Goal: Feedback & Contribution: Contribute content

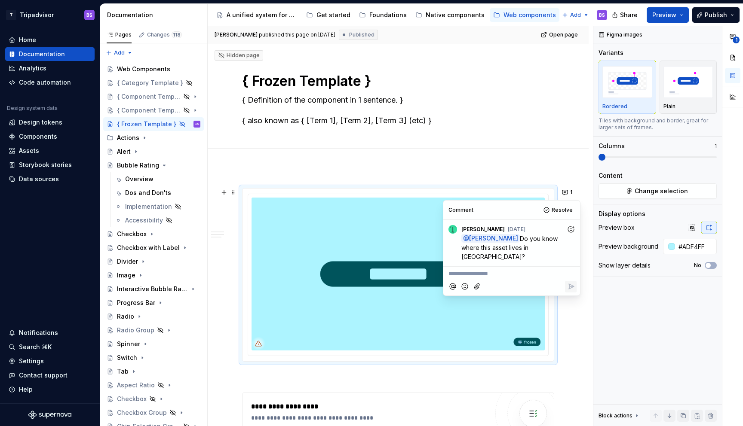
scroll to position [19, 0]
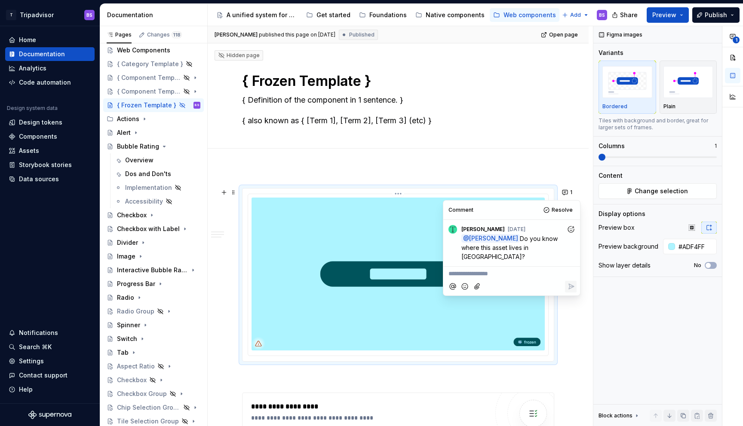
click at [407, 245] on img at bounding box center [397, 274] width 293 height 153
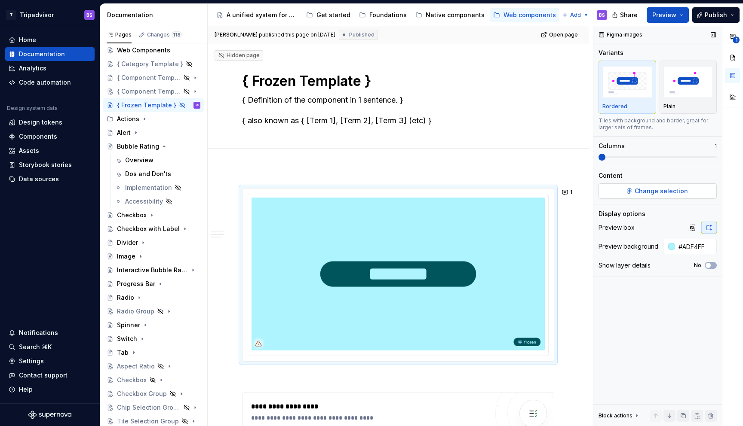
click at [662, 191] on span "Change selection" at bounding box center [660, 191] width 53 height 9
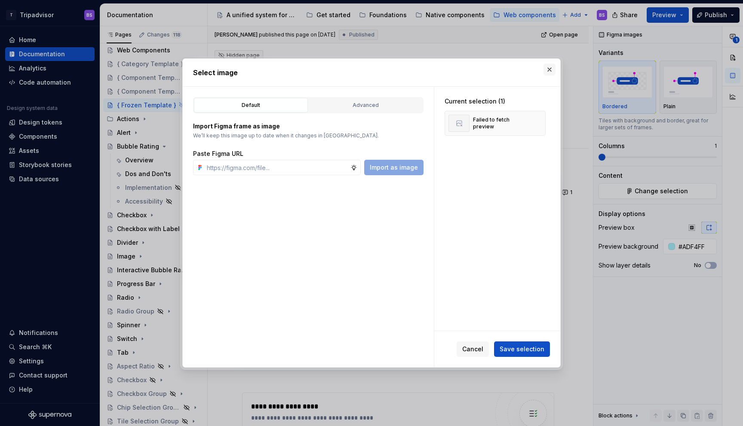
click at [549, 67] on button "button" at bounding box center [549, 70] width 12 height 12
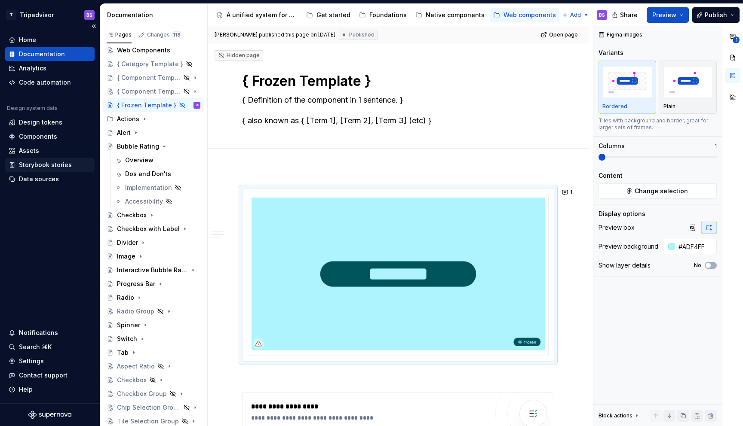
click at [31, 170] on div "Storybook stories" at bounding box center [49, 165] width 89 height 14
click at [32, 181] on div "Data sources" at bounding box center [39, 179] width 40 height 9
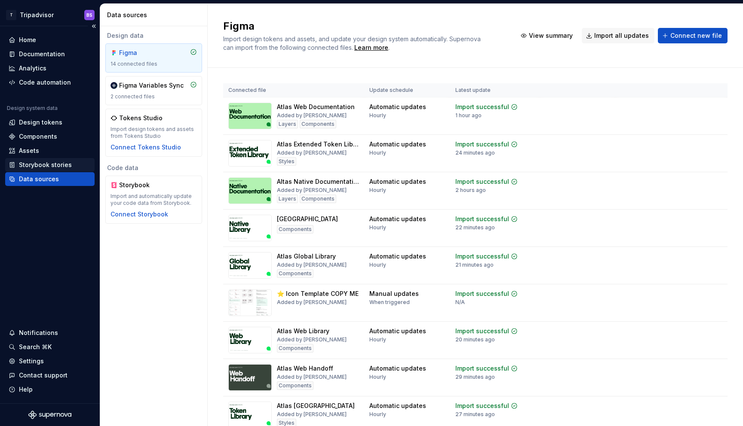
click at [31, 166] on div "Storybook stories" at bounding box center [45, 165] width 53 height 9
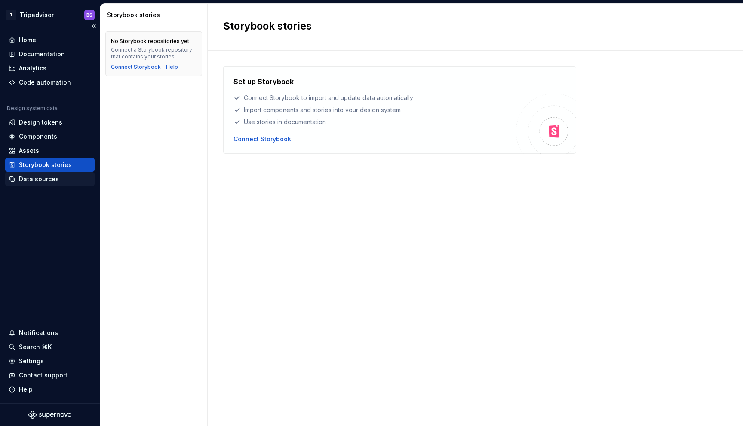
click at [31, 178] on div "Data sources" at bounding box center [39, 179] width 40 height 9
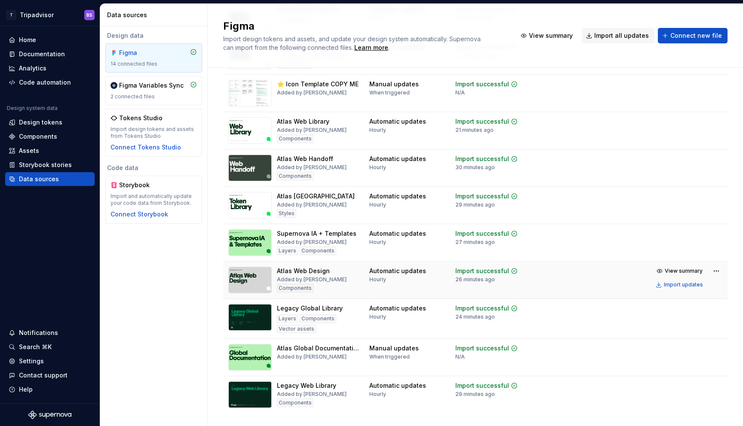
scroll to position [229, 0]
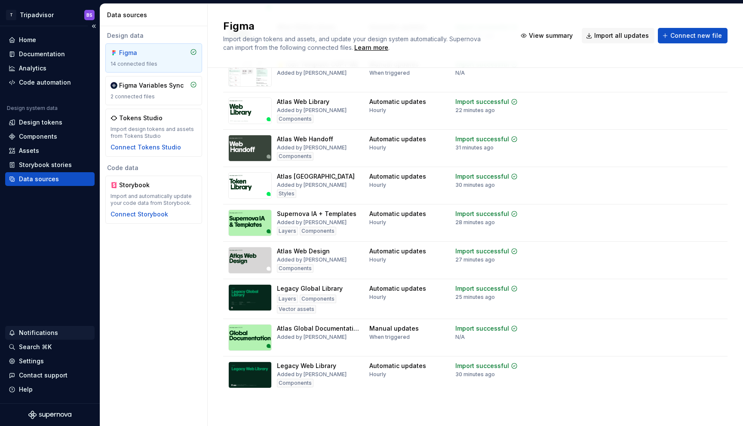
click at [34, 330] on div "Notifications" at bounding box center [38, 333] width 39 height 9
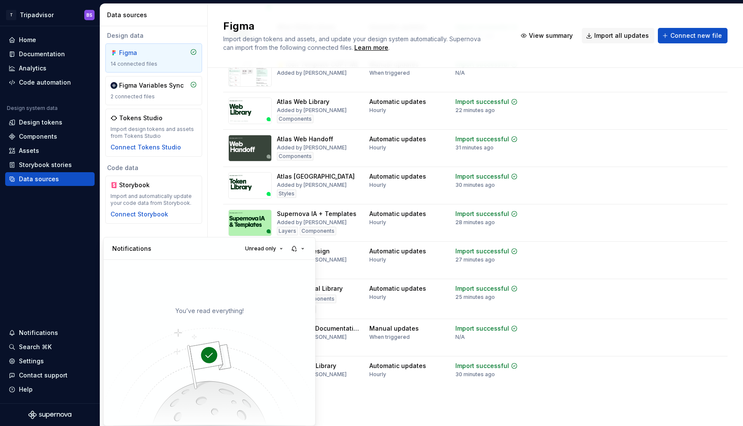
click at [33, 40] on html "T Tripadvisor BS Home Documentation Analytics Code automation Design system dat…" at bounding box center [371, 213] width 743 height 426
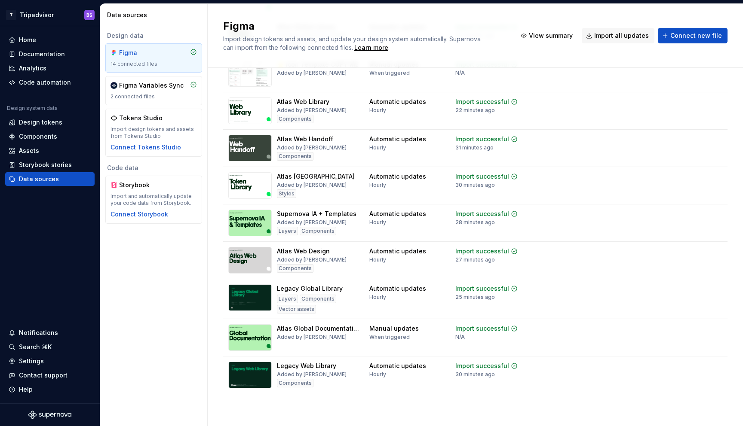
click at [33, 40] on div "Home" at bounding box center [27, 40] width 17 height 9
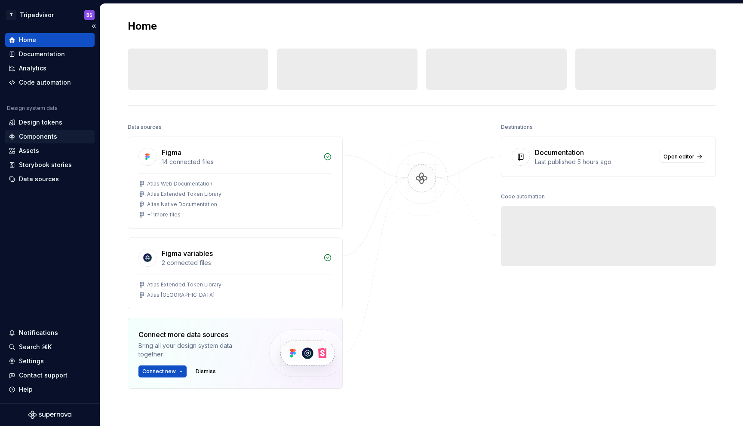
click at [38, 139] on div "Components" at bounding box center [38, 136] width 38 height 9
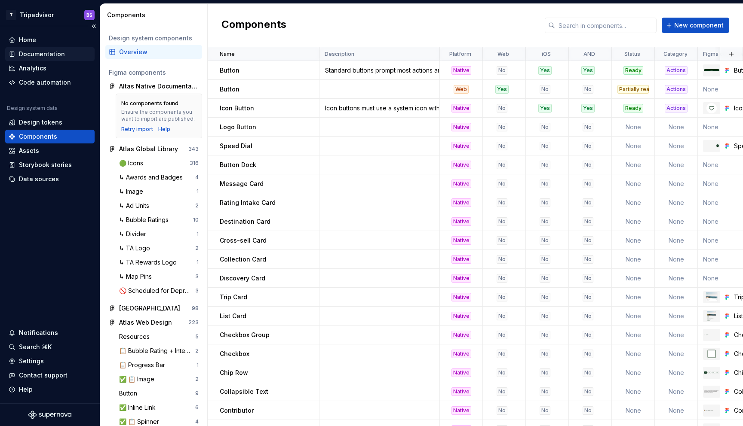
click at [45, 55] on div "Documentation" at bounding box center [42, 54] width 46 height 9
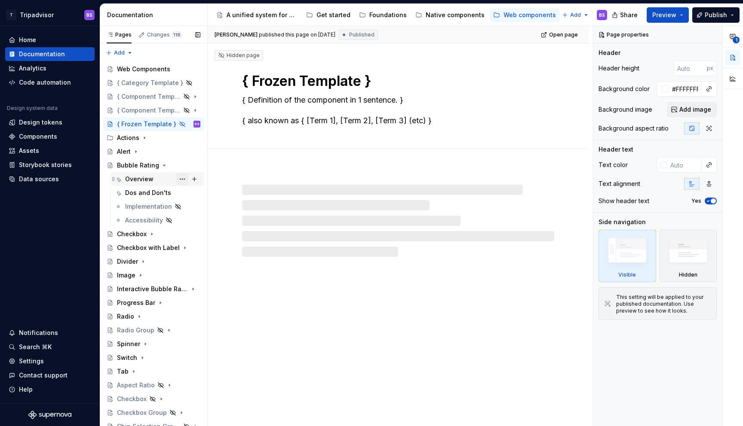
scroll to position [19, 0]
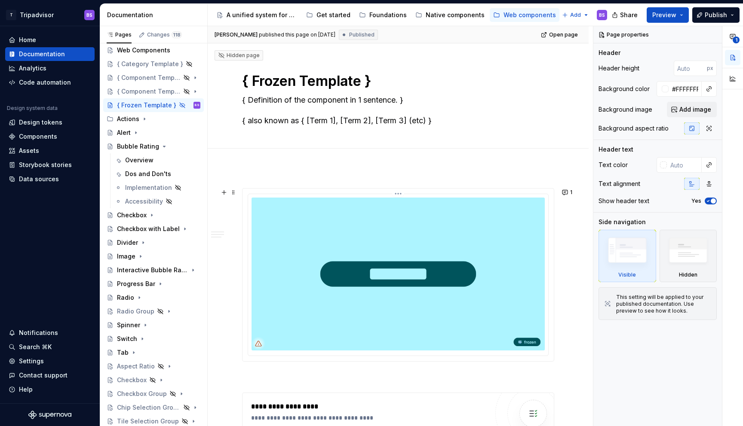
click at [539, 226] on img at bounding box center [397, 274] width 293 height 153
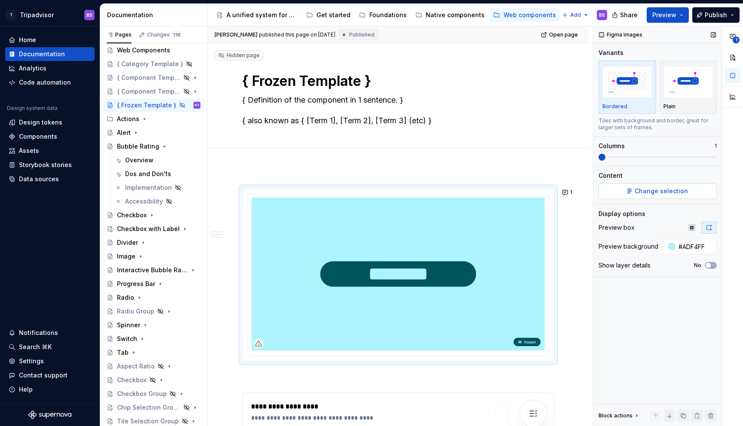
click at [621, 194] on button "Change selection" at bounding box center [657, 191] width 118 height 15
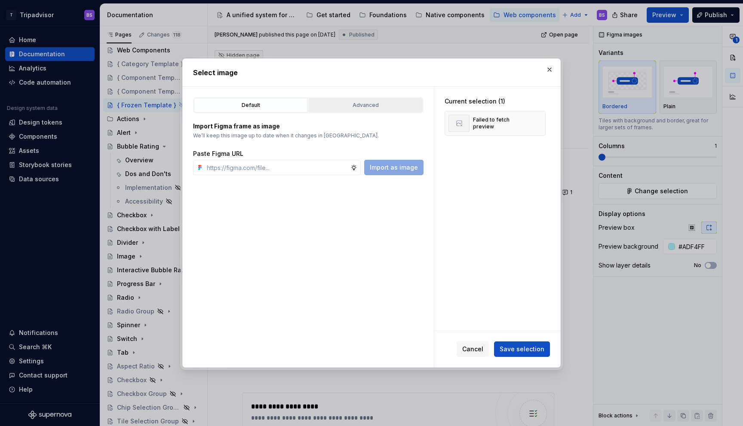
click at [391, 106] on div "Advanced" at bounding box center [366, 105] width 108 height 9
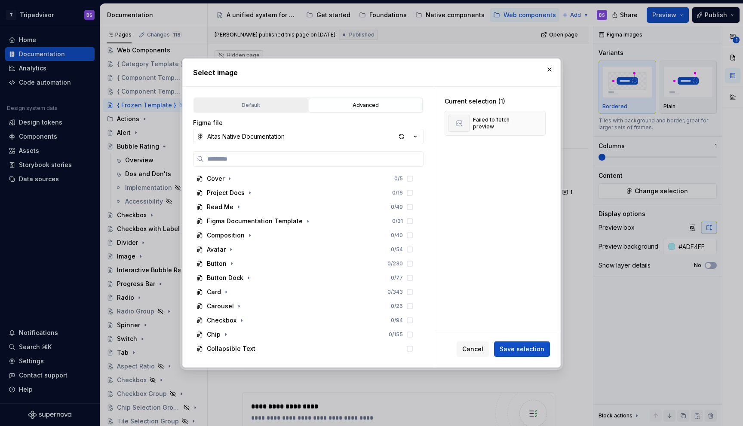
click at [294, 105] on div "Default" at bounding box center [251, 105] width 108 height 9
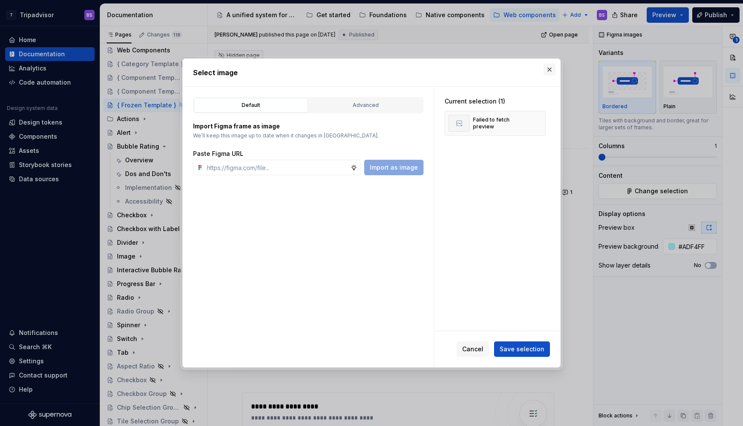
click at [550, 70] on button "button" at bounding box center [549, 70] width 12 height 12
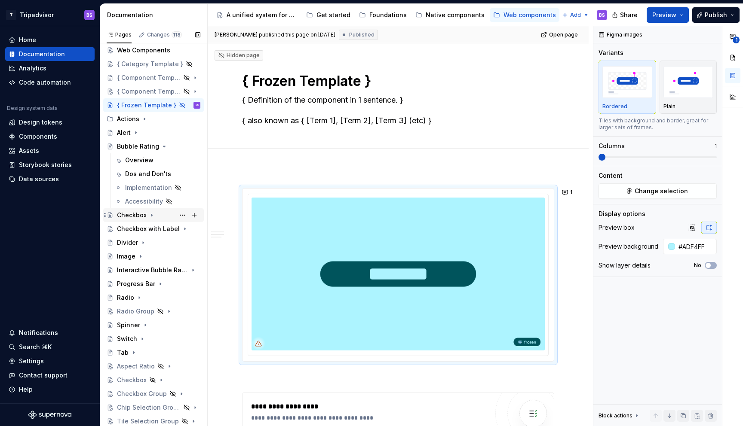
click at [153, 216] on icon "Page tree" at bounding box center [151, 215] width 7 height 7
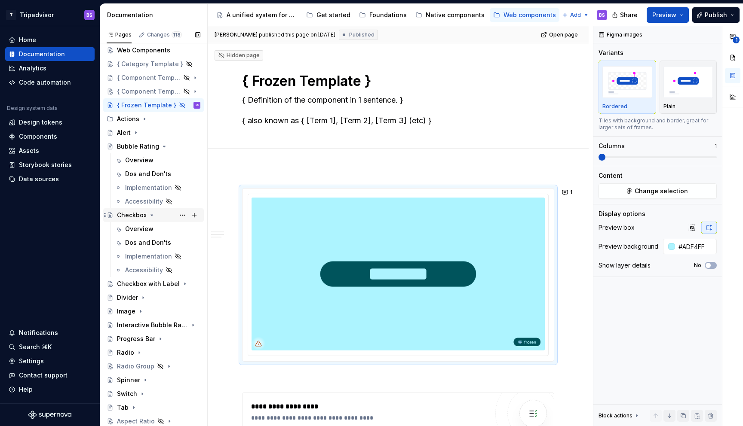
click at [153, 216] on icon "Page tree" at bounding box center [151, 215] width 7 height 7
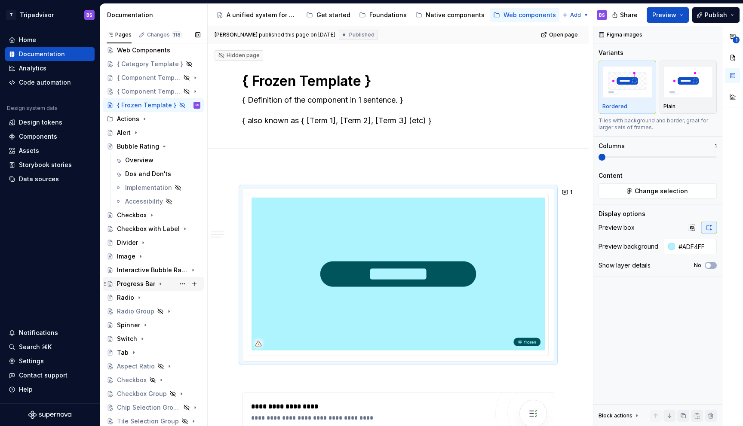
click at [160, 283] on icon "Page tree" at bounding box center [160, 284] width 7 height 7
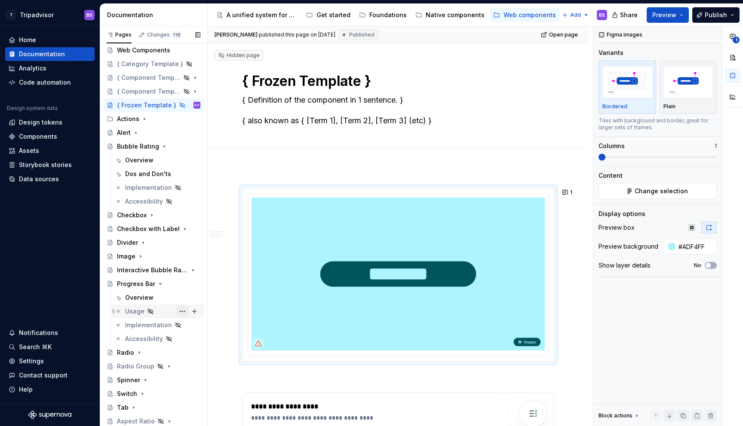
click at [183, 312] on button "Page tree" at bounding box center [182, 312] width 12 height 12
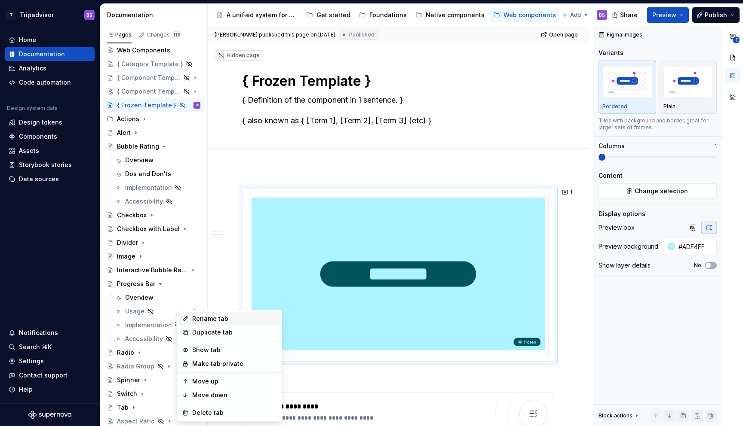
type textarea "*"
click at [206, 319] on div "Rename tab" at bounding box center [234, 319] width 84 height 9
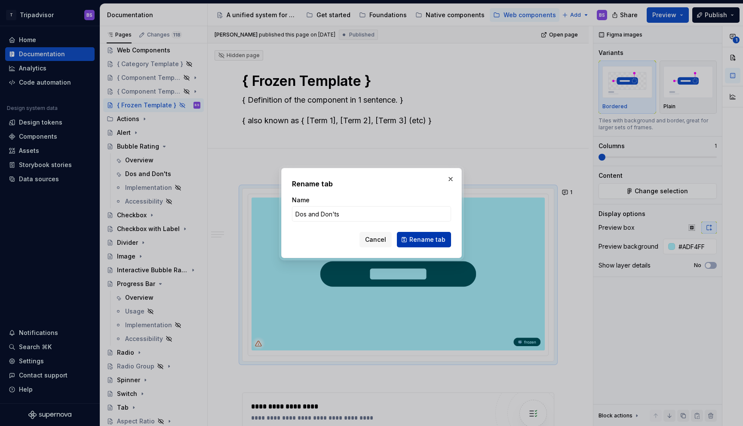
type input "Dos and Don'ts"
click at [415, 243] on span "Rename tab" at bounding box center [427, 240] width 36 height 9
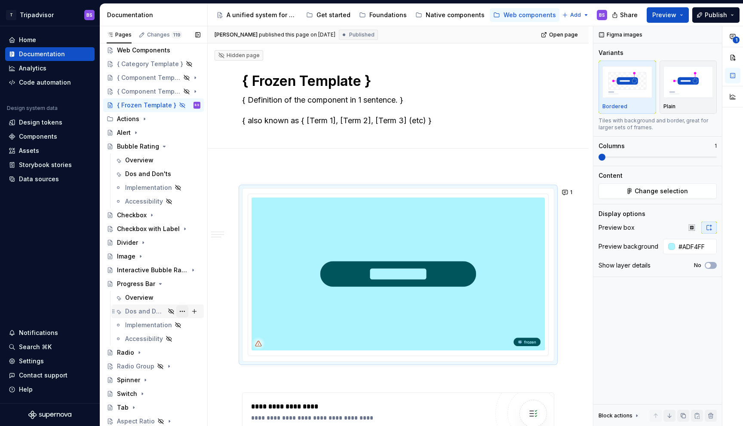
click at [183, 311] on button "Page tree" at bounding box center [182, 312] width 12 height 12
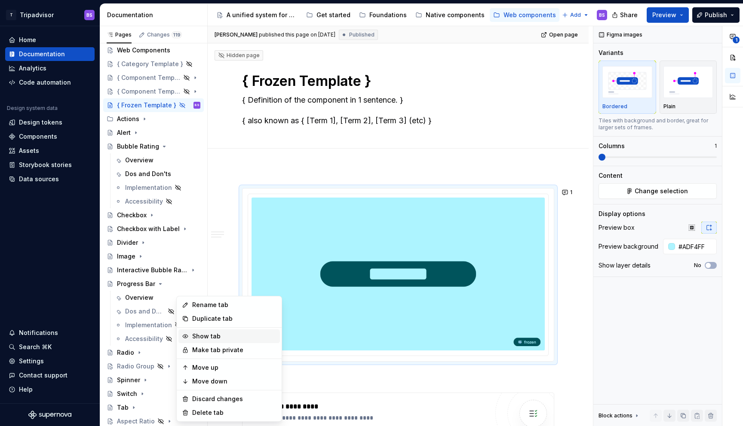
click at [205, 335] on div "Show tab" at bounding box center [234, 336] width 84 height 9
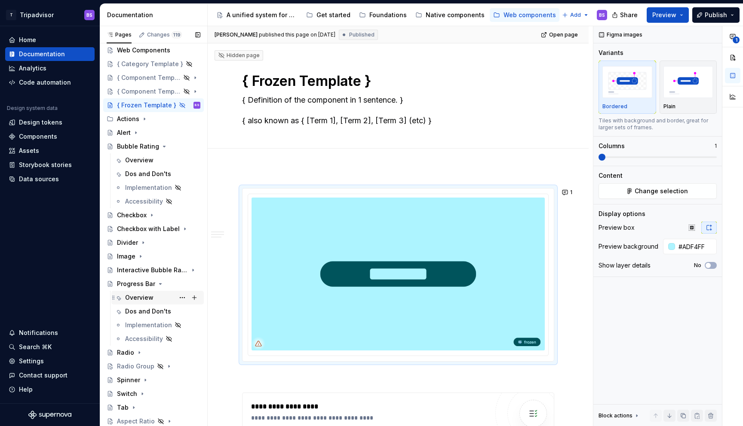
click at [145, 296] on div "Overview" at bounding box center [139, 298] width 28 height 9
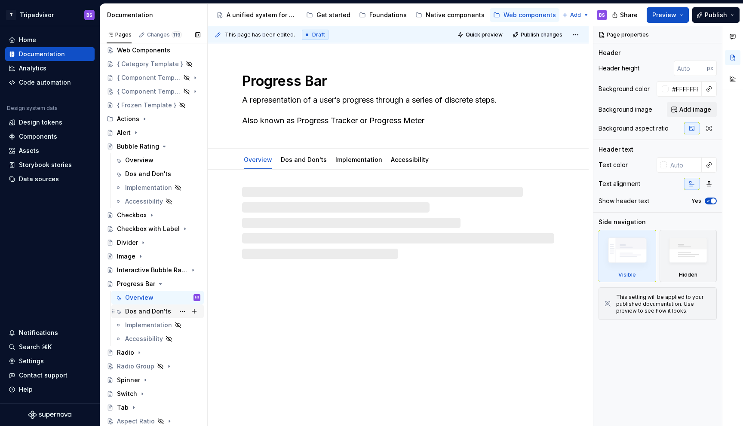
click at [155, 309] on div "Dos and Don'ts" at bounding box center [148, 311] width 46 height 9
click at [153, 294] on div "Overview" at bounding box center [162, 298] width 75 height 12
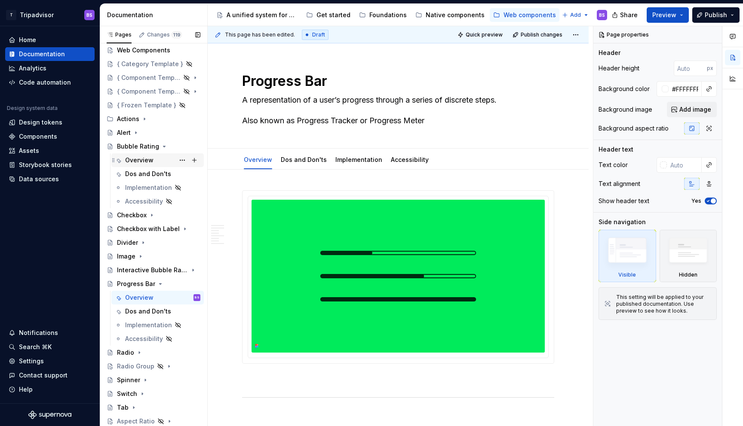
click at [143, 161] on div "Overview" at bounding box center [139, 160] width 28 height 9
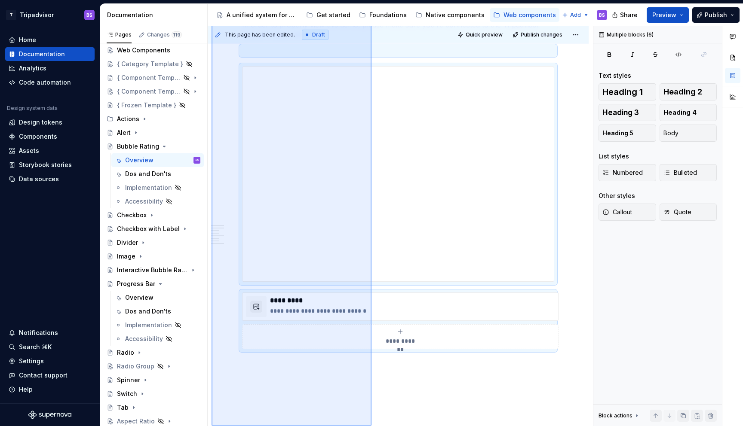
scroll to position [1584, 0]
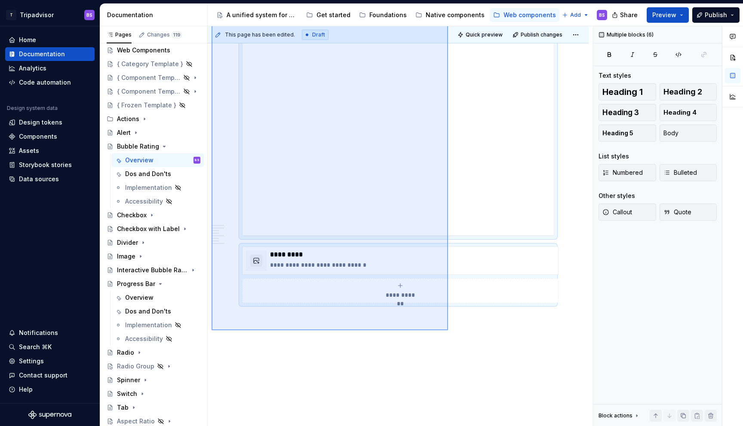
drag, startPoint x: 211, startPoint y: 136, endPoint x: 448, endPoint y: 330, distance: 306.2
click at [448, 330] on div "**********" at bounding box center [400, 226] width 385 height 401
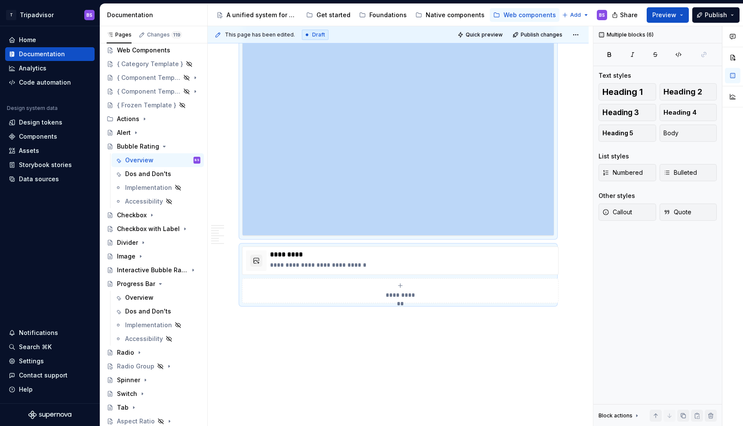
copy div "**********"
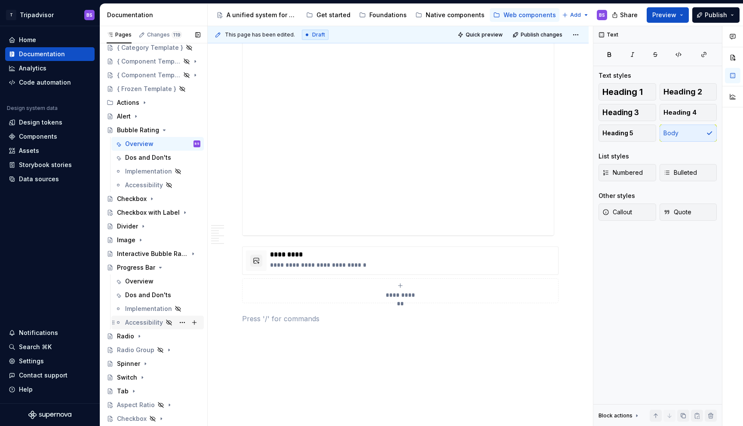
scroll to position [37, 0]
click at [137, 283] on div "Overview" at bounding box center [139, 280] width 28 height 9
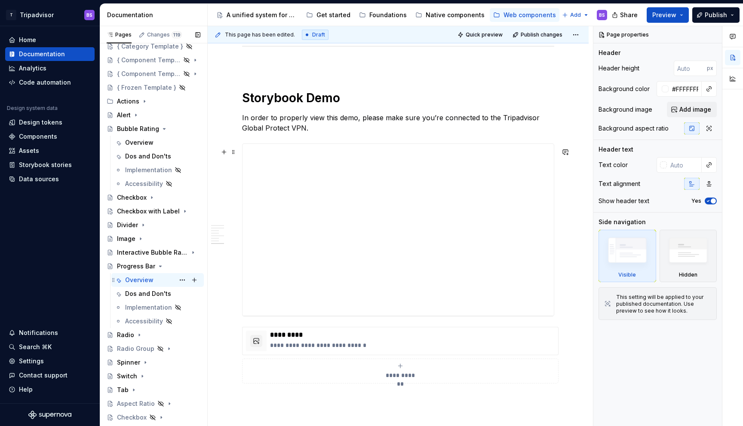
scroll to position [1555, 0]
click at [160, 267] on icon "Page tree" at bounding box center [160, 266] width 7 height 7
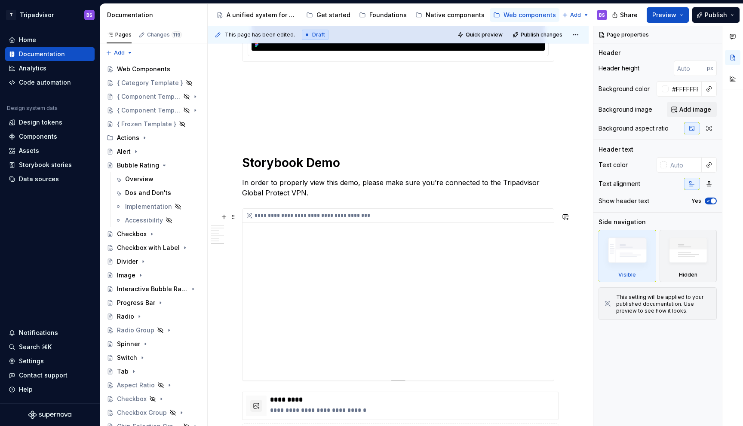
scroll to position [1468, 0]
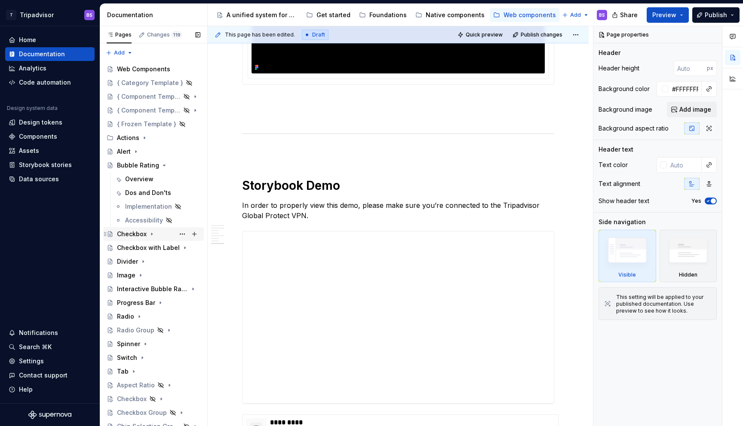
click at [151, 234] on icon "Page tree" at bounding box center [151, 234] width 1 height 2
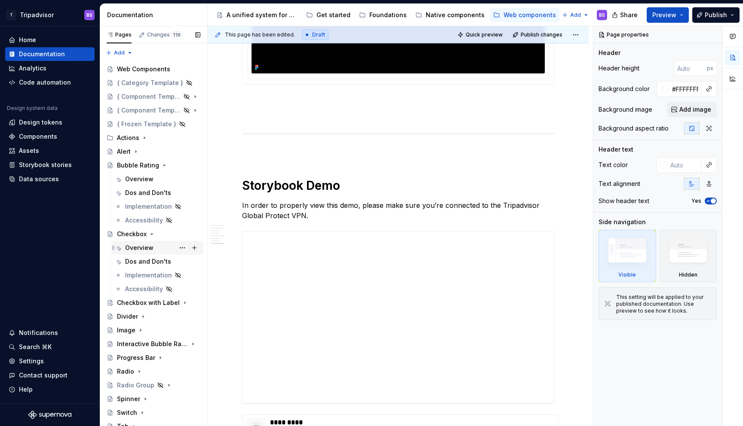
click at [149, 248] on div "Overview" at bounding box center [139, 248] width 28 height 9
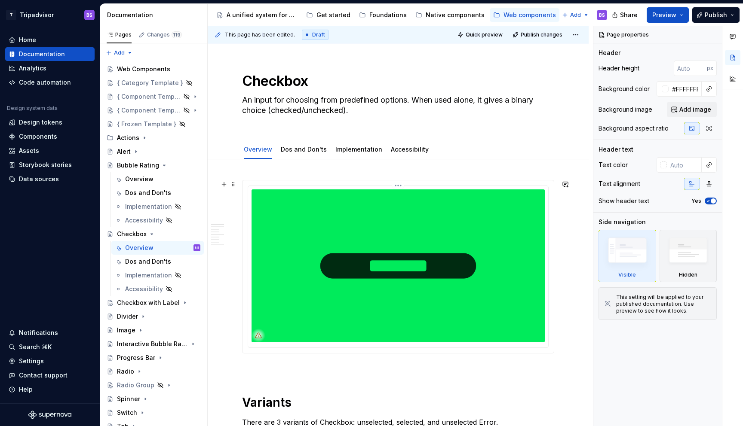
click at [402, 229] on img at bounding box center [397, 266] width 293 height 153
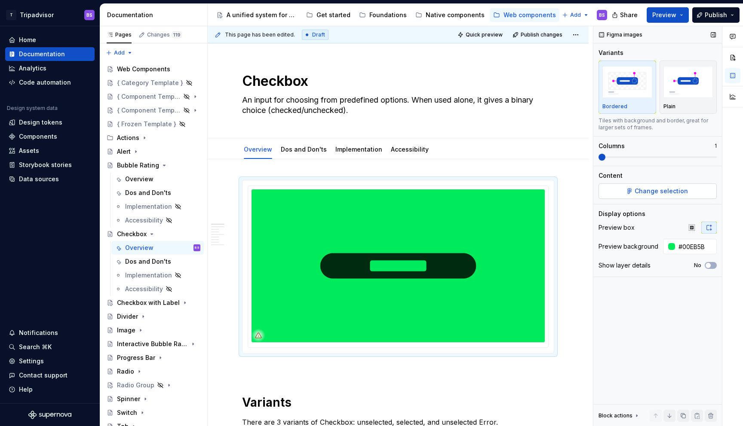
click at [661, 194] on span "Change selection" at bounding box center [660, 191] width 53 height 9
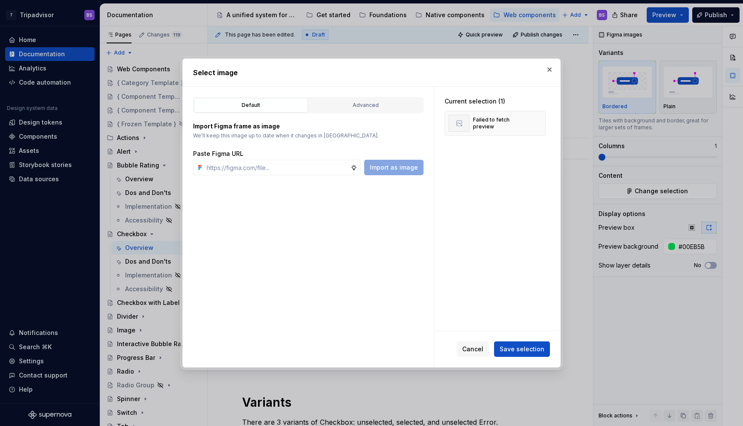
type textarea "*"
click at [303, 168] on input "text" at bounding box center [276, 167] width 147 height 15
paste input "[URL][DOMAIN_NAME]"
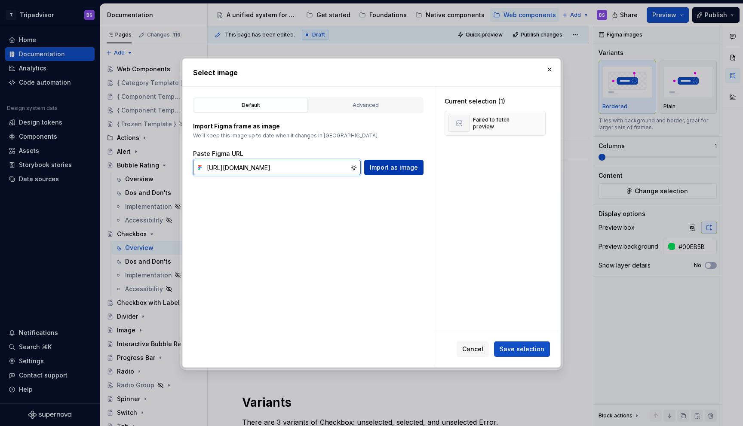
type input "[URL][DOMAIN_NAME]"
click at [377, 168] on span "Import as image" at bounding box center [394, 167] width 48 height 9
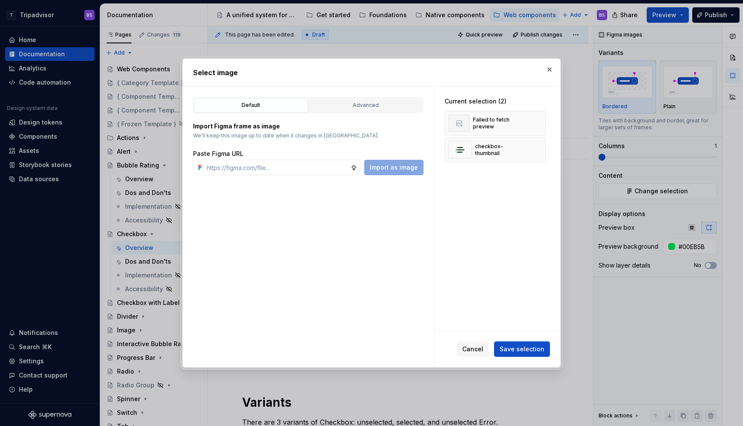
click at [524, 348] on span "Save selection" at bounding box center [521, 349] width 45 height 9
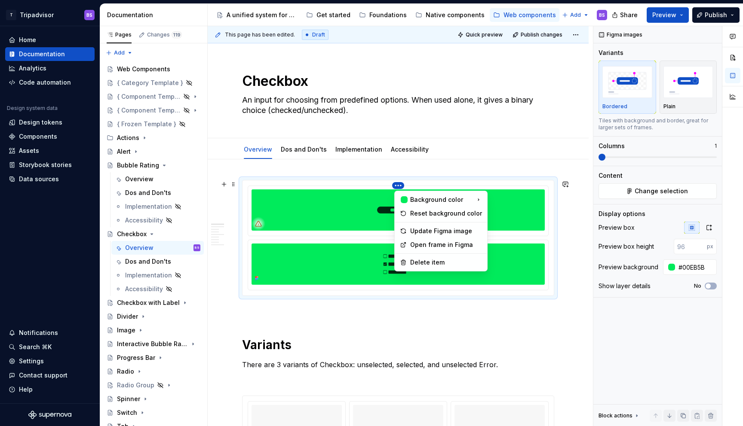
click at [398, 184] on html "T Tripadvisor BS Home Documentation Analytics Code automation Design system dat…" at bounding box center [371, 213] width 743 height 426
click at [422, 260] on div "Delete item" at bounding box center [446, 262] width 72 height 9
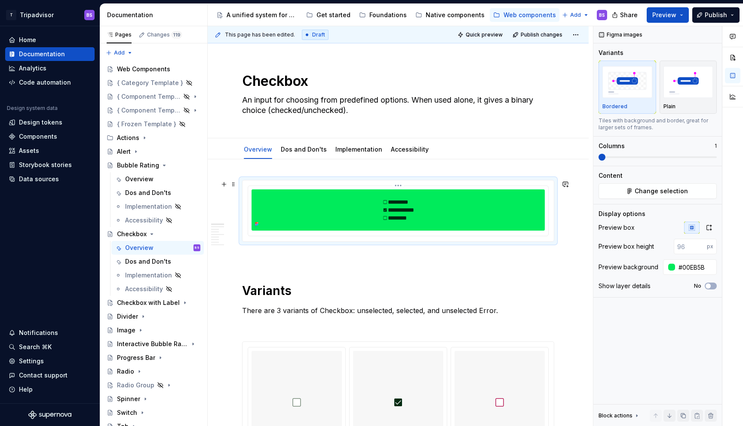
click at [427, 216] on img at bounding box center [397, 210] width 293 height 41
click at [709, 229] on icon "button" at bounding box center [709, 227] width 5 height 5
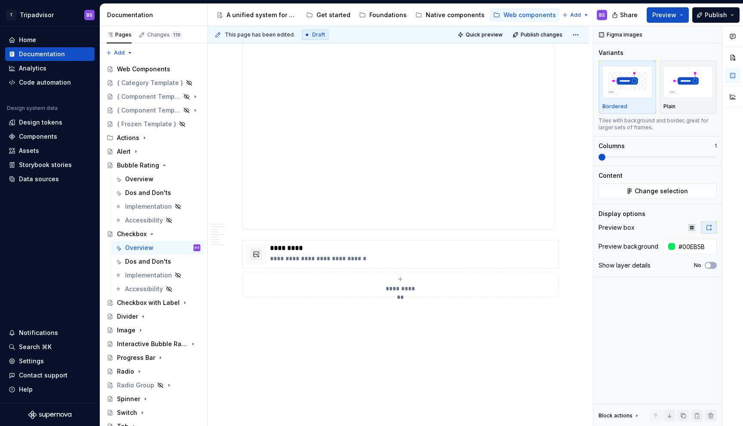
scroll to position [1674, 0]
click at [151, 234] on icon "Page tree" at bounding box center [152, 234] width 2 height 1
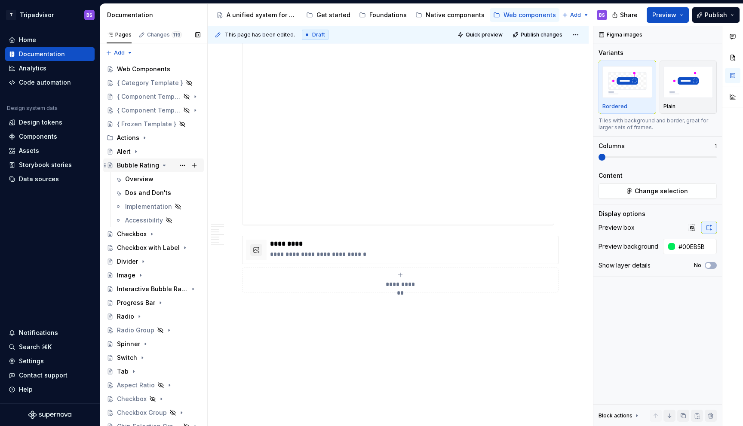
click at [161, 165] on icon "Page tree" at bounding box center [164, 165] width 7 height 7
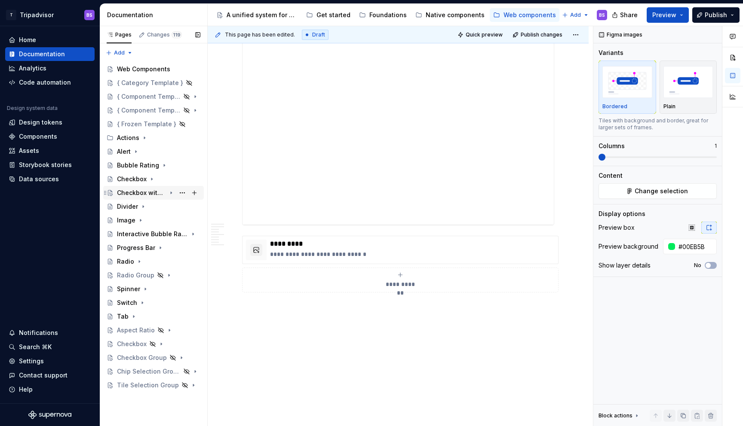
click at [135, 193] on div "Checkbox with Label" at bounding box center [141, 193] width 49 height 9
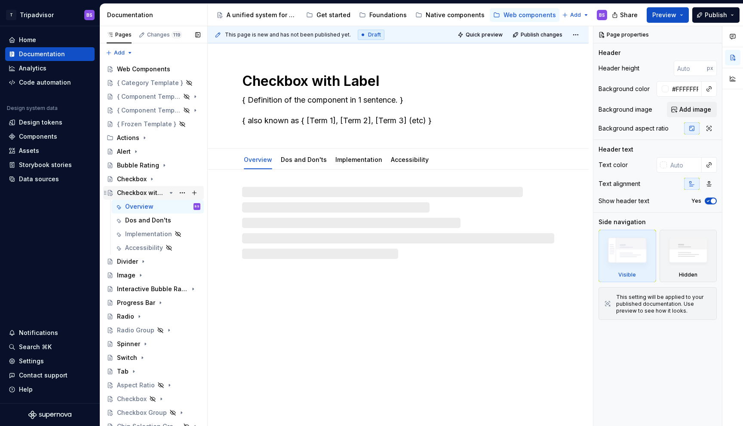
click at [135, 193] on div "Checkbox with Label" at bounding box center [141, 193] width 49 height 9
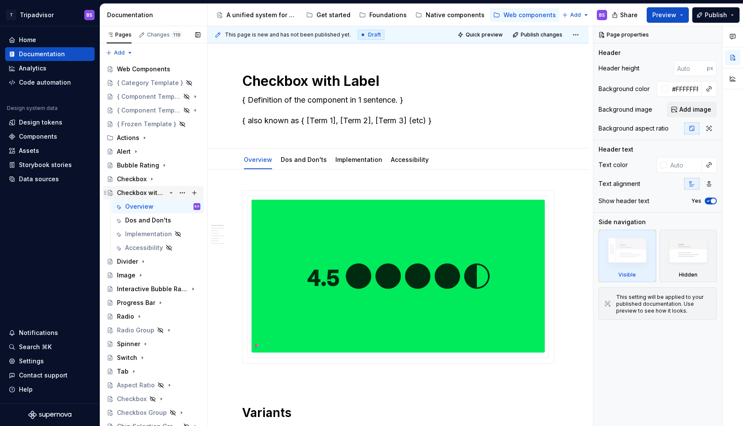
click at [121, 192] on div "Checkbox with Label" at bounding box center [141, 193] width 49 height 9
click at [168, 193] on icon "Page tree" at bounding box center [171, 193] width 7 height 7
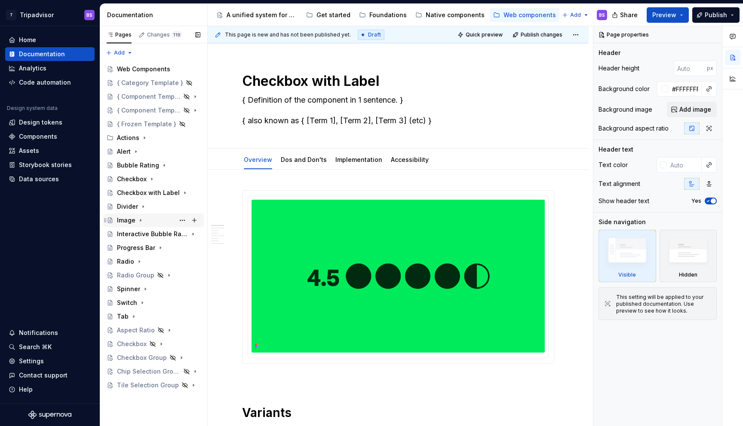
click at [125, 224] on div "Image" at bounding box center [126, 220] width 18 height 9
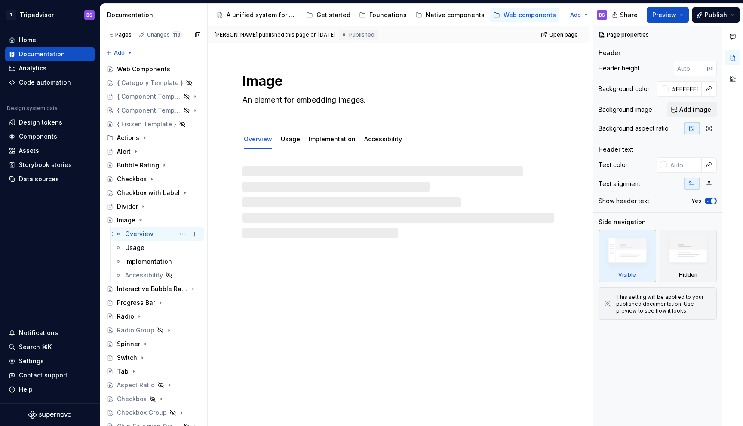
click at [130, 230] on div "Overview" at bounding box center [139, 234] width 28 height 9
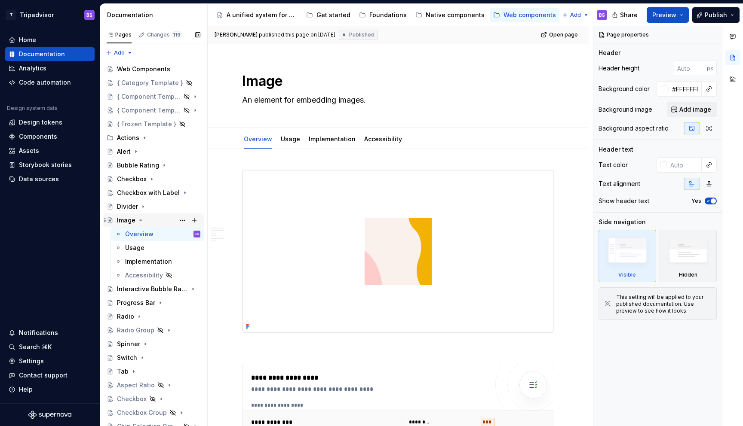
click at [127, 220] on div "Image" at bounding box center [126, 220] width 18 height 9
click at [141, 220] on icon "Page tree" at bounding box center [140, 220] width 7 height 7
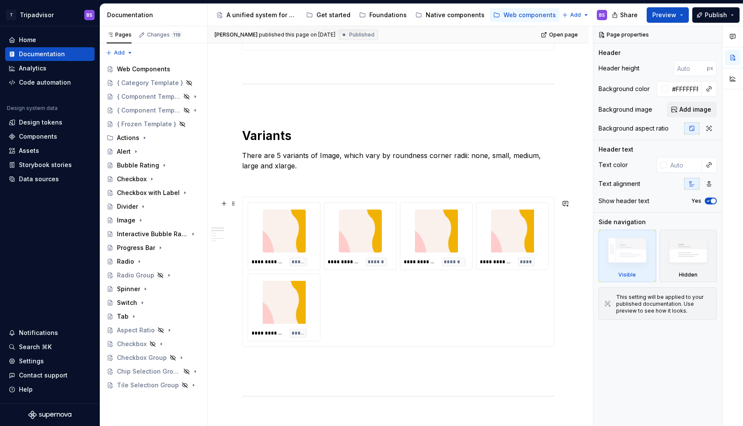
scroll to position [541, 0]
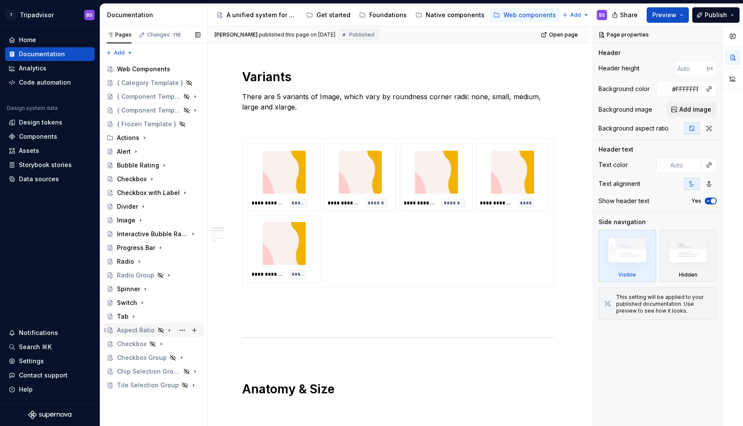
click at [150, 330] on div "Aspect Ratio" at bounding box center [136, 330] width 38 height 9
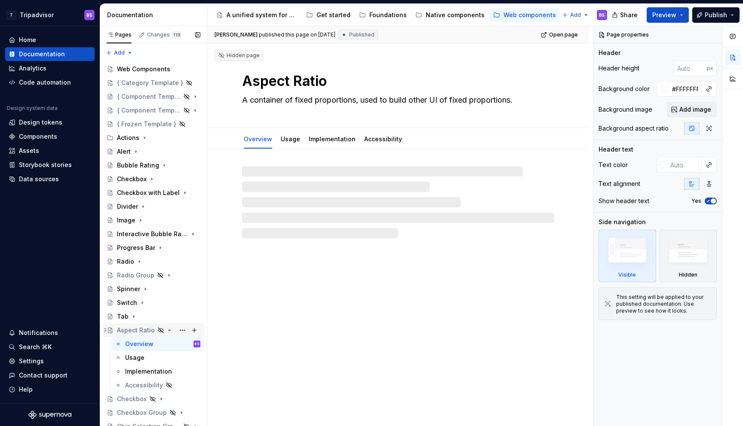
click at [150, 330] on div "Aspect Ratio" at bounding box center [136, 330] width 38 height 9
click at [166, 329] on icon "Page tree" at bounding box center [169, 330] width 7 height 7
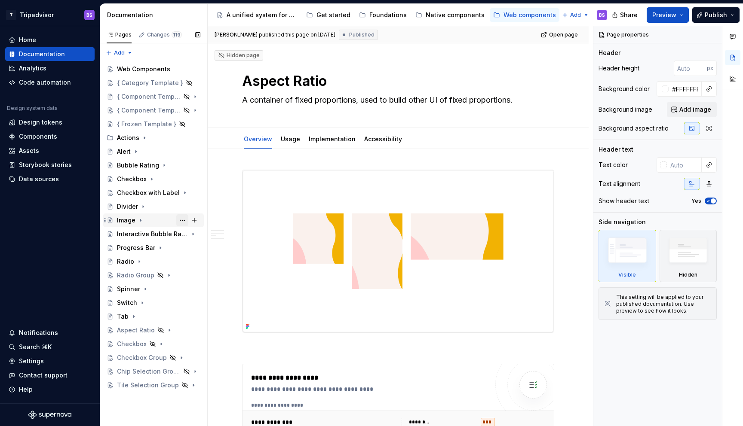
click at [180, 219] on button "Page tree" at bounding box center [182, 220] width 12 height 12
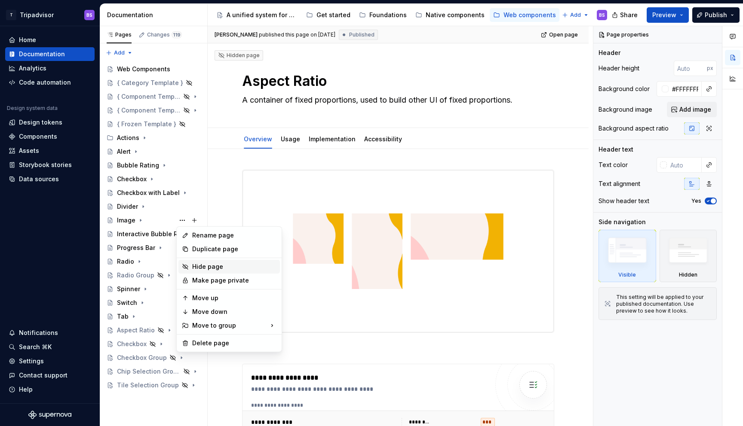
click at [205, 268] on div "Hide page" at bounding box center [234, 267] width 84 height 9
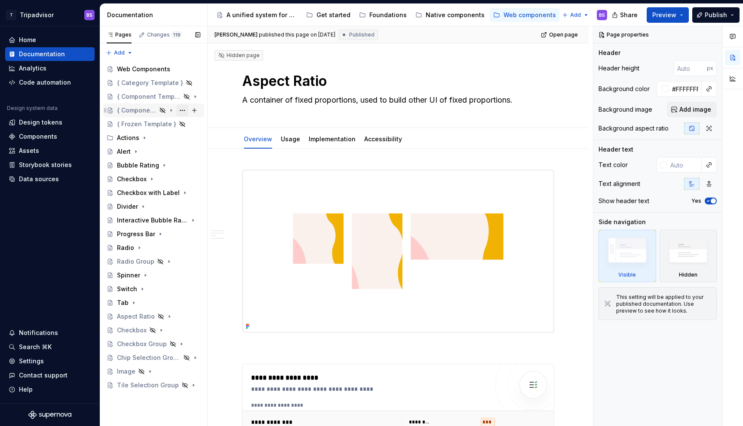
click at [181, 110] on button "Page tree" at bounding box center [182, 110] width 12 height 12
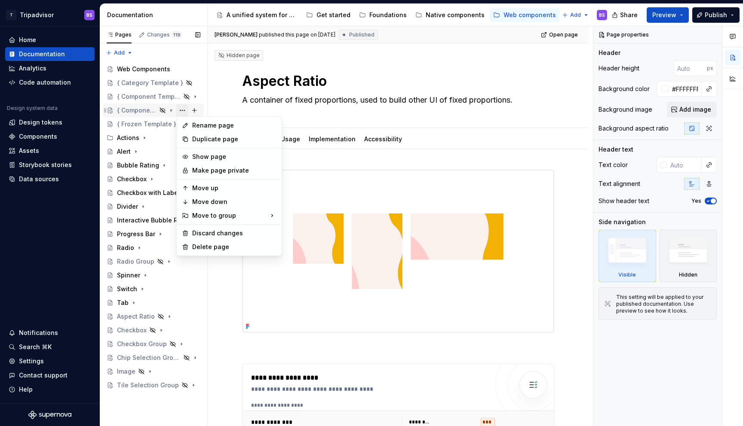
click at [181, 110] on div "Pages Changes 119 Add Accessibility guide for tree Page tree. Navigate the tree…" at bounding box center [153, 226] width 107 height 401
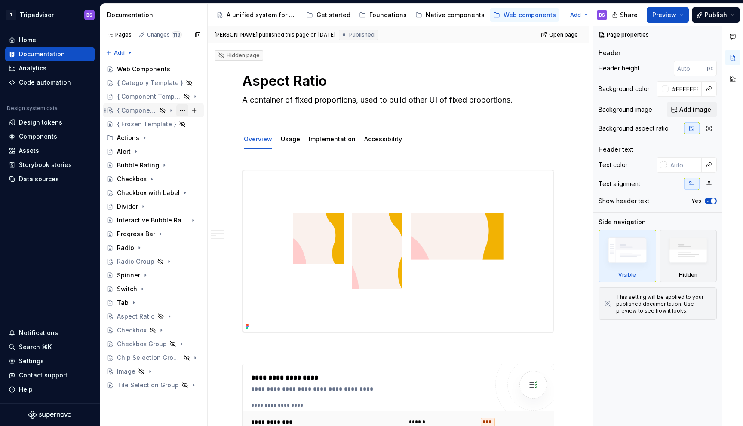
click at [182, 111] on button "Page tree" at bounding box center [182, 110] width 12 height 12
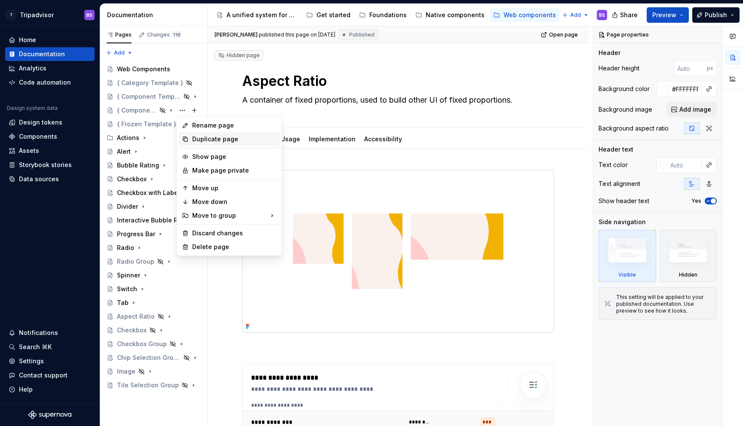
click at [209, 140] on div "Duplicate page" at bounding box center [234, 139] width 84 height 9
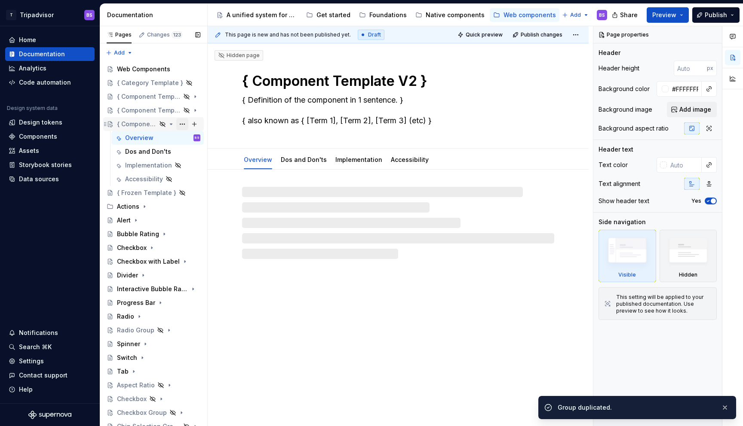
click at [181, 122] on button "Page tree" at bounding box center [182, 124] width 12 height 12
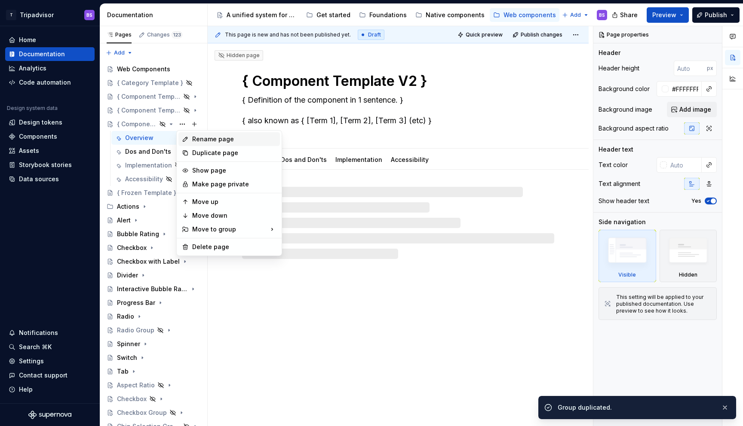
click at [202, 138] on div "Rename page" at bounding box center [234, 139] width 84 height 9
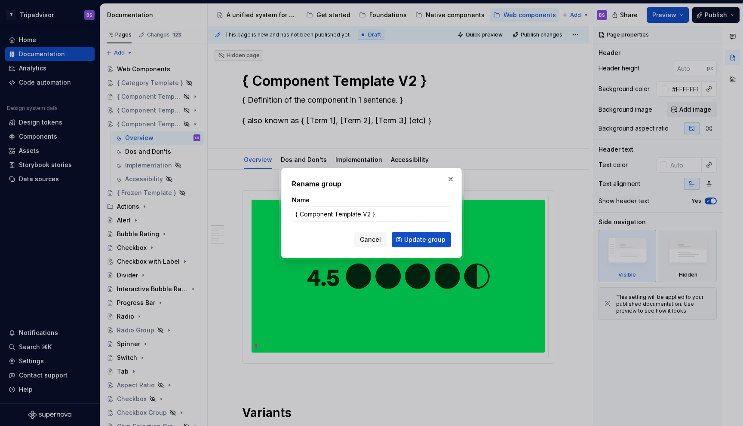
type textarea "*"
type input "Image"
click button "Update group" at bounding box center [421, 239] width 59 height 15
type textarea "*"
type textarea "Image"
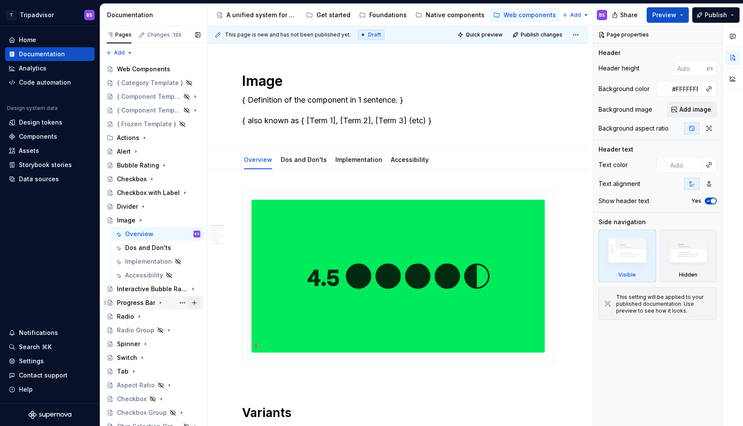
scroll to position [33, 0]
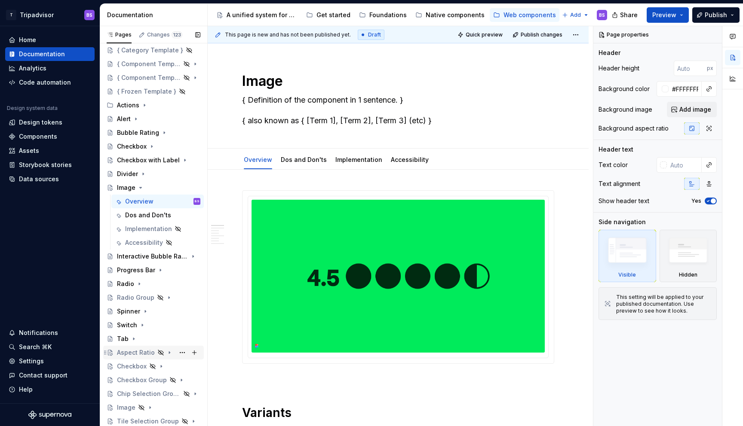
click at [167, 352] on icon "Page tree" at bounding box center [169, 352] width 7 height 7
click at [159, 366] on div "Overview" at bounding box center [162, 367] width 75 height 12
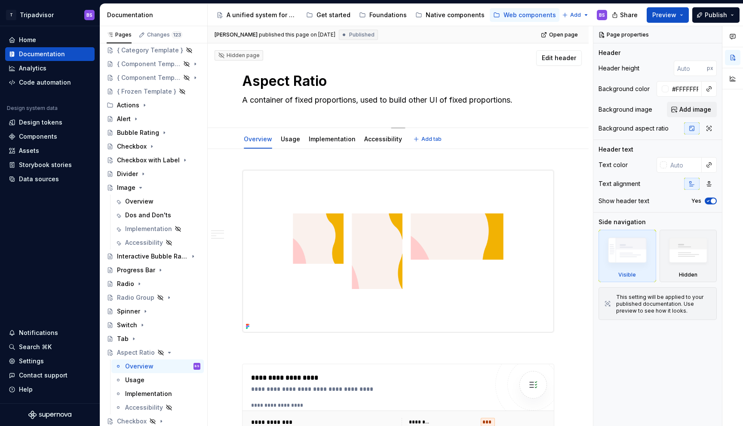
click at [297, 100] on textarea "A container of fixed proportions, used to build other UI of fixed proportions." at bounding box center [396, 100] width 312 height 14
paste textarea "n element for embedding images"
type textarea "*"
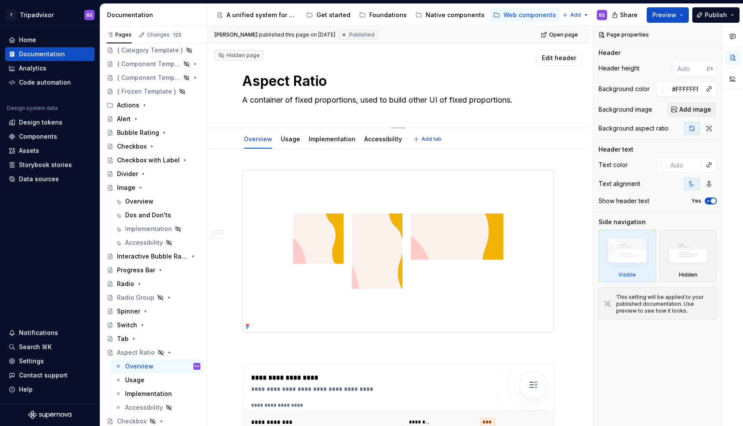
type textarea "An element for embedding images"
type textarea "*"
type textarea "A container of fixed proportions, used to build other UI of fixed proportions."
paste textarea "n element for embedding images"
type textarea "*"
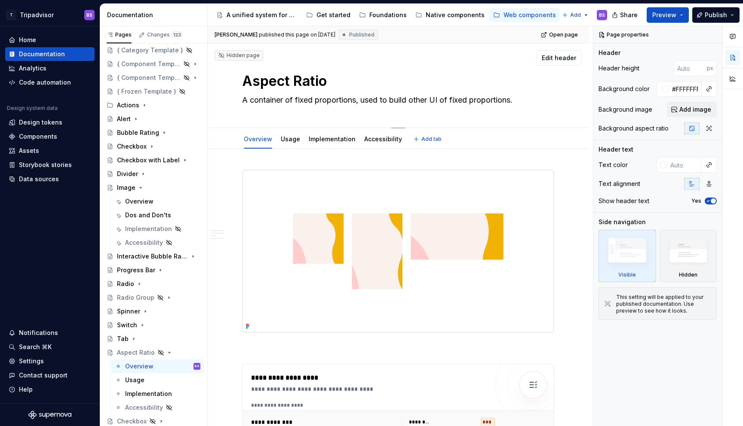
type textarea "An element for embedding images"
type textarea "*"
type textarea "An element for embedding images"
type textarea "*"
type textarea "An element for embedding images o"
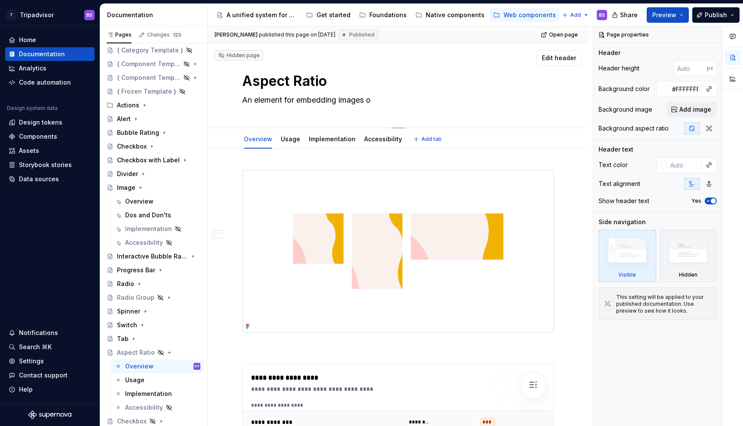
type textarea "*"
type textarea "An element for embedding images of"
type textarea "*"
type textarea "An element for embedding images of"
type textarea "*"
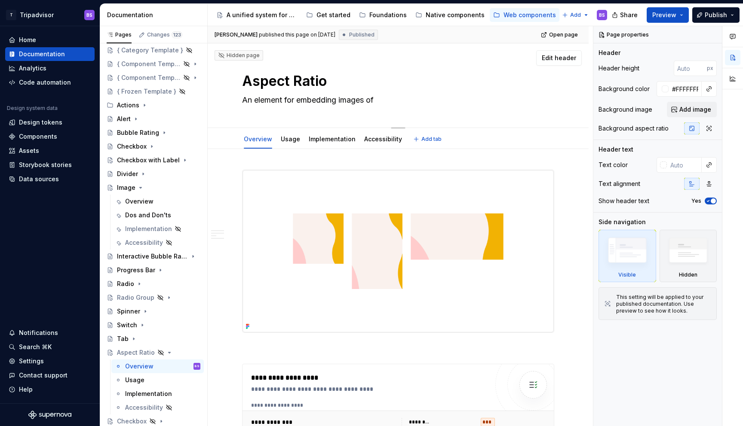
type textarea "An element for embedding images of f"
type textarea "*"
type textarea "An element for embedding images of fi"
type textarea "*"
type textarea "An element for embedding images of fix"
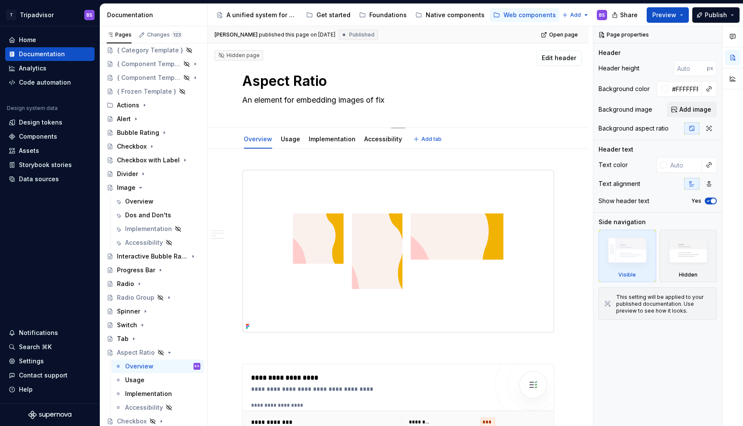
type textarea "*"
type textarea "An element for embedding images of fixe"
type textarea "*"
type textarea "An element for embedding images of fixed"
type textarea "*"
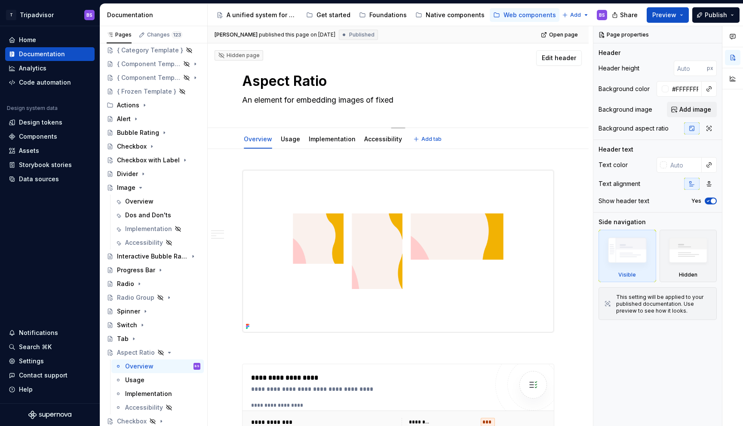
type textarea "An element for embedding images of fixed"
type textarea "*"
type textarea "An element for embedding images of fixed p"
type textarea "*"
type textarea "An element for embedding images of fixed pr"
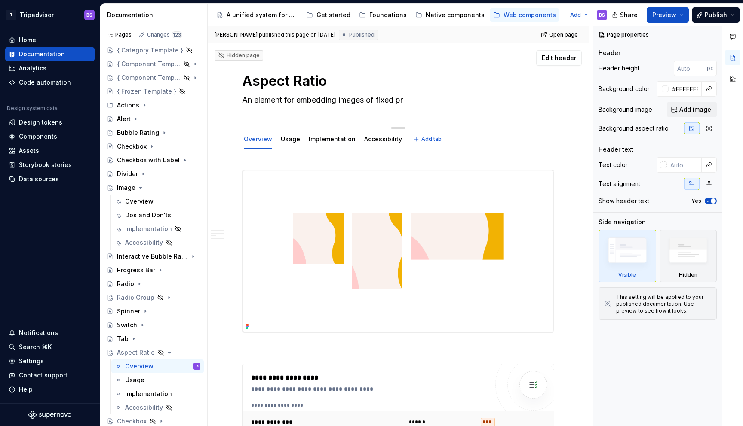
type textarea "*"
type textarea "An element for embedding images of fixed pro"
type textarea "*"
type textarea "An element for embedding images of fixed prop"
type textarea "*"
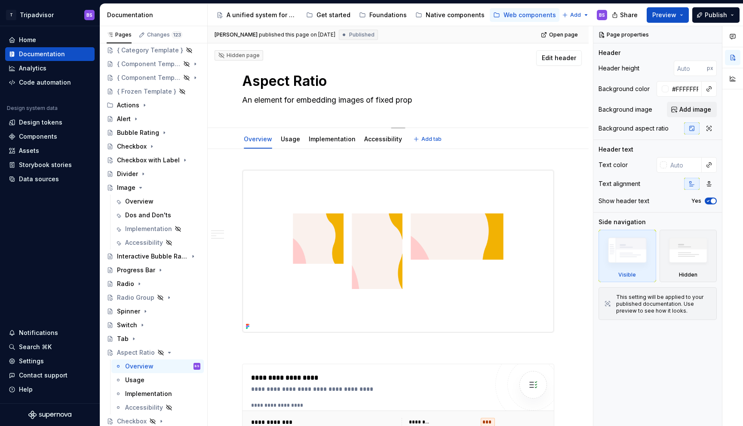
type textarea "An element for embedding images of fixed propo"
type textarea "*"
type textarea "An element for embedding images of fixed propor"
type textarea "*"
type textarea "An element for embedding images of fixed proporti"
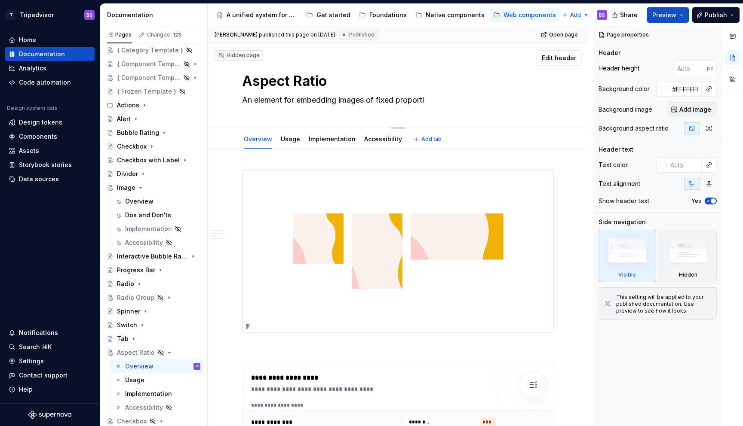
type textarea "*"
type textarea "An element for embedding images of fixed proportion"
type textarea "*"
type textarea "An element for embedding images of fixed proportions"
type textarea "*"
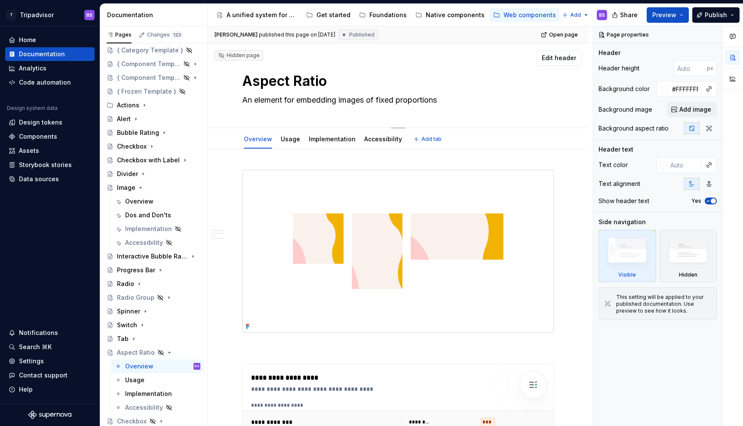
type textarea "An element for embedding images of fixed proportions."
type textarea "*"
type textarea "An element for embedding images of fixed proportions."
click at [281, 84] on textarea "Aspect Ratio" at bounding box center [396, 81] width 312 height 21
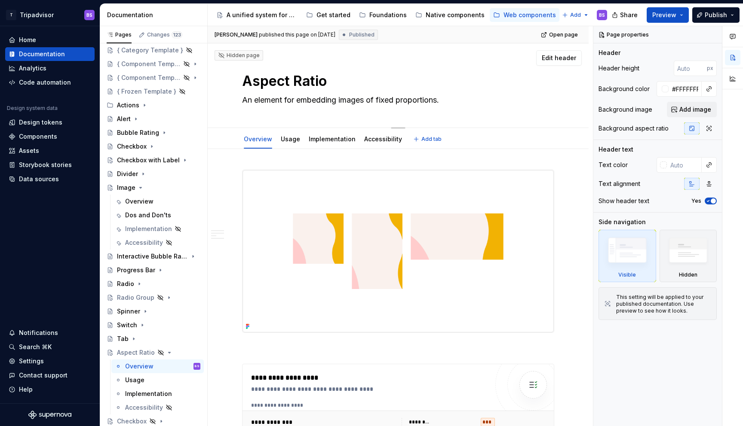
click at [281, 84] on textarea "Aspect Ratio" at bounding box center [396, 81] width 312 height 21
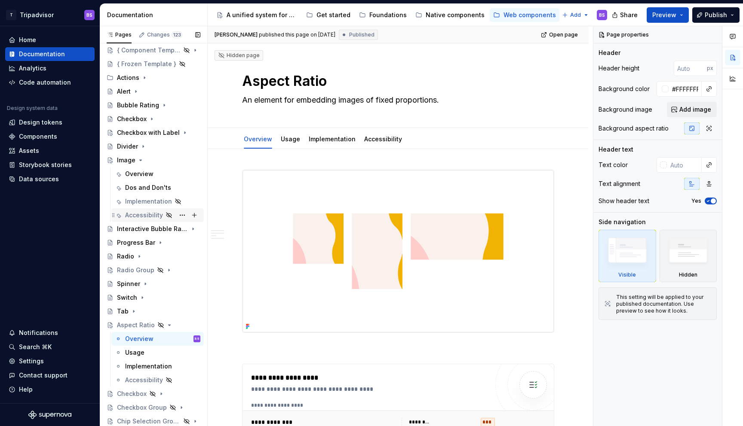
scroll to position [88, 0]
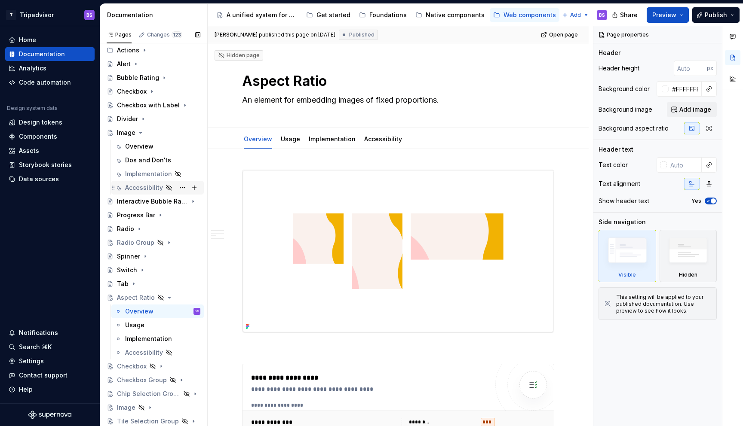
type textarea "*"
type textarea "An element for embedding images of fixed proportions"
type textarea "*"
type textarea "An element for embedding images of fixed proportion"
type textarea "*"
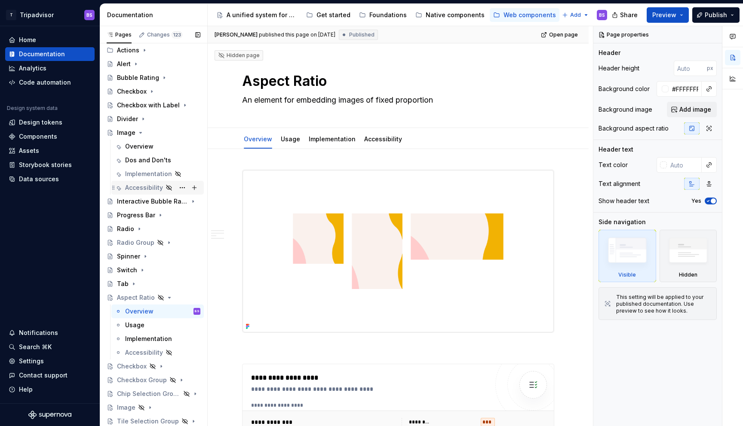
type textarea "An element for embedding images of fixed proportio"
type textarea "*"
type textarea "An element for embedding images of fixed proporti"
type textarea "*"
type textarea "An element for embedding images of fixed proport"
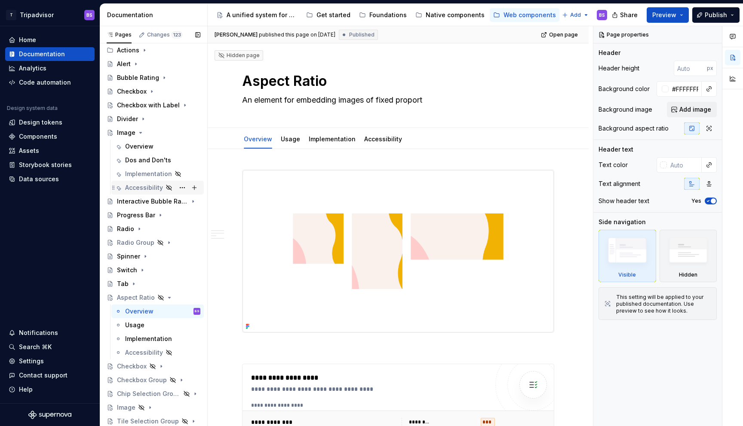
type textarea "*"
type textarea "An element for embedding images of fixed propor"
type textarea "*"
type textarea "An element for embedding images of fixed propo"
type textarea "*"
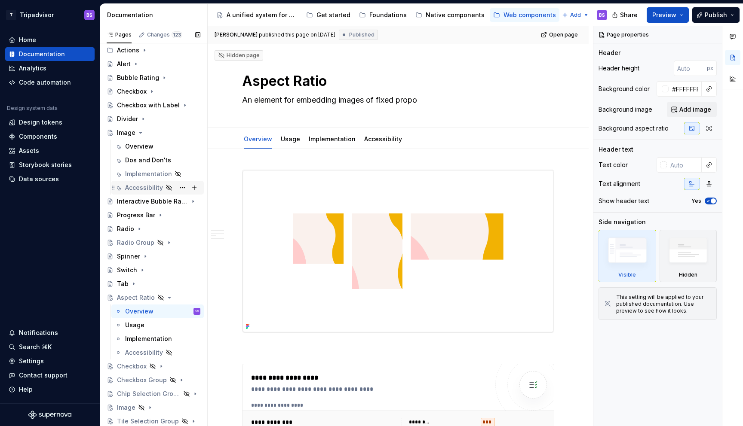
type textarea "An element for embedding images of fixed prop"
type textarea "*"
type textarea "An element for embedding images of fixed pro"
type textarea "*"
type textarea "An element for embedding images of fixed pr"
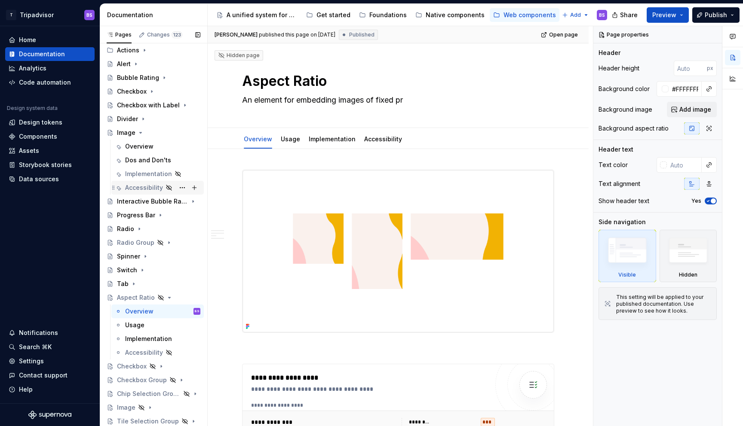
type textarea "*"
type textarea "An element for embedding images of fixed p"
type textarea "*"
type textarea "An element for embedding images of fixed"
type textarea "*"
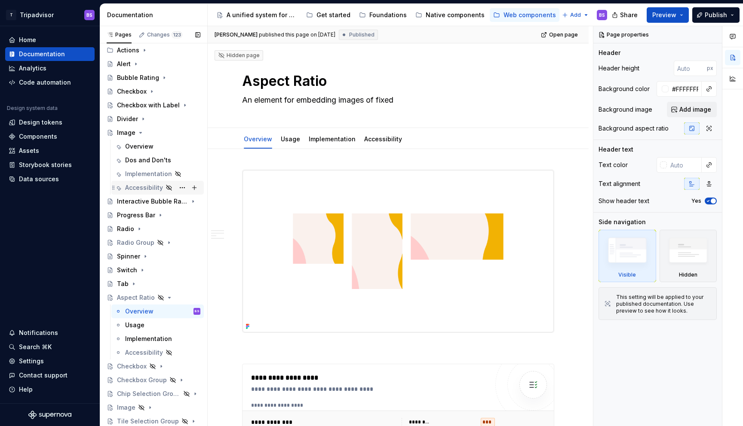
type textarea "An element for embedding images of fixed"
type textarea "*"
type textarea "An element for embedding images of fixe"
type textarea "*"
type textarea "An element for embedding images of fix"
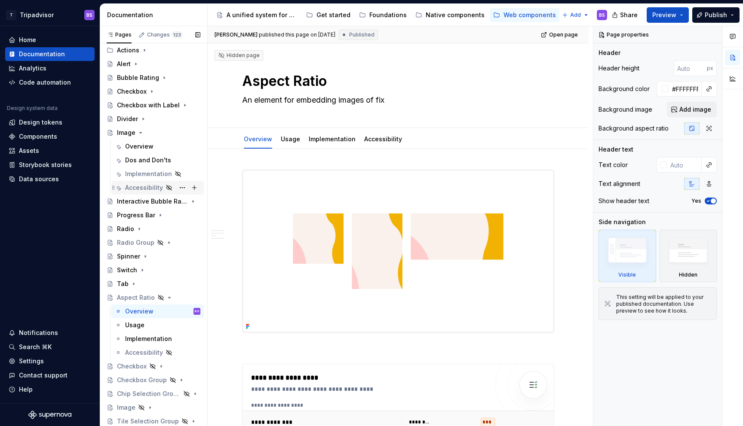
type textarea "*"
type textarea "An element for embedding images of fi"
type textarea "*"
type textarea "An element for embedding images of f"
type textarea "*"
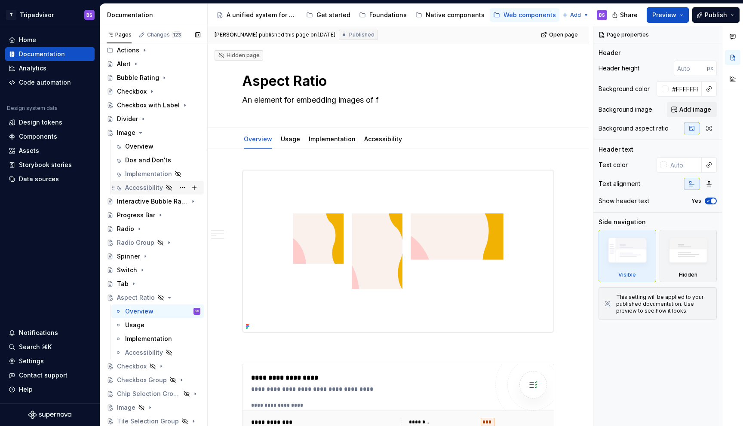
type textarea "An element for embedding images of"
type textarea "*"
type textarea "An element for embedding images of"
type textarea "*"
type textarea "An element for embedding images o"
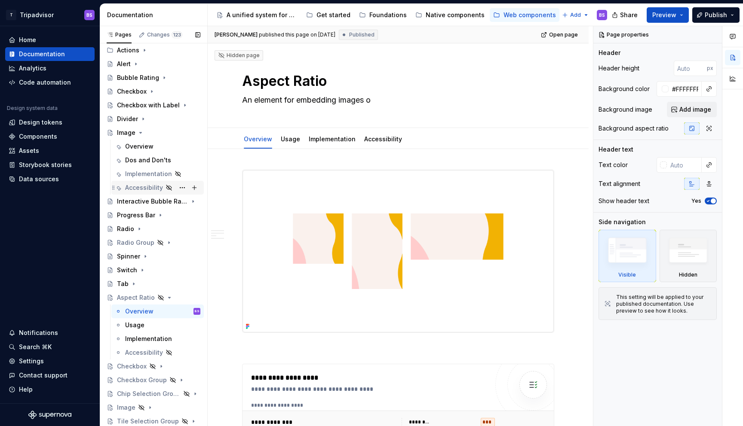
type textarea "*"
type textarea "An element for embedding images"
type textarea "*"
type textarea "An element for embedding images"
type textarea "*"
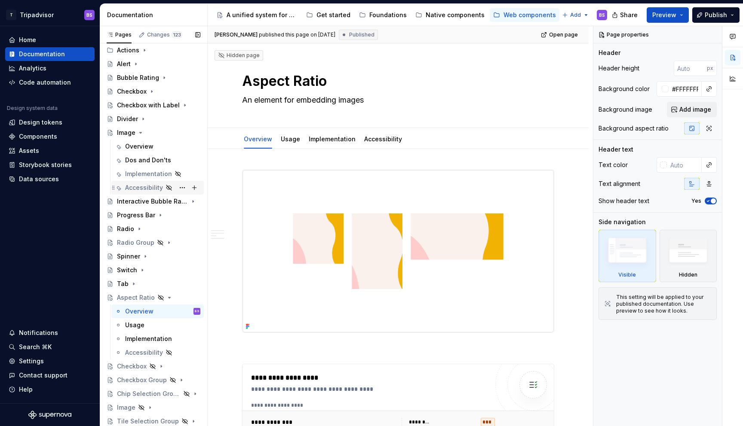
type textarea "A container of fixed proportions, used to build other UI of fixed proportions."
type textarea "*"
type textarea "A container of fixed proportions, used to build other UI of fixed proportions."
click at [160, 229] on div "Radio" at bounding box center [158, 229] width 83 height 12
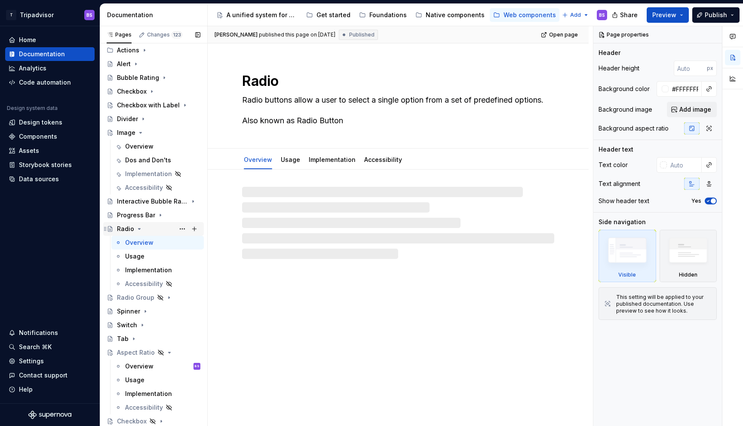
click at [140, 229] on icon "Page tree" at bounding box center [139, 229] width 7 height 7
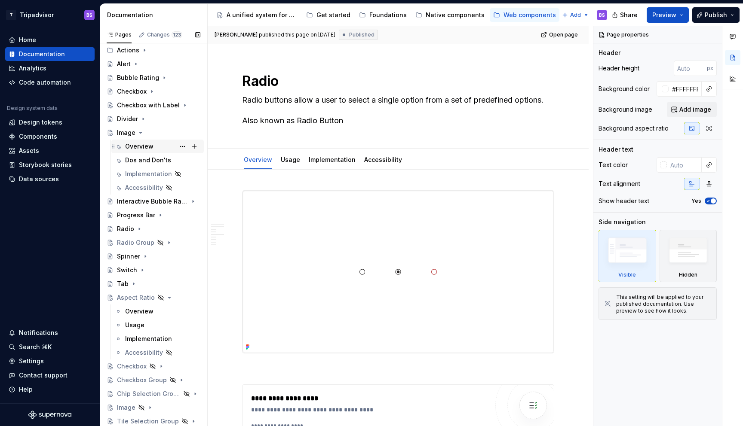
click at [144, 149] on div "Overview" at bounding box center [139, 146] width 28 height 9
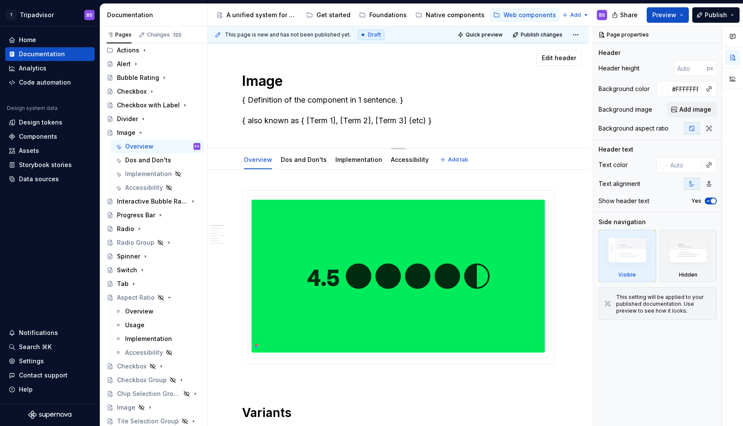
click at [270, 99] on textarea "{ Definition of the component in 1 sentence. } { also known as { [Term 1], [Ter…" at bounding box center [396, 110] width 312 height 34
paste textarea "An element for embedding images"
type textarea "*"
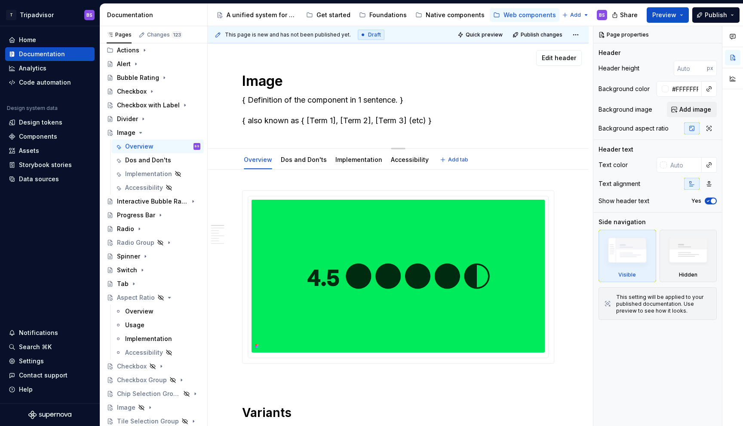
type textarea "An element for embedding images { also known as { [Term 1], [Term 2], [Term 3] …"
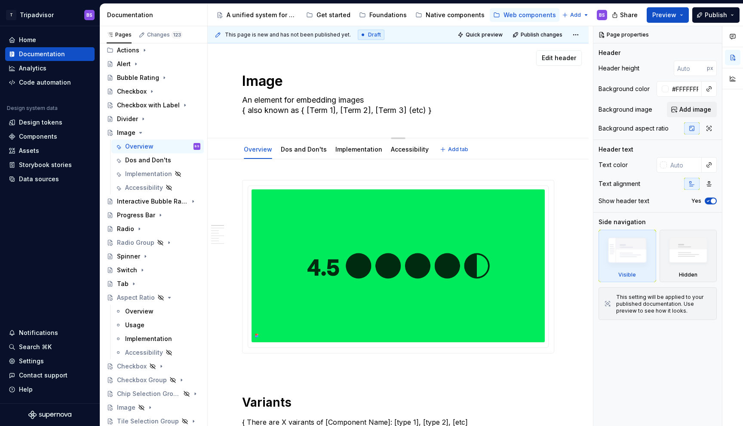
type textarea "*"
type textarea "{ Definition of the component in 1 sentence. } { also known as { [Term 1], [Ter…"
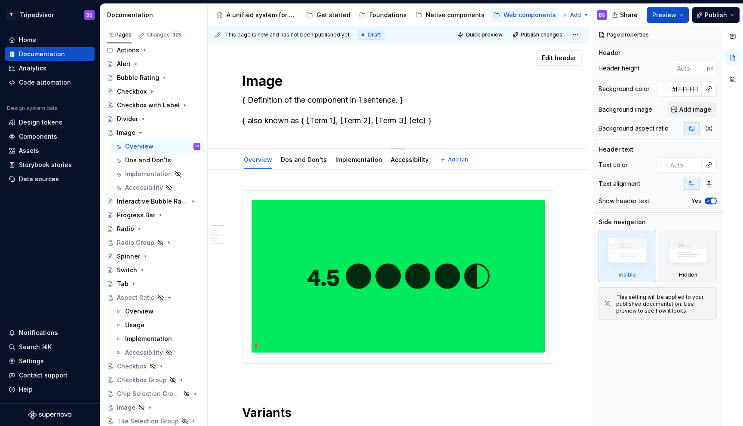
paste textarea "An element for embedding images"
type textarea "*"
type textarea "An element for embedding images"
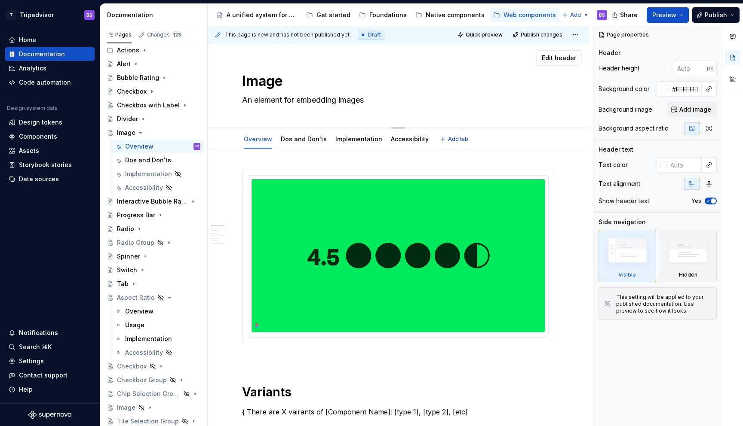
type textarea "*"
type textarea "An element for embedding images"
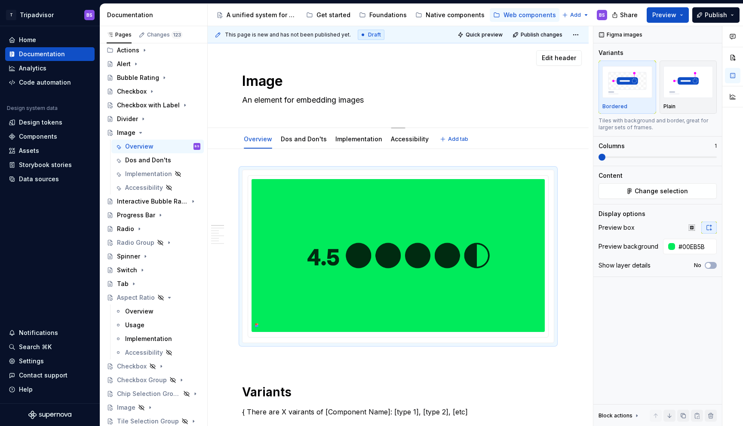
click at [335, 95] on textarea "An element for embedding images" at bounding box center [396, 100] width 312 height 14
type textarea "*"
type textarea "An element for embedding images"
type textarea "*"
type textarea "An element for embedding images o"
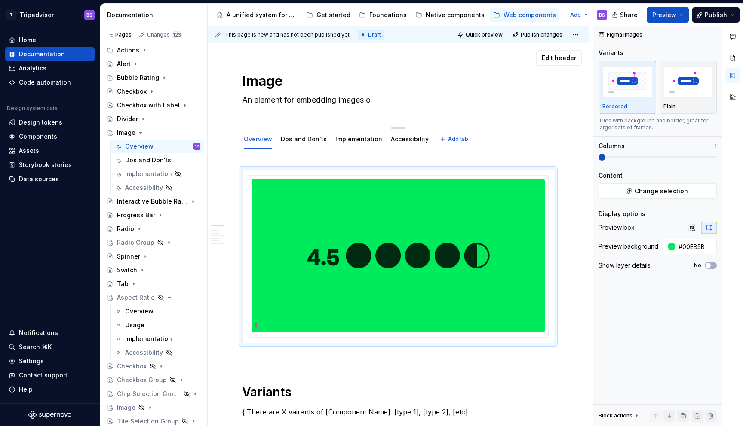
type textarea "*"
type textarea "An element for embedding images of"
type textarea "*"
type textarea "An element for embedding images of"
type textarea "*"
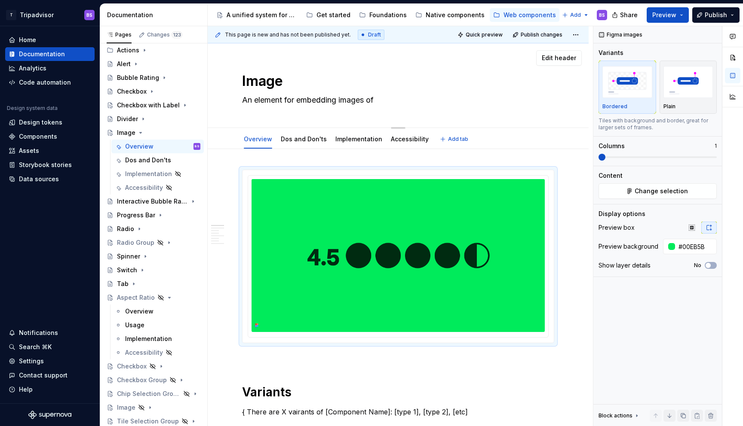
type textarea "An element for embedding images of f"
type textarea "*"
type textarea "An element for embedding images of fo"
type textarea "*"
type textarea "An element for embedding images of fox"
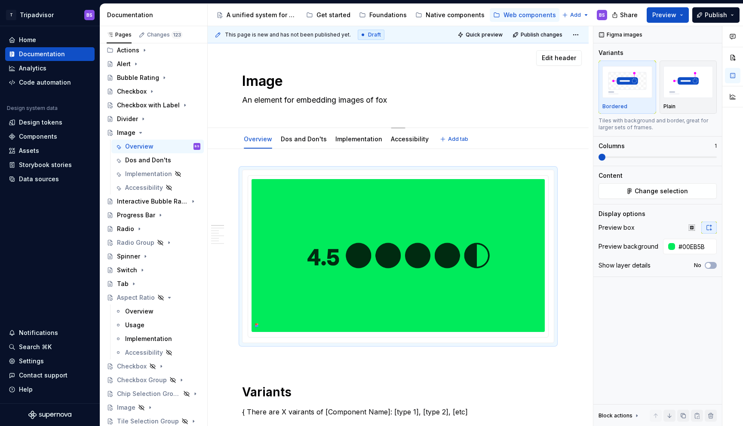
type textarea "*"
type textarea "An element for embedding images of foxi"
type textarea "*"
type textarea "An element for embedding images of foxie"
type textarea "*"
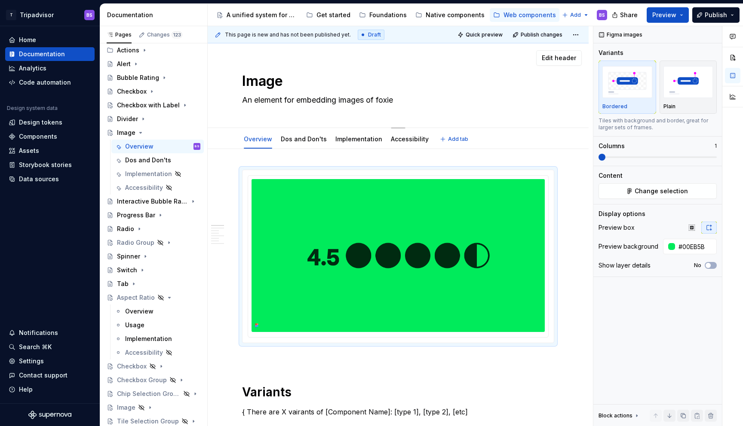
type textarea "An element for embedding images of foxi"
type textarea "*"
type textarea "An element for embedding images of fox"
type textarea "*"
type textarea "An element for embedding images of fo"
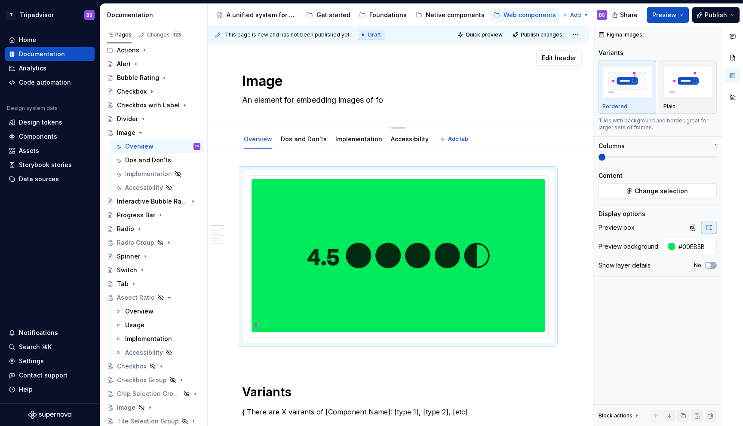
type textarea "*"
type textarea "An element for embedding images of f"
type textarea "*"
type textarea "An element for embedding images of fi"
type textarea "*"
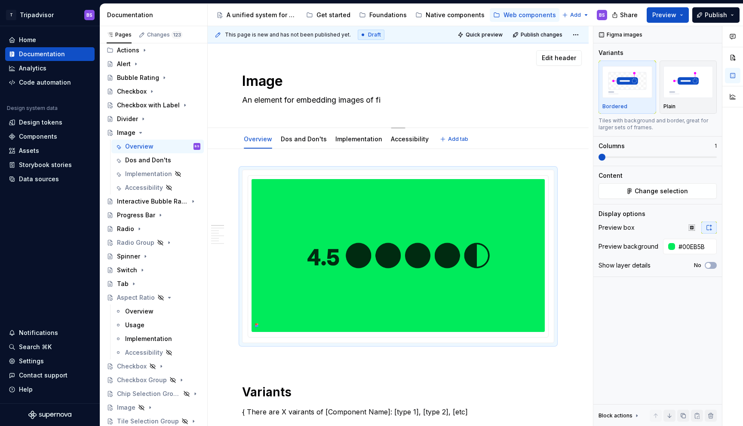
type textarea "An element for embedding images of fix"
type textarea "*"
type textarea "An element for embedding images of fixe"
type textarea "*"
type textarea "An element for embedding images of fixed"
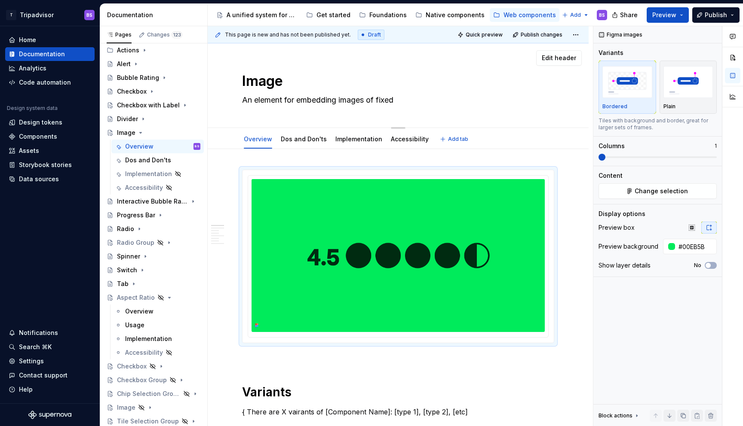
type textarea "*"
type textarea "An element for embedding images of fixed"
type textarea "*"
type textarea "An element for embedding images of fixed p"
type textarea "*"
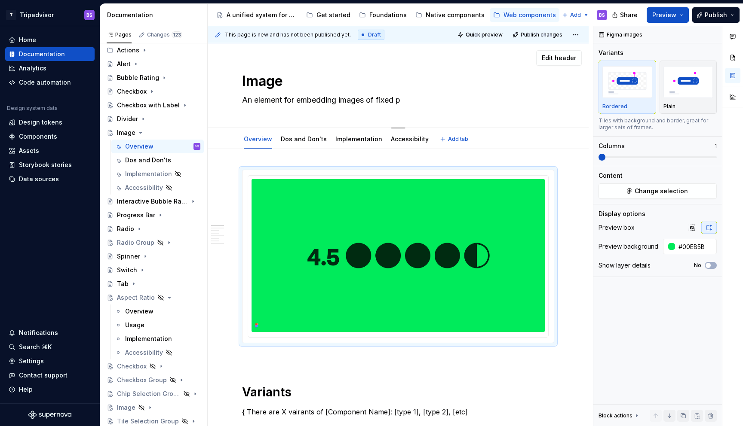
type textarea "An element for embedding images of fixed pr"
type textarea "*"
type textarea "An element for embedding images of fixed prp"
type textarea "*"
type textarea "An element for embedding images of fixed pr"
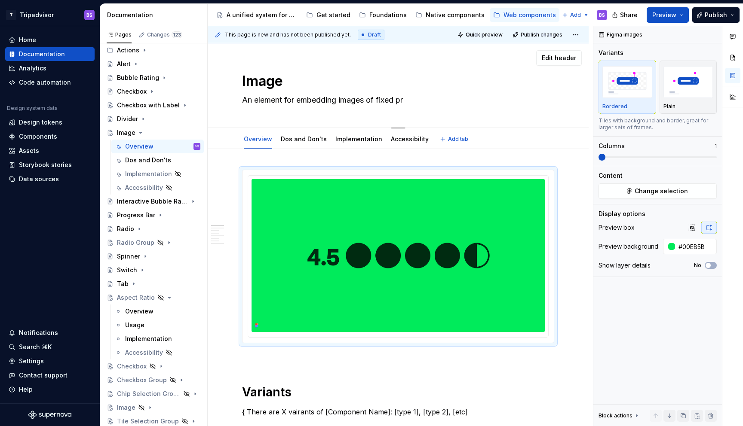
type textarea "*"
type textarea "An element for embedding images of fixed pro"
type textarea "*"
type textarea "An element for embedding images of fixed prop"
type textarea "*"
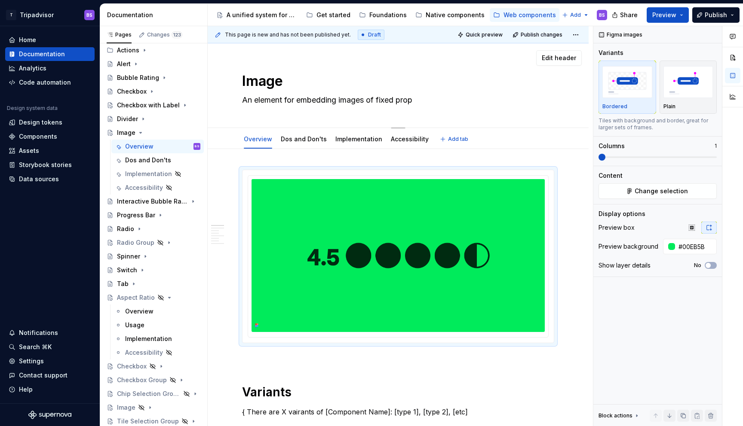
type textarea "An element for embedding images of fixed propo"
type textarea "*"
type textarea "An element for embedding images of fixed propor"
type textarea "*"
type textarea "An element for embedding images of fixed proport"
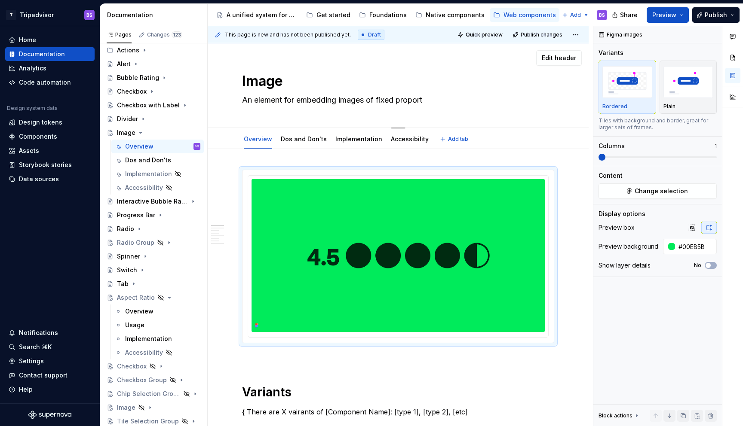
type textarea "*"
type textarea "An element for embedding images of fixed proporti"
type textarea "*"
type textarea "An element for embedding images of fixed proportio"
type textarea "*"
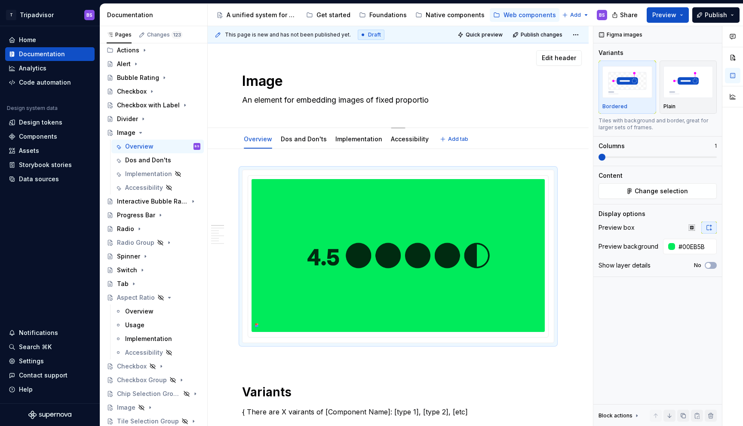
type textarea "An element for embedding images of fixed proportion"
type textarea "*"
type textarea "An element for embedding images of fixed proportions"
type textarea "*"
type textarea "An element for embedding images of fixed proportions."
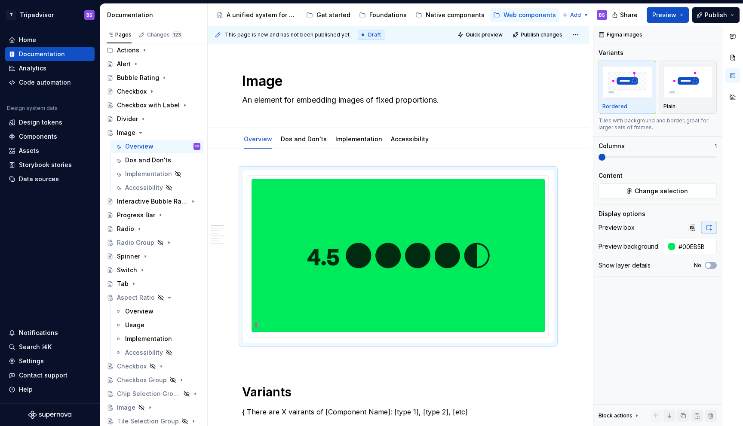
type textarea "*"
type textarea "An element for embedding images of fixed proportions."
click at [400, 229] on img at bounding box center [397, 255] width 293 height 153
click at [665, 194] on span "Change selection" at bounding box center [660, 191] width 53 height 9
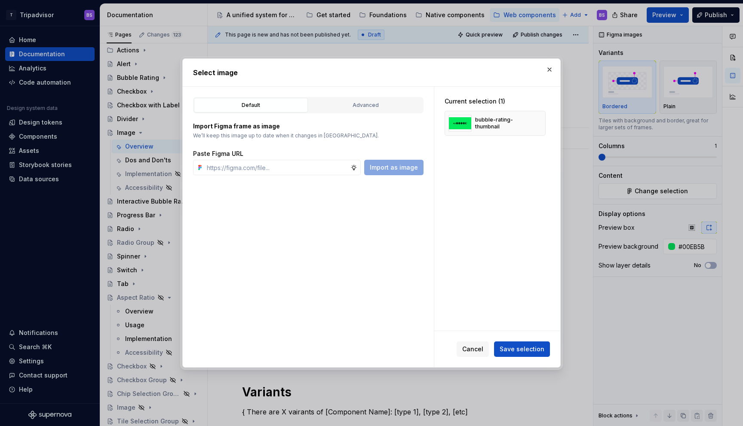
type textarea "*"
click at [304, 175] on input "text" at bounding box center [276, 167] width 147 height 15
paste input "[URL][DOMAIN_NAME]"
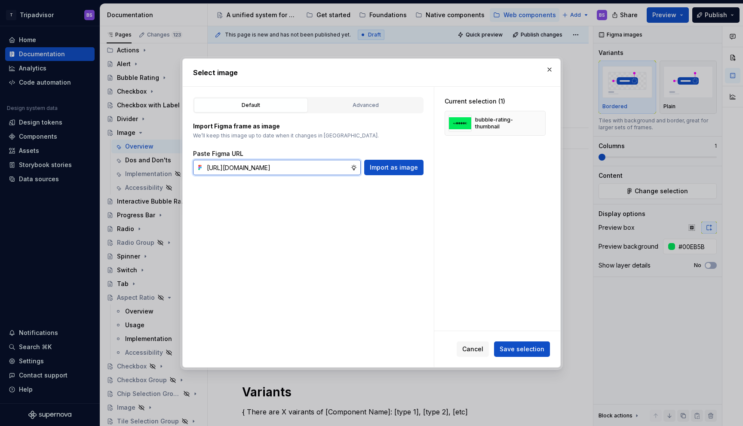
scroll to position [0, 242]
type input "[URL][DOMAIN_NAME]"
click at [404, 168] on span "Import as image" at bounding box center [394, 167] width 48 height 9
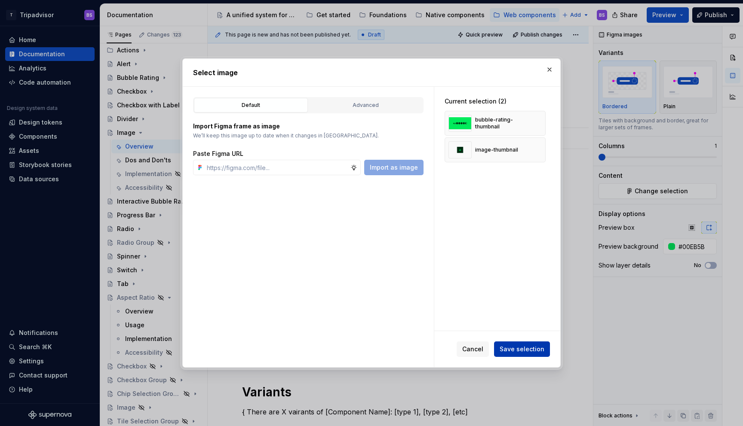
click at [523, 349] on span "Save selection" at bounding box center [521, 349] width 45 height 9
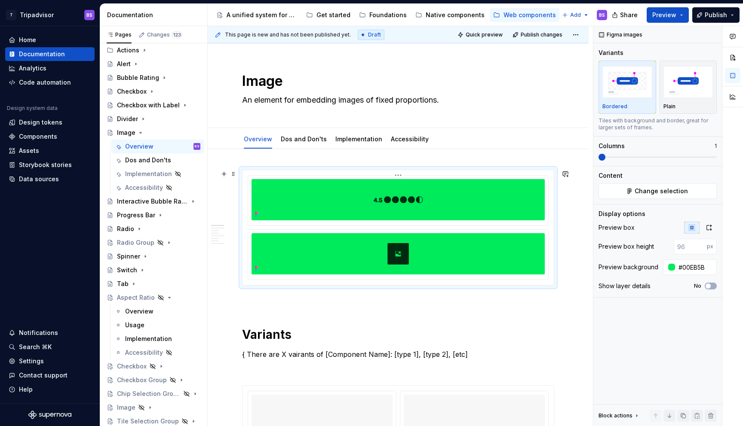
click at [398, 176] on html "T Tripadvisor BS Home Documentation Analytics Code automation Design system dat…" at bounding box center [371, 213] width 743 height 426
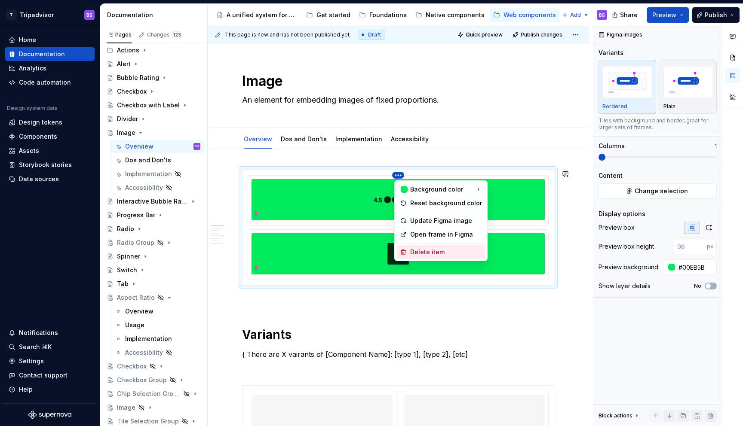
click at [438, 251] on div "Delete item" at bounding box center [446, 252] width 72 height 9
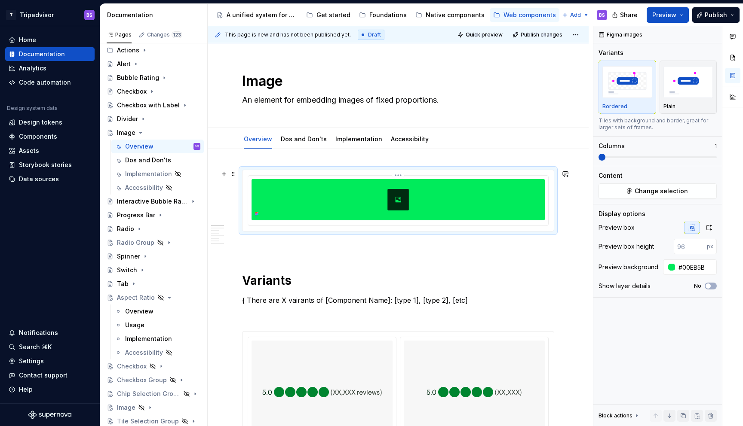
click at [399, 175] on html "T Tripadvisor BS Home Documentation Analytics Code automation Design system dat…" at bounding box center [371, 213] width 743 height 426
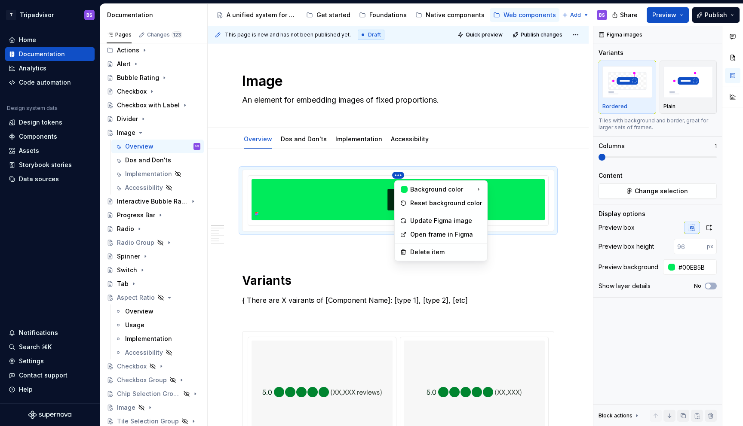
click at [486, 209] on html "T Tripadvisor BS Home Documentation Analytics Code automation Design system dat…" at bounding box center [371, 213] width 743 height 426
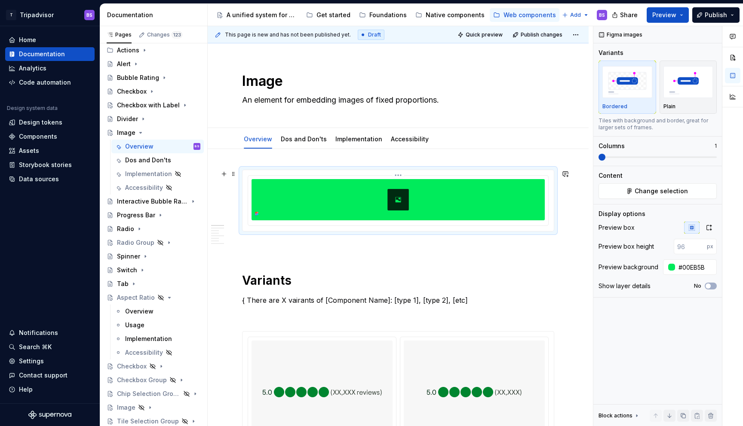
click at [508, 205] on img at bounding box center [397, 199] width 293 height 41
click at [708, 232] on button "button" at bounding box center [708, 228] width 15 height 12
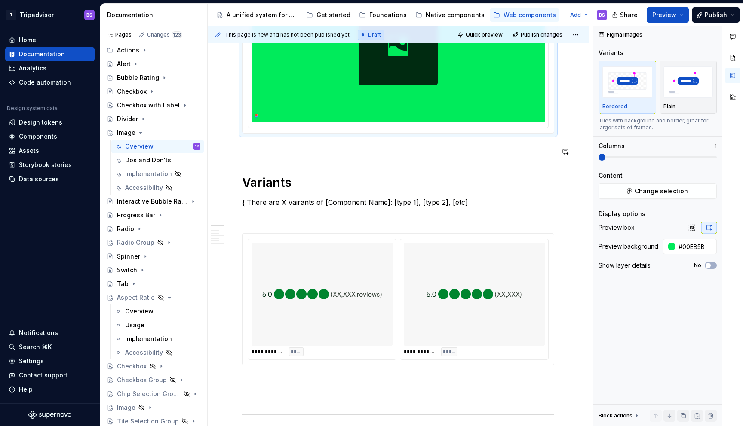
scroll to position [236, 0]
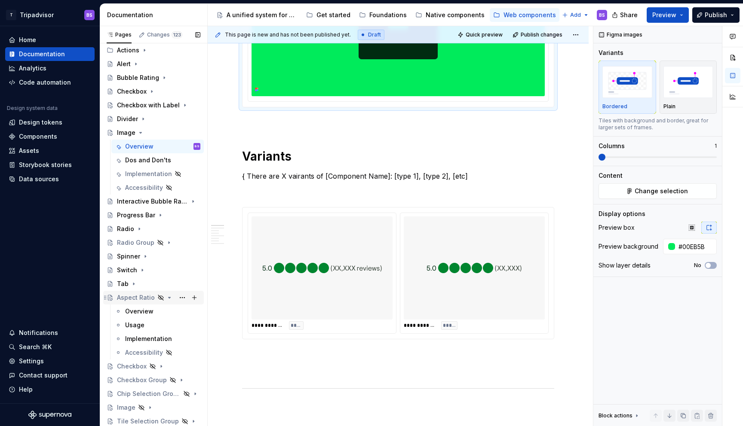
click at [136, 296] on div "Aspect Ratio" at bounding box center [136, 298] width 38 height 9
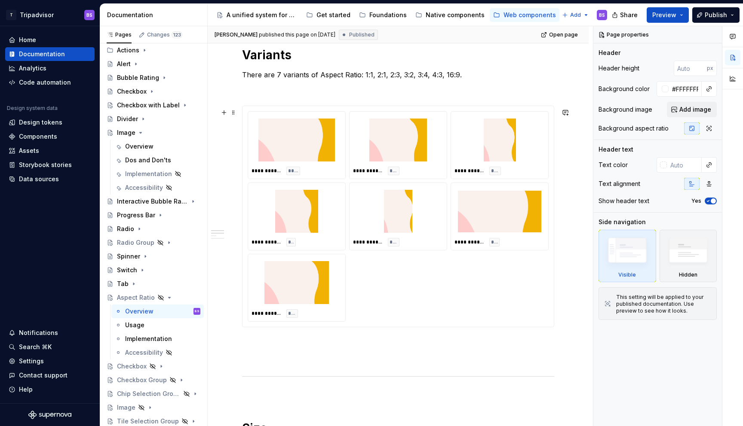
scroll to position [576, 0]
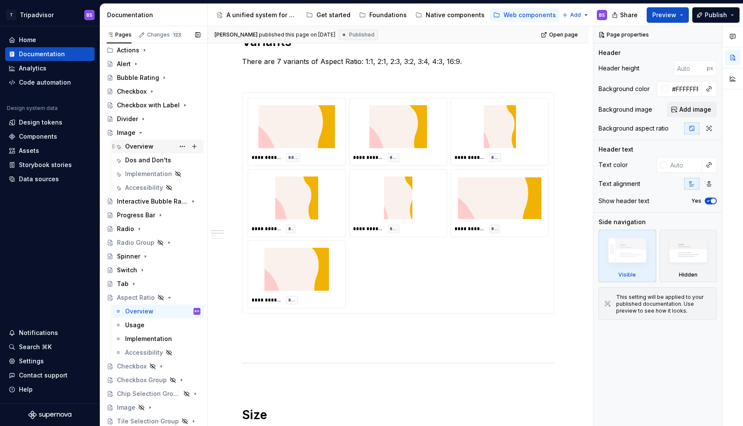
click at [149, 150] on div "Overview" at bounding box center [139, 146] width 28 height 9
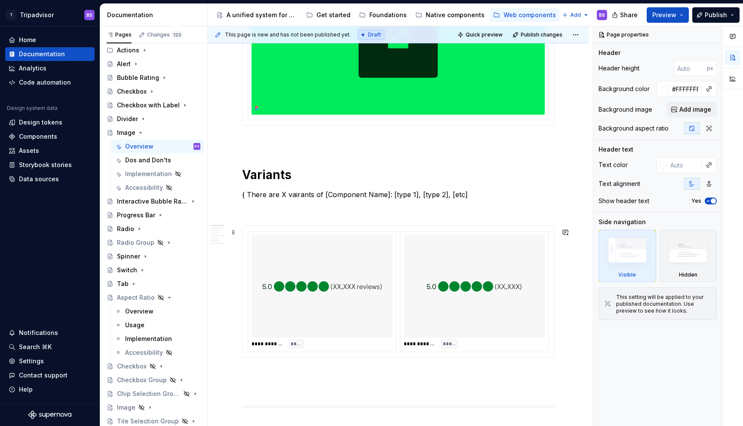
scroll to position [260, 0]
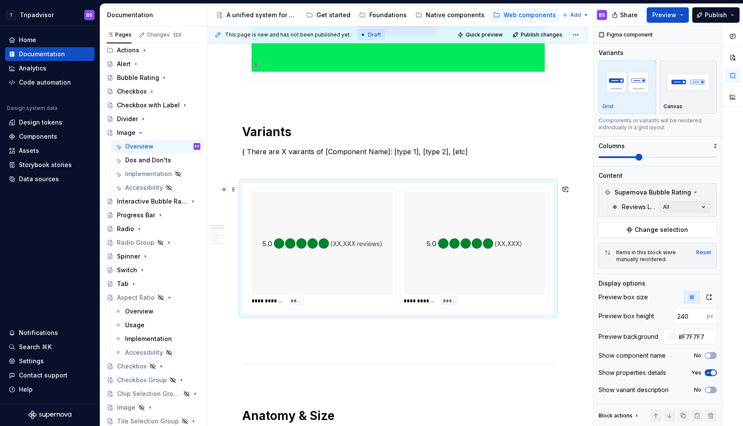
click at [453, 226] on img at bounding box center [473, 244] width 95 height 96
click at [675, 225] on button "Change selection" at bounding box center [657, 229] width 118 height 15
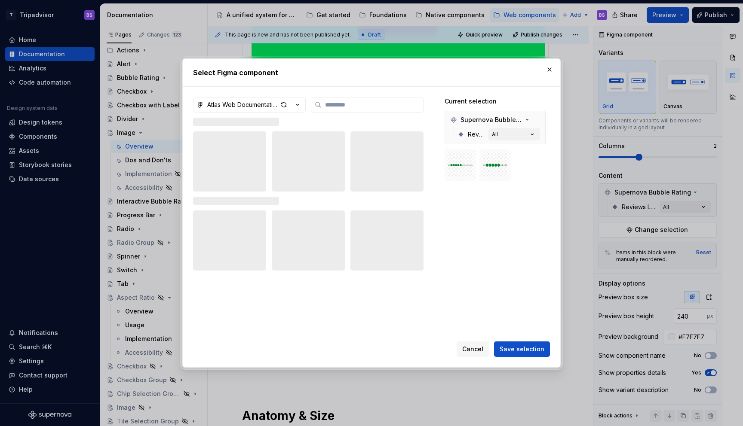
type textarea "*"
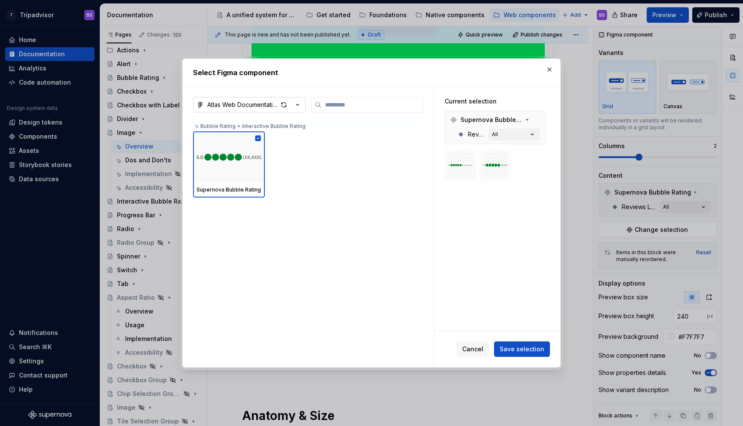
click at [301, 104] on icon "button" at bounding box center [297, 105] width 9 height 9
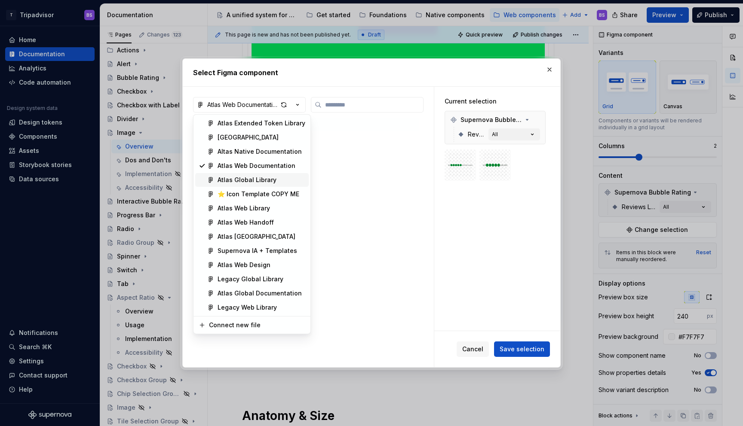
click at [269, 178] on div "Atlas Global Library" at bounding box center [246, 180] width 59 height 9
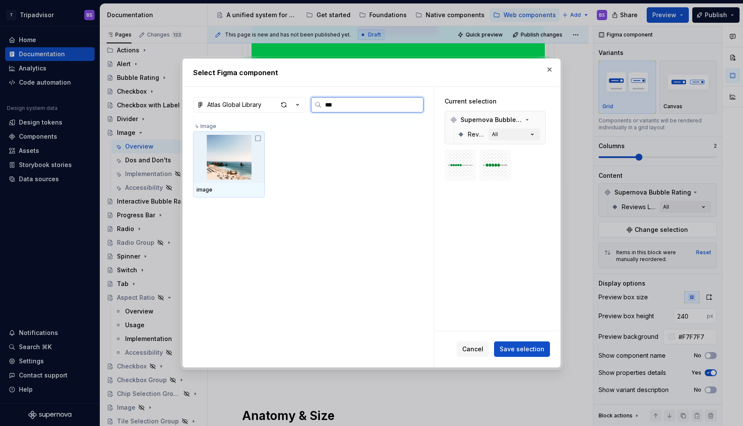
type input "****"
click at [256, 141] on icon at bounding box center [257, 138] width 7 height 7
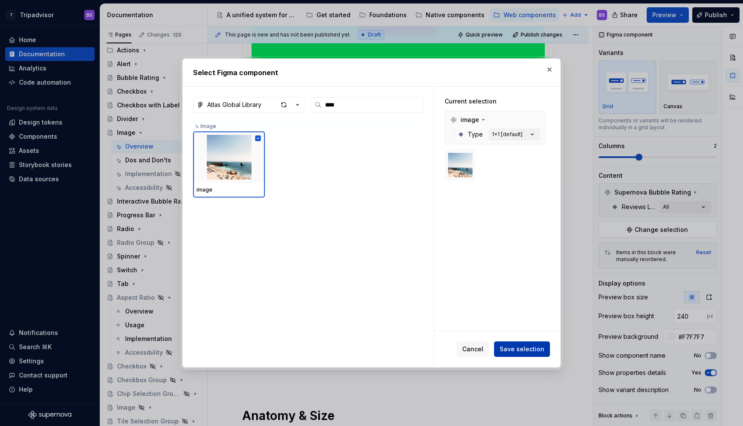
click at [509, 347] on span "Save selection" at bounding box center [521, 349] width 45 height 9
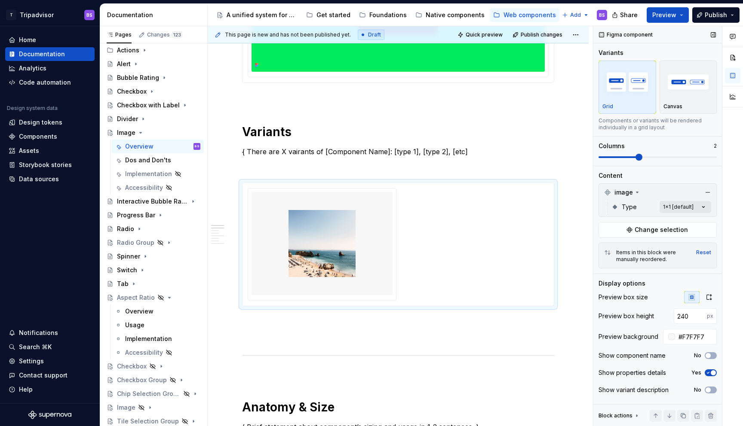
click at [701, 206] on div "Comments Open comments No comments yet Select ‘Comment’ from the block context …" at bounding box center [668, 226] width 150 height 401
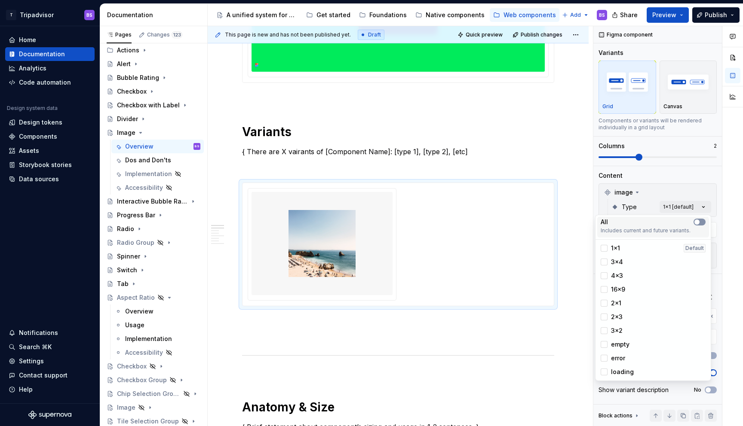
click at [699, 222] on span "button" at bounding box center [696, 222] width 5 height 5
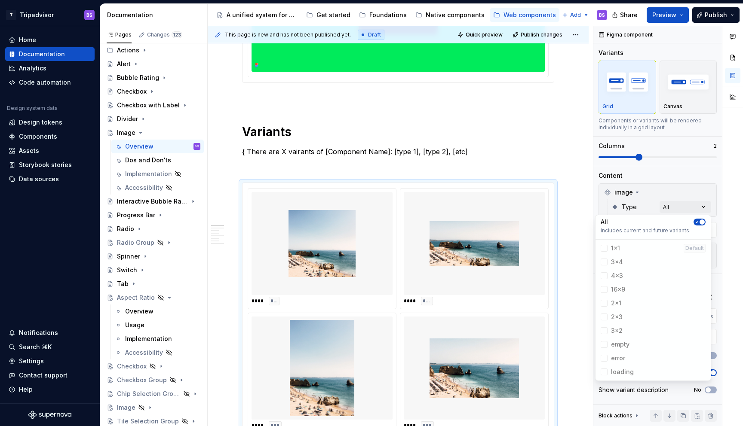
click at [581, 254] on html "T Tripadvisor BS Home Documentation Analytics Code automation Design system dat…" at bounding box center [371, 213] width 743 height 426
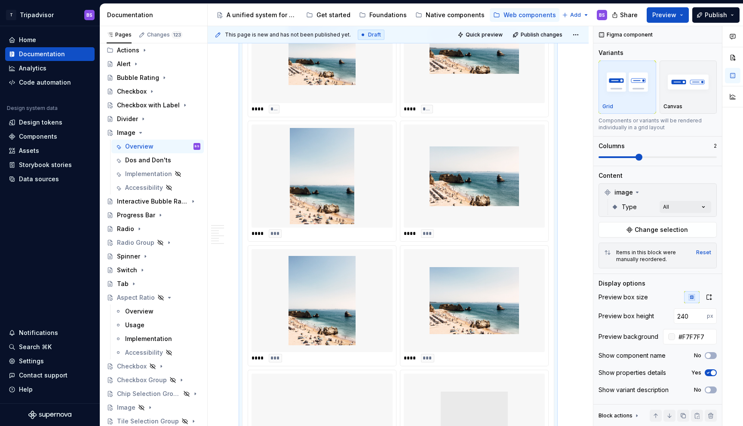
scroll to position [515, 0]
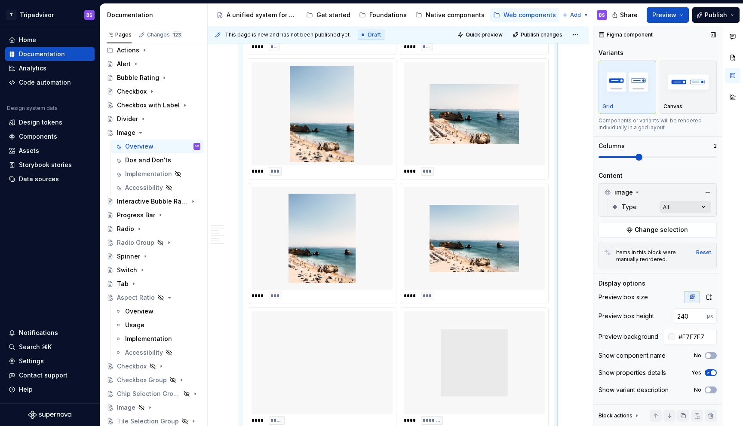
click at [696, 208] on div "Comments Open comments No comments yet Select ‘Comment’ from the block context …" at bounding box center [668, 226] width 150 height 401
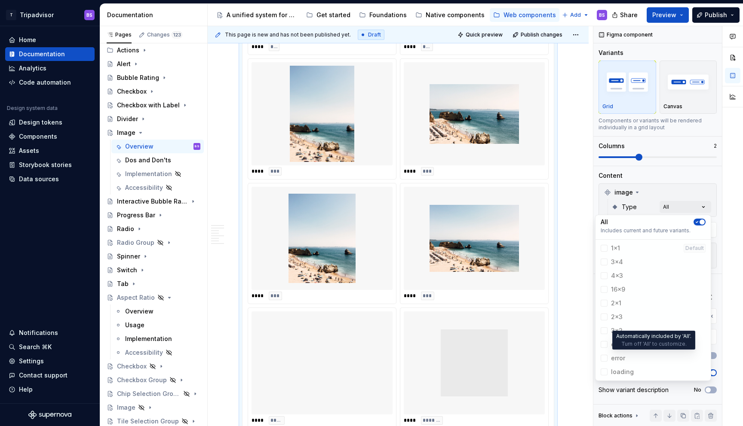
click at [605, 358] on span "error" at bounding box center [653, 359] width 112 height 14
click at [703, 222] on span "button" at bounding box center [701, 222] width 5 height 5
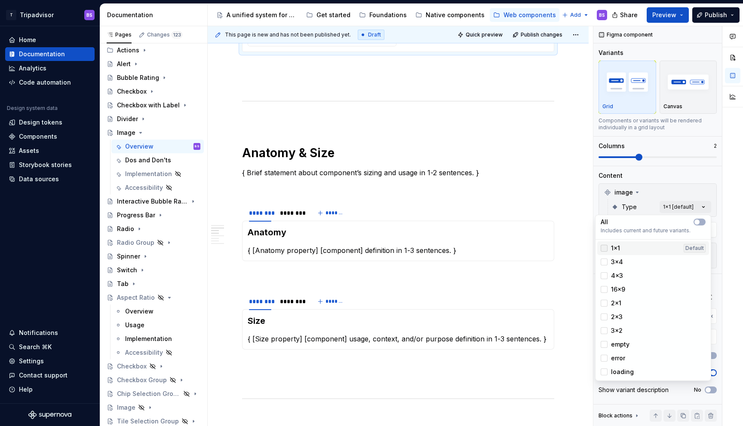
click at [606, 249] on div at bounding box center [603, 248] width 7 height 7
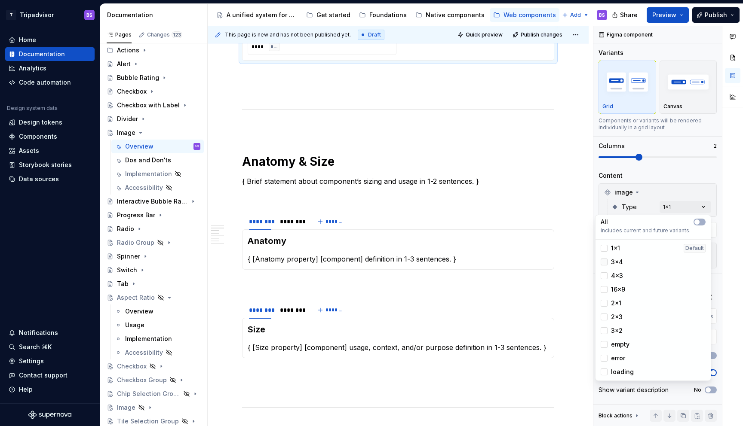
click at [606, 261] on div at bounding box center [603, 262] width 7 height 7
click at [606, 272] on div "4x3" at bounding box center [611, 276] width 22 height 9
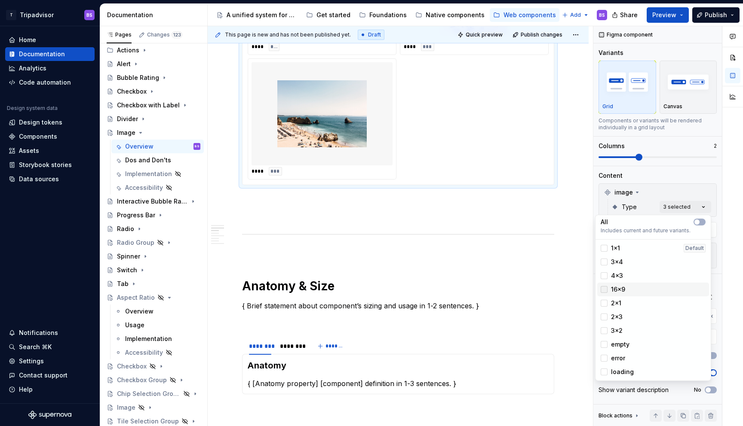
click at [605, 289] on div at bounding box center [603, 289] width 7 height 7
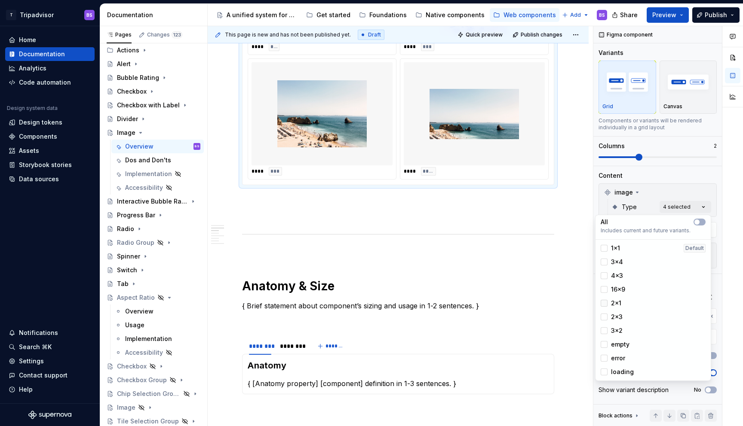
click at [605, 305] on div at bounding box center [603, 303] width 7 height 7
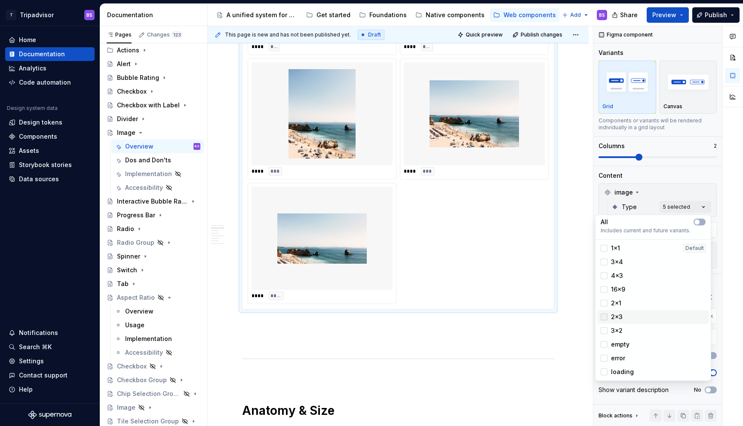
click at [603, 317] on div at bounding box center [603, 317] width 7 height 7
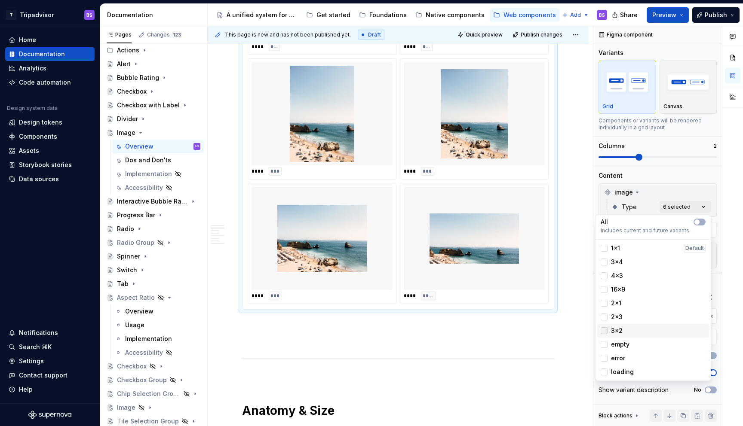
click at [603, 331] on div at bounding box center [603, 330] width 7 height 7
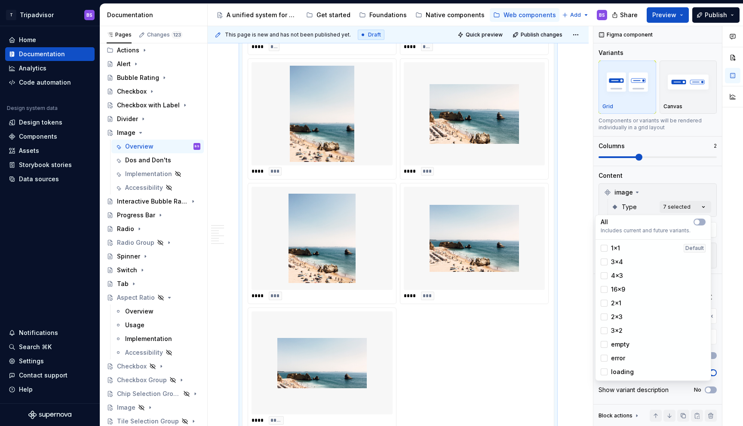
click at [579, 209] on html "T Tripadvisor BS Home Documentation Analytics Code automation Design system dat…" at bounding box center [371, 213] width 743 height 426
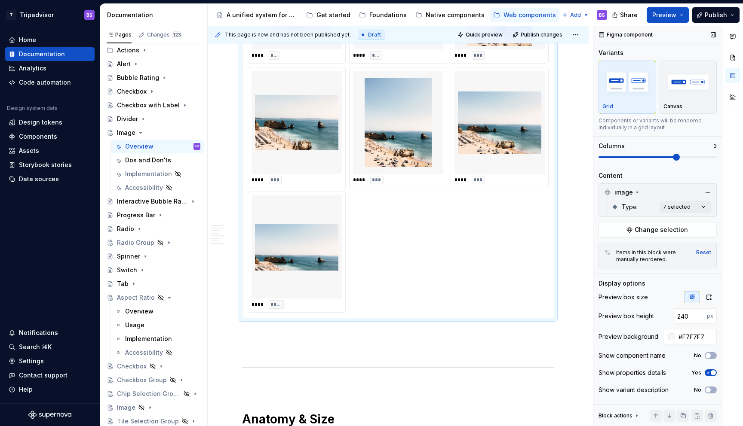
scroll to position [419, 0]
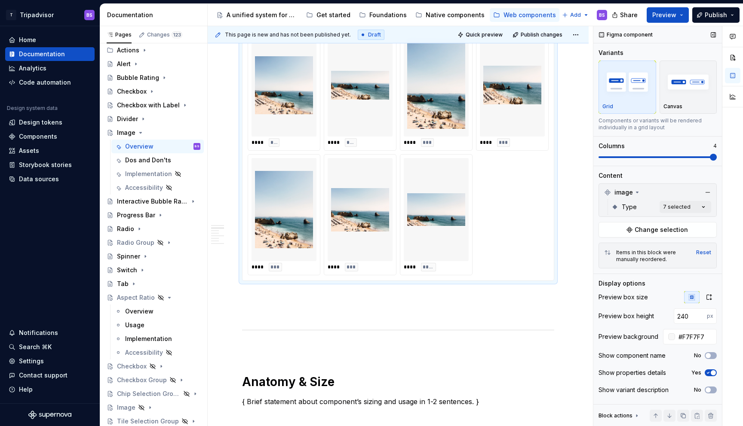
click at [716, 161] on span at bounding box center [713, 157] width 7 height 7
click at [716, 156] on span at bounding box center [713, 157] width 7 height 7
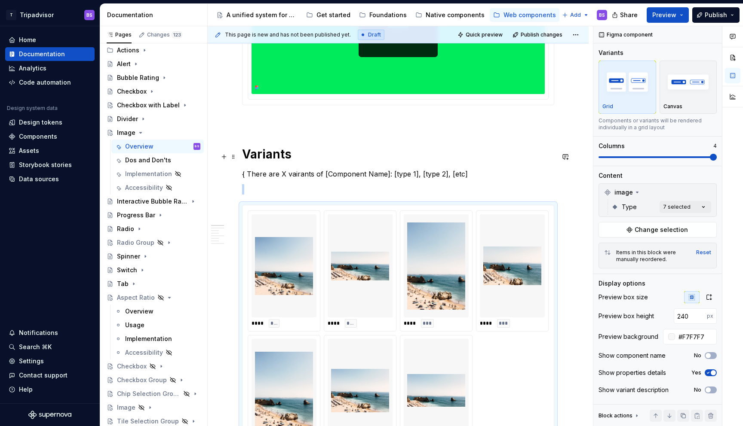
scroll to position [229, 0]
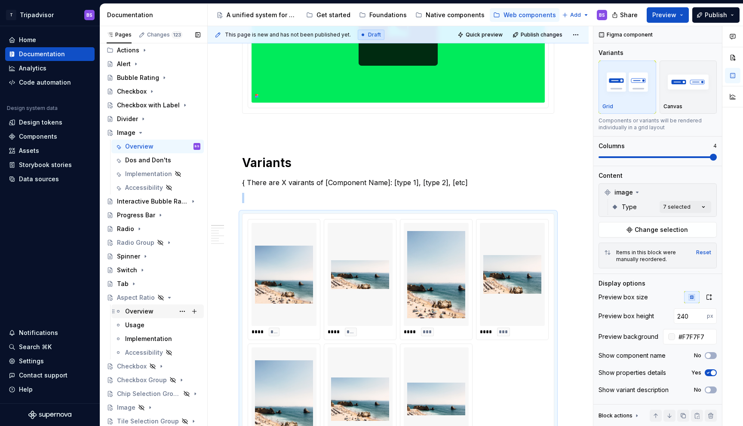
click at [143, 315] on div "Overview" at bounding box center [139, 311] width 28 height 9
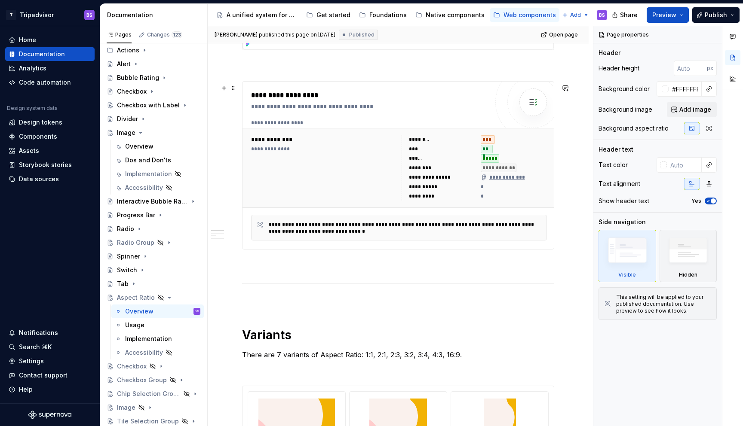
scroll to position [474, 0]
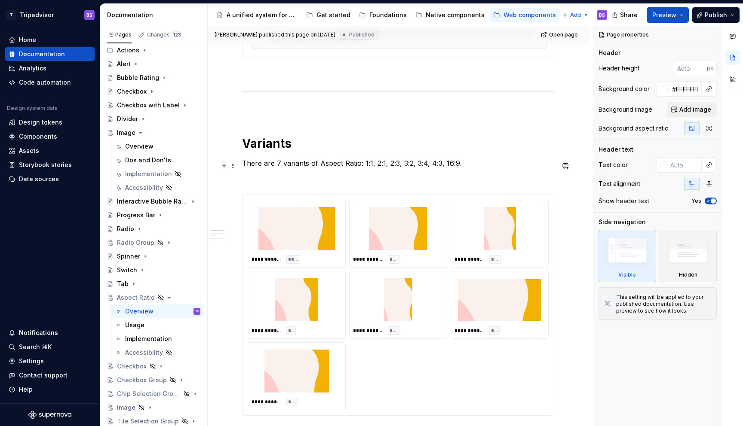
click at [303, 167] on p "There are 7 variants of Aspect Ratio: 1:1, 2:1, 2:3, 3:2, 3:4, 4:3, 16:9." at bounding box center [398, 163] width 312 height 10
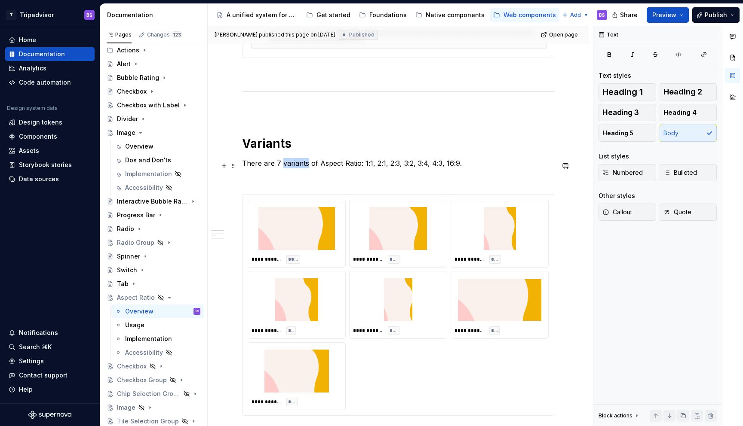
click at [303, 167] on p "There are 7 variants of Aspect Ratio: 1:1, 2:1, 2:3, 3:2, 3:4, 4:3, 16:9." at bounding box center [398, 163] width 312 height 10
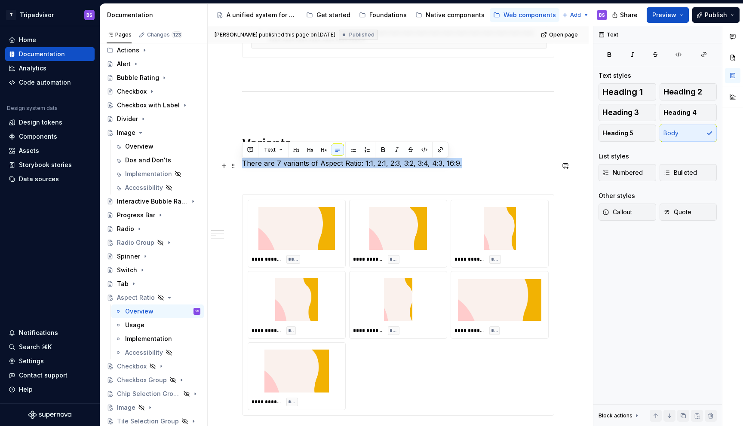
click at [303, 167] on p "There are 7 variants of Aspect Ratio: 1:1, 2:1, 2:3, 3:2, 3:4, 4:3, 16:9." at bounding box center [398, 163] width 312 height 10
copy p "There are 7 variants of Aspect Ratio: 1:1, 2:1, 2:3, 3:2, 3:4, 4:3, 16:9."
click at [142, 148] on div "Overview" at bounding box center [139, 146] width 28 height 9
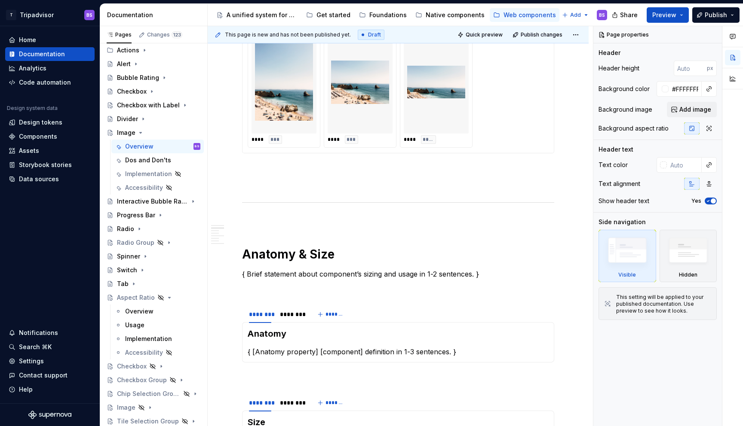
scroll to position [590, 0]
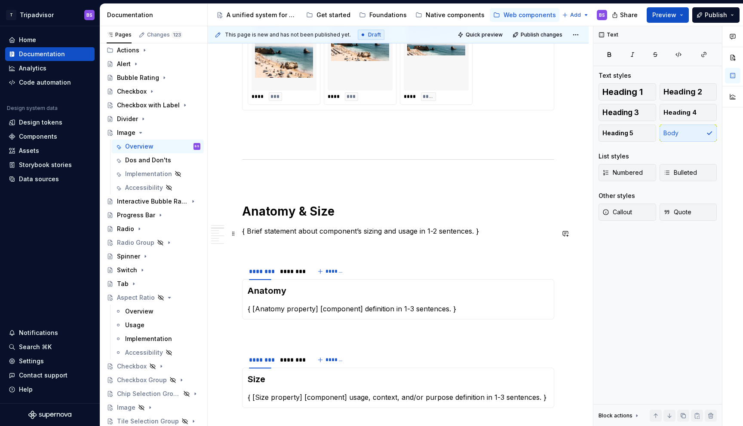
click at [263, 232] on p "{ Brief statement about component’s sizing and usage in 1-2 sentences. }" at bounding box center [398, 231] width 312 height 10
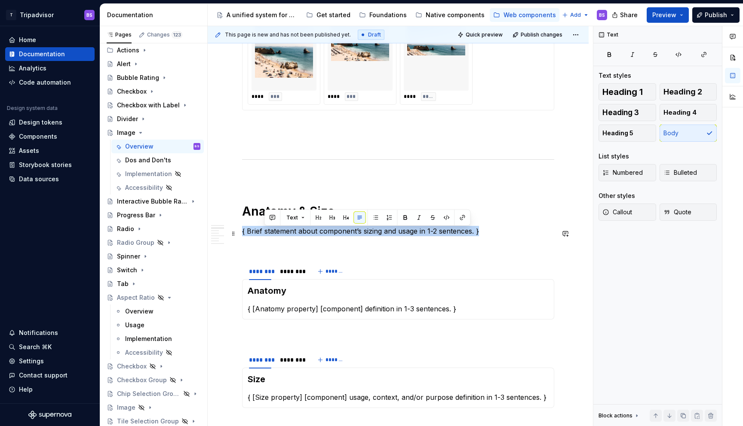
click at [263, 232] on p "{ Brief statement about component’s sizing and usage in 1-2 sentences. }" at bounding box center [398, 231] width 312 height 10
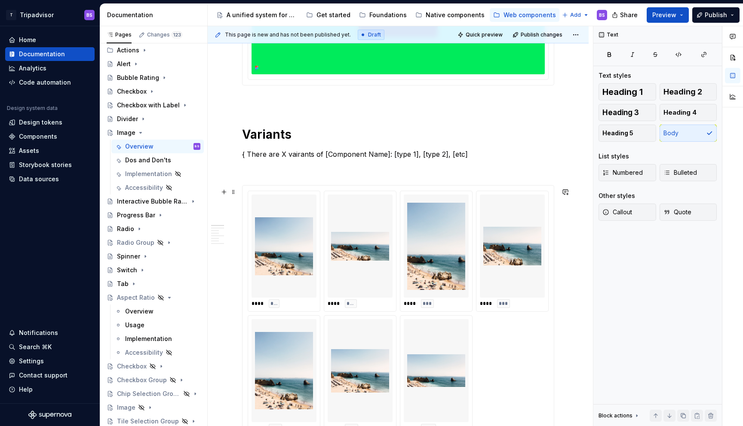
scroll to position [200, 0]
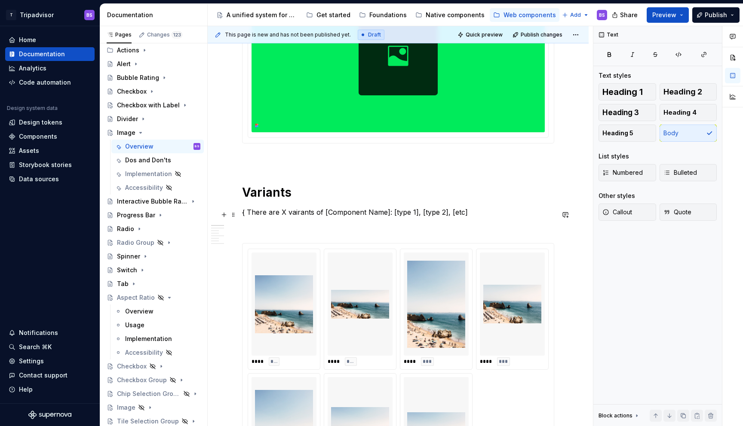
click at [262, 213] on p "{ There are X vairants of [Component Name]: [type 1], [type 2], [etc]" at bounding box center [398, 212] width 312 height 10
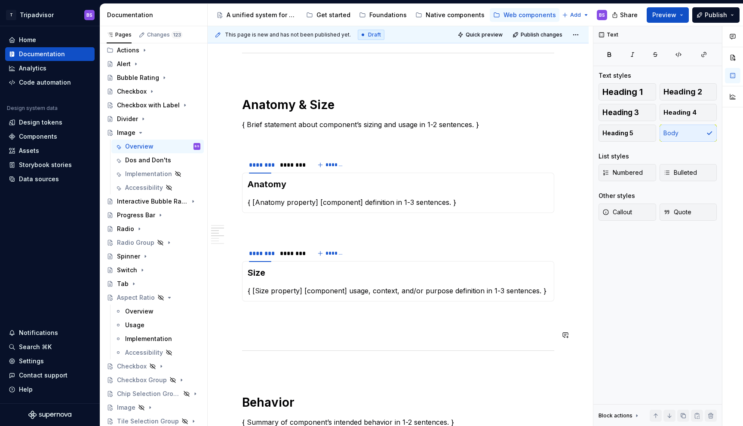
scroll to position [727, 0]
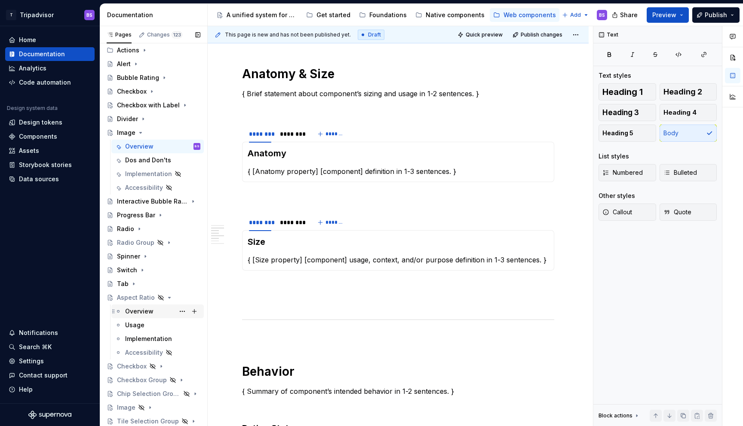
click at [132, 310] on div "Overview" at bounding box center [139, 311] width 28 height 9
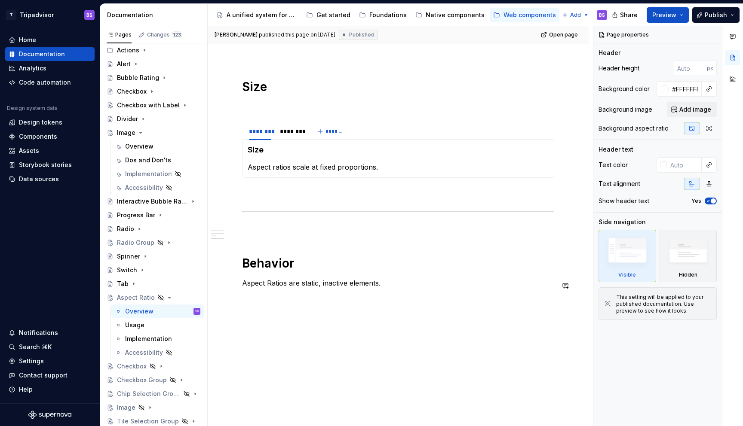
scroll to position [889, 0]
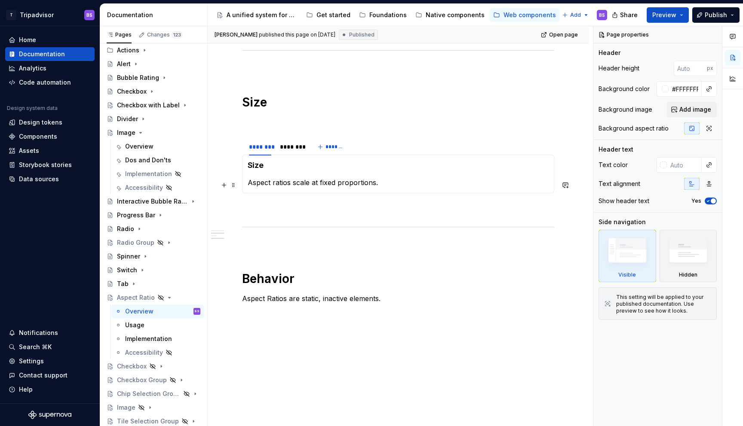
click at [262, 186] on p "Aspect ratios scale at fixed proportions." at bounding box center [398, 182] width 301 height 10
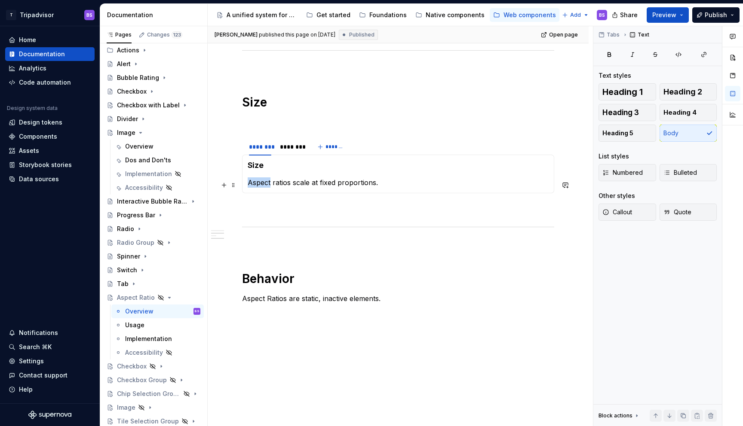
click at [262, 186] on p "Aspect ratios scale at fixed proportions." at bounding box center [398, 182] width 301 height 10
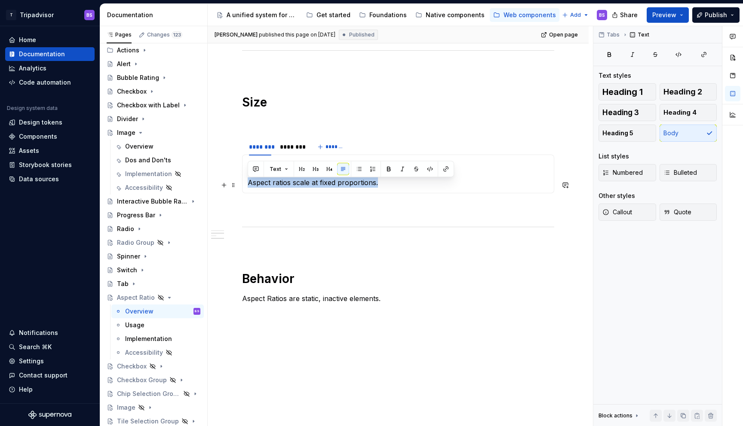
click at [262, 186] on p "Aspect ratios scale at fixed proportions." at bounding box center [398, 182] width 301 height 10
copy p "Aspect ratios scale at fixed proportions."
click at [134, 147] on div "Overview" at bounding box center [139, 146] width 28 height 9
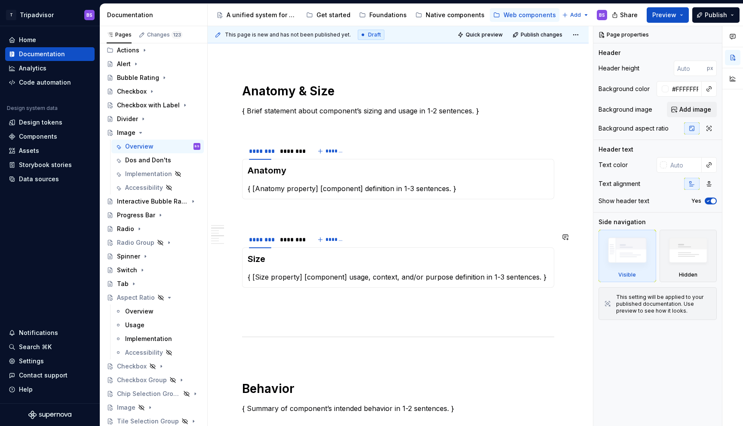
scroll to position [693, 0]
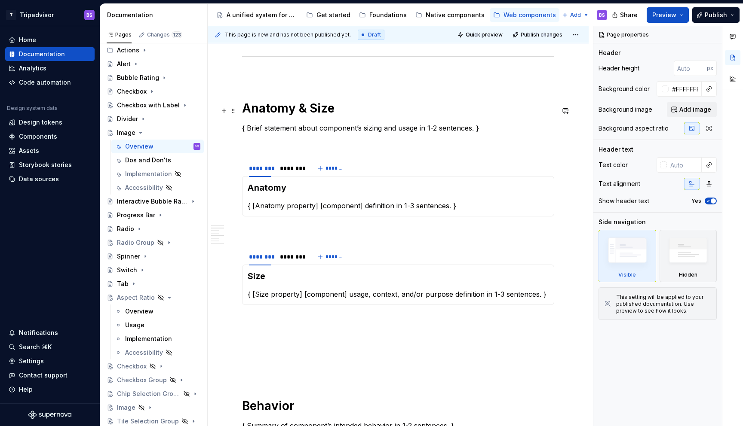
type textarea "*"
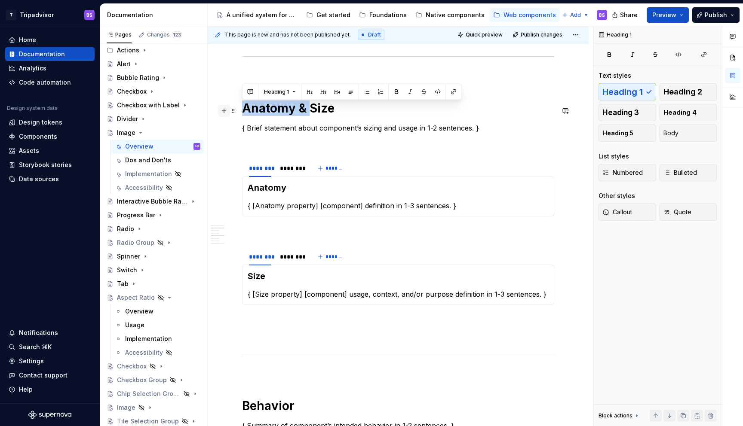
drag, startPoint x: 312, startPoint y: 111, endPoint x: 226, endPoint y: 111, distance: 85.1
click at [242, 111] on div "**********" at bounding box center [398, 375] width 312 height 1796
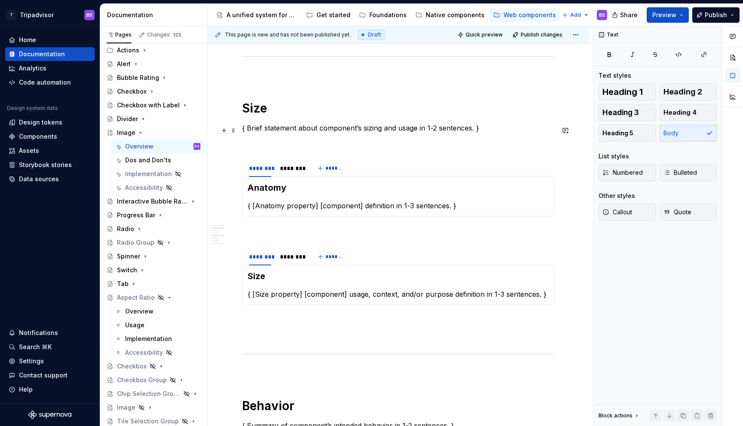
click at [263, 132] on p "{ Brief statement about component’s sizing and usage in 1-2 sentences. }" at bounding box center [398, 128] width 312 height 10
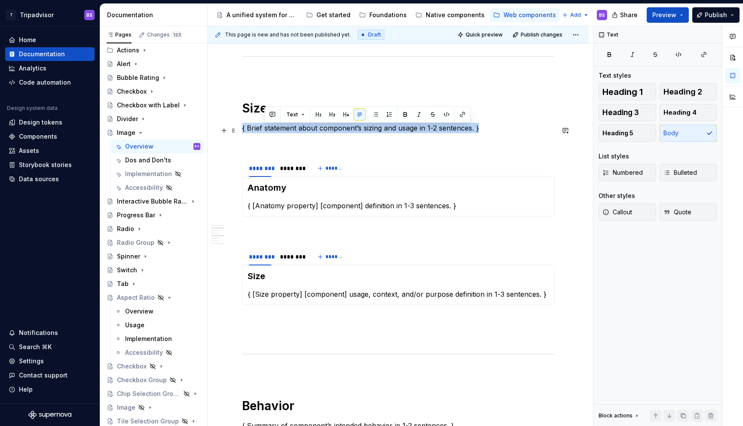
click at [263, 132] on p "{ Brief statement about component’s sizing and usage in 1-2 sentences. }" at bounding box center [398, 128] width 312 height 10
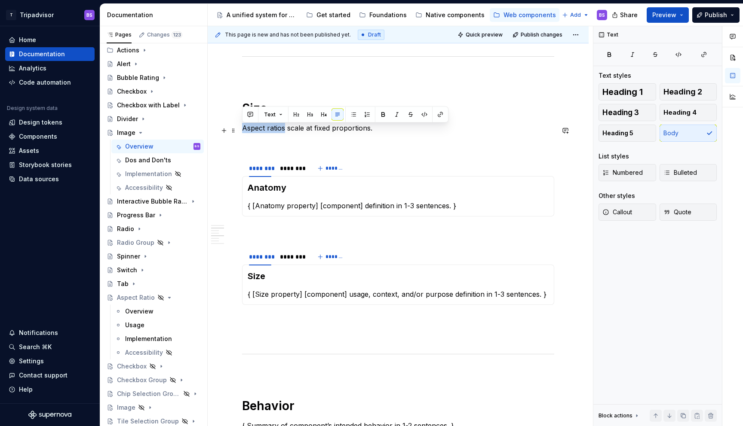
drag, startPoint x: 284, startPoint y: 130, endPoint x: 239, endPoint y: 131, distance: 44.7
click at [239, 131] on div "**********" at bounding box center [398, 428] width 381 height 1944
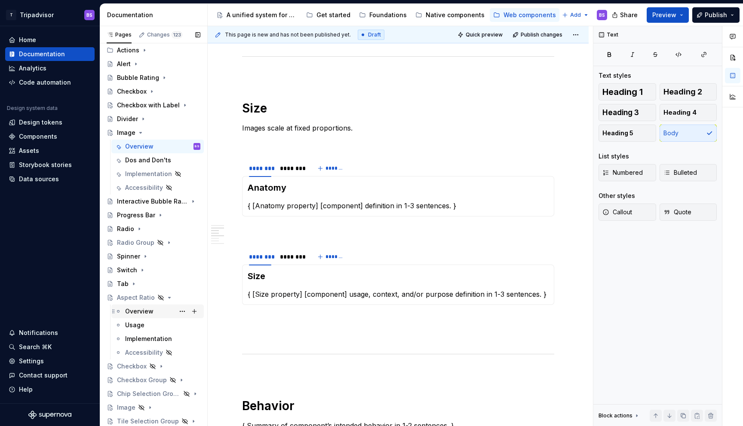
click at [141, 313] on div "Overview" at bounding box center [139, 311] width 28 height 9
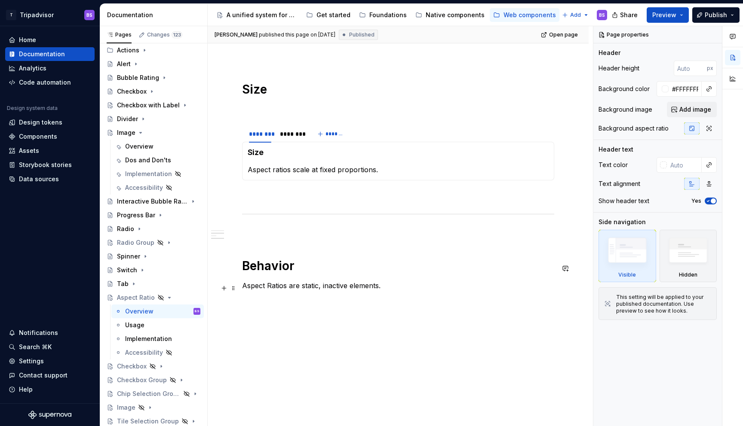
scroll to position [907, 0]
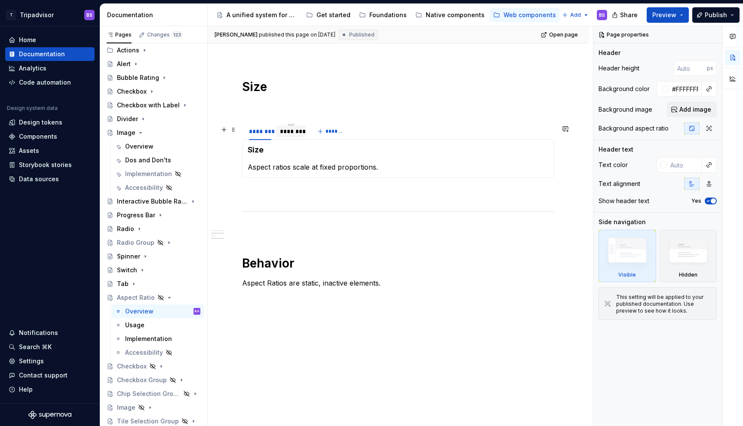
click at [286, 135] on div "********" at bounding box center [291, 131] width 22 height 9
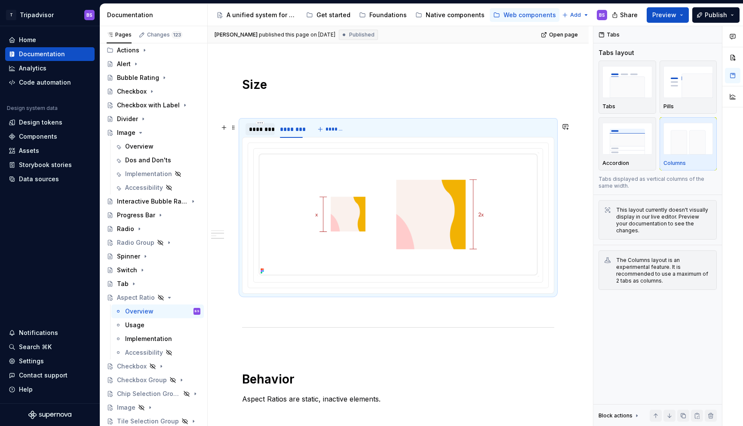
click at [267, 134] on div "********" at bounding box center [260, 129] width 22 height 9
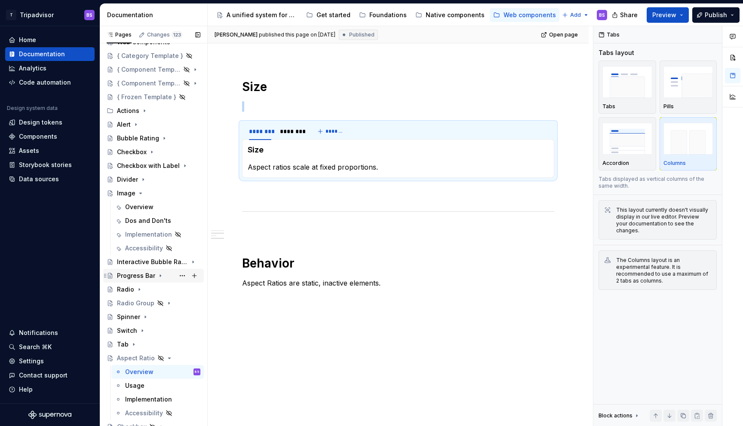
scroll to position [0, 0]
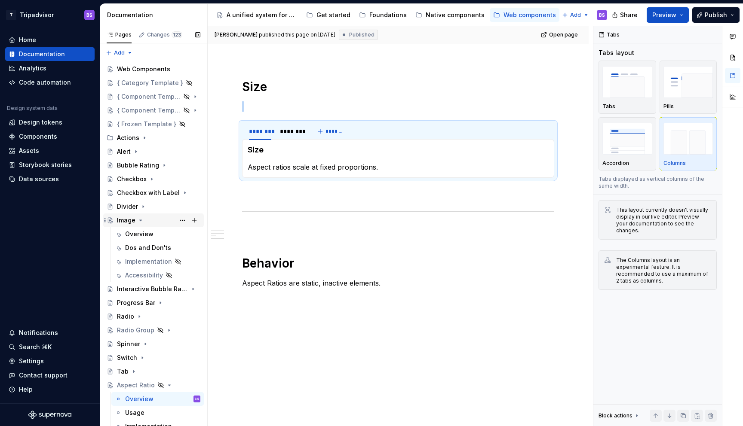
click at [146, 219] on div "Image" at bounding box center [158, 220] width 83 height 12
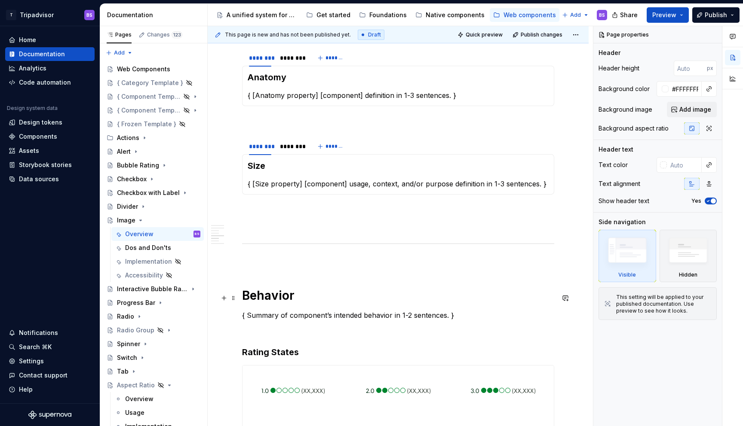
scroll to position [701, 0]
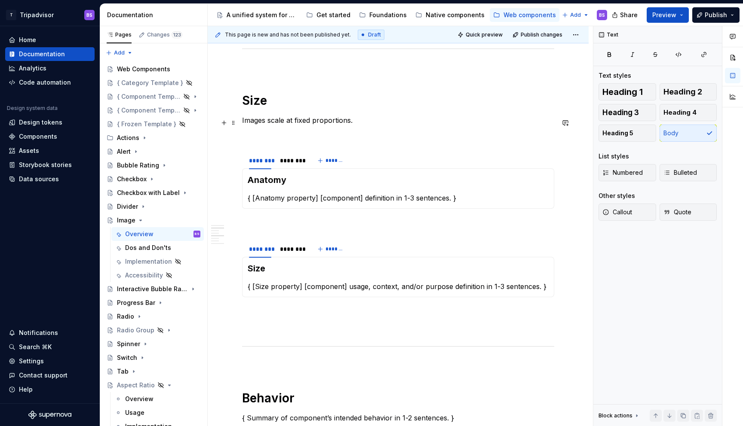
click at [343, 119] on p "Images scale at fixed proportions." at bounding box center [398, 120] width 312 height 10
click at [229, 125] on button "button" at bounding box center [224, 123] width 12 height 12
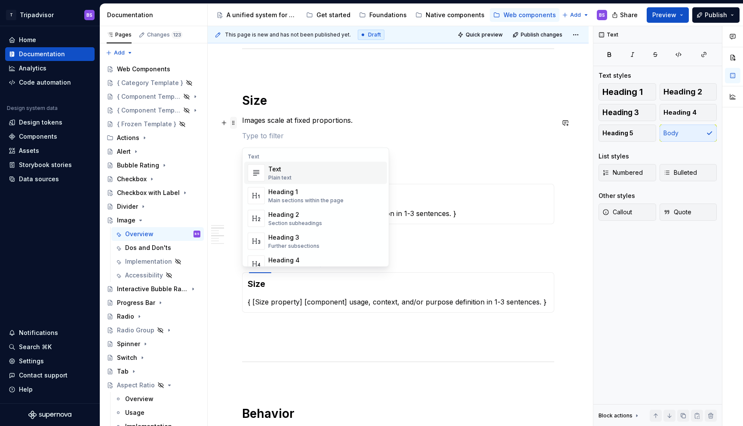
click at [234, 124] on span at bounding box center [233, 123] width 7 height 12
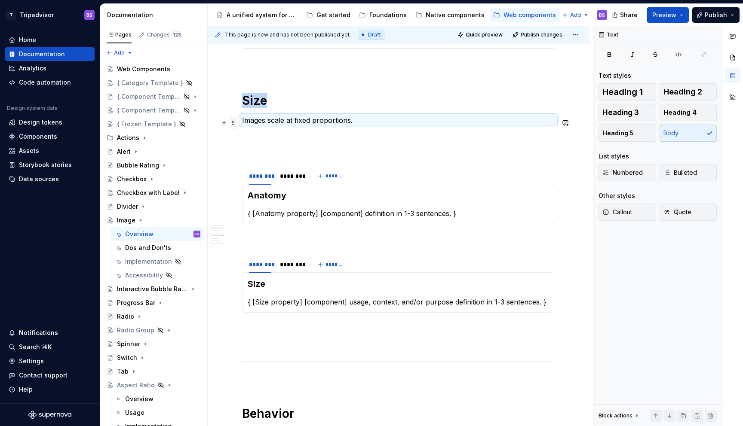
click at [233, 123] on span at bounding box center [233, 123] width 7 height 12
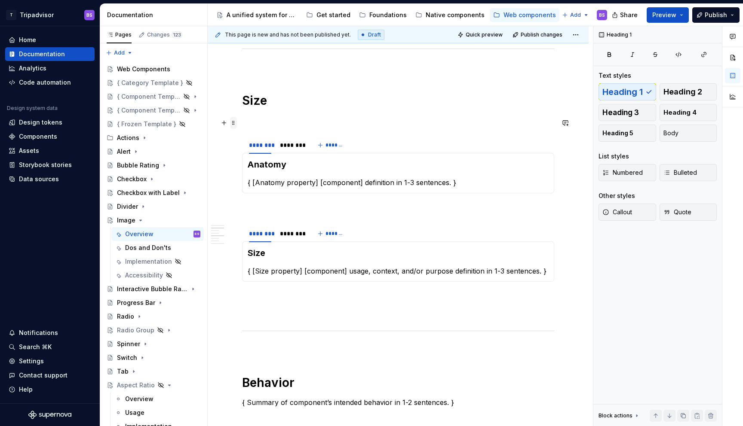
click at [234, 123] on span at bounding box center [233, 123] width 7 height 12
click at [333, 119] on p at bounding box center [398, 120] width 312 height 10
click at [277, 168] on h3 "Anatomy" at bounding box center [398, 165] width 301 height 12
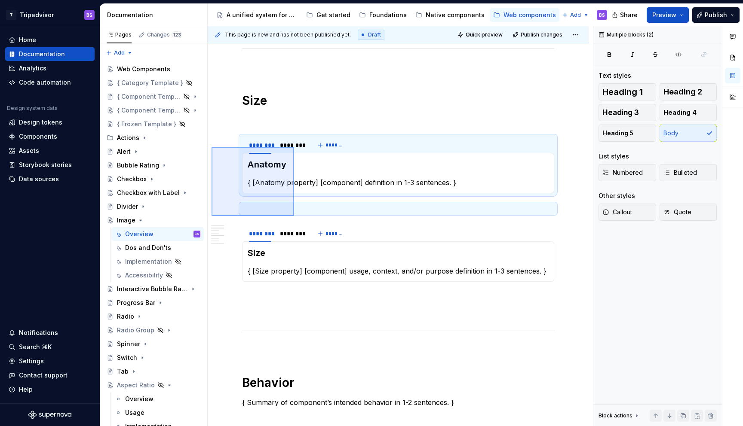
drag, startPoint x: 211, startPoint y: 147, endPoint x: 294, endPoint y: 216, distance: 107.7
click at [294, 216] on div "**********" at bounding box center [400, 226] width 385 height 401
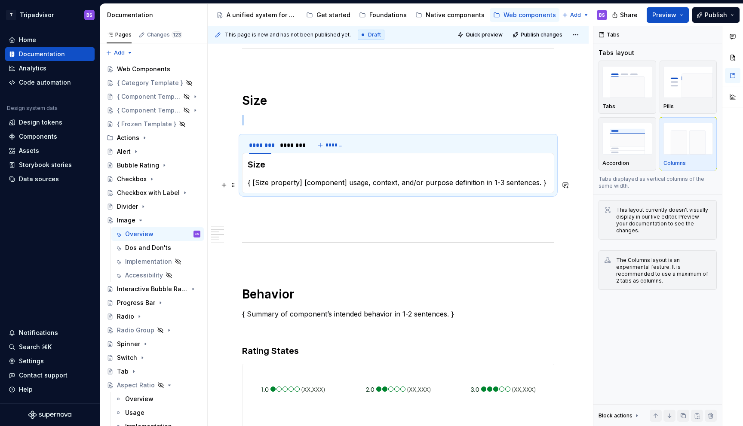
click at [272, 184] on p "{ [Size property] [component] usage, context, and/or purpose definition in 1-3 …" at bounding box center [398, 182] width 301 height 10
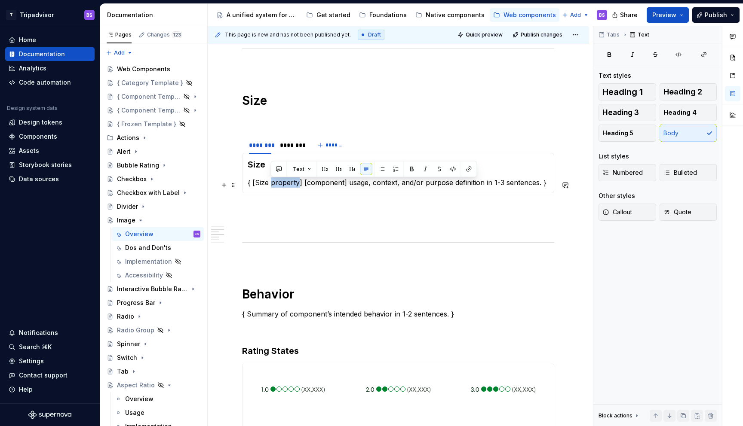
click at [272, 184] on p "{ [Size property] [component] usage, context, and/or purpose definition in 1-3 …" at bounding box center [398, 182] width 301 height 10
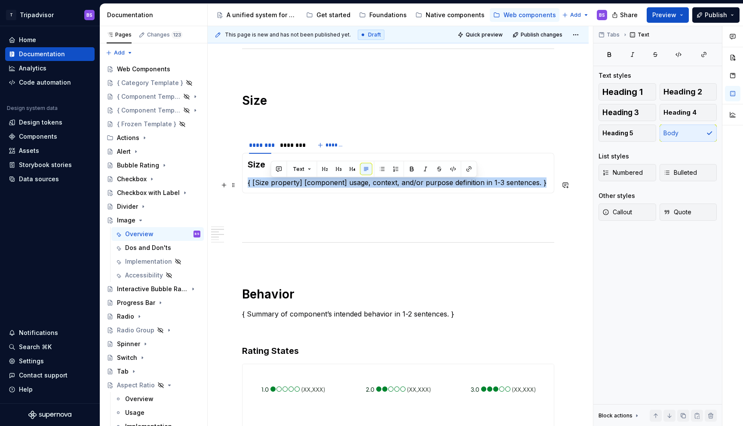
click at [272, 184] on p "{ [Size property] [component] usage, context, and/or purpose definition in 1-3 …" at bounding box center [398, 182] width 301 height 10
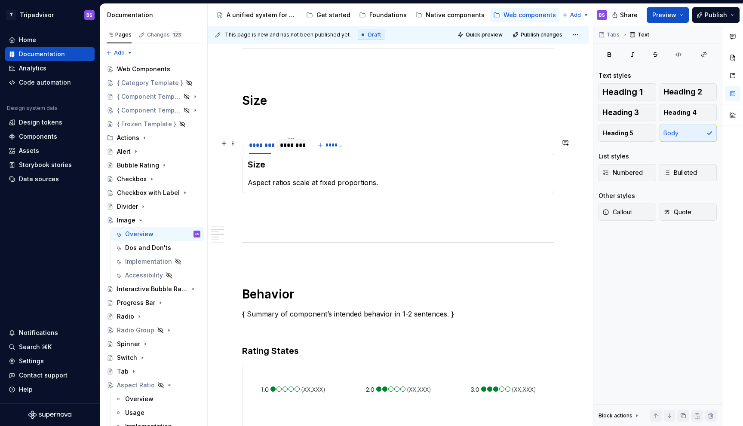
click at [291, 146] on div "********" at bounding box center [291, 145] width 22 height 9
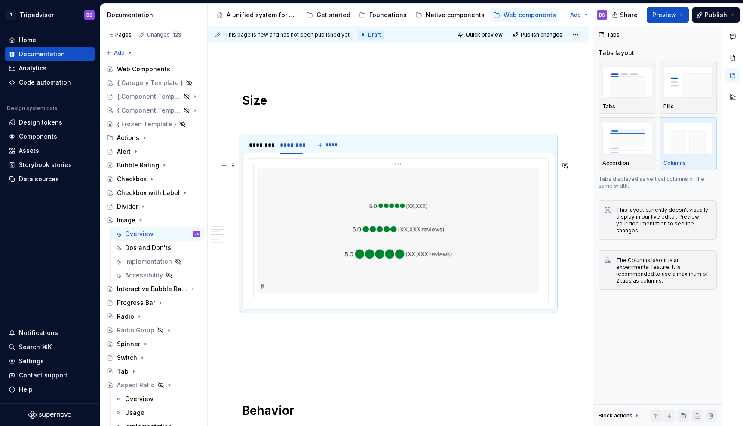
click at [407, 213] on img at bounding box center [398, 230] width 282 height 125
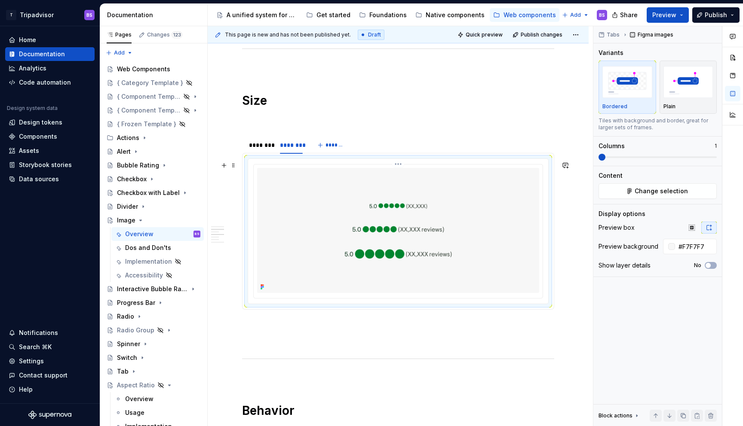
click at [401, 169] on html "T Tripadvisor BS Home Documentation Analytics Code automation Design system dat…" at bounding box center [371, 213] width 743 height 426
click at [516, 202] on html "T Tripadvisor BS Home Documentation Analytics Code automation Design system dat…" at bounding box center [371, 213] width 743 height 426
click at [511, 213] on img at bounding box center [398, 230] width 282 height 125
click at [662, 195] on span "Change selection" at bounding box center [660, 191] width 53 height 9
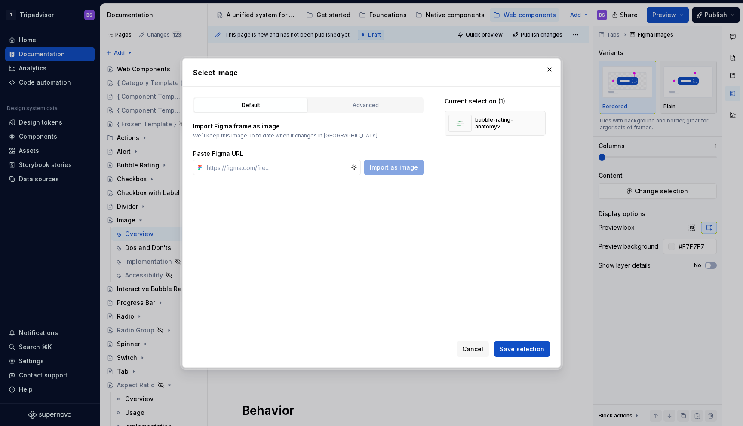
type textarea "*"
click at [319, 172] on input "text" at bounding box center [276, 167] width 147 height 15
type input "[URL][DOMAIN_NAME]"
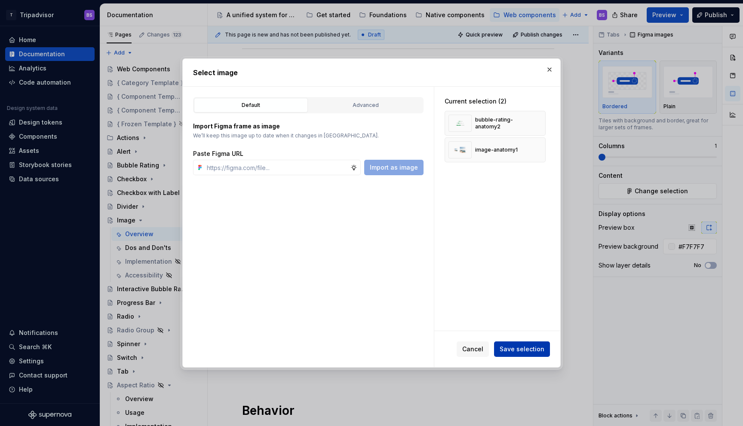
click at [532, 352] on span "Save selection" at bounding box center [521, 349] width 45 height 9
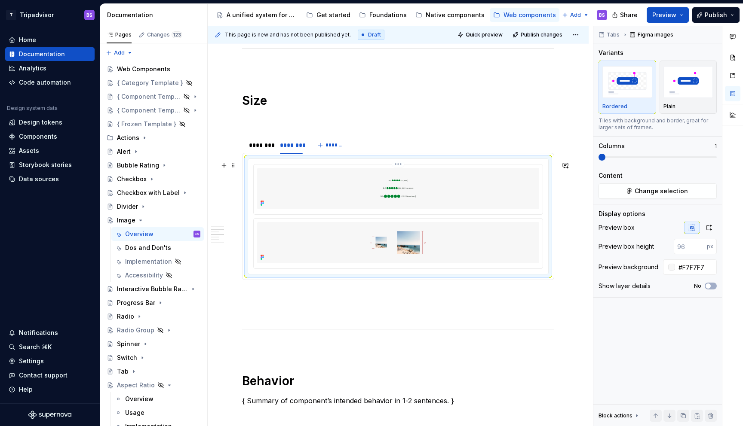
click at [407, 189] on img at bounding box center [398, 188] width 282 height 41
click at [401, 166] on div at bounding box center [398, 216] width 300 height 115
click at [403, 176] on img at bounding box center [398, 188] width 282 height 41
click at [401, 168] on html "T Tripadvisor BS Home Documentation Analytics Code automation Design system dat…" at bounding box center [371, 213] width 743 height 426
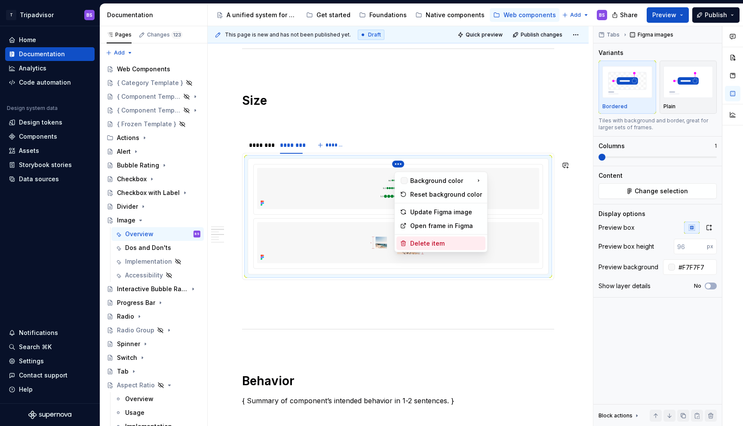
click at [437, 246] on div "Delete item" at bounding box center [446, 243] width 72 height 9
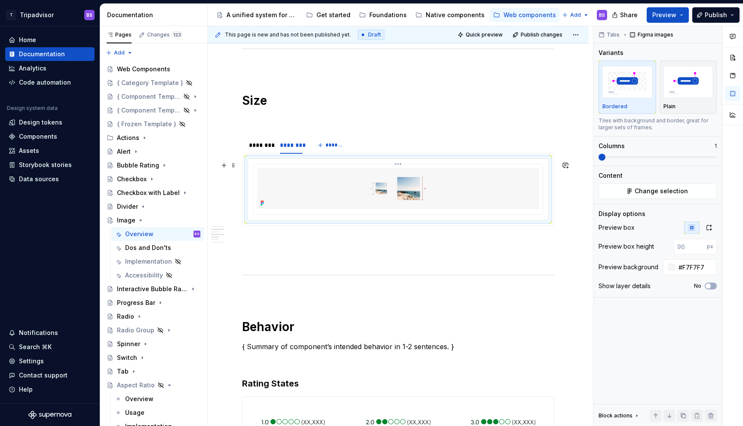
click at [402, 168] on html "T Tripadvisor BS Home Documentation Analytics Code automation Design system dat…" at bounding box center [371, 213] width 743 height 426
click at [711, 229] on div "Comments Open comments No comments yet Select ‘Comment’ from the block context …" at bounding box center [668, 226] width 150 height 401
click at [711, 229] on icon "button" at bounding box center [709, 227] width 5 height 5
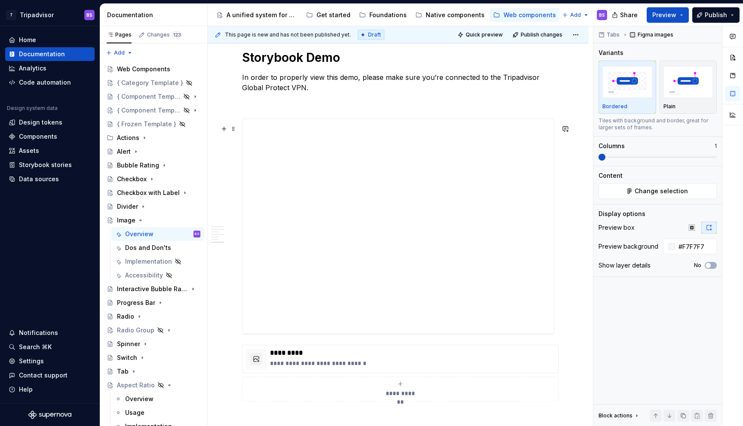
scroll to position [1537, 0]
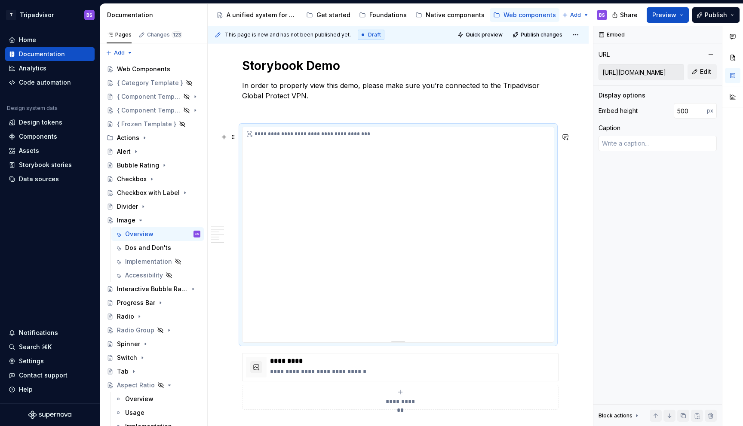
click at [398, 177] on div "**********" at bounding box center [397, 234] width 311 height 215
click at [703, 75] on span "Edit" at bounding box center [705, 71] width 11 height 9
type textarea "*"
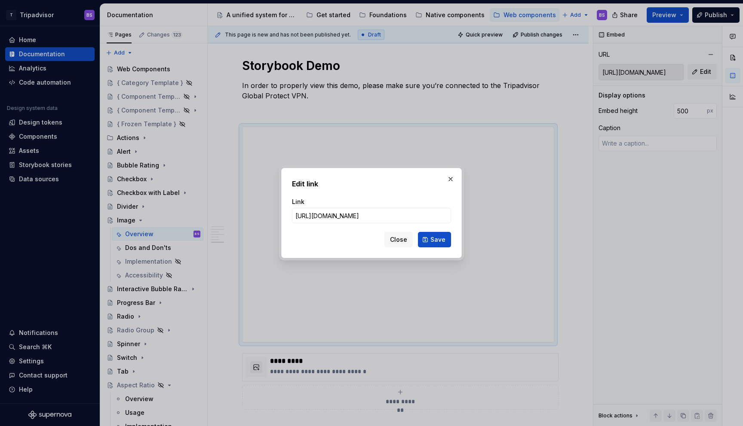
type input "[URL][DOMAIN_NAME]"
click button "Save" at bounding box center [434, 239] width 33 height 15
type textarea "*"
type input "[URL][DOMAIN_NAME]"
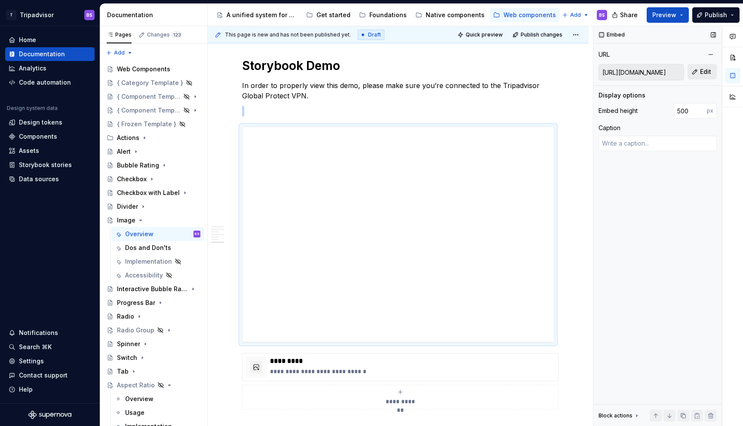
click at [701, 71] on span "Edit" at bounding box center [705, 71] width 11 height 9
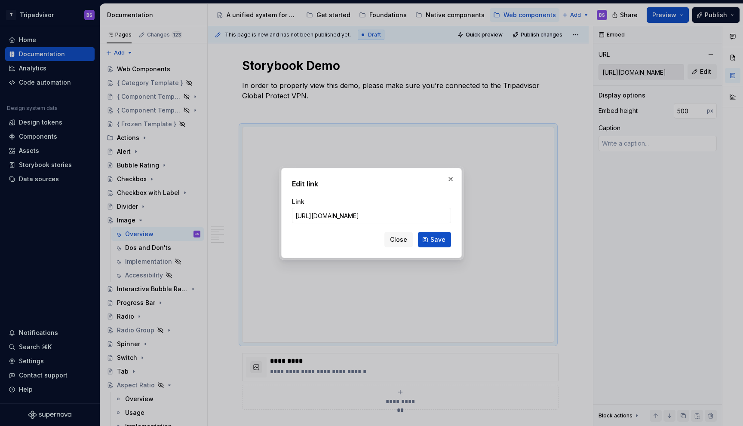
click button "Save" at bounding box center [434, 239] width 33 height 15
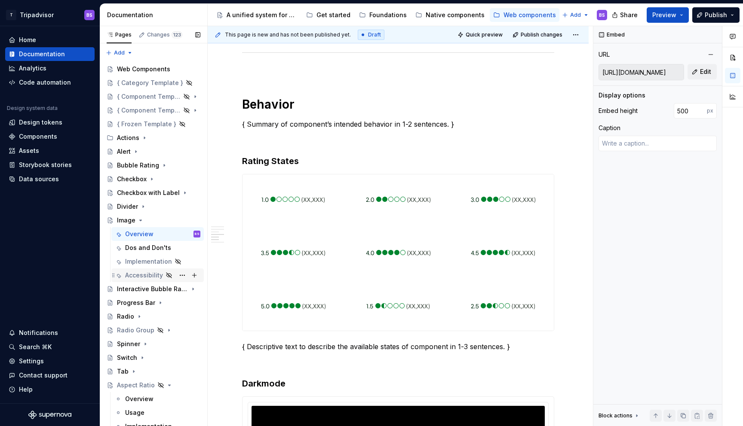
scroll to position [88, 0]
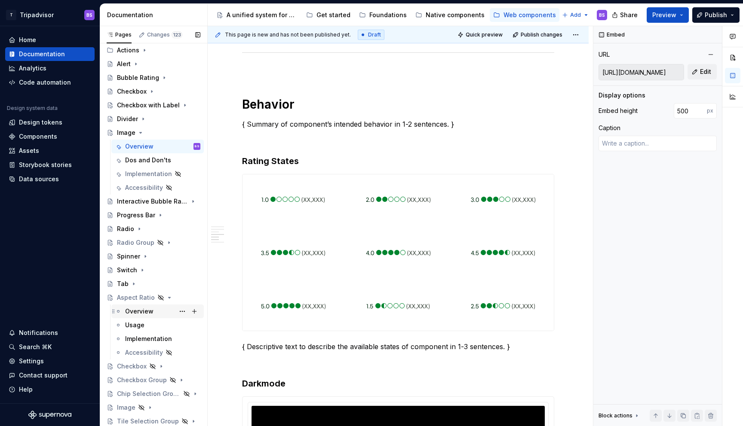
click at [139, 310] on div "Overview" at bounding box center [139, 311] width 28 height 9
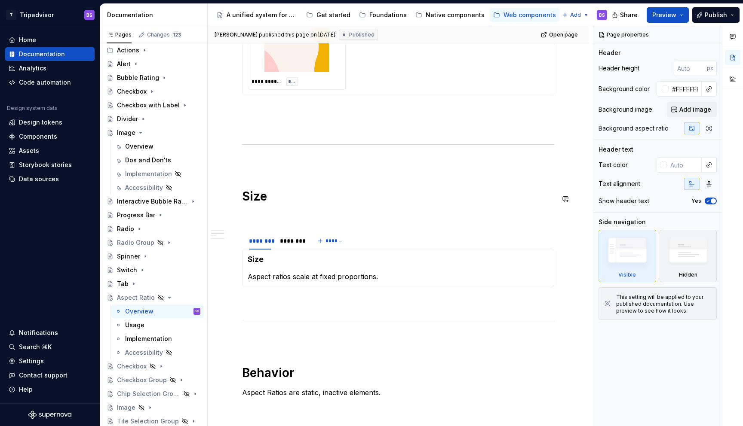
scroll to position [907, 0]
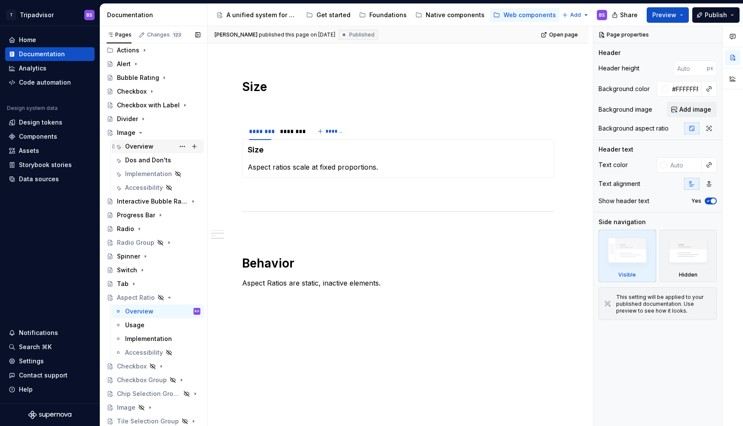
click at [138, 150] on div "Overview" at bounding box center [139, 146] width 28 height 9
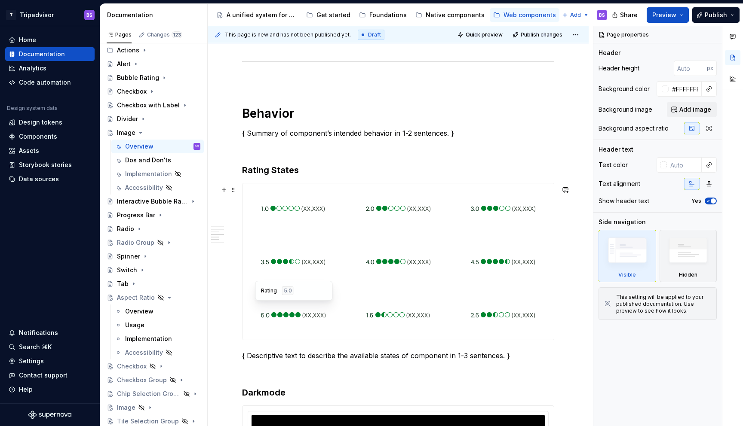
scroll to position [853, 0]
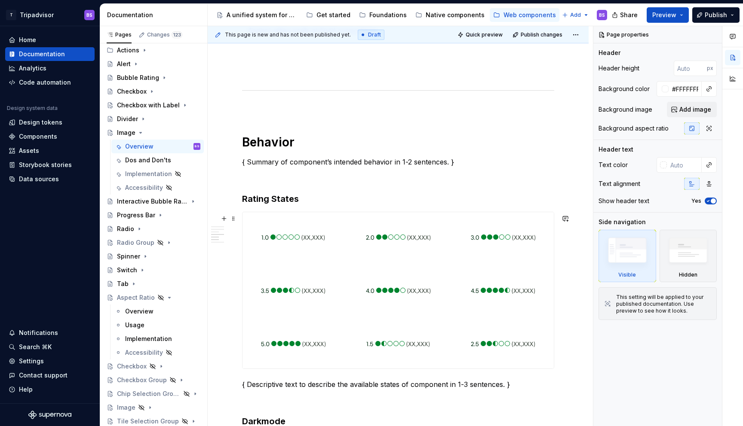
type textarea "*"
click at [284, 163] on p "{ Summary of component’s intended behavior in 1-2 sentences. }" at bounding box center [398, 162] width 312 height 10
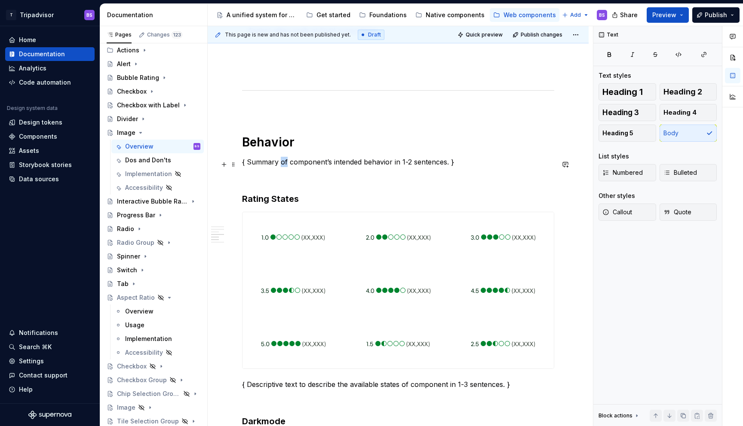
click at [284, 163] on p "{ Summary of component’s intended behavior in 1-2 sentences. }" at bounding box center [398, 162] width 312 height 10
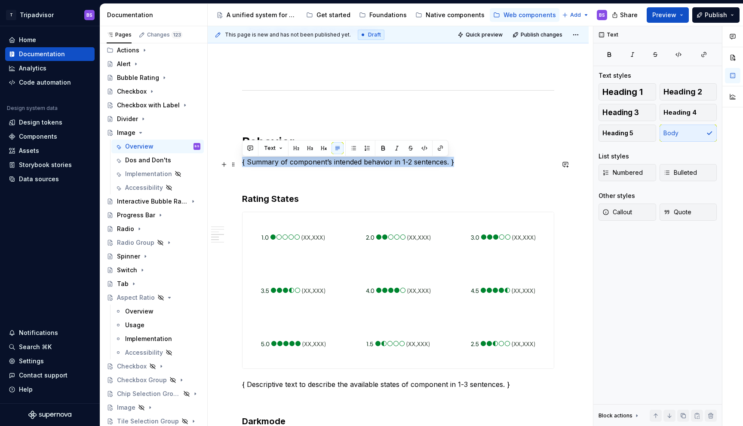
click at [284, 163] on p "{ Summary of component’s intended behavior in 1-2 sentences. }" at bounding box center [398, 162] width 312 height 10
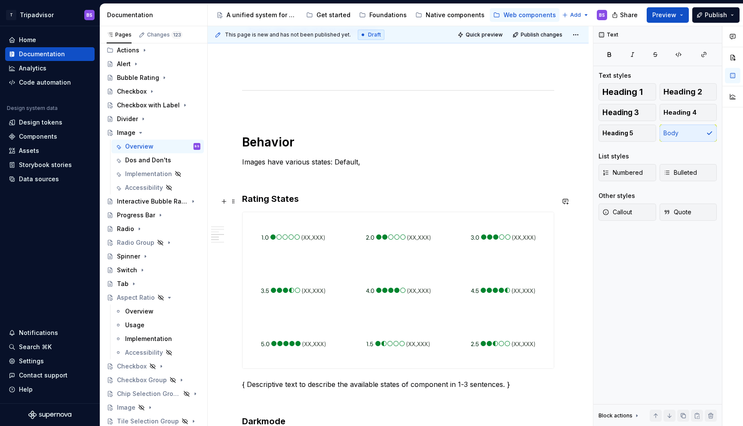
click at [272, 201] on h3 "Rating States" at bounding box center [398, 199] width 312 height 12
click at [374, 162] on p "Images have various states: Default," at bounding box center [398, 162] width 312 height 10
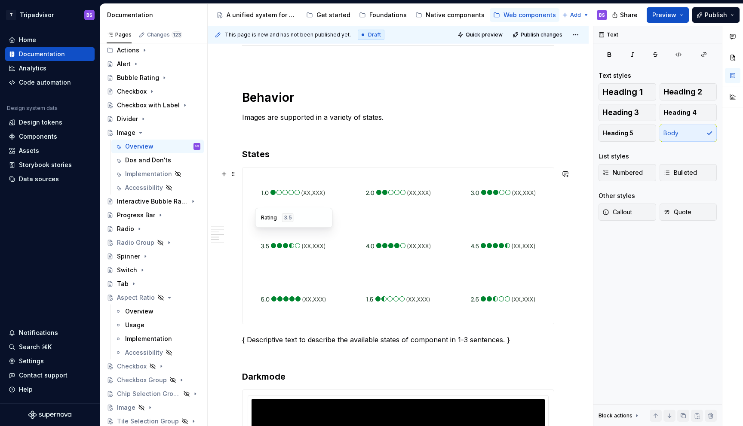
scroll to position [901, 0]
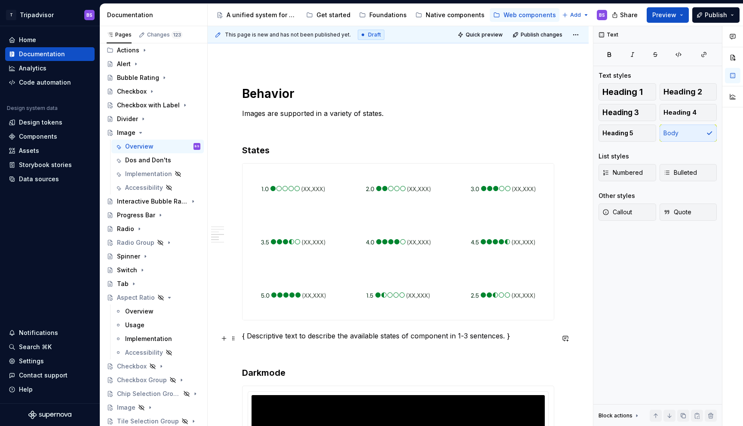
click at [274, 338] on p "{ Descriptive text to describe the available states of component in 1-3 sentenc…" at bounding box center [398, 336] width 312 height 10
click at [499, 231] on img at bounding box center [503, 241] width 64 height 43
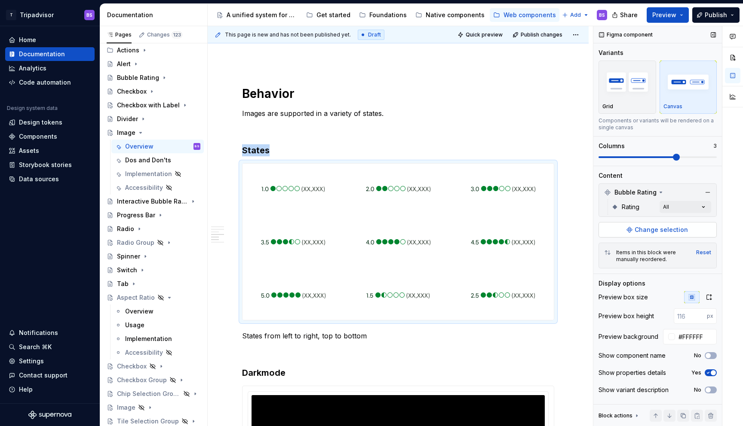
click at [663, 226] on span "Change selection" at bounding box center [660, 230] width 53 height 9
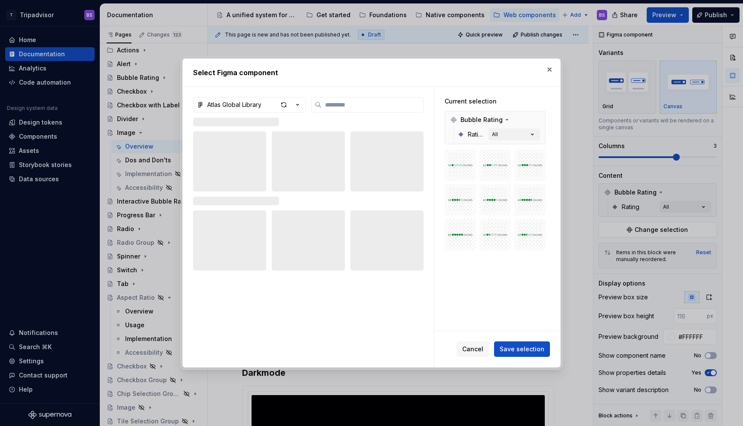
type textarea "*"
click at [297, 108] on icon "button" at bounding box center [297, 105] width 9 height 9
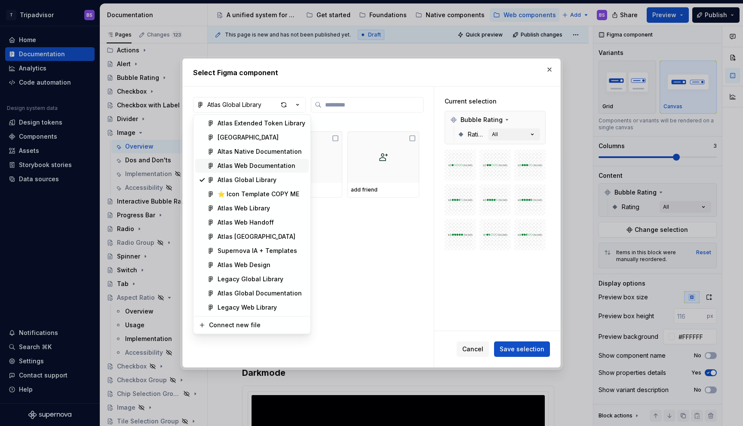
click at [285, 164] on div "Atlas Web Documentation" at bounding box center [256, 166] width 78 height 9
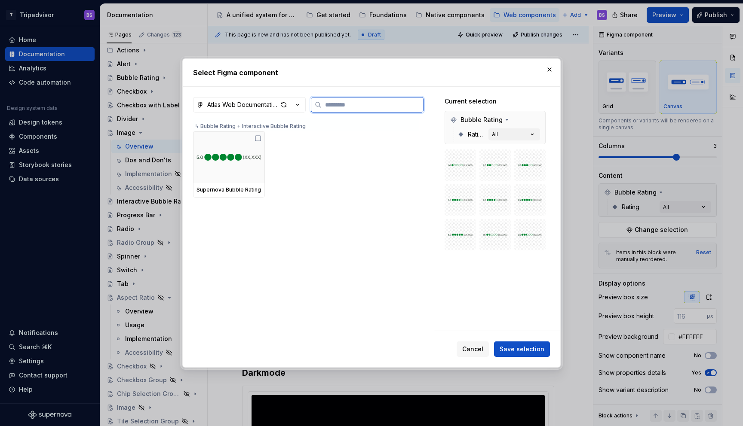
click at [356, 106] on input "search" at bounding box center [371, 105] width 101 height 9
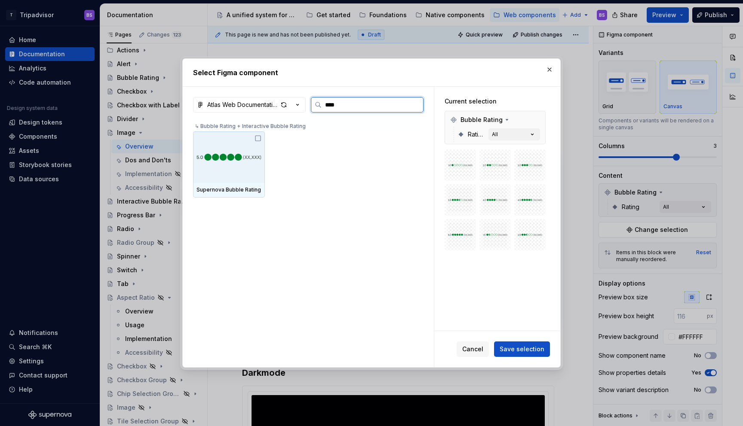
type input "*****"
click at [287, 104] on div "button" at bounding box center [284, 105] width 12 height 12
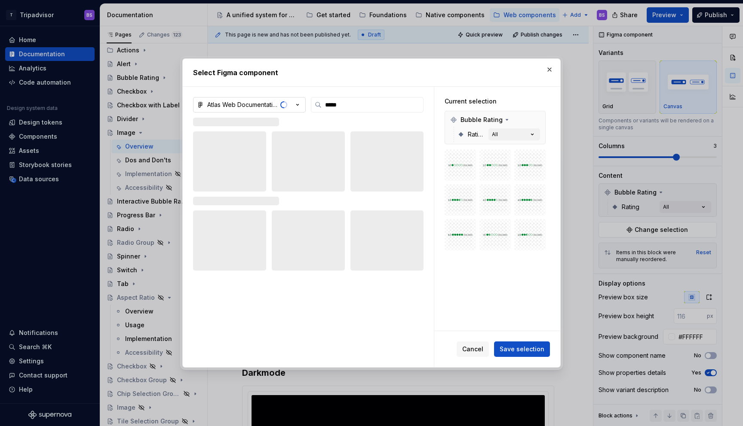
type textarea "*"
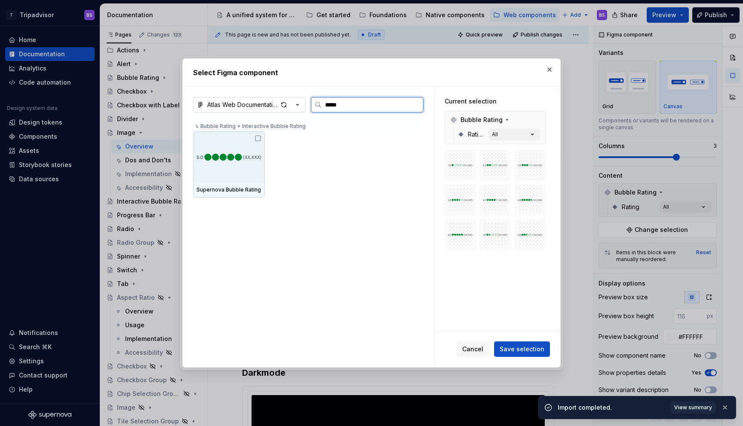
click at [341, 104] on input "*****" at bounding box center [371, 105] width 101 height 9
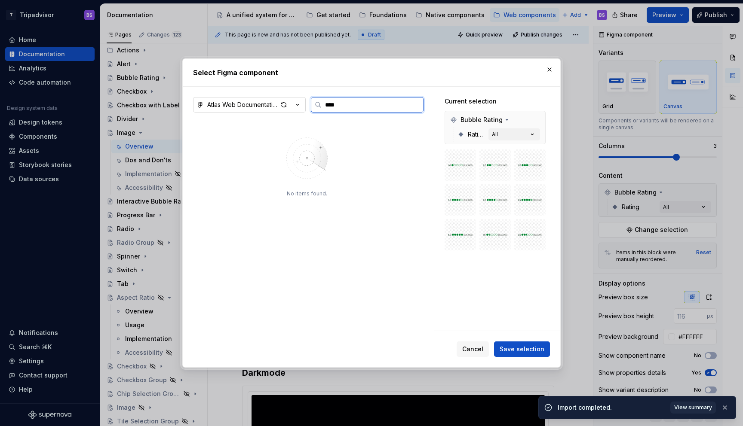
type input "*****"
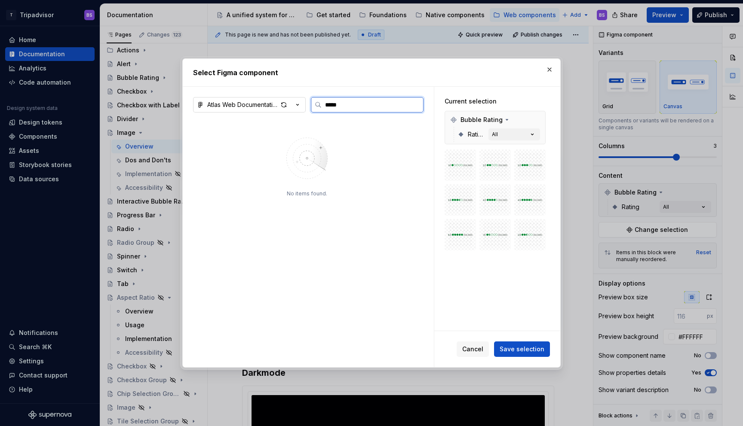
type textarea "*"
click at [550, 72] on button "button" at bounding box center [549, 70] width 12 height 12
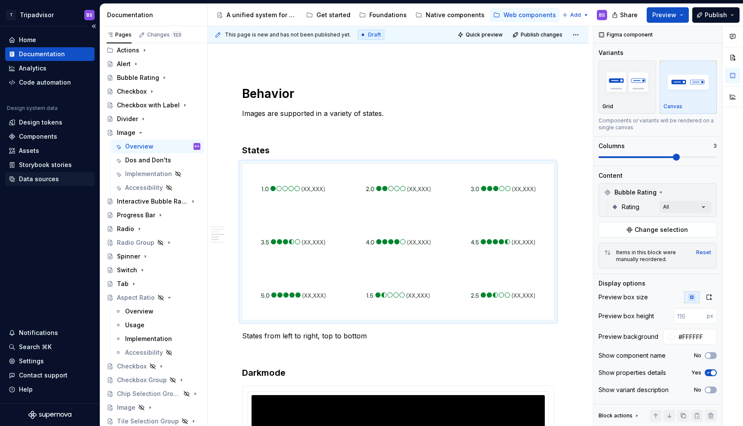
click at [39, 181] on div "Data sources" at bounding box center [39, 179] width 40 height 9
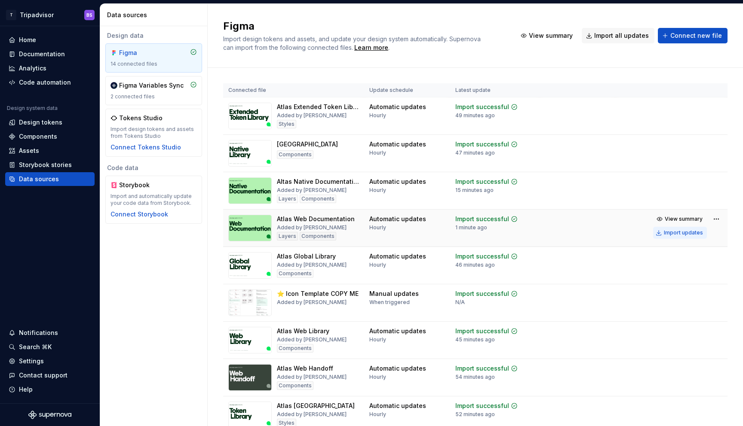
click at [680, 237] on button "Import updates" at bounding box center [680, 233] width 54 height 12
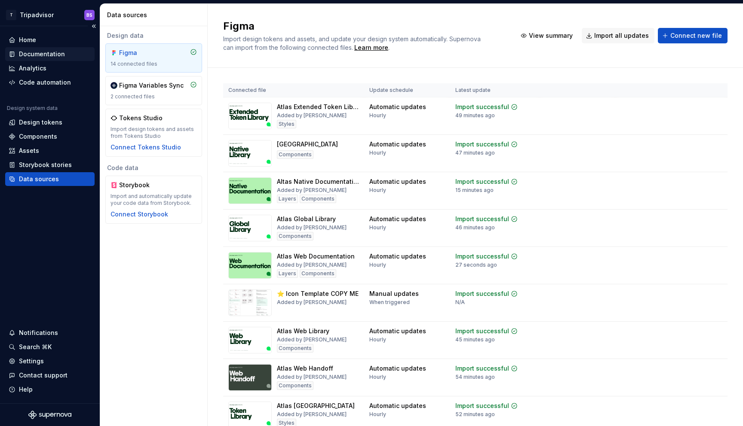
click at [47, 53] on div "Documentation" at bounding box center [42, 54] width 46 height 9
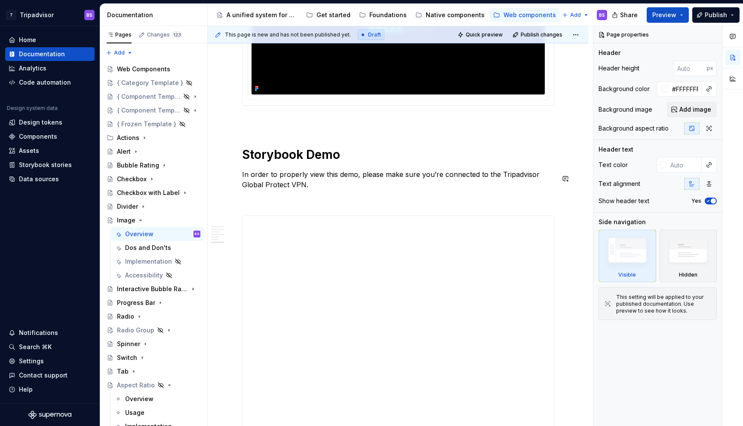
scroll to position [974, 0]
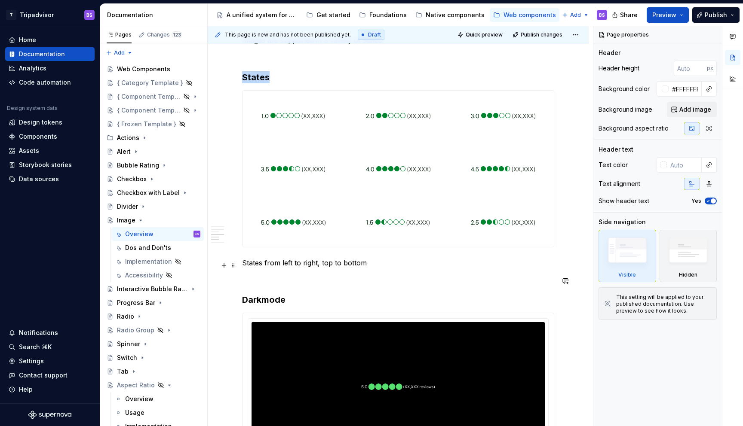
click at [401, 238] on img at bounding box center [398, 222] width 64 height 43
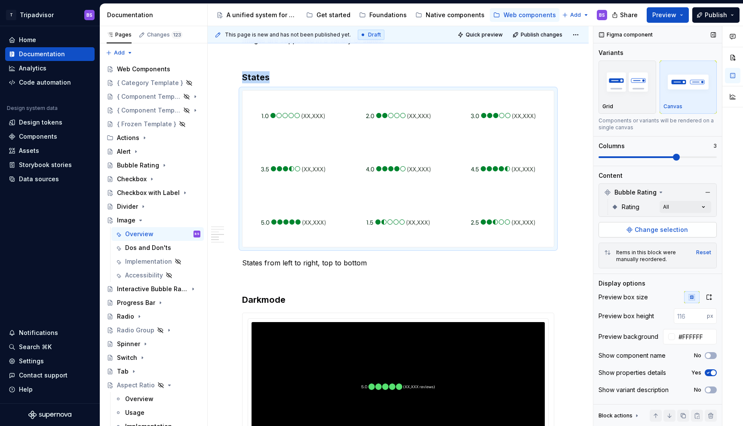
click at [672, 228] on span "Change selection" at bounding box center [660, 230] width 53 height 9
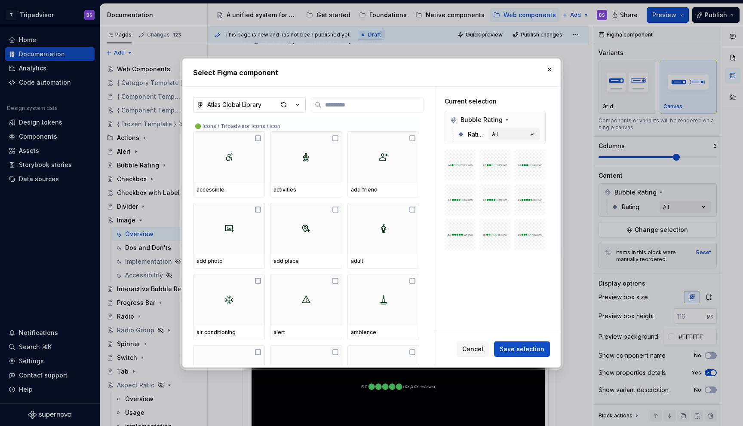
click at [294, 104] on icon "button" at bounding box center [297, 105] width 9 height 9
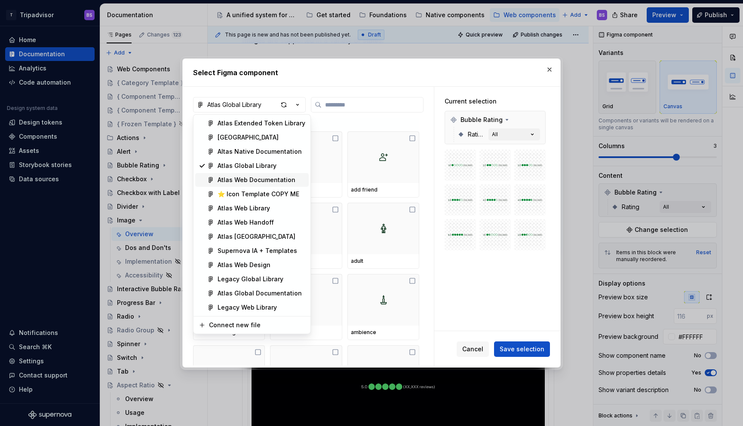
click at [266, 181] on div "Atlas Web Documentation" at bounding box center [256, 180] width 78 height 9
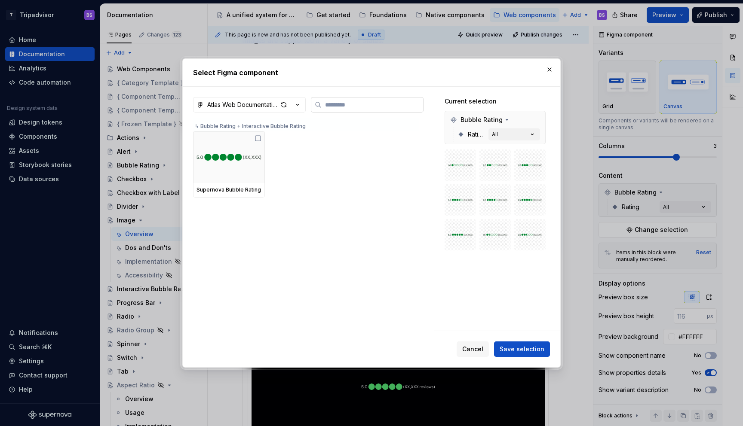
click at [324, 109] on input "search" at bounding box center [371, 105] width 101 height 9
click at [557, 74] on div "Select Figma component" at bounding box center [371, 73] width 377 height 28
click at [554, 73] on button "button" at bounding box center [549, 70] width 12 height 12
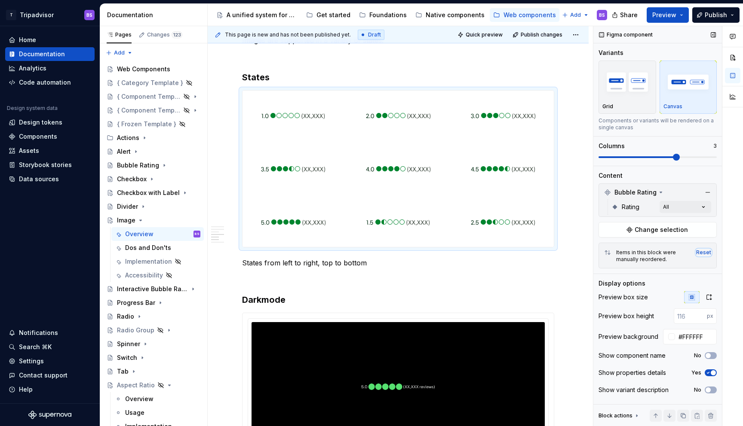
click at [701, 252] on div "Reset" at bounding box center [703, 252] width 15 height 7
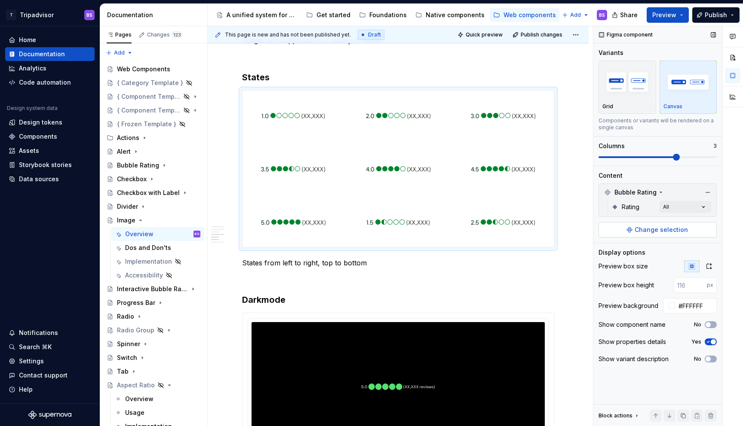
click at [680, 232] on span "Change selection" at bounding box center [660, 230] width 53 height 9
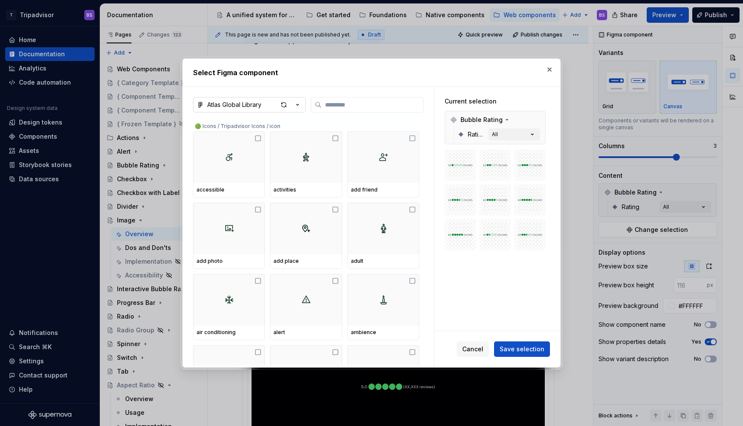
click at [296, 106] on icon "button" at bounding box center [297, 105] width 9 height 9
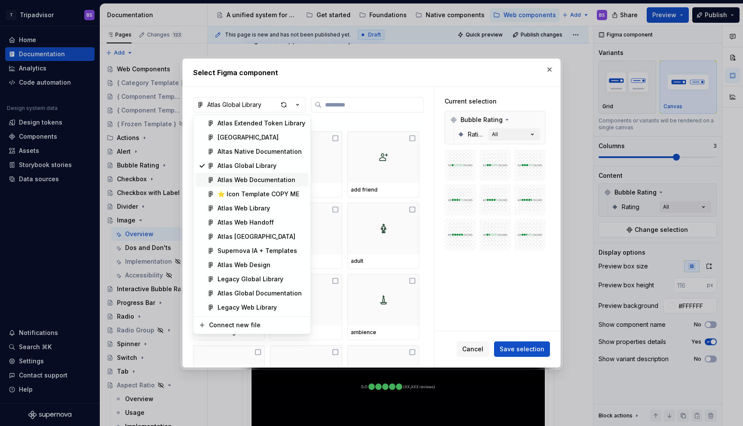
click at [263, 176] on div "Atlas Web Documentation" at bounding box center [256, 180] width 78 height 9
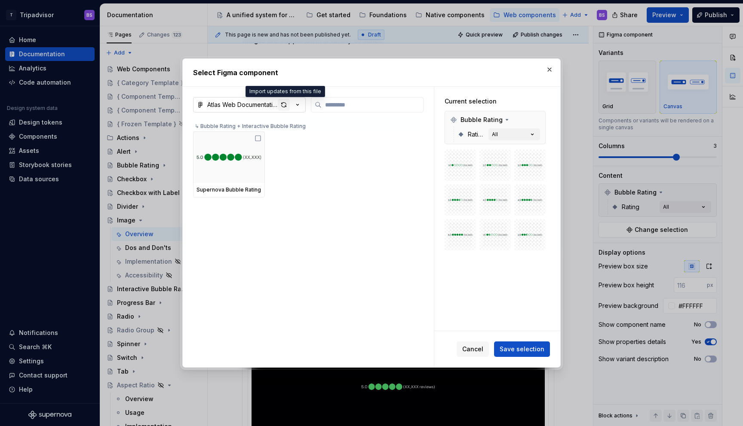
click at [285, 105] on div "button" at bounding box center [284, 105] width 12 height 12
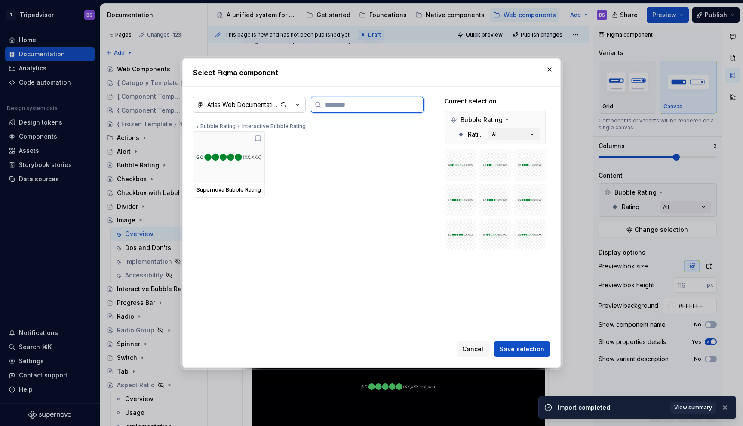
click at [347, 102] on input "search" at bounding box center [371, 105] width 101 height 9
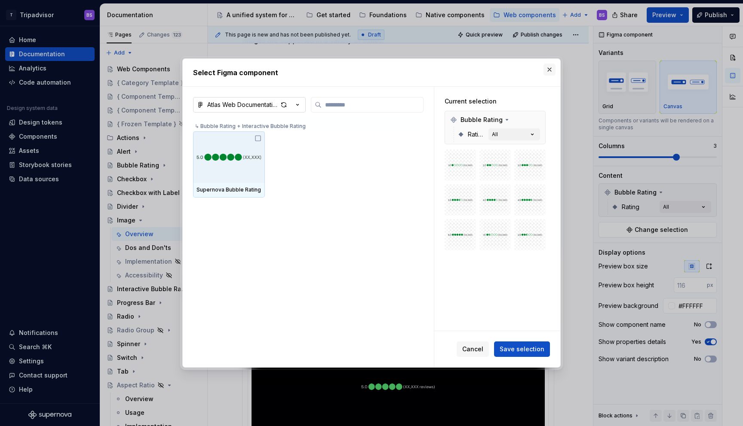
click at [551, 71] on button "button" at bounding box center [549, 70] width 12 height 12
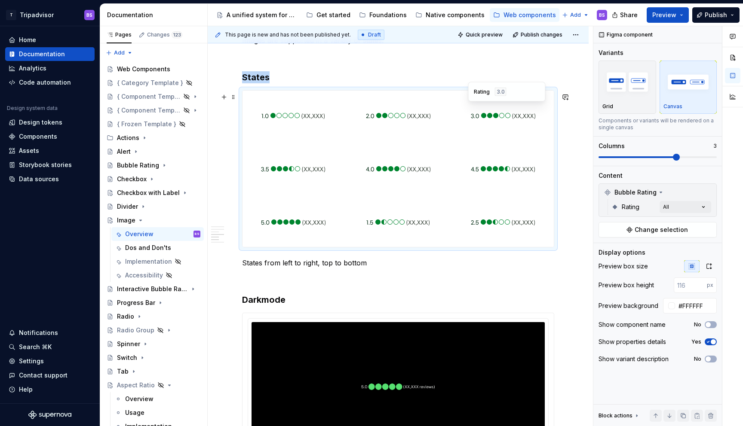
click at [520, 129] on img at bounding box center [503, 115] width 65 height 43
click at [662, 232] on span "Change selection" at bounding box center [660, 230] width 53 height 9
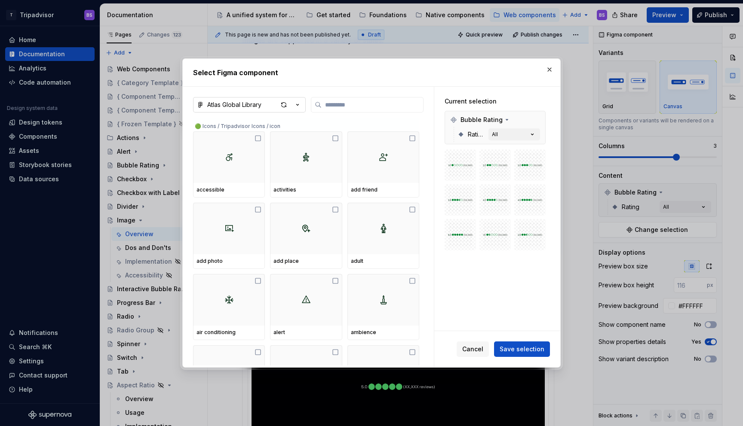
click at [295, 107] on icon "button" at bounding box center [297, 105] width 9 height 9
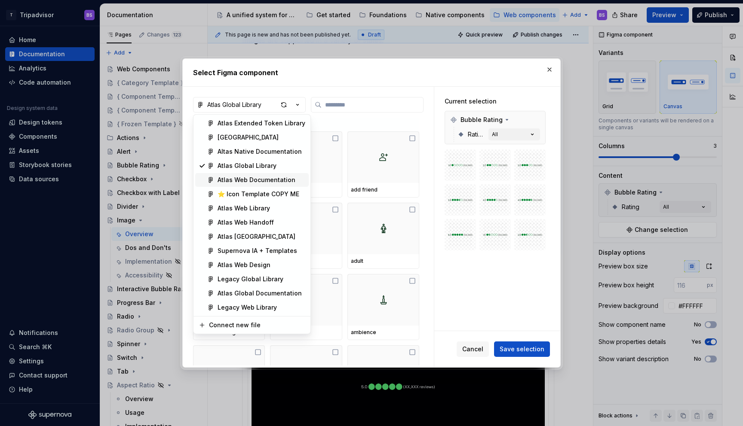
click at [261, 178] on div "Atlas Web Documentation" at bounding box center [256, 180] width 78 height 9
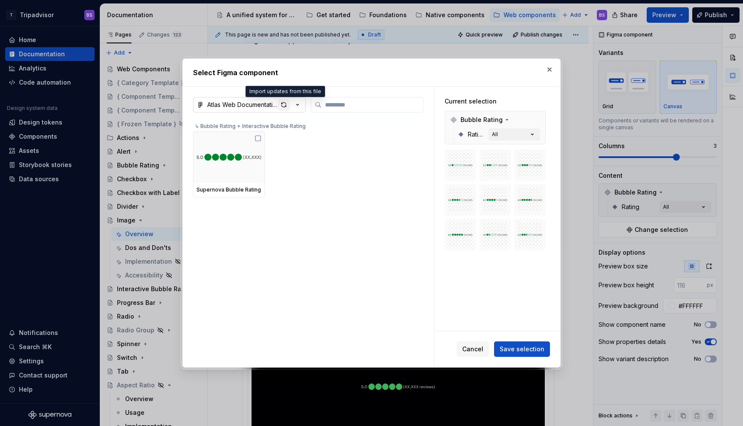
click at [284, 105] on div "button" at bounding box center [284, 105] width 12 height 12
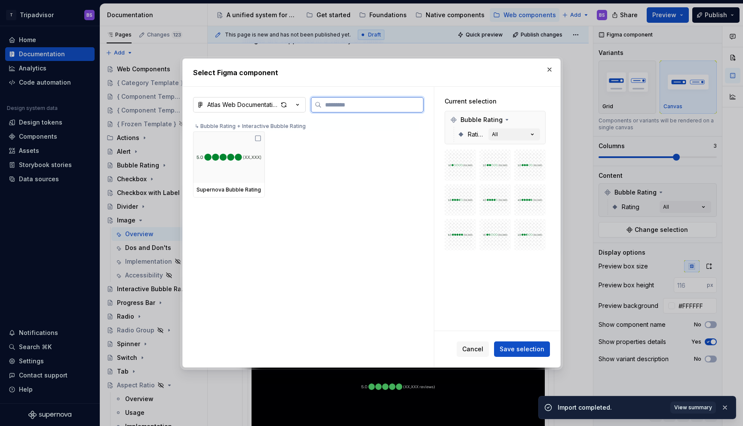
click at [342, 108] on input "search" at bounding box center [371, 105] width 101 height 9
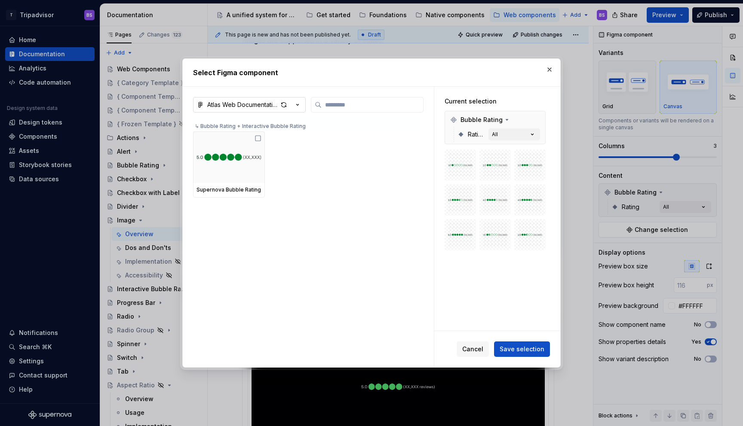
click at [281, 128] on div "↳ Bubble Rating + Interactive Bubble Rating" at bounding box center [306, 125] width 226 height 14
click at [285, 104] on div "button" at bounding box center [284, 105] width 12 height 12
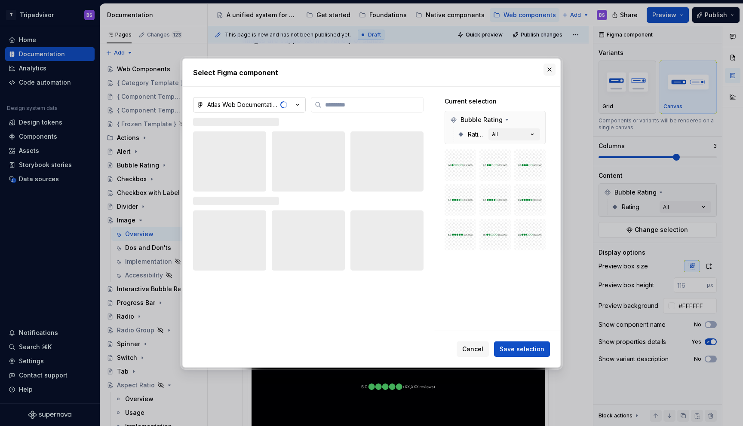
click at [553, 67] on button "button" at bounding box center [549, 70] width 12 height 12
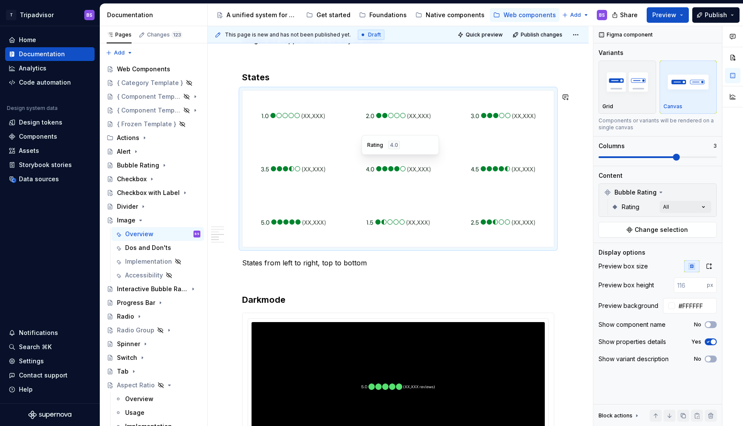
click at [384, 149] on div "Rating 4.0" at bounding box center [400, 145] width 66 height 9
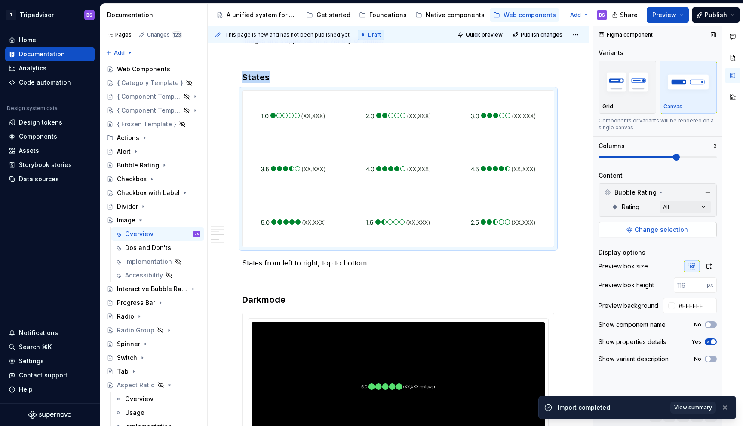
click at [629, 235] on button "Change selection" at bounding box center [657, 229] width 118 height 15
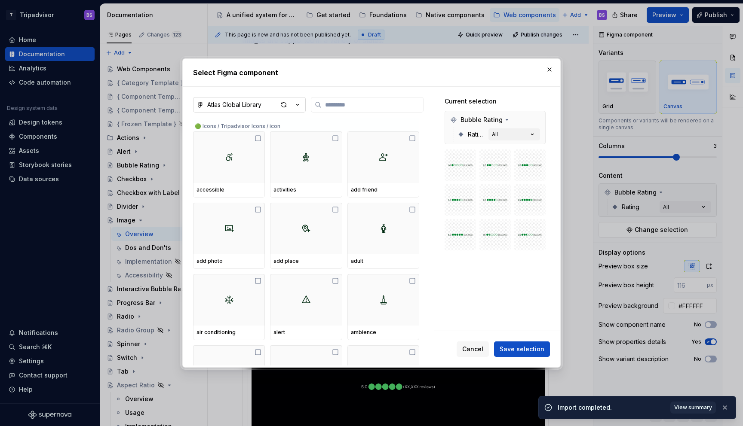
click at [300, 108] on icon "button" at bounding box center [297, 105] width 9 height 9
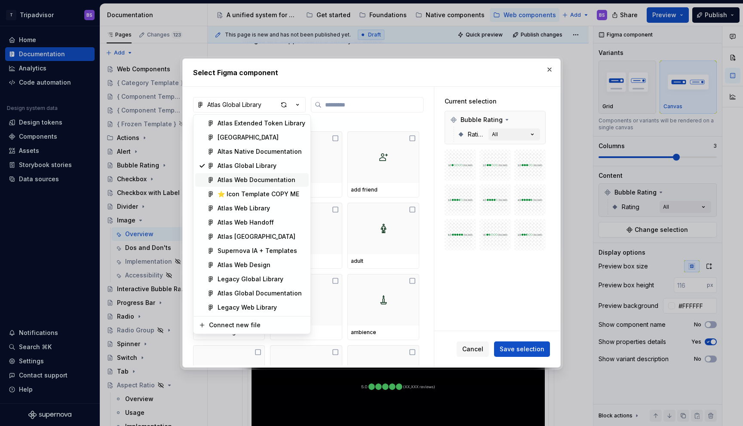
click at [259, 181] on div "Atlas Web Documentation" at bounding box center [256, 180] width 78 height 9
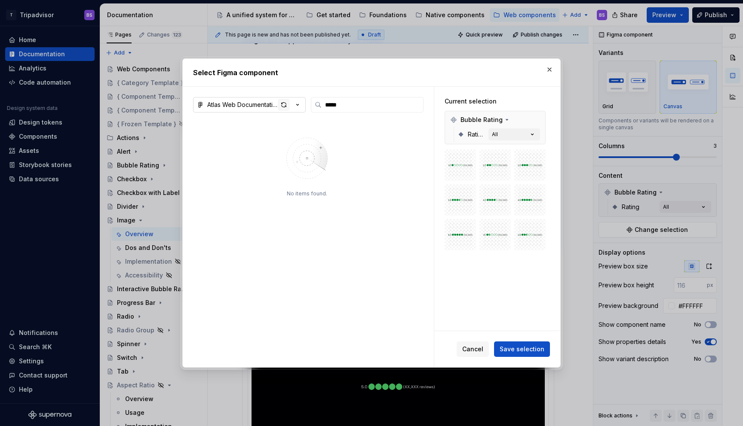
click at [280, 99] on div "button" at bounding box center [284, 105] width 12 height 12
click at [550, 68] on button "button" at bounding box center [549, 70] width 12 height 12
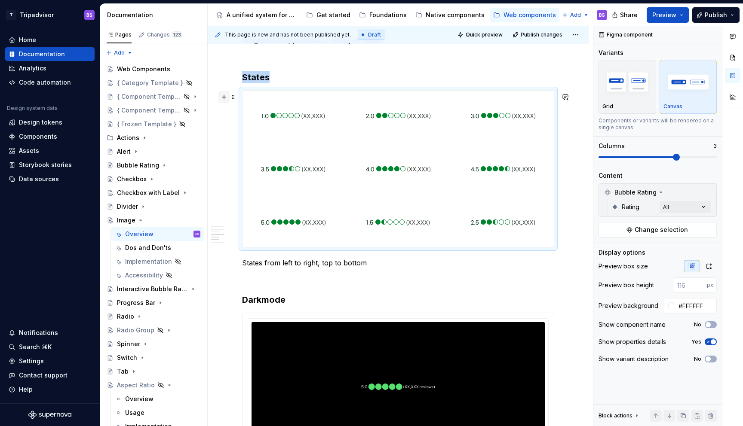
click at [222, 96] on button "button" at bounding box center [224, 97] width 12 height 12
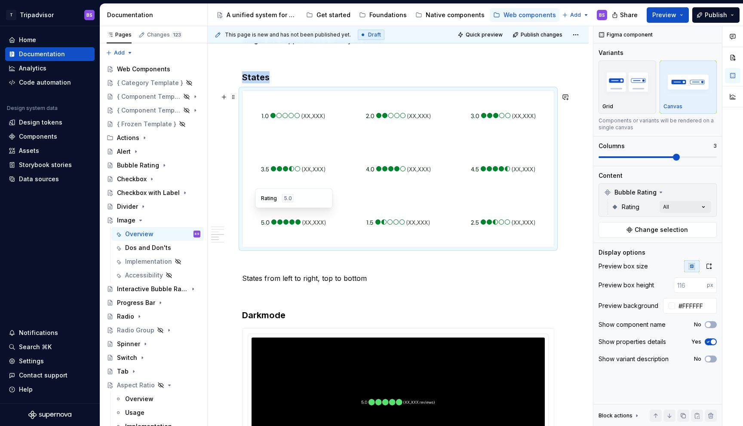
click at [261, 228] on div at bounding box center [292, 222] width 101 height 50
click at [234, 97] on span at bounding box center [233, 97] width 7 height 12
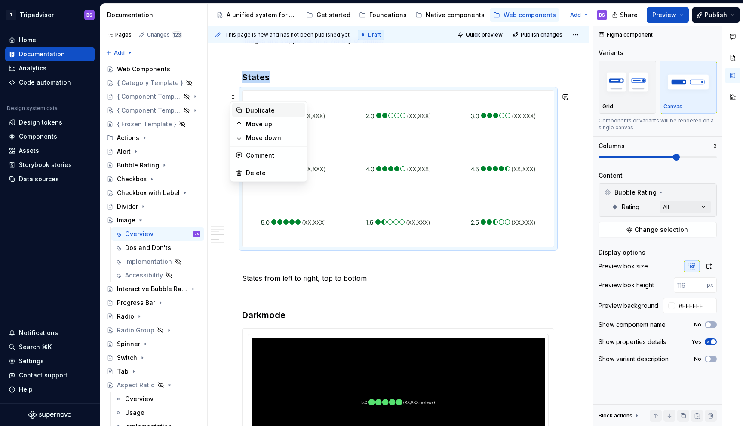
click at [262, 110] on div "Duplicate" at bounding box center [274, 110] width 56 height 9
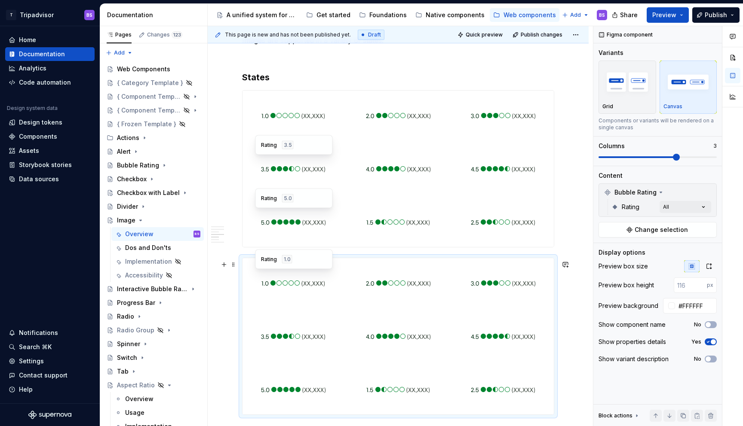
click at [314, 295] on img at bounding box center [293, 283] width 64 height 43
click at [655, 231] on span "Change selection" at bounding box center [660, 230] width 53 height 9
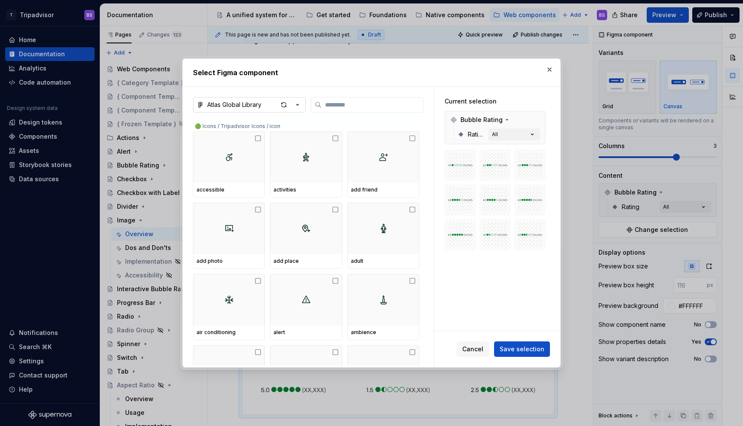
click at [295, 104] on icon "button" at bounding box center [297, 105] width 9 height 9
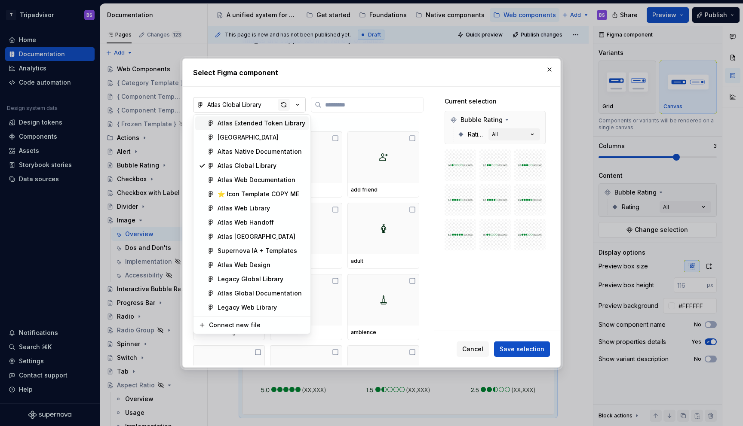
click at [278, 104] on div "Select Figma component Atlas Global Library 🟢 Icons / Tripadvisor Icons / icon …" at bounding box center [371, 213] width 743 height 426
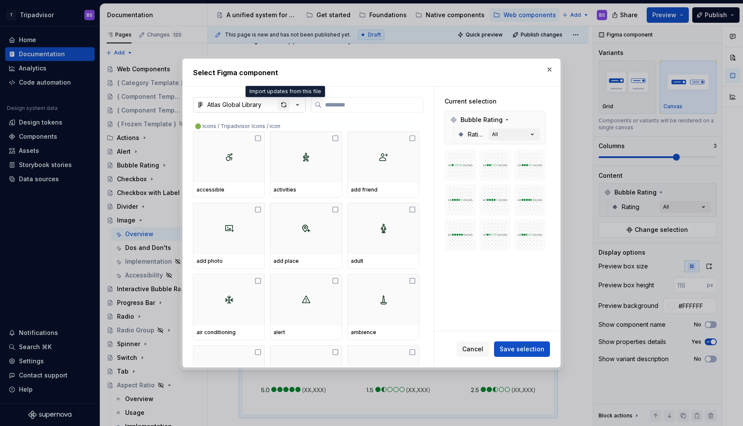
click at [282, 104] on div "button" at bounding box center [284, 105] width 12 height 12
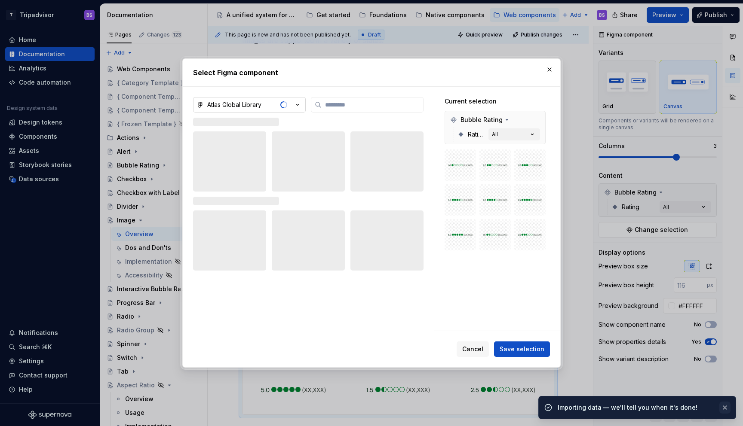
click at [726, 407] on button "button" at bounding box center [724, 408] width 11 height 12
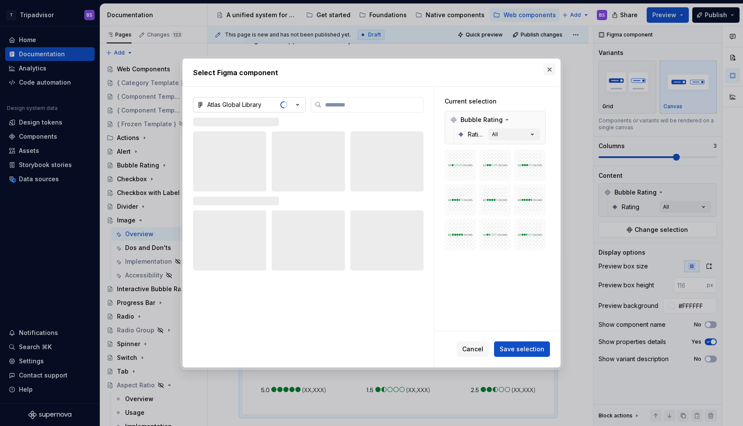
click at [551, 66] on button "button" at bounding box center [549, 70] width 12 height 12
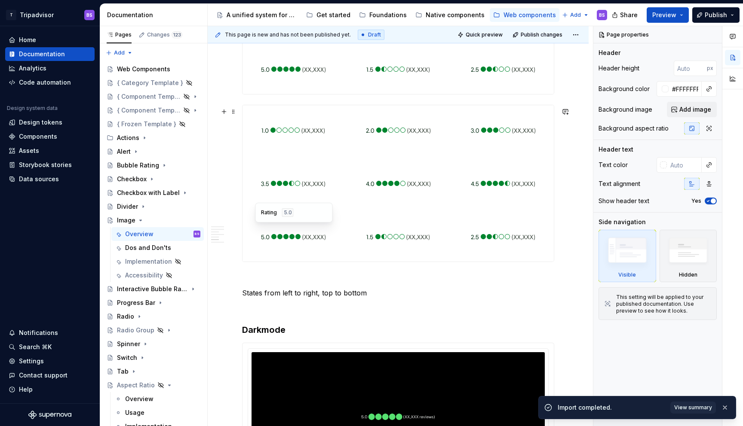
scroll to position [1123, 0]
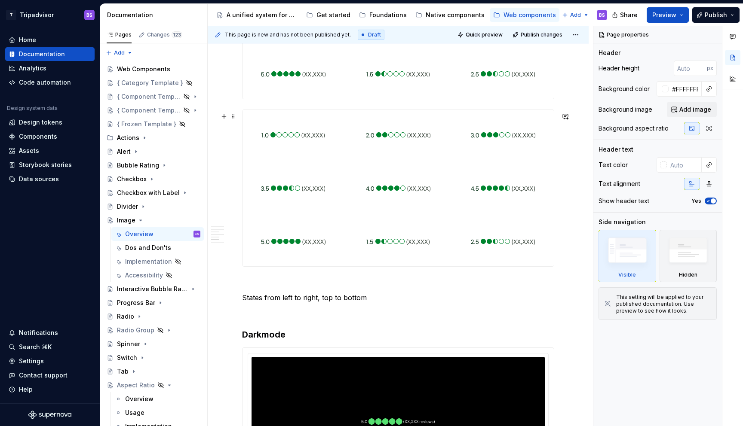
type textarea "*"
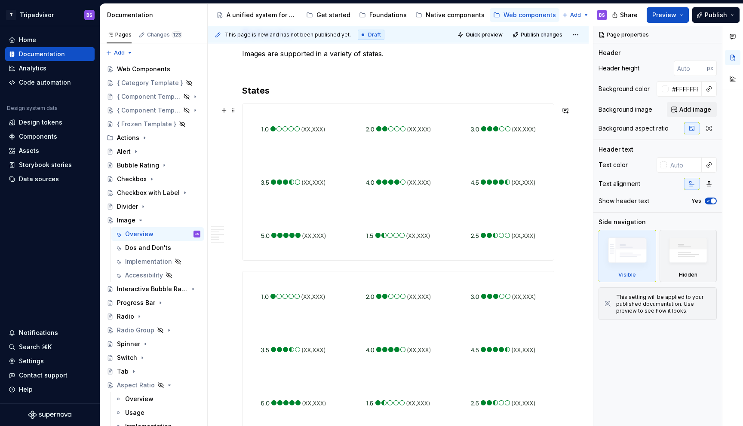
scroll to position [948, 0]
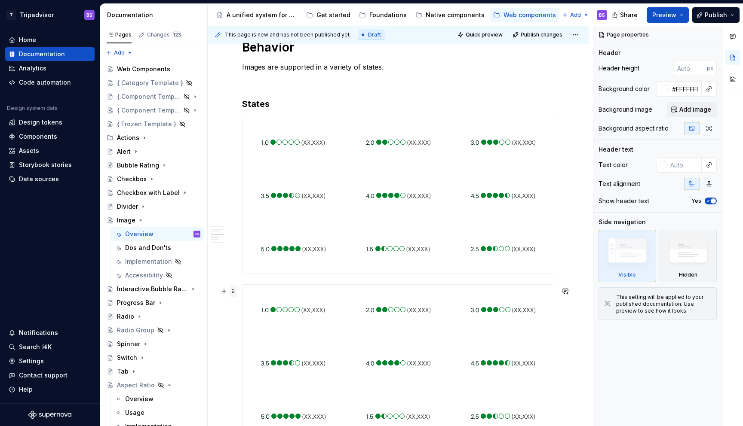
click at [236, 288] on span at bounding box center [233, 291] width 7 height 12
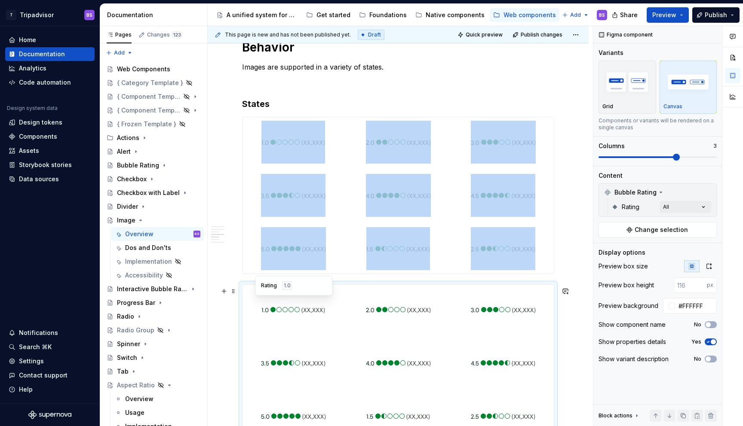
scroll to position [965, 0]
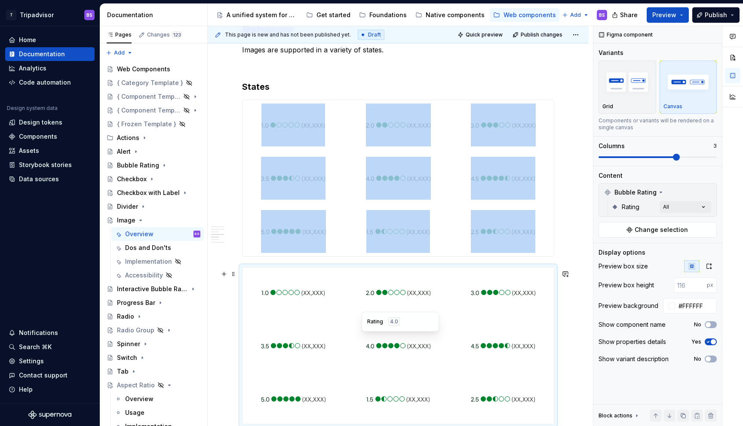
click at [399, 333] on img at bounding box center [398, 345] width 65 height 43
click at [233, 272] on span at bounding box center [233, 274] width 7 height 12
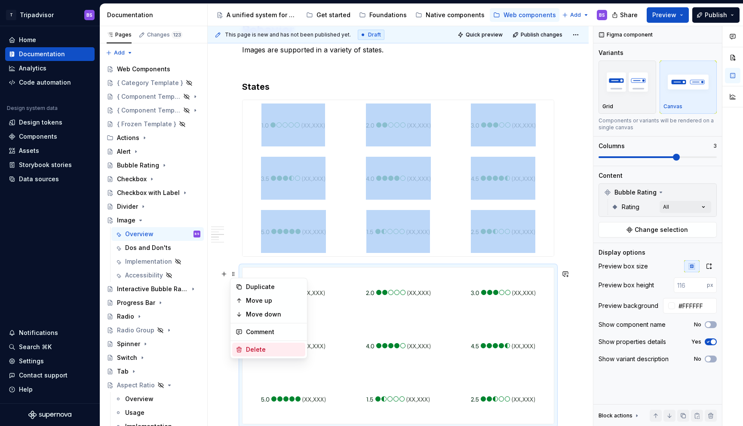
click at [257, 352] on div "Delete" at bounding box center [274, 350] width 56 height 9
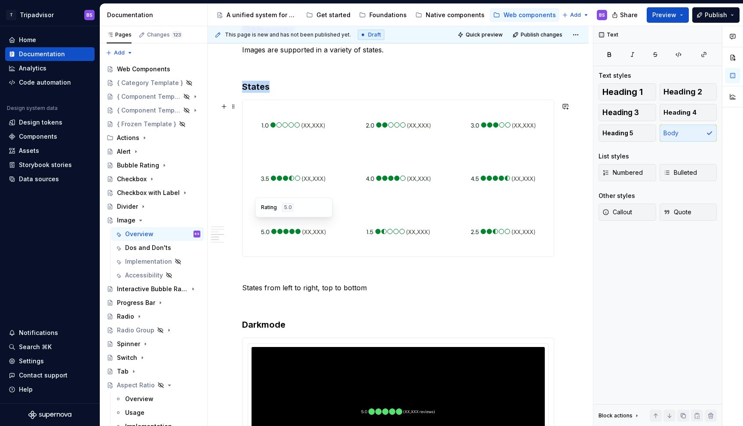
click at [324, 229] on img at bounding box center [293, 231] width 65 height 43
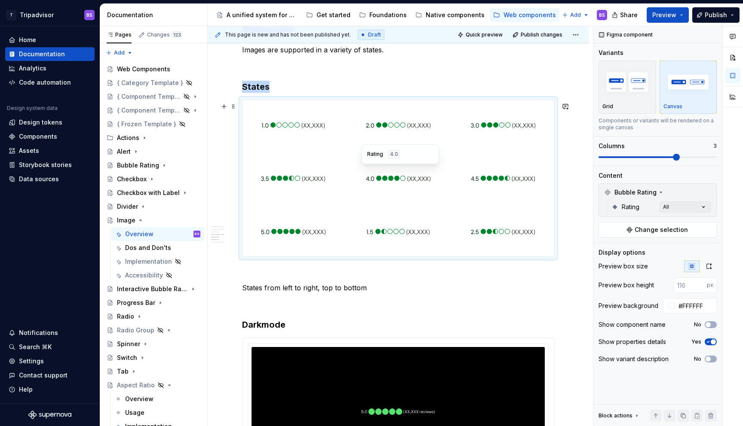
click at [376, 174] on img at bounding box center [398, 178] width 65 height 43
click at [333, 160] on div at bounding box center [292, 178] width 101 height 50
click at [259, 110] on div "Rating 1.0" at bounding box center [293, 101] width 77 height 20
click at [251, 128] on div at bounding box center [292, 125] width 101 height 50
click at [236, 104] on span at bounding box center [233, 107] width 7 height 12
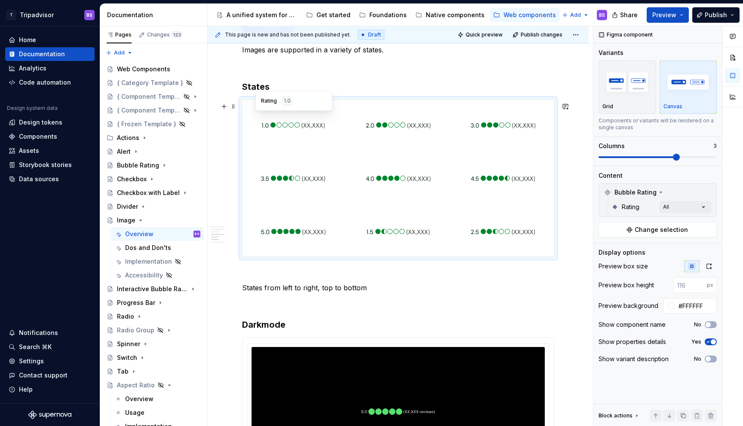
click at [261, 109] on div "Rating 1.0" at bounding box center [293, 101] width 77 height 20
click at [438, 125] on div at bounding box center [397, 125] width 101 height 50
click at [661, 226] on span "Change selection" at bounding box center [660, 230] width 53 height 9
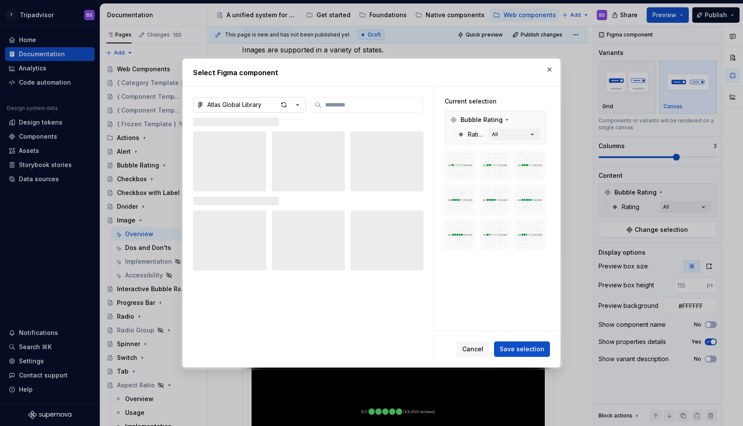
click at [300, 104] on icon "button" at bounding box center [297, 105] width 9 height 9
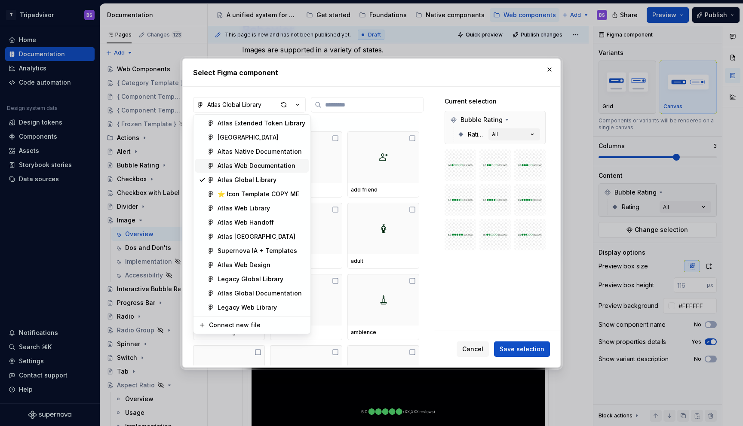
click at [262, 167] on div "Atlas Web Documentation" at bounding box center [256, 166] width 78 height 9
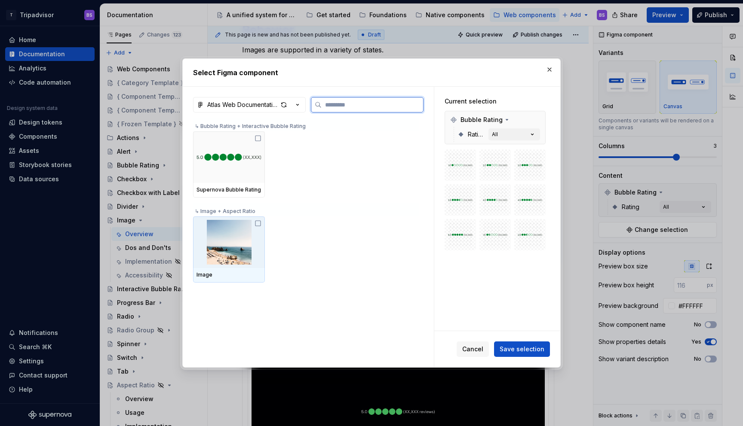
click at [260, 223] on icon at bounding box center [257, 223] width 7 height 7
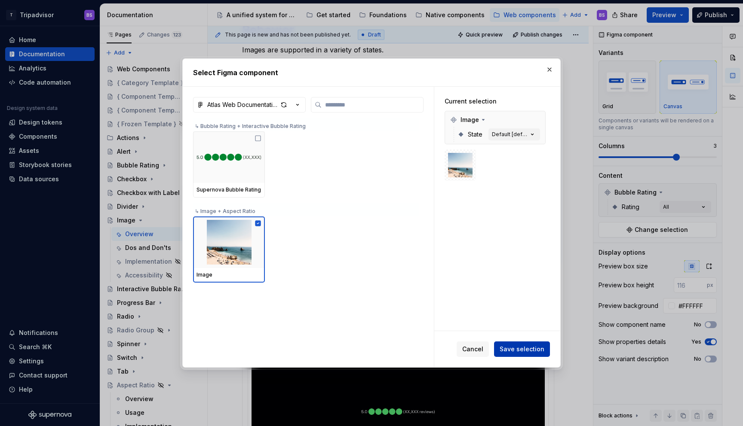
click at [521, 347] on span "Save selection" at bounding box center [521, 349] width 45 height 9
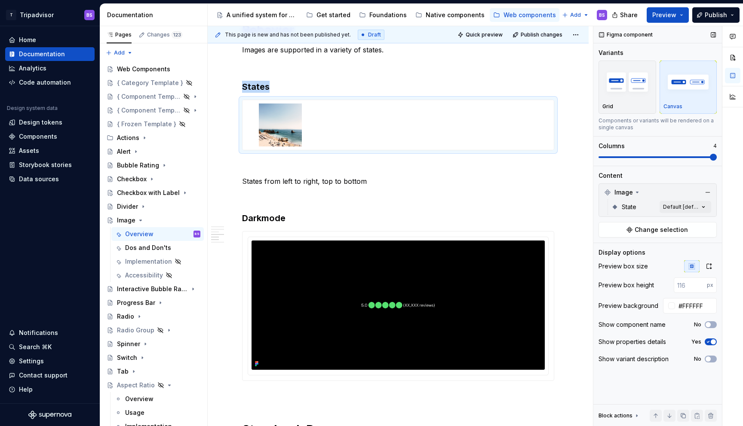
click at [716, 161] on span at bounding box center [713, 157] width 7 height 7
click at [680, 211] on div "Comments Open comments No comments yet Select ‘Comment’ from the block context …" at bounding box center [668, 226] width 150 height 401
click at [614, 245] on span "Default" at bounding box center [622, 248] width 22 height 9
click at [617, 264] on span "Error" at bounding box center [618, 262] width 14 height 9
click at [617, 273] on span "Loading" at bounding box center [623, 276] width 24 height 9
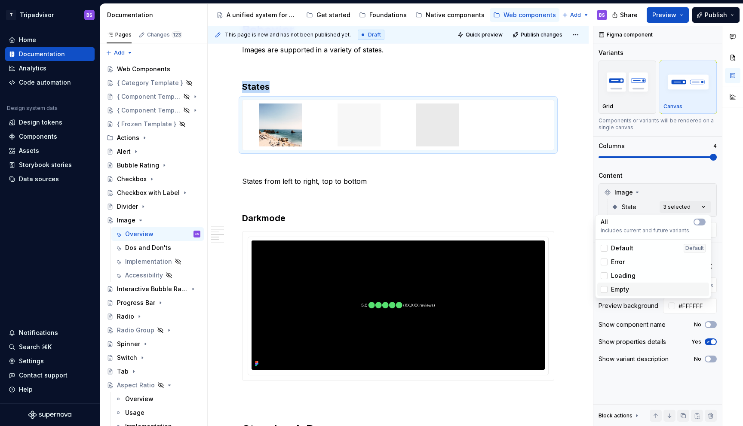
click at [617, 285] on span "Empty" at bounding box center [620, 289] width 18 height 9
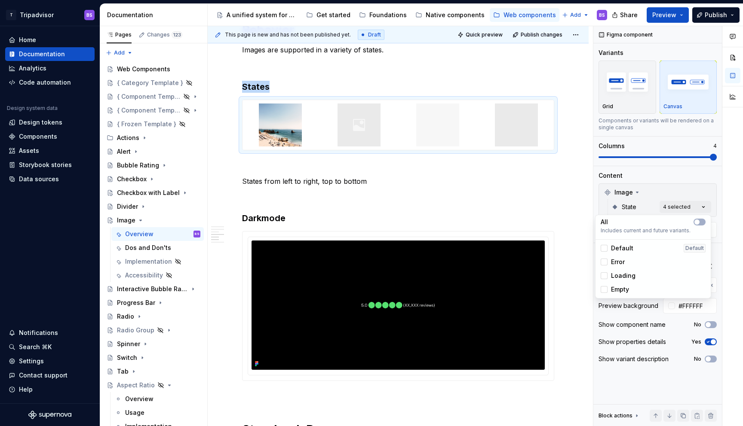
click at [580, 171] on html "T Tripadvisor BS Home Documentation Analytics Code automation Design system dat…" at bounding box center [371, 213] width 743 height 426
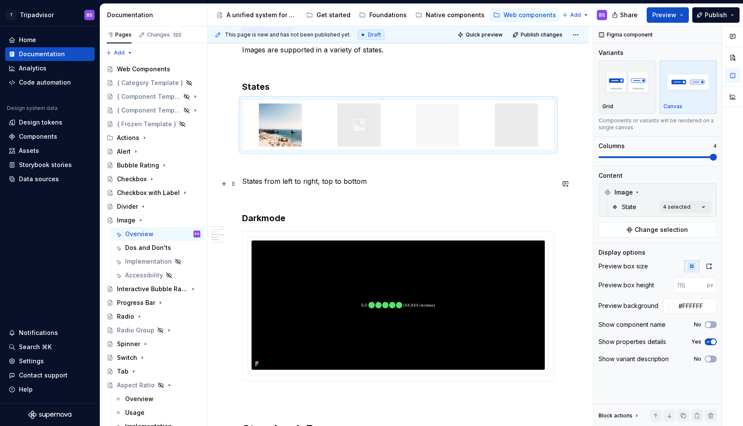
click at [339, 182] on p "States from left to right, top to bottom" at bounding box center [398, 181] width 312 height 10
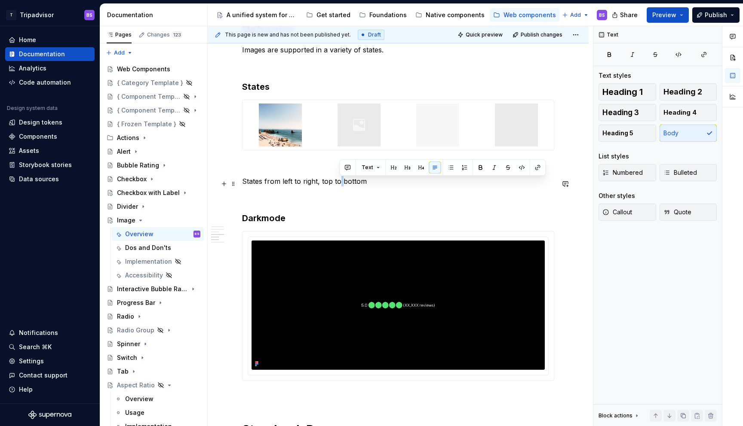
click at [339, 182] on p "States from left to right, top to bottom" at bounding box center [398, 181] width 312 height 10
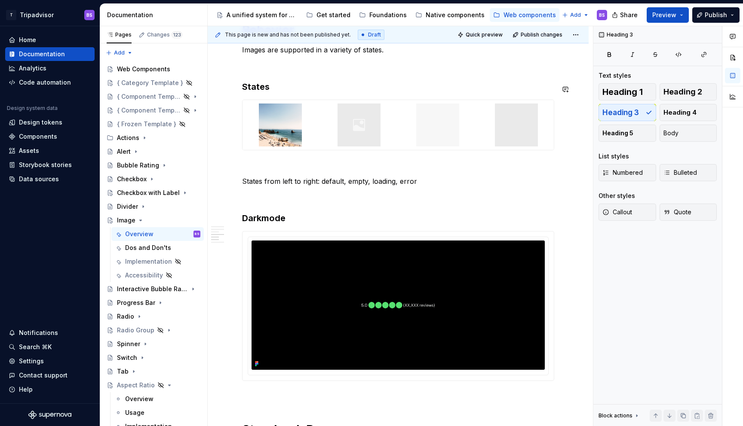
click at [395, 74] on div "**********" at bounding box center [398, 0] width 312 height 1590
click at [387, 184] on p "States from left to right: default, empty, loading, error" at bounding box center [398, 181] width 312 height 10
click at [373, 184] on p "States from left to right: default, empty, loading, error" at bounding box center [398, 181] width 312 height 10
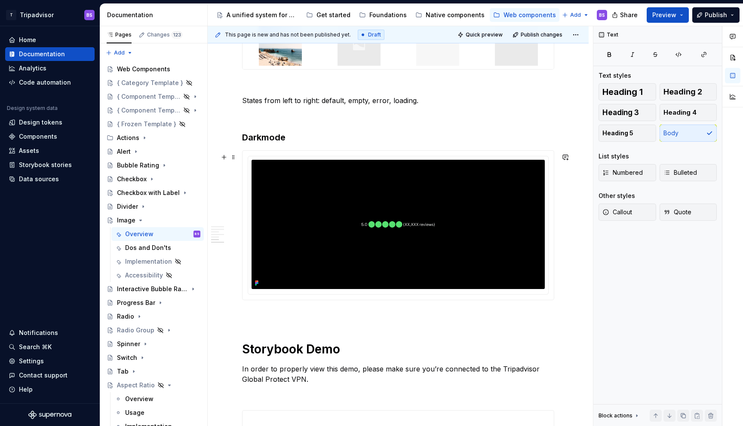
scroll to position [1054, 0]
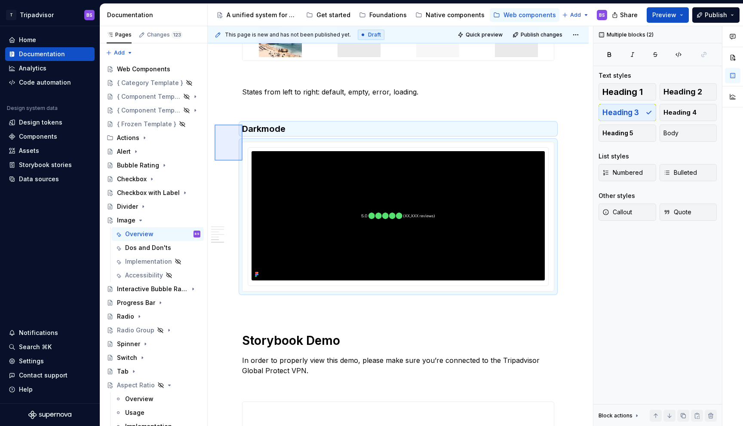
drag, startPoint x: 214, startPoint y: 125, endPoint x: 242, endPoint y: 160, distance: 44.7
click at [242, 160] on div "**********" at bounding box center [400, 226] width 385 height 401
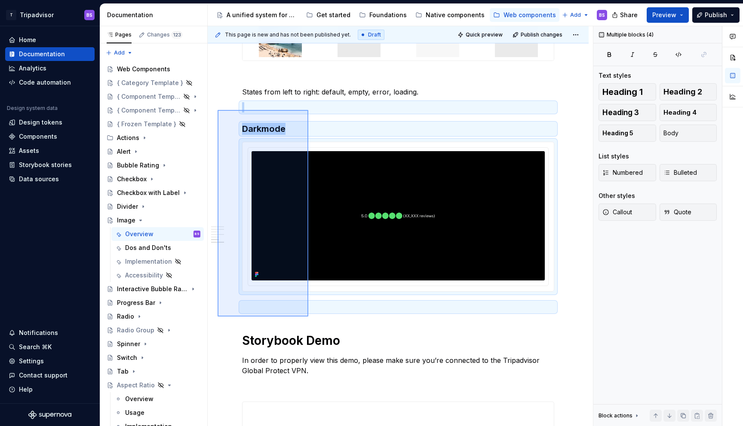
drag, startPoint x: 217, startPoint y: 110, endPoint x: 308, endPoint y: 316, distance: 225.3
click at [308, 316] on div "**********" at bounding box center [400, 226] width 385 height 401
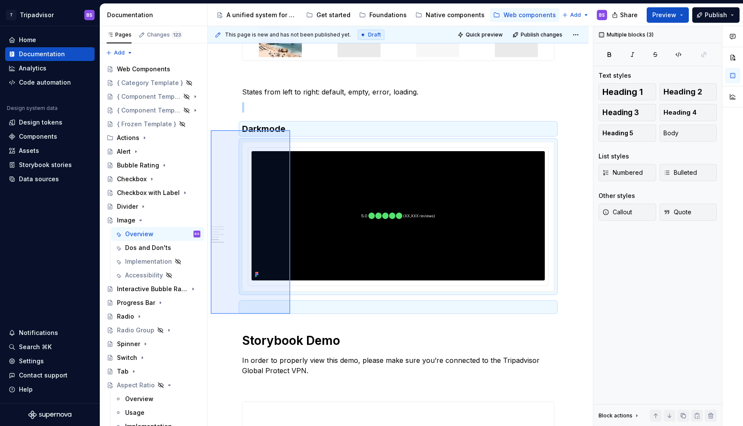
click at [290, 314] on div "**********" at bounding box center [400, 226] width 385 height 401
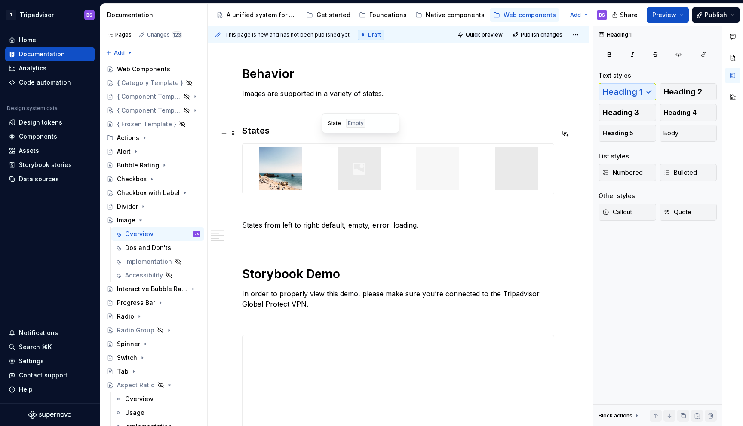
scroll to position [898, 0]
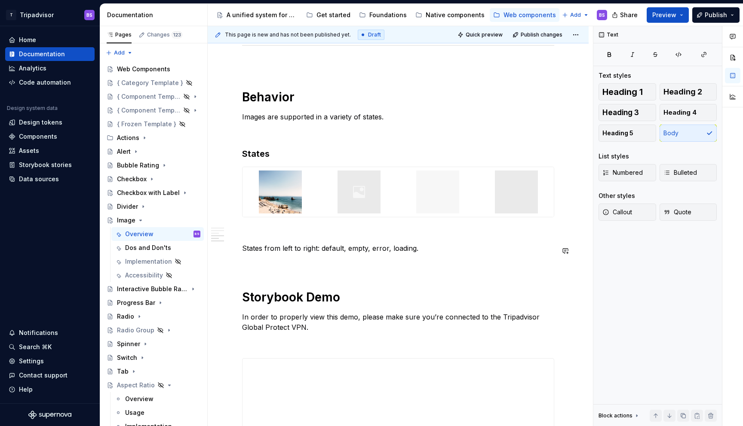
click at [296, 234] on p at bounding box center [398, 233] width 312 height 10
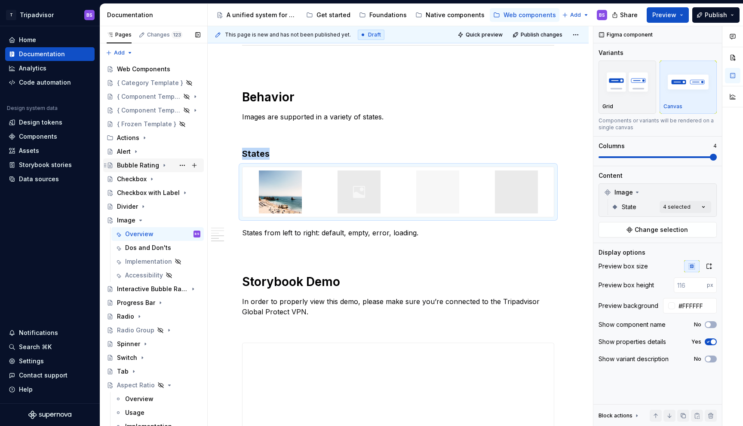
click at [163, 167] on icon "Page tree" at bounding box center [164, 165] width 7 height 7
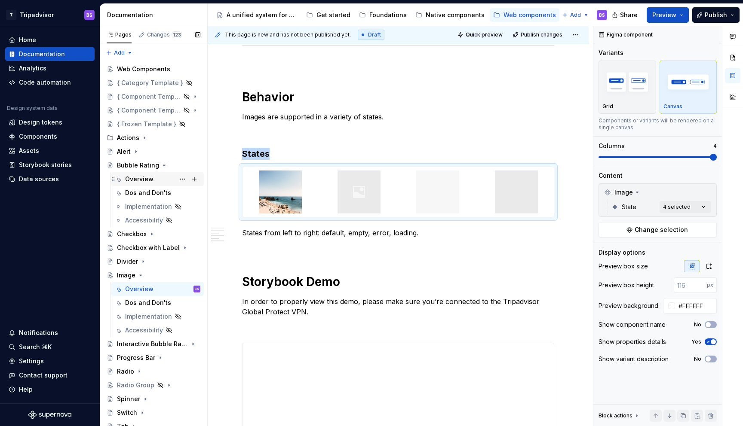
click at [159, 184] on div "Overview" at bounding box center [162, 179] width 75 height 12
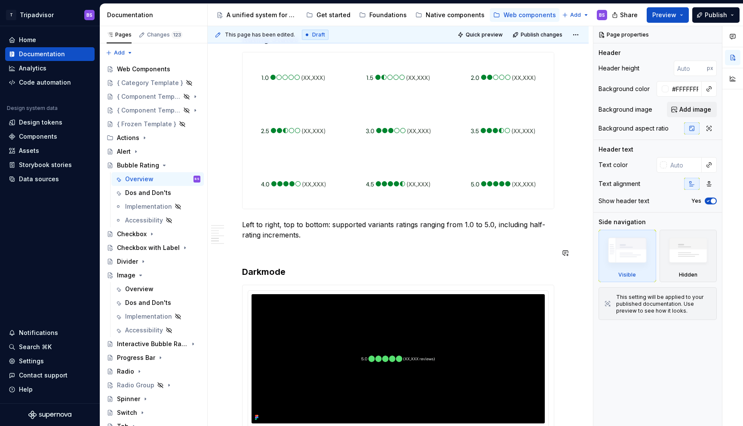
scroll to position [988, 0]
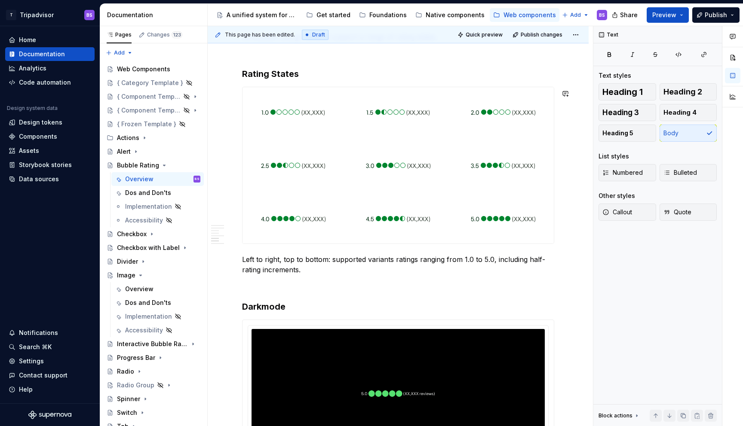
click at [284, 252] on div "**********" at bounding box center [398, 56] width 312 height 1728
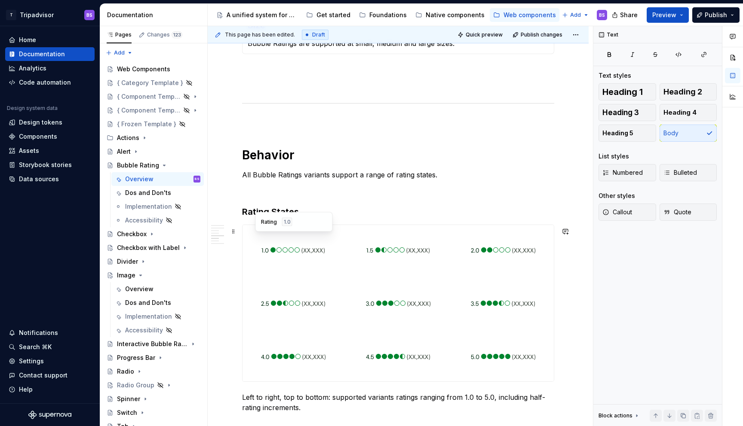
scroll to position [826, 0]
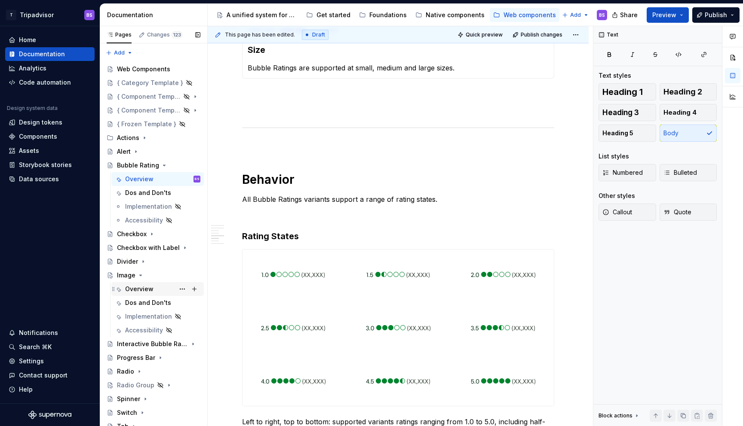
click at [141, 295] on div "Overview" at bounding box center [157, 289] width 92 height 14
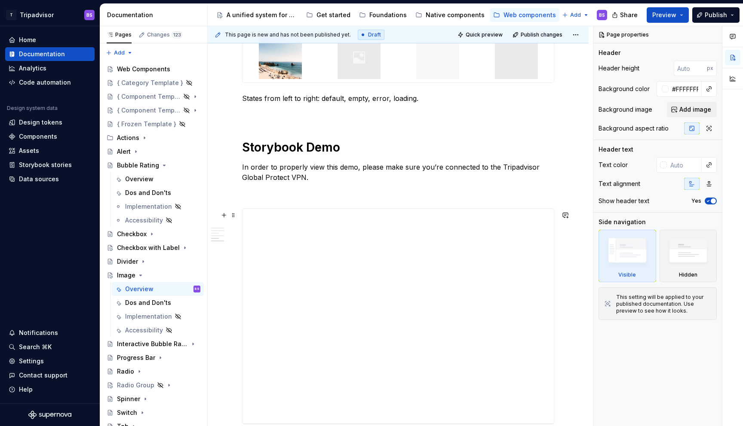
scroll to position [966, 0]
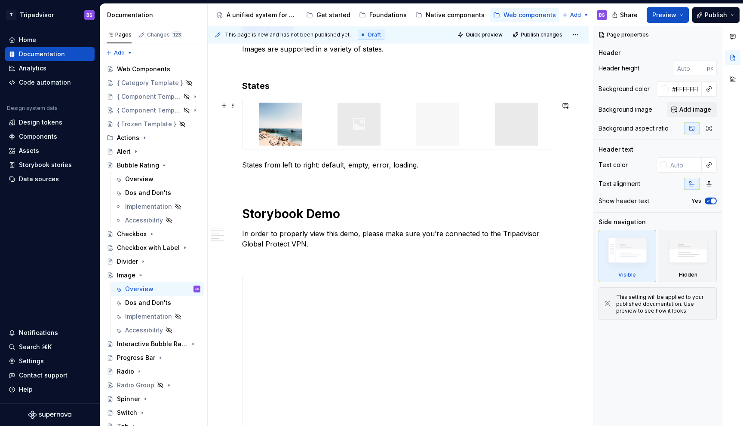
click at [399, 144] on div at bounding box center [397, 124] width 311 height 50
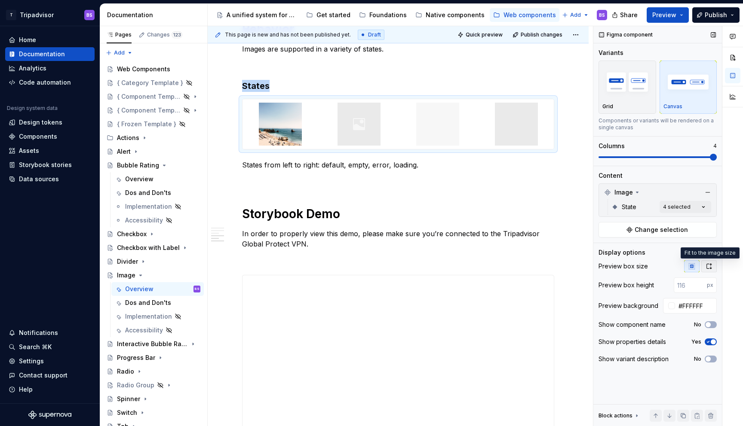
click at [713, 267] on button "button" at bounding box center [708, 266] width 15 height 12
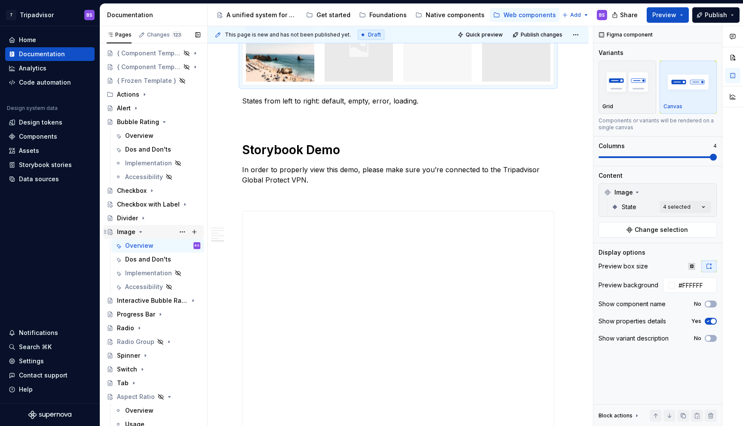
scroll to position [46, 0]
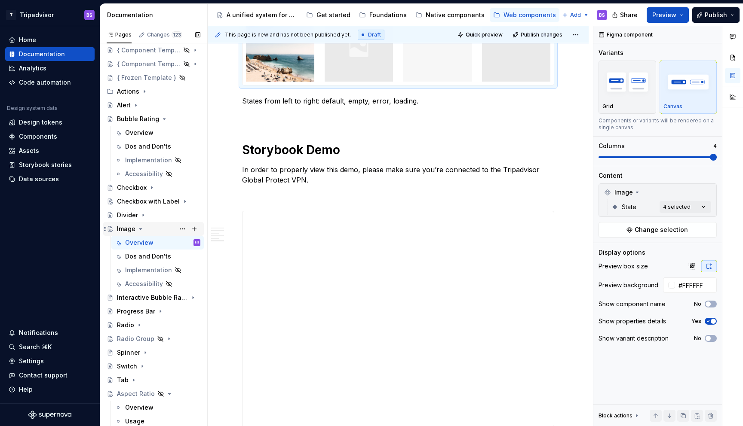
click at [141, 229] on icon "Page tree" at bounding box center [140, 229] width 7 height 7
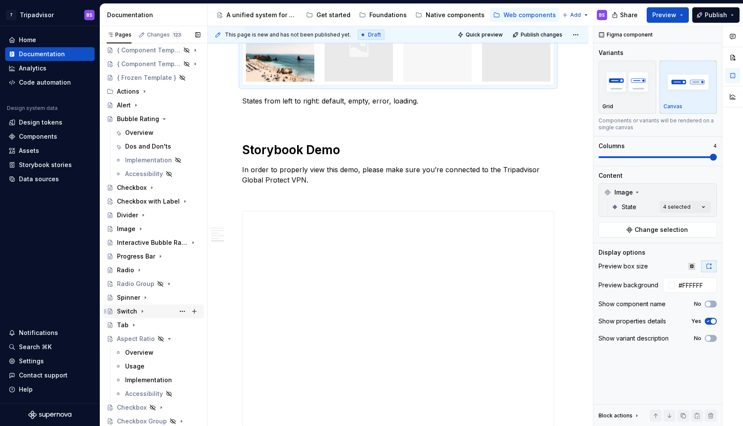
click at [141, 309] on icon "Page tree" at bounding box center [142, 311] width 7 height 7
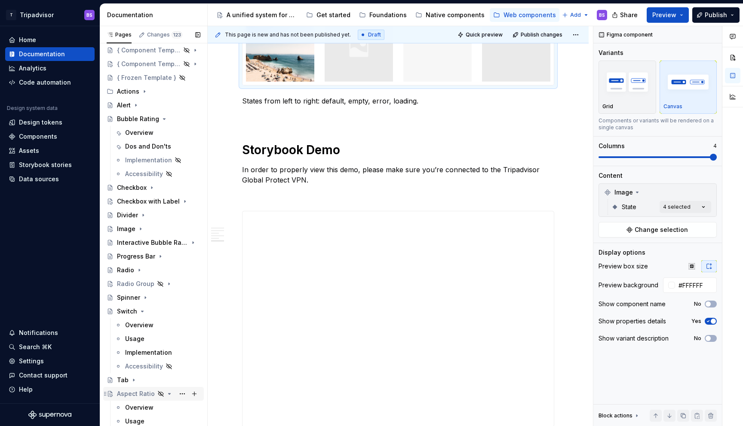
click at [168, 394] on icon "Page tree" at bounding box center [169, 394] width 2 height 1
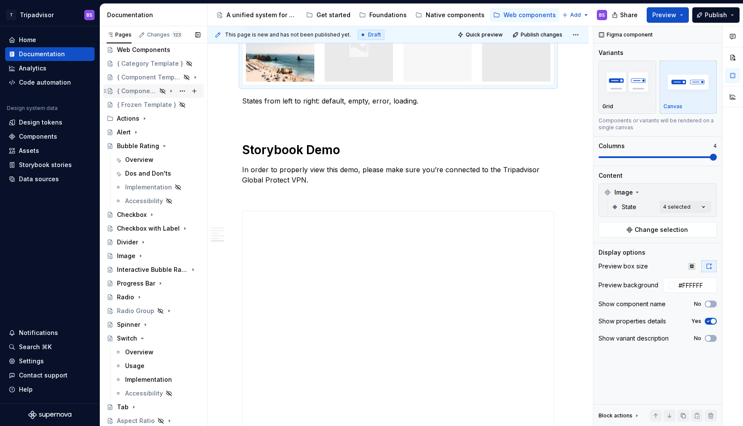
scroll to position [19, 0]
click at [181, 89] on button "Page tree" at bounding box center [182, 91] width 12 height 12
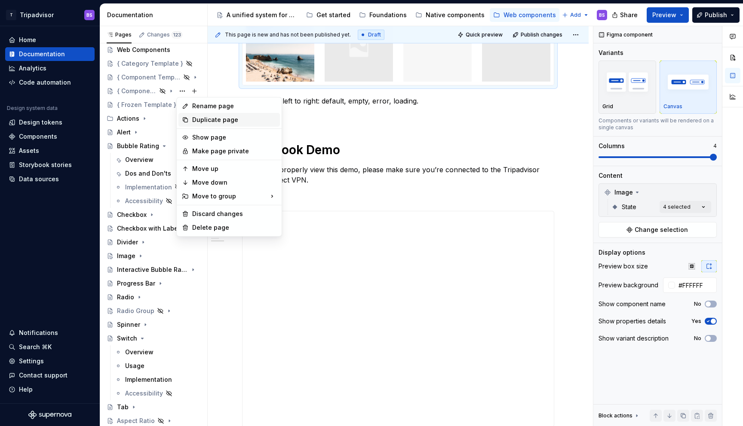
click at [200, 117] on div "Duplicate page" at bounding box center [234, 120] width 84 height 9
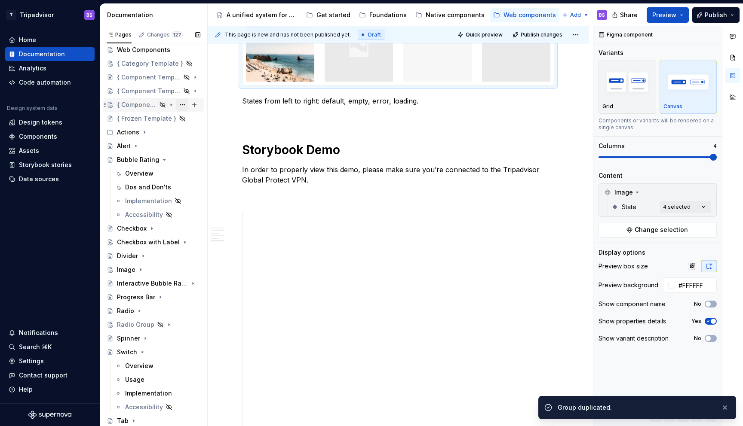
click at [186, 104] on button "Page tree" at bounding box center [182, 105] width 12 height 12
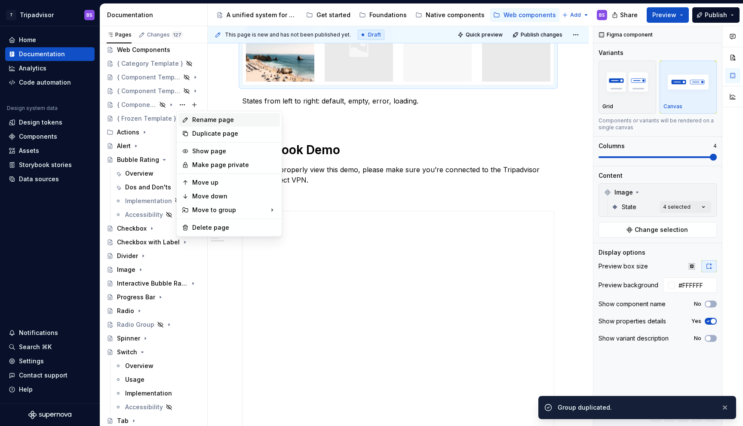
click at [201, 118] on div "Rename page" at bounding box center [234, 120] width 84 height 9
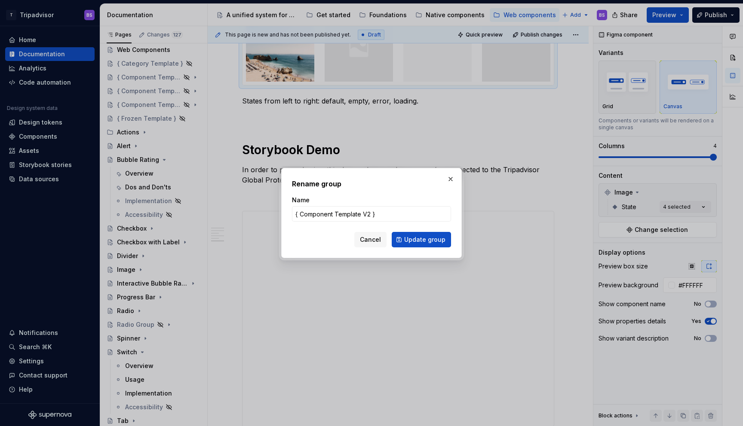
type textarea "*"
type input "Switch"
click button "Update group" at bounding box center [421, 239] width 59 height 15
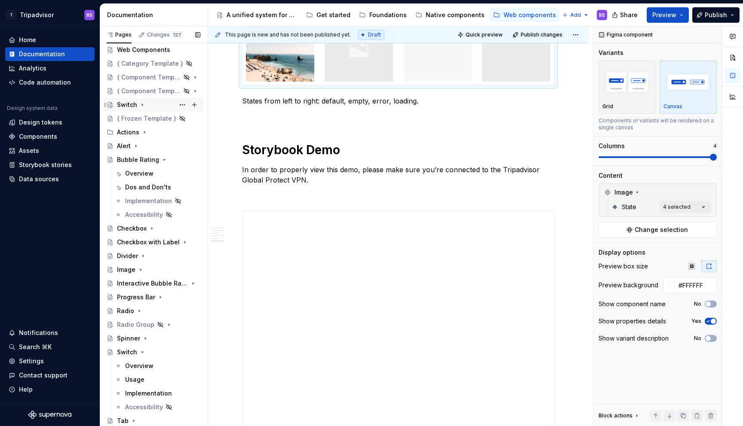
click at [141, 103] on icon "Page tree" at bounding box center [142, 104] width 7 height 7
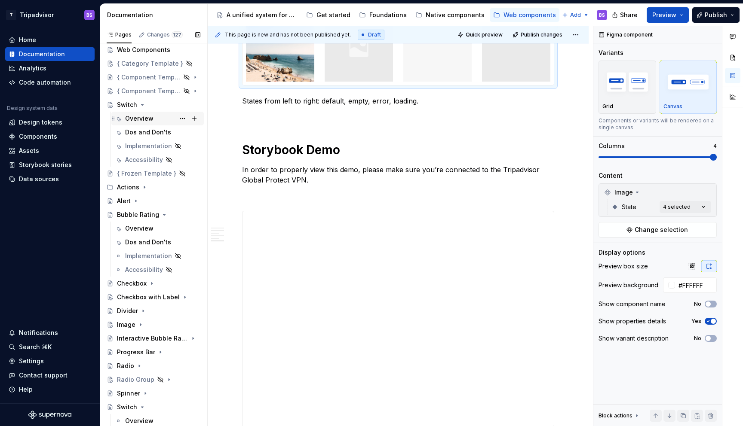
click at [149, 120] on div "Overview" at bounding box center [139, 118] width 28 height 9
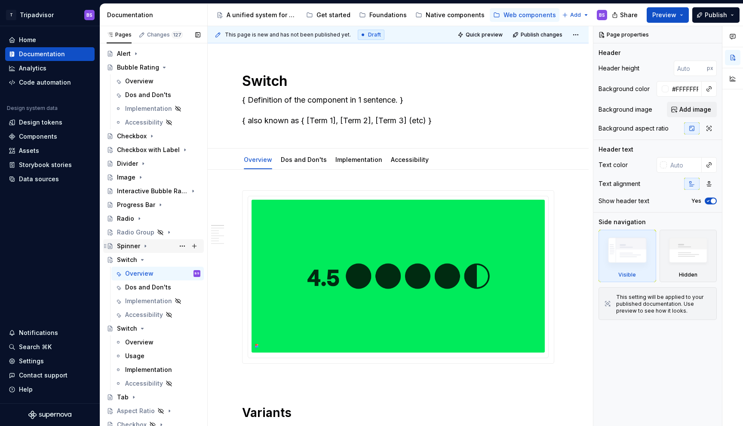
scroll to position [128, 0]
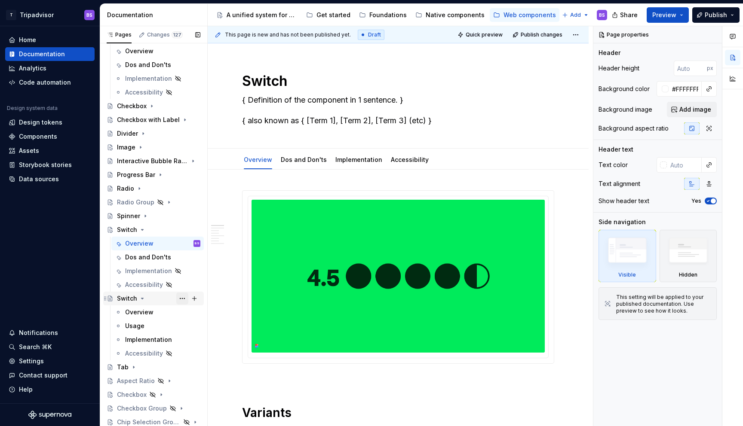
click at [181, 298] on button "Page tree" at bounding box center [182, 299] width 12 height 12
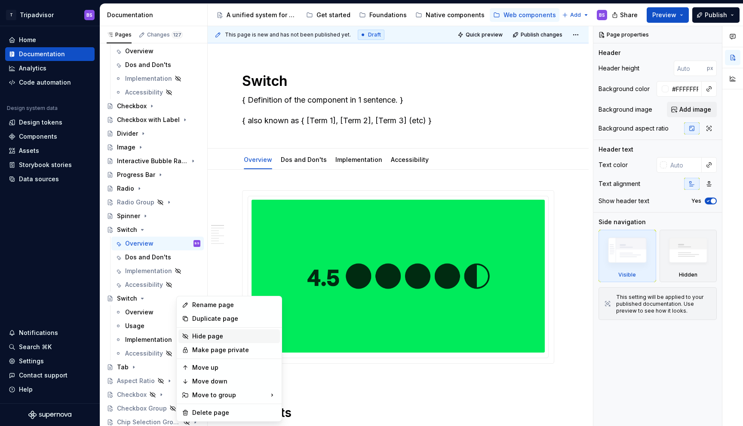
click at [223, 334] on div "Hide page" at bounding box center [234, 336] width 84 height 9
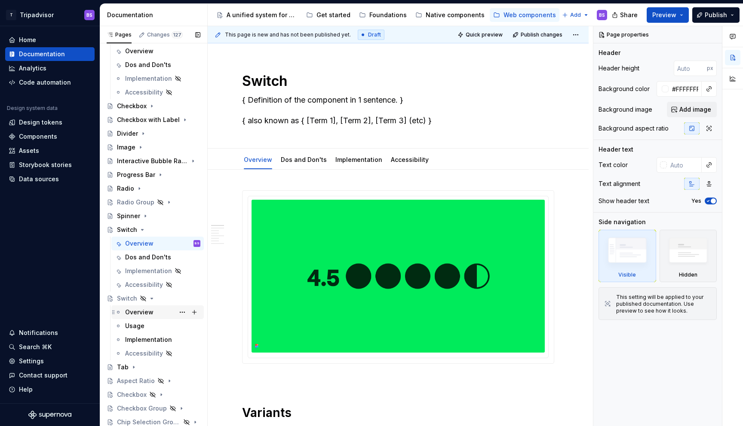
click at [136, 309] on div "Overview" at bounding box center [139, 312] width 28 height 9
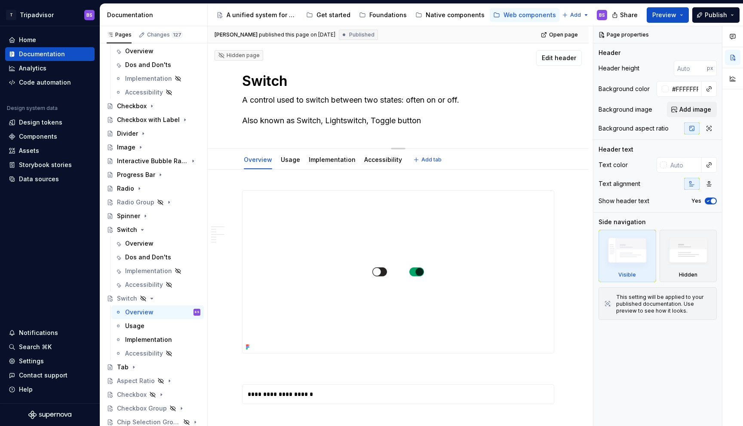
click at [249, 102] on textarea "A control used to switch between two states: often on or off. Also known as Swi…" at bounding box center [396, 110] width 312 height 34
click at [141, 246] on div "Overview" at bounding box center [139, 243] width 28 height 9
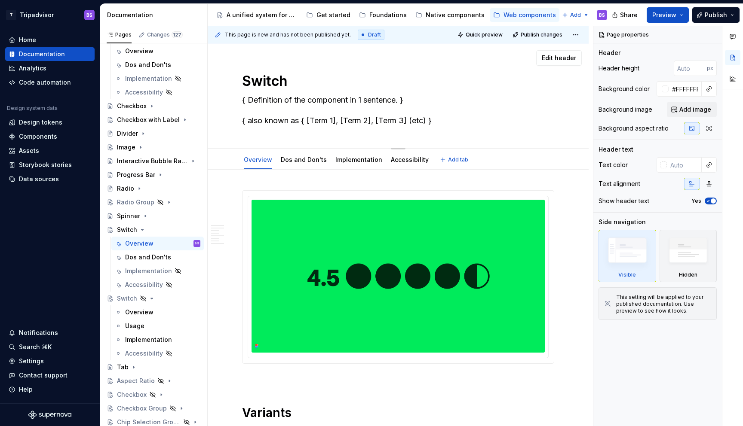
click at [256, 98] on textarea "{ Definition of the component in 1 sentence. } { also known as { [Term 1], [Ter…" at bounding box center [396, 110] width 312 height 34
paste textarea "A control used to switch between two states: often on or off. Also known as Swi…"
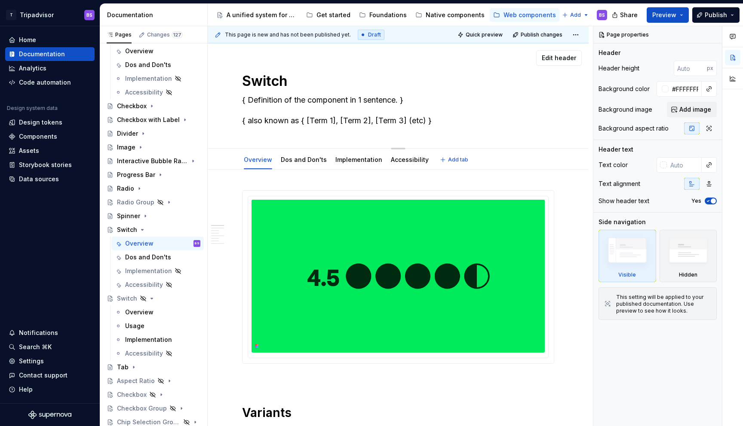
type textarea "*"
type textarea "A control used to switch between two states: often on or off. Also known as Swi…"
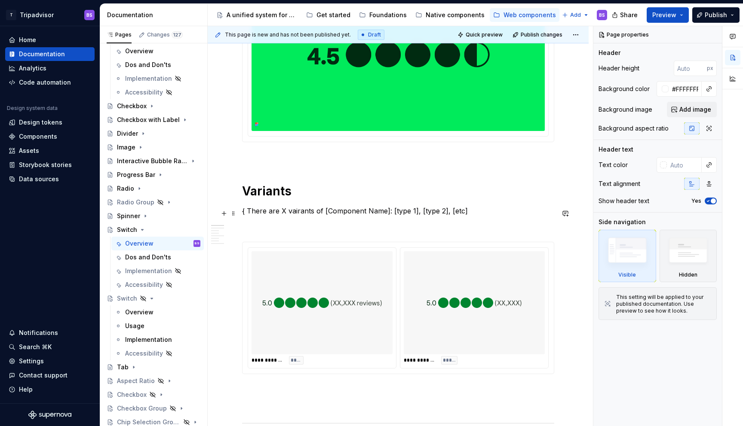
scroll to position [270, 0]
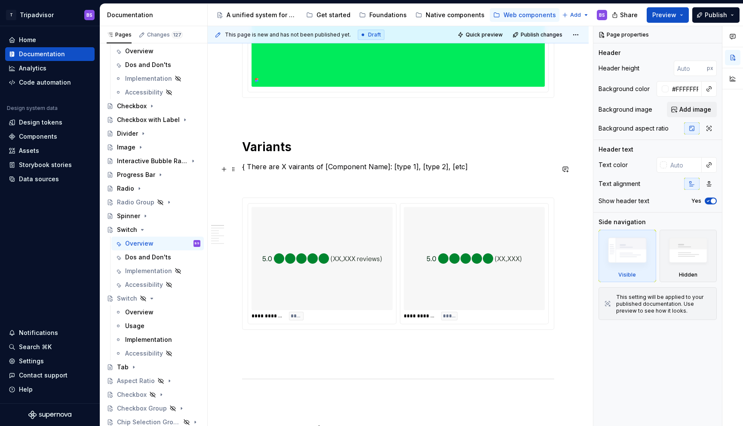
type textarea "*"
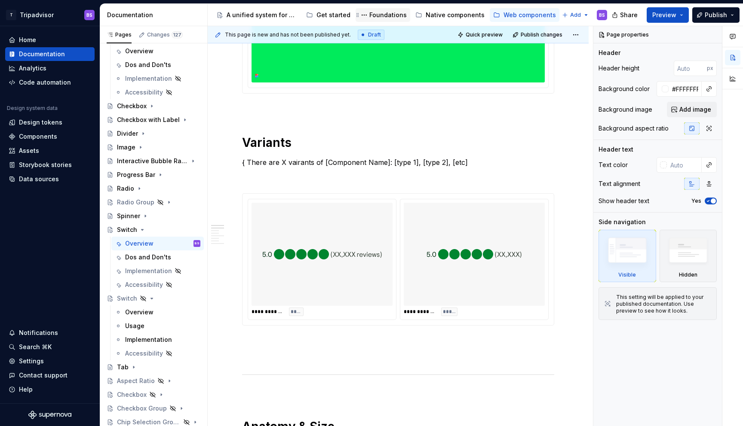
type textarea "A control used to switch between two states: often on or off. Also known as Swi…"
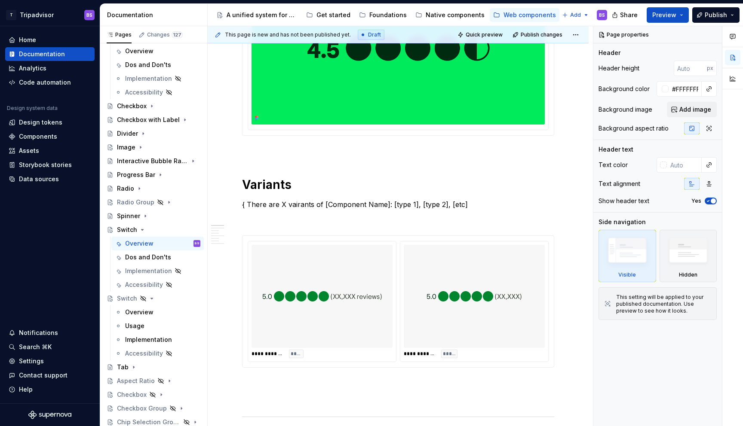
scroll to position [282, 0]
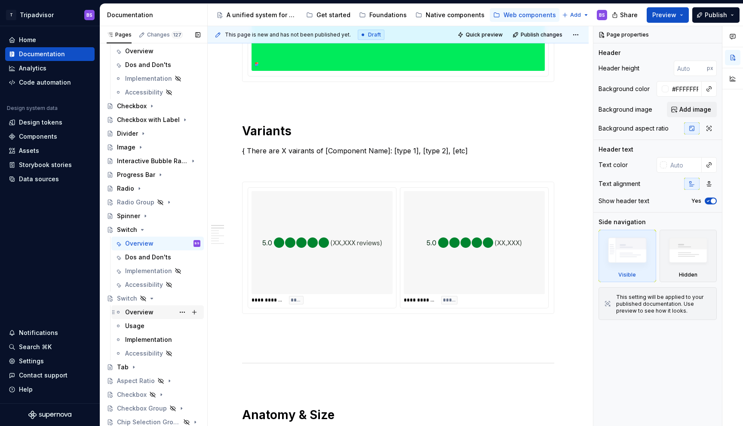
click at [147, 311] on div "Overview" at bounding box center [139, 312] width 28 height 9
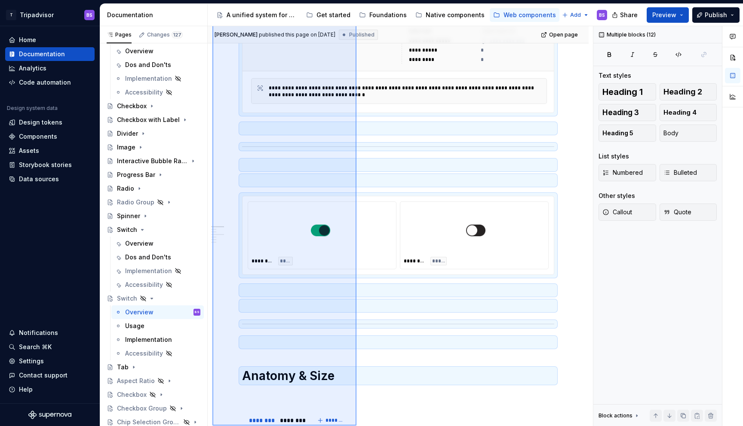
scroll to position [497, 0]
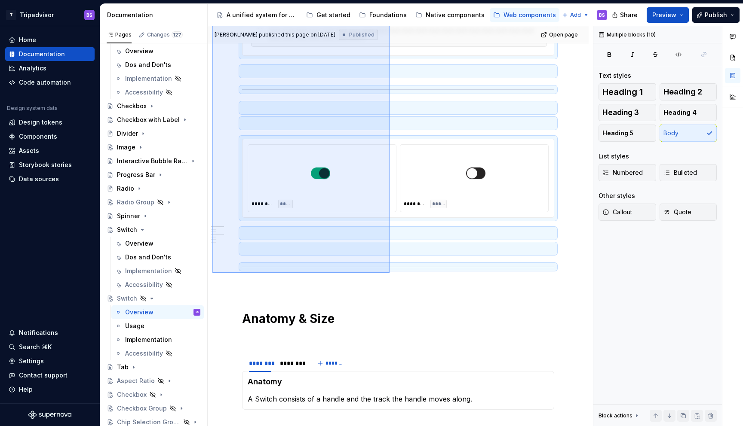
drag, startPoint x: 212, startPoint y: 61, endPoint x: 389, endPoint y: 273, distance: 276.4
click at [389, 273] on div "**********" at bounding box center [400, 226] width 385 height 401
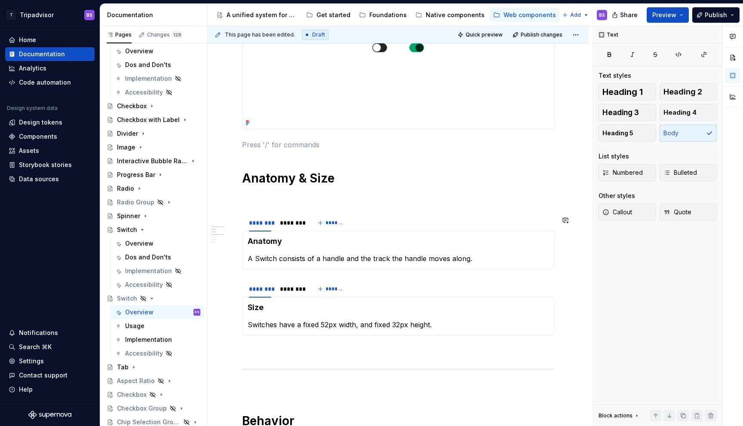
scroll to position [208, 0]
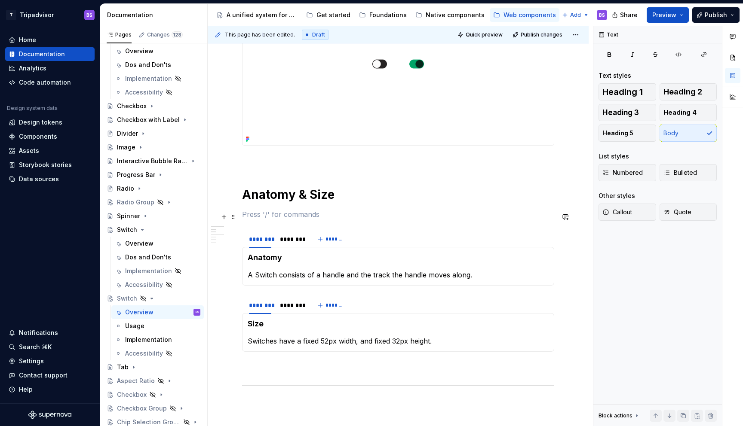
click at [290, 217] on p at bounding box center [398, 214] width 312 height 10
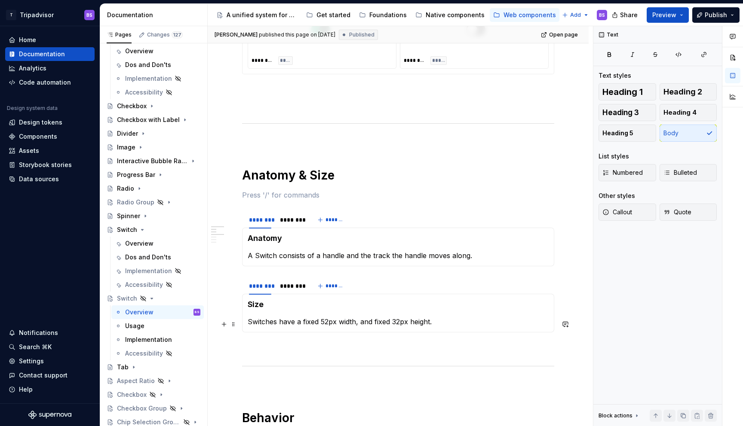
scroll to position [646, 0]
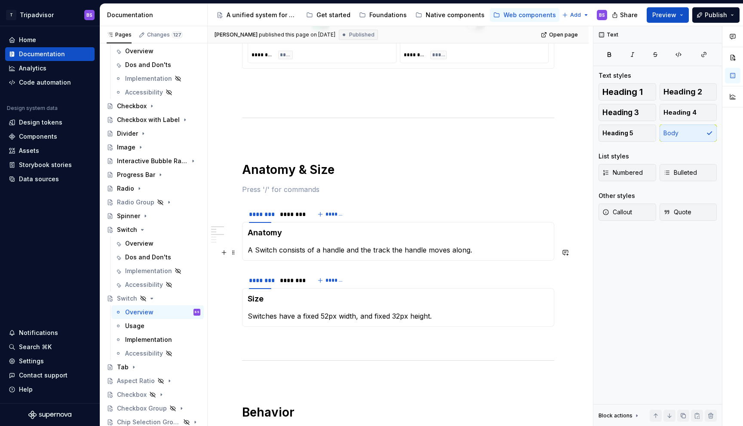
click at [260, 252] on p "A Switch consists of a handle and the track the handle moves along." at bounding box center [398, 250] width 301 height 10
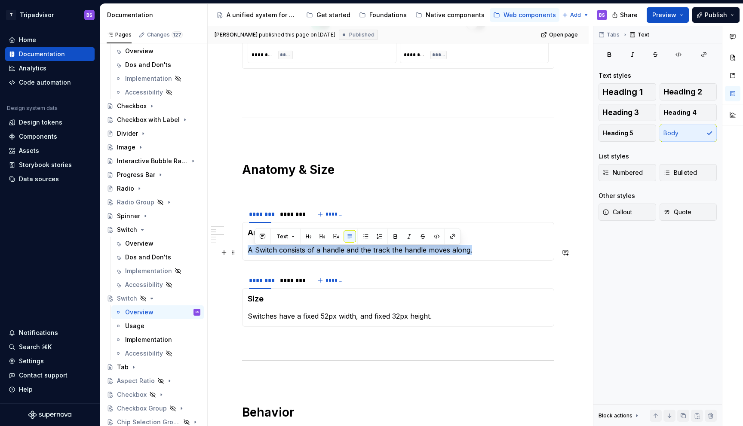
click at [260, 252] on p "A Switch consists of a handle and the track the handle moves along." at bounding box center [398, 250] width 301 height 10
copy p "A Switch consists of a handle and the track the handle moves along."
click at [141, 245] on div "Overview" at bounding box center [139, 243] width 28 height 9
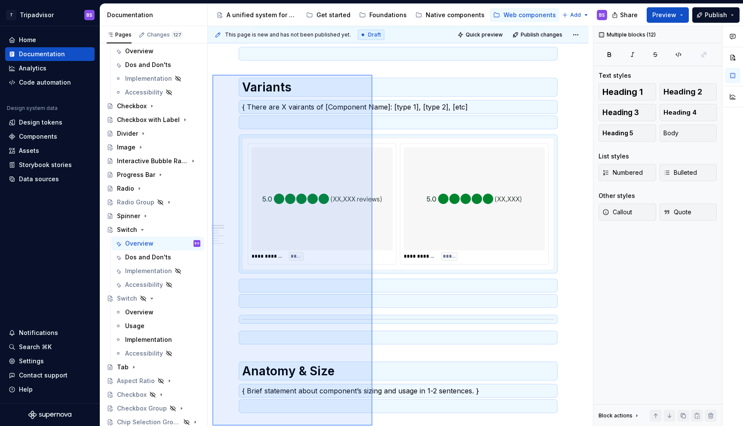
scroll to position [372, 0]
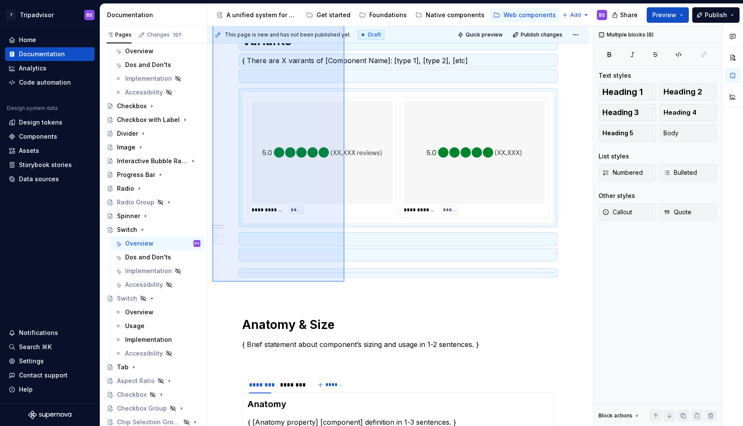
drag, startPoint x: 212, startPoint y: 80, endPoint x: 344, endPoint y: 281, distance: 240.5
click at [344, 281] on div "**********" at bounding box center [400, 226] width 385 height 401
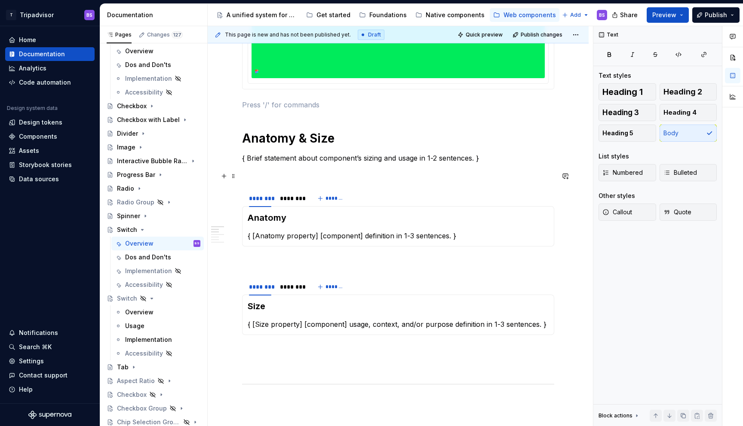
scroll to position [270, 0]
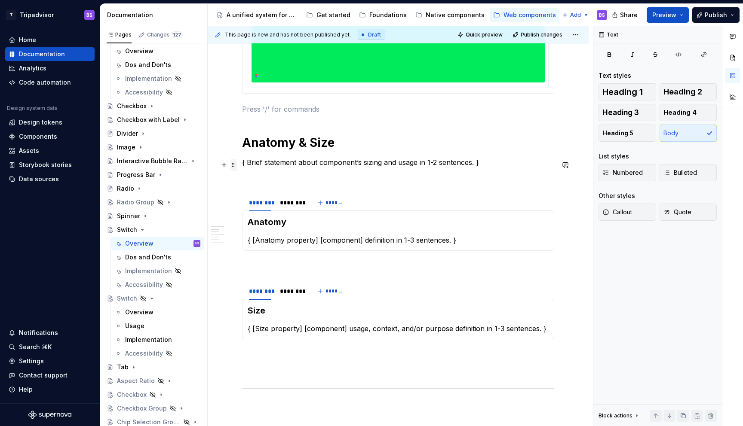
click at [233, 165] on span at bounding box center [233, 165] width 7 height 12
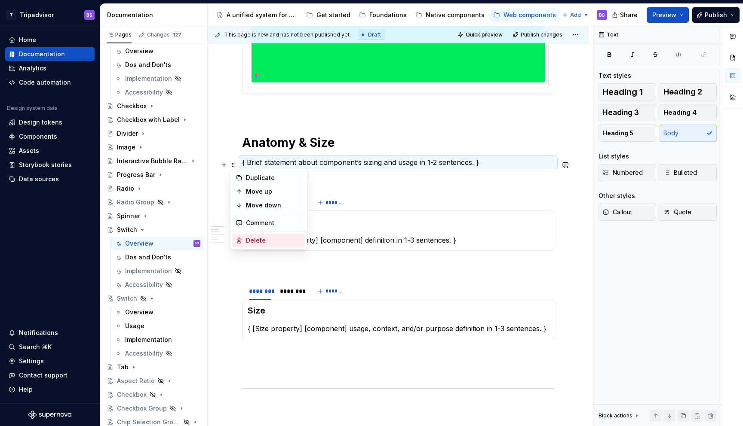
click at [262, 241] on div "Delete" at bounding box center [274, 240] width 56 height 9
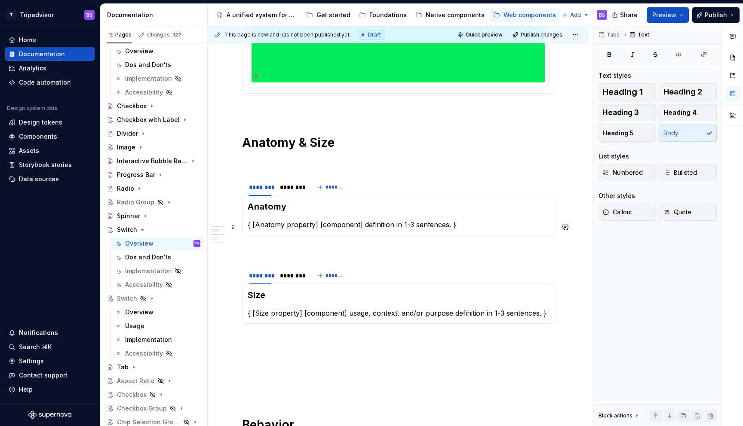
click at [268, 229] on p "{ [Anatomy property] [component] definition in 1-3 sentences. }" at bounding box center [398, 225] width 301 height 10
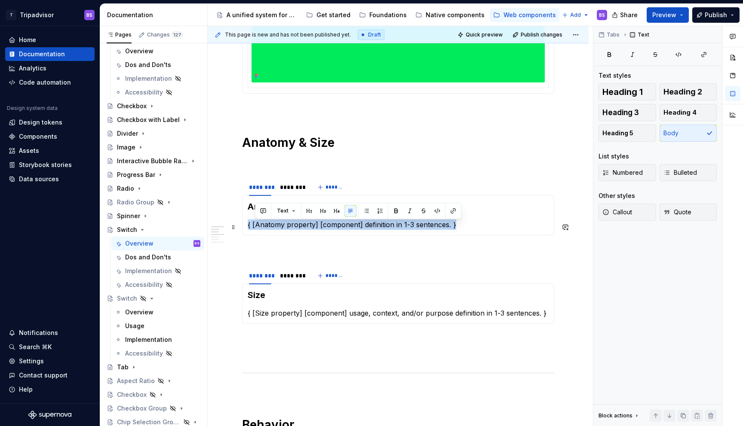
click at [268, 229] on p "{ [Anatomy property] [component] definition in 1-3 sentences. }" at bounding box center [398, 225] width 301 height 10
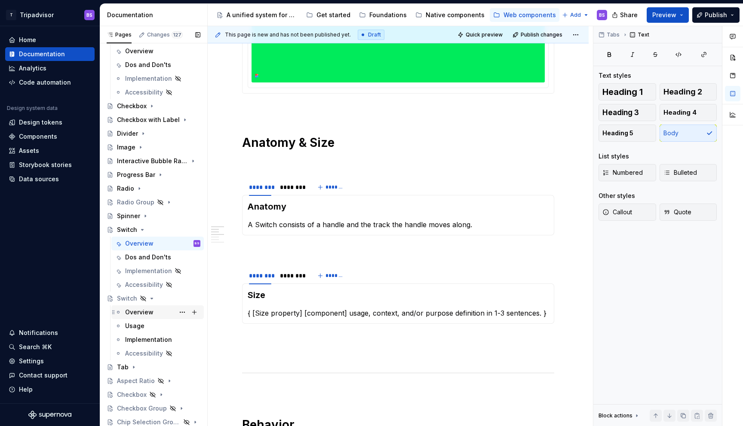
click at [137, 312] on div "Overview" at bounding box center [139, 312] width 28 height 9
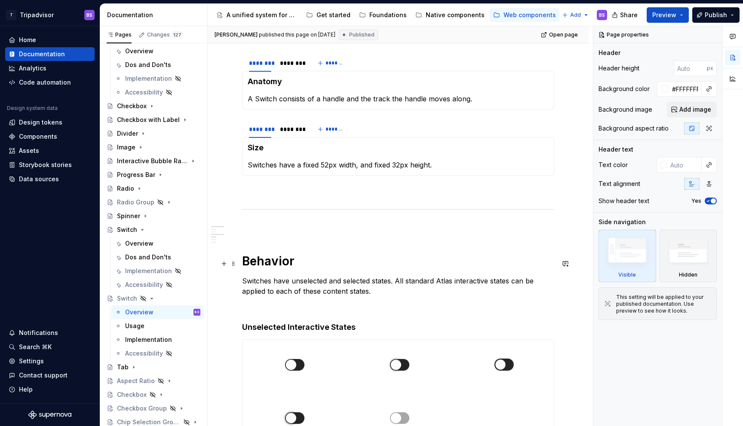
scroll to position [791, 0]
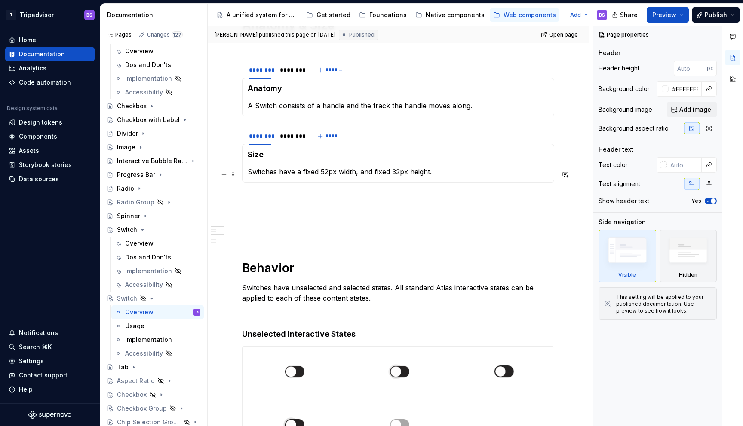
click at [263, 173] on p "Switches have a fixed 52px width, and fixed 32px height." at bounding box center [398, 172] width 301 height 10
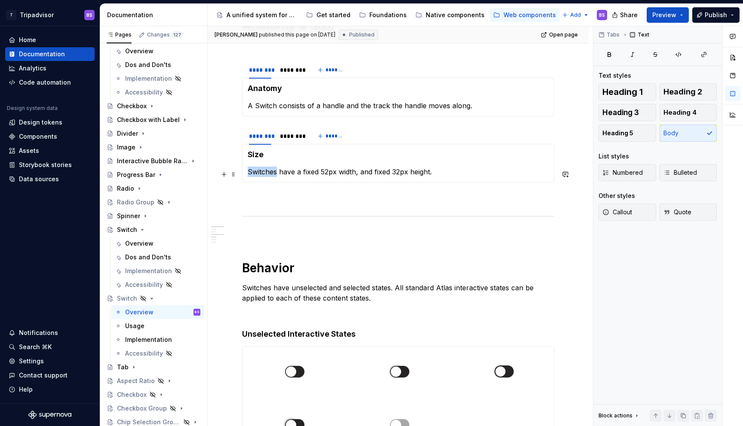
click at [263, 173] on p "Switches have a fixed 52px width, and fixed 32px height." at bounding box center [398, 172] width 301 height 10
copy p "Switches have a fixed 52px width, and fixed 32px height."
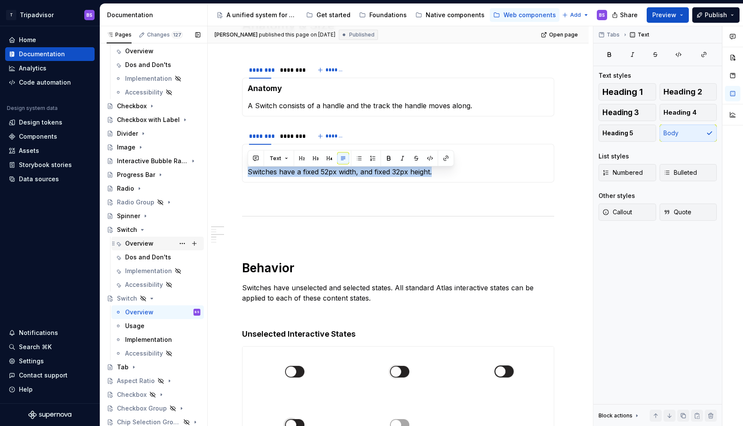
click at [144, 242] on div "Overview" at bounding box center [139, 243] width 28 height 9
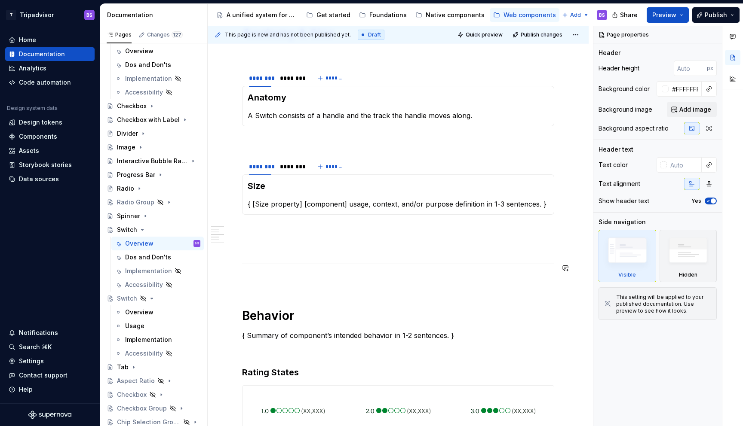
type textarea "*"
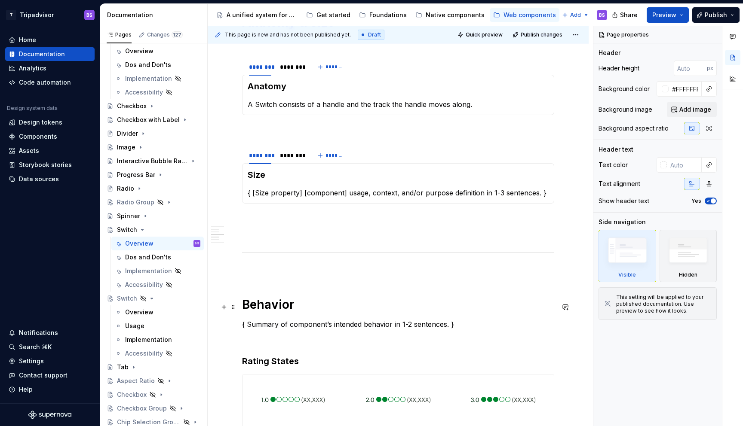
scroll to position [376, 0]
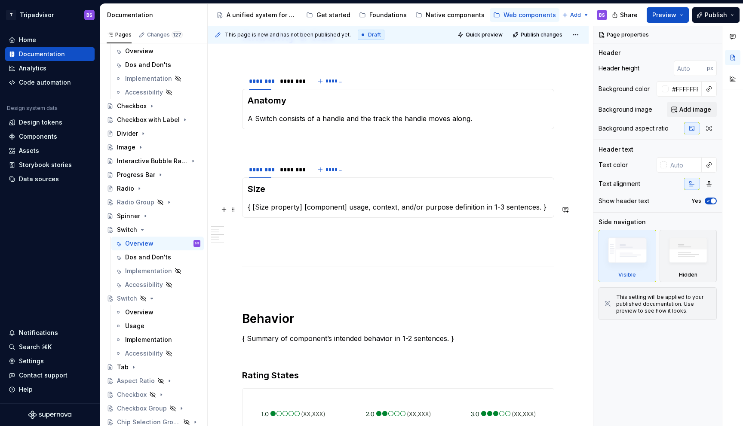
click at [284, 212] on p "{ [Size property] [component] usage, context, and/or purpose definition in 1-3 …" at bounding box center [398, 207] width 301 height 10
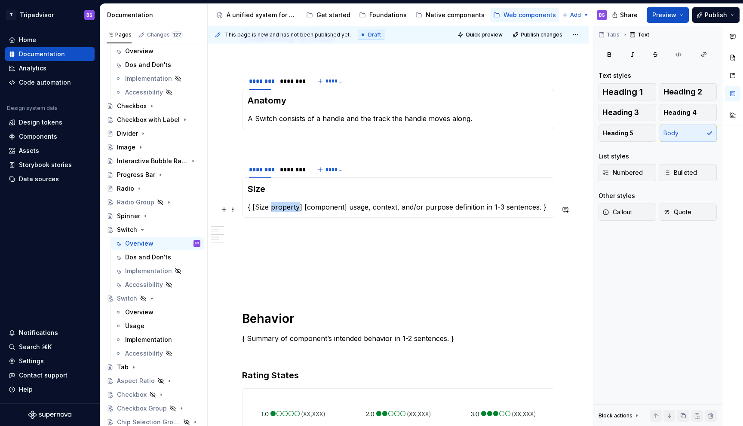
click at [284, 212] on p "{ [Size property] [component] usage, context, and/or purpose definition in 1-3 …" at bounding box center [398, 207] width 301 height 10
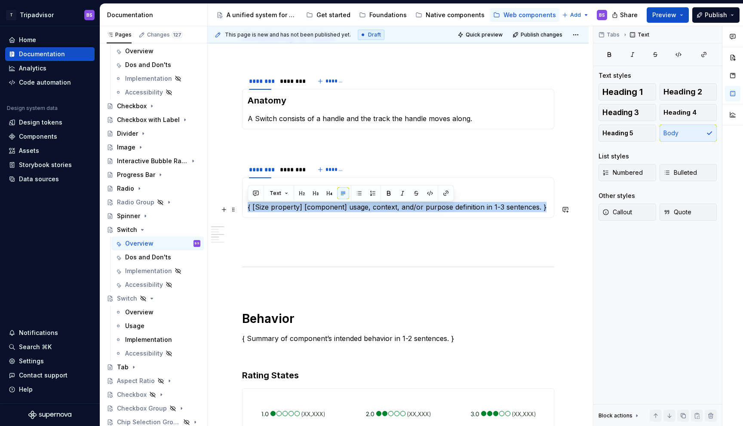
click at [284, 212] on p "{ [Size property] [component] usage, context, and/or purpose definition in 1-3 …" at bounding box center [398, 207] width 301 height 10
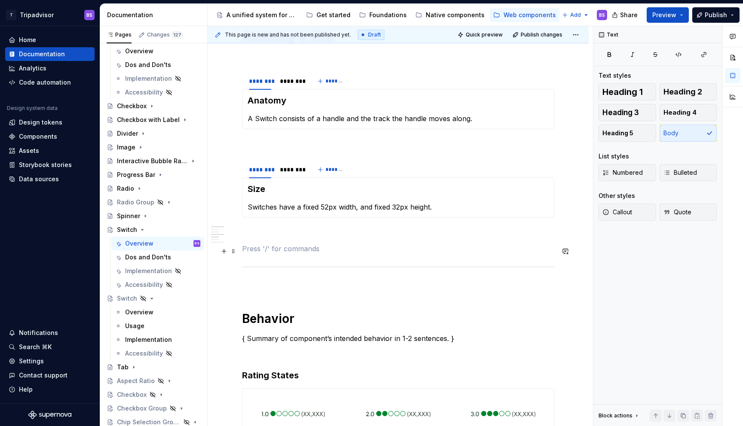
click at [282, 253] on p at bounding box center [398, 249] width 312 height 10
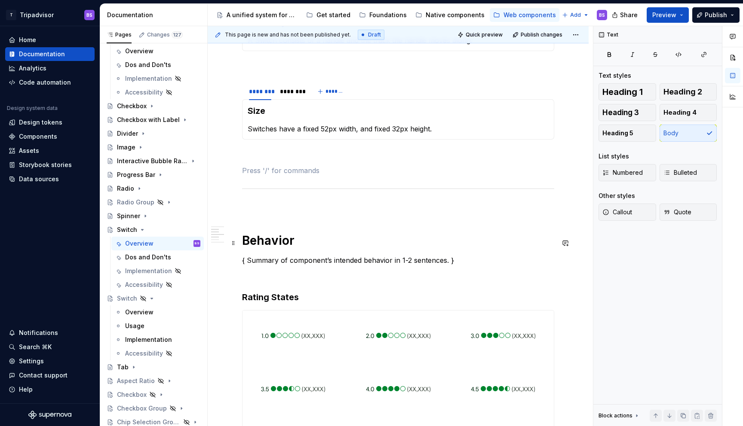
scroll to position [618, 0]
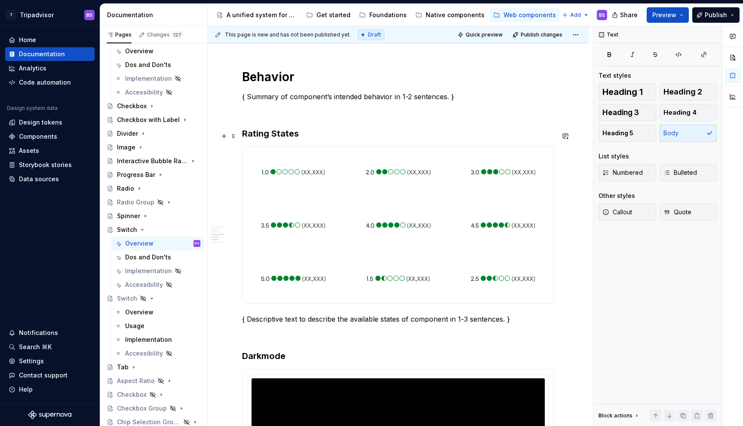
click at [272, 136] on h3 "Rating States" at bounding box center [398, 134] width 312 height 12
click at [269, 359] on h3 "Darkmode" at bounding box center [398, 356] width 312 height 12
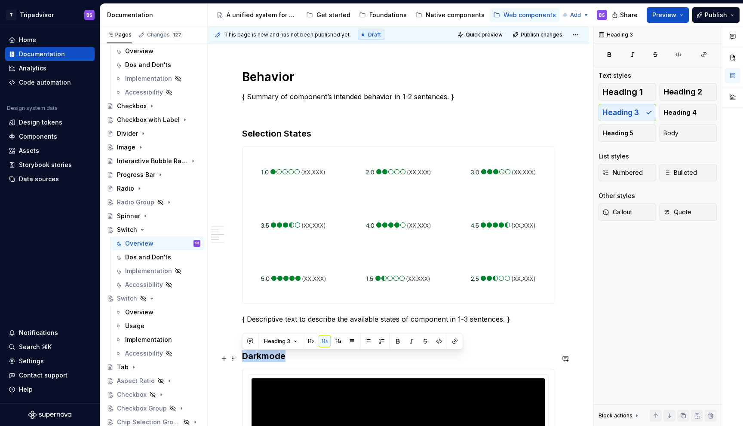
click at [269, 359] on h3 "Darkmode" at bounding box center [398, 356] width 312 height 12
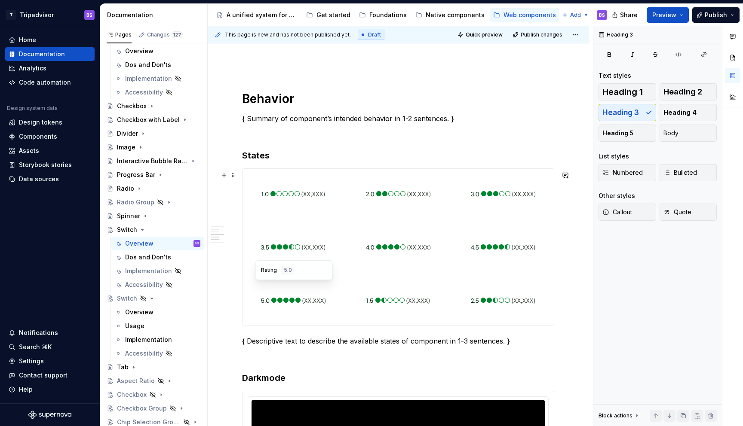
scroll to position [631, 0]
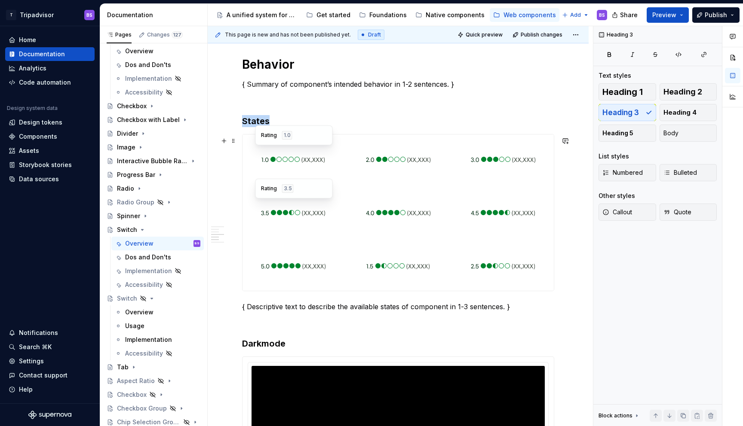
click at [266, 156] on img at bounding box center [293, 159] width 64 height 43
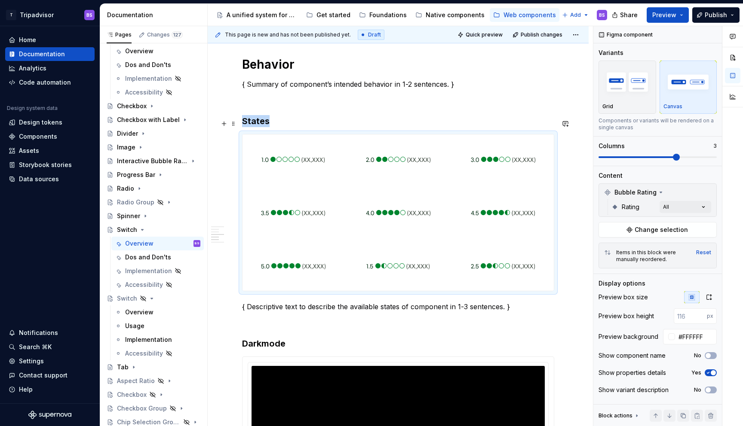
click at [212, 125] on div "**********" at bounding box center [398, 299] width 381 height 1520
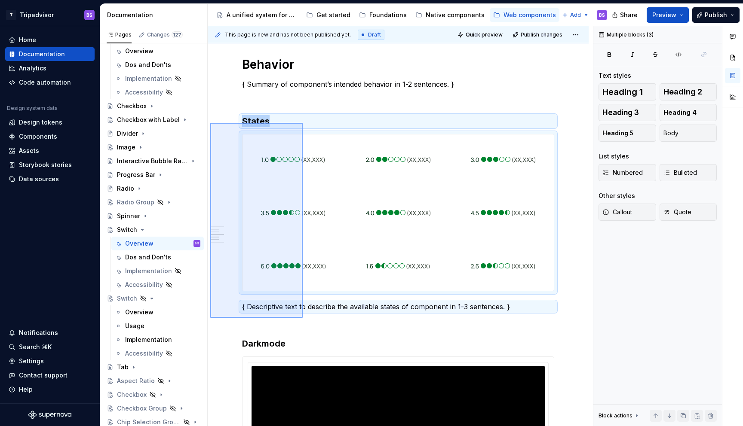
drag, startPoint x: 210, startPoint y: 123, endPoint x: 303, endPoint y: 315, distance: 213.2
click at [303, 315] on div "**********" at bounding box center [400, 226] width 385 height 401
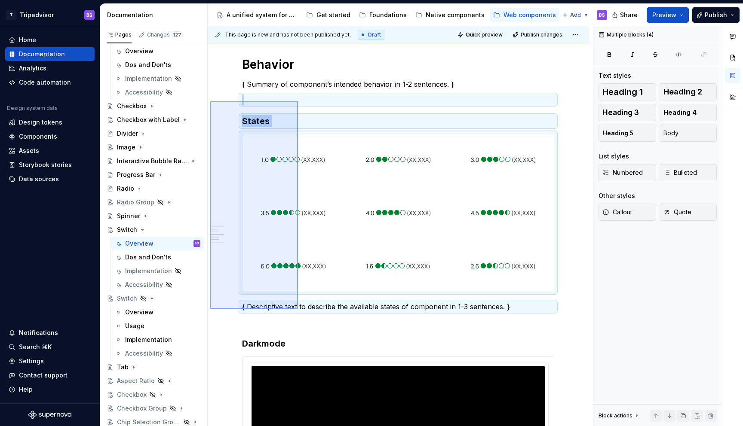
drag, startPoint x: 210, startPoint y: 101, endPoint x: 298, endPoint y: 309, distance: 225.3
click at [298, 309] on div "**********" at bounding box center [400, 226] width 385 height 401
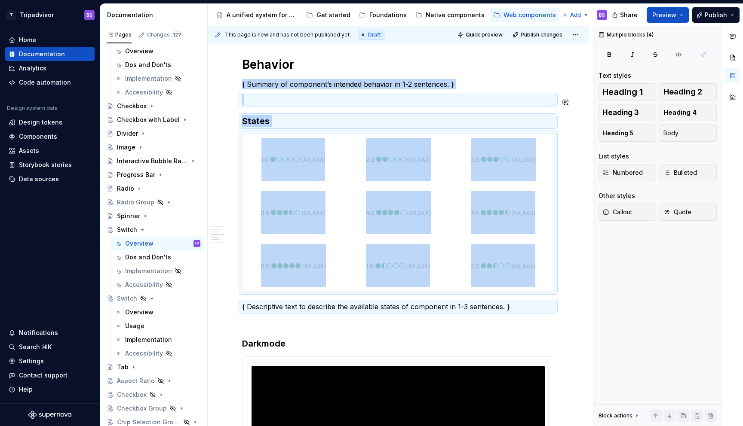
copy div "{ Summary of component’s intended behavior in 1-2 sentences. } States"
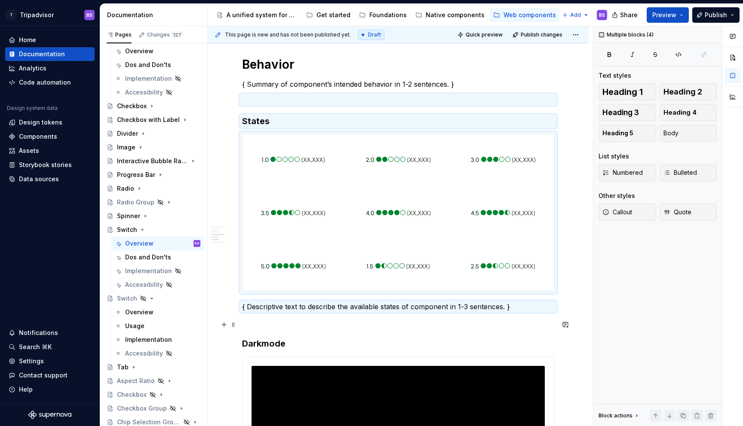
click at [267, 327] on p at bounding box center [398, 322] width 312 height 10
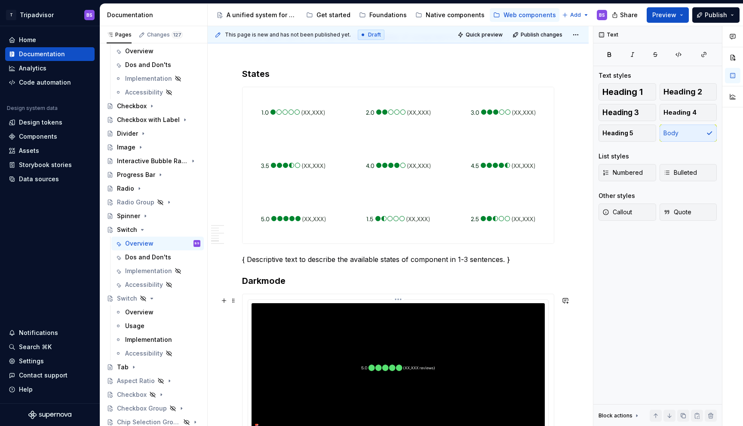
scroll to position [847, 0]
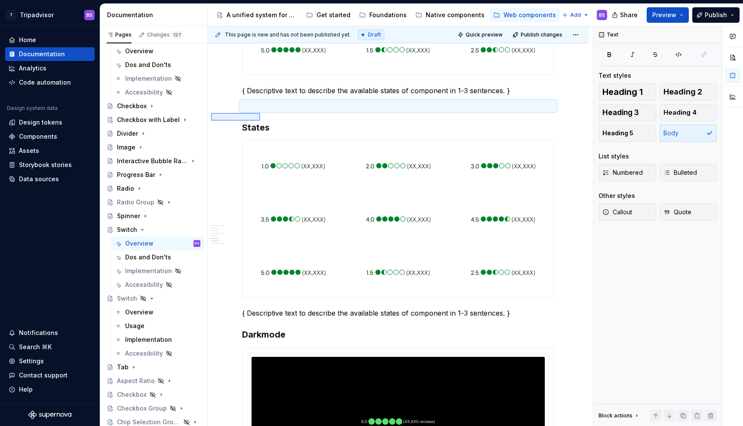
drag, startPoint x: 211, startPoint y: 113, endPoint x: 261, endPoint y: 121, distance: 50.4
click at [261, 121] on div "**********" at bounding box center [400, 226] width 385 height 401
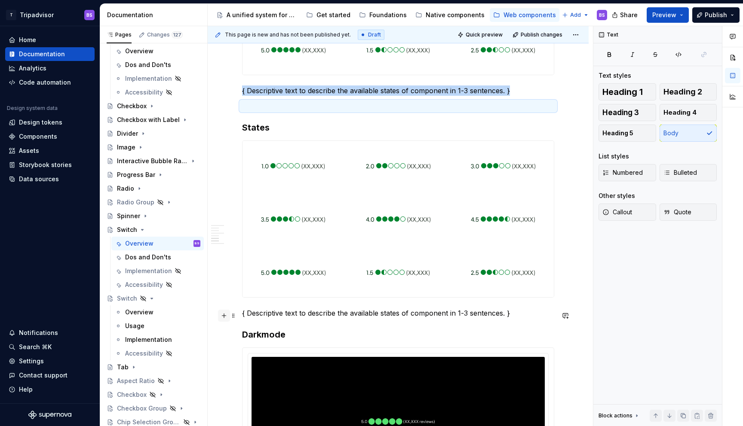
click at [225, 315] on button "button" at bounding box center [224, 316] width 12 height 12
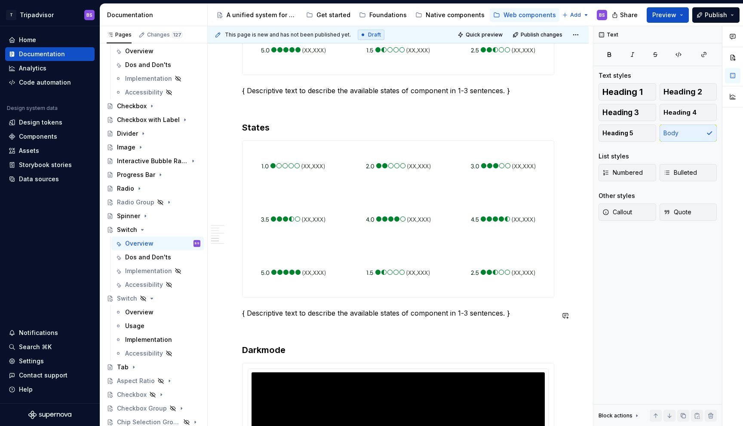
click at [231, 338] on div "**********" at bounding box center [398, 194] width 381 height 1743
click at [270, 327] on p at bounding box center [398, 329] width 312 height 10
click at [254, 134] on h3 "States" at bounding box center [398, 128] width 312 height 12
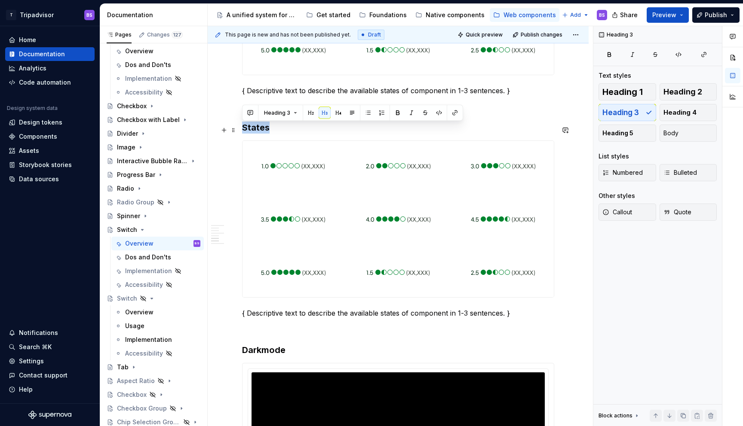
click at [254, 134] on h3 "States" at bounding box center [398, 128] width 312 height 12
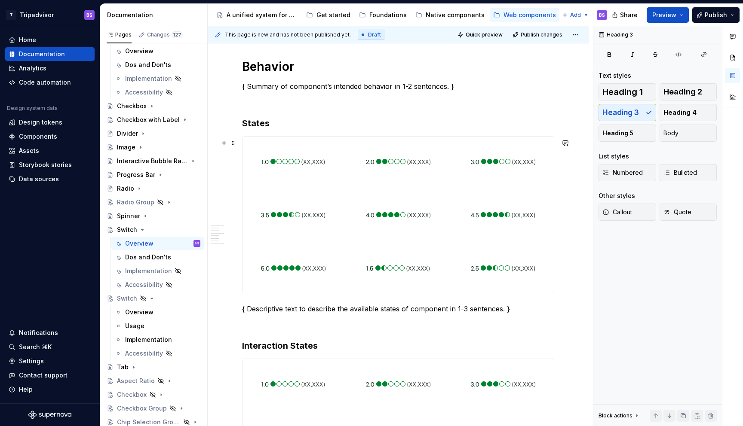
scroll to position [621, 0]
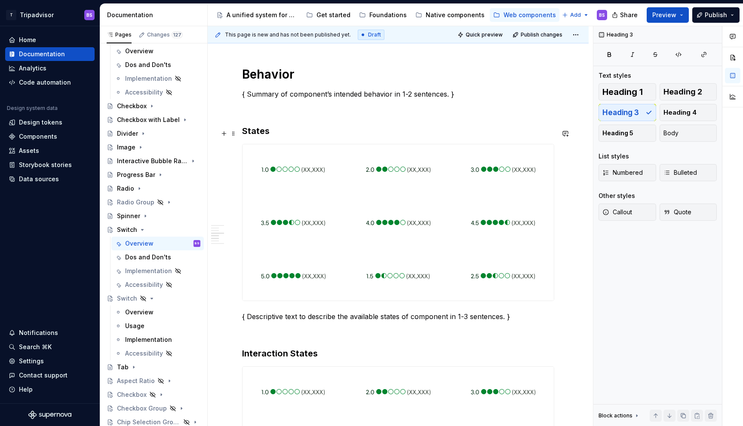
click at [243, 132] on h3 "States" at bounding box center [398, 131] width 312 height 12
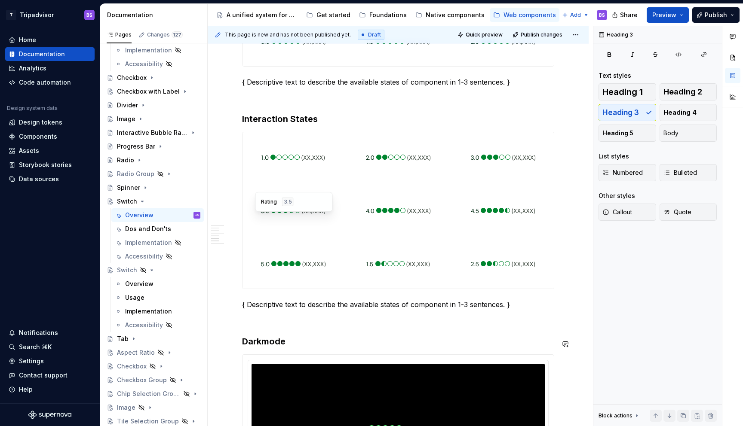
scroll to position [840, 0]
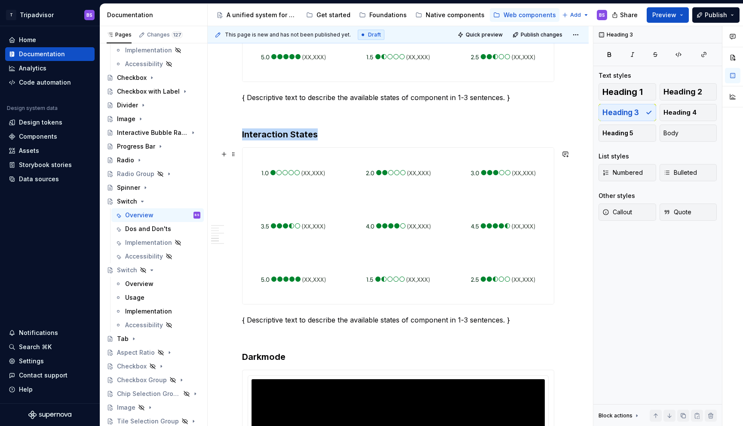
click at [347, 254] on div at bounding box center [397, 226] width 311 height 156
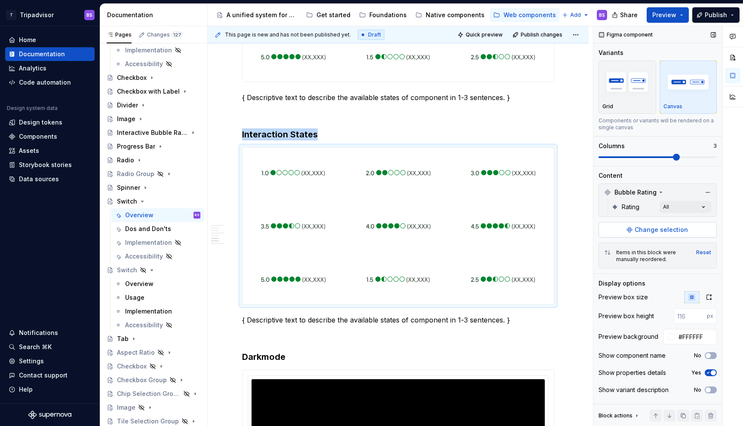
click at [631, 229] on button "Change selection" at bounding box center [657, 229] width 118 height 15
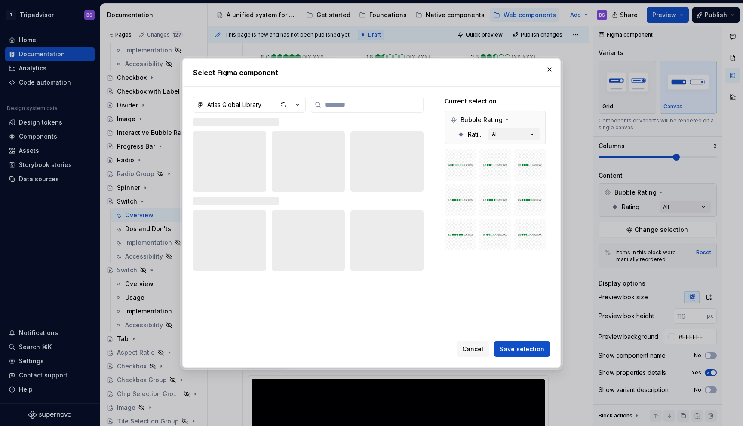
type textarea "*"
click at [298, 105] on icon "button" at bounding box center [298, 104] width 2 height 1
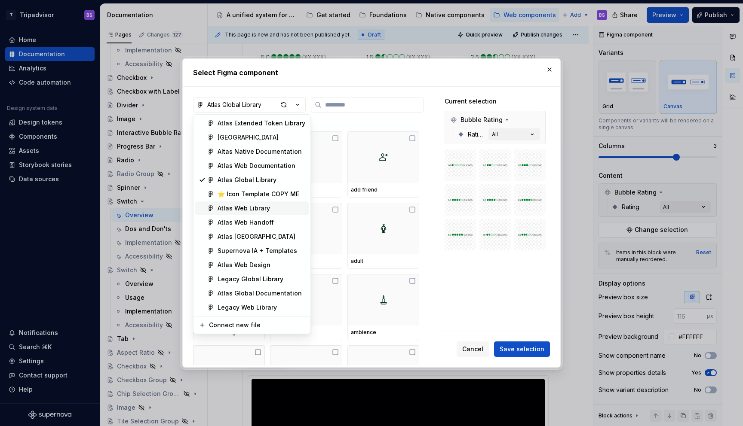
click at [262, 211] on div "Atlas Web Library" at bounding box center [243, 208] width 52 height 9
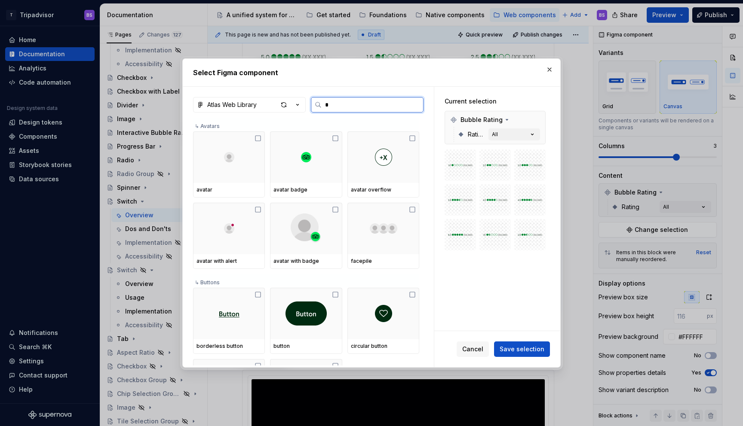
click at [333, 108] on input "*" at bounding box center [371, 105] width 101 height 9
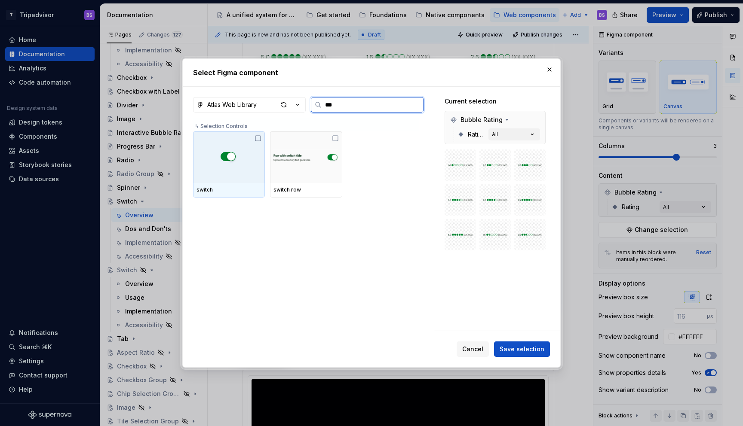
type input "****"
click at [226, 162] on img at bounding box center [229, 157] width 22 height 13
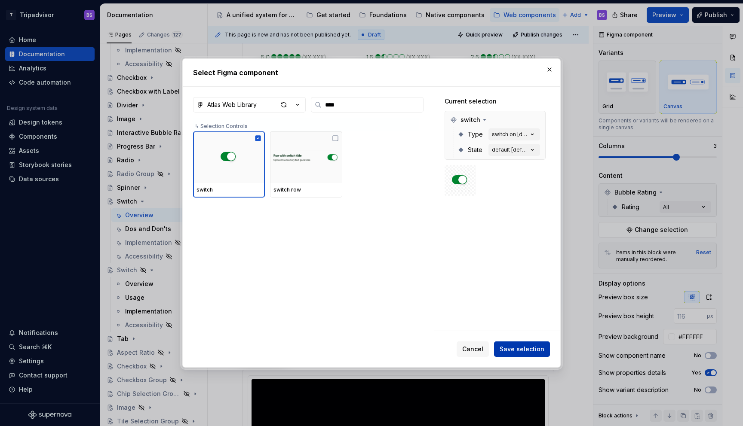
click at [513, 348] on span "Save selection" at bounding box center [521, 349] width 45 height 9
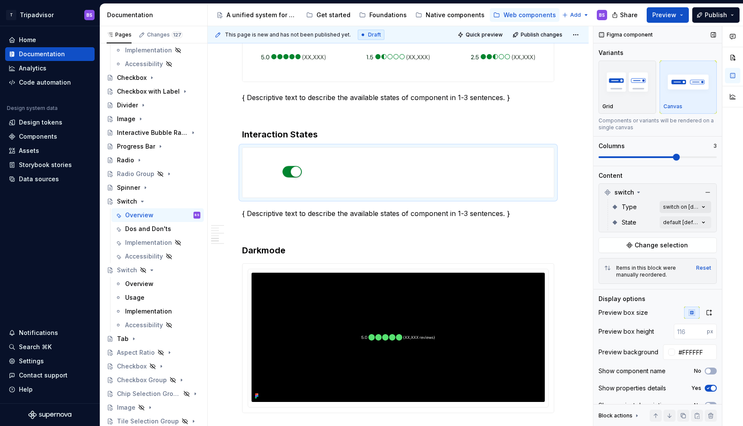
click at [671, 208] on div "Comments Open comments No comments yet Select ‘Comment’ from the block context …" at bounding box center [668, 226] width 150 height 401
click at [606, 248] on div at bounding box center [603, 248] width 7 height 7
click at [606, 262] on div at bounding box center [603, 262] width 7 height 7
click at [571, 138] on html "T Tripadvisor BS Home Documentation Analytics Code automation Design system dat…" at bounding box center [371, 213] width 743 height 426
click at [669, 204] on div "Comments Open comments No comments yet Select ‘Comment’ from the block context …" at bounding box center [668, 226] width 150 height 401
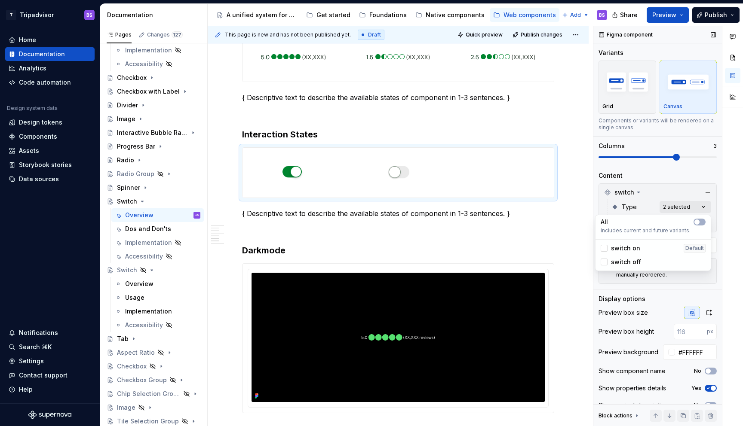
click at [669, 204] on div "Comments Open comments No comments yet Select ‘Comment’ from the block context …" at bounding box center [668, 226] width 150 height 401
click at [673, 224] on div "Comments Open comments No comments yet Select ‘Comment’ from the block context …" at bounding box center [668, 226] width 150 height 401
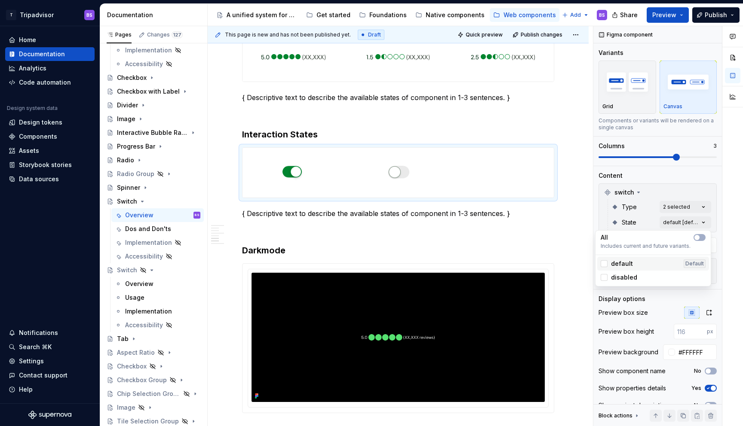
click at [609, 263] on div "default" at bounding box center [616, 264] width 32 height 9
click at [578, 200] on html "T Tripadvisor BS Home Documentation Analytics Code automation Design system dat…" at bounding box center [371, 213] width 743 height 426
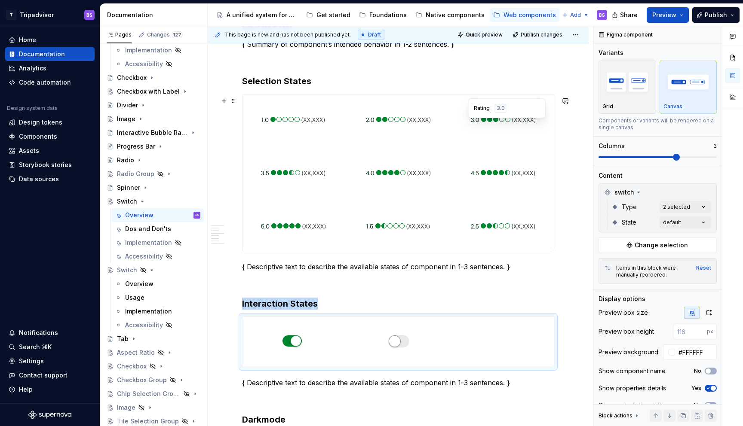
scroll to position [713, 0]
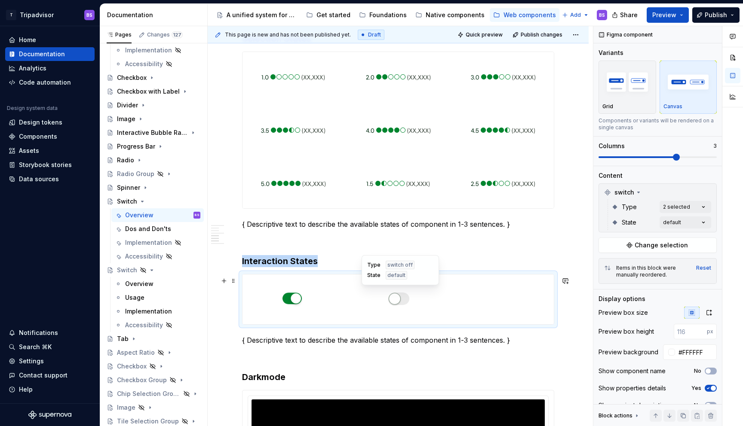
click at [360, 306] on div at bounding box center [397, 300] width 101 height 50
click at [409, 303] on img at bounding box center [398, 299] width 22 height 43
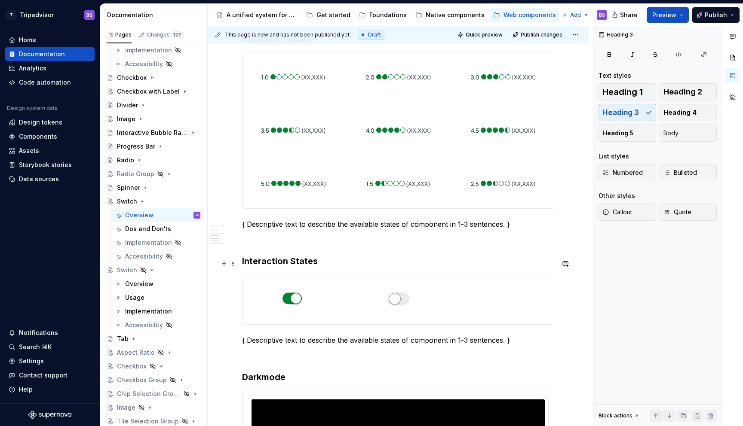
click at [252, 262] on h3 "Interaction States" at bounding box center [398, 261] width 312 height 12
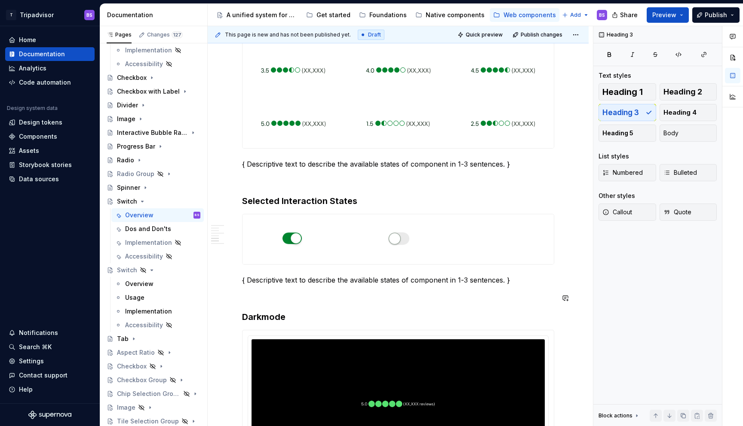
scroll to position [775, 0]
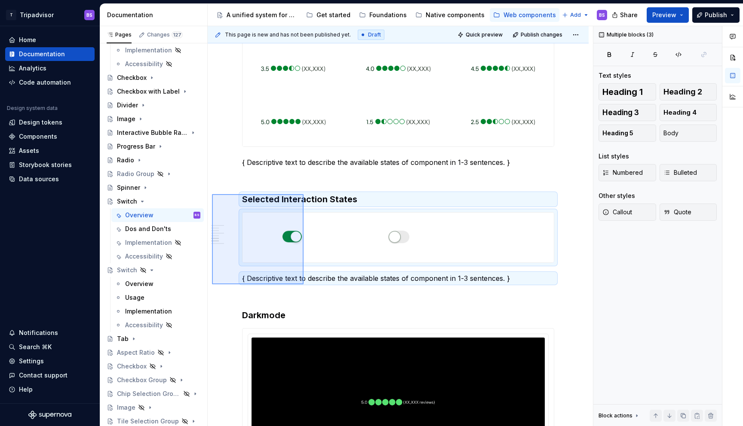
drag, startPoint x: 212, startPoint y: 194, endPoint x: 303, endPoint y: 285, distance: 128.5
click at [303, 285] on div "This page is new and has not been published yet. Draft Quick preview Publish ch…" at bounding box center [400, 226] width 385 height 401
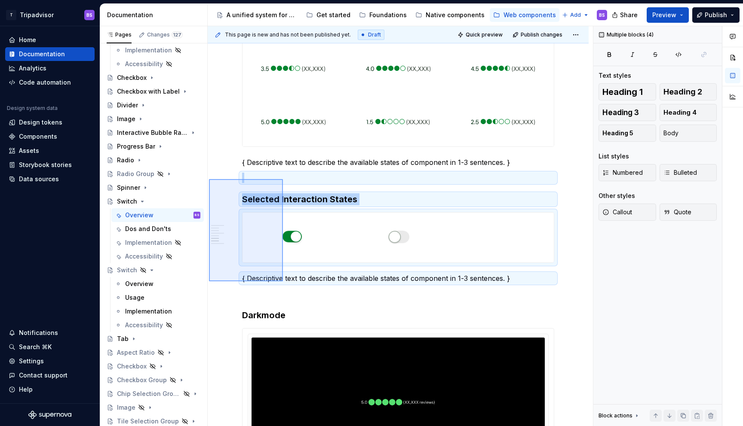
drag, startPoint x: 209, startPoint y: 179, endPoint x: 283, endPoint y: 282, distance: 126.5
click at [283, 282] on div "This page is new and has not been published yet. Draft Quick preview Publish ch…" at bounding box center [400, 226] width 385 height 401
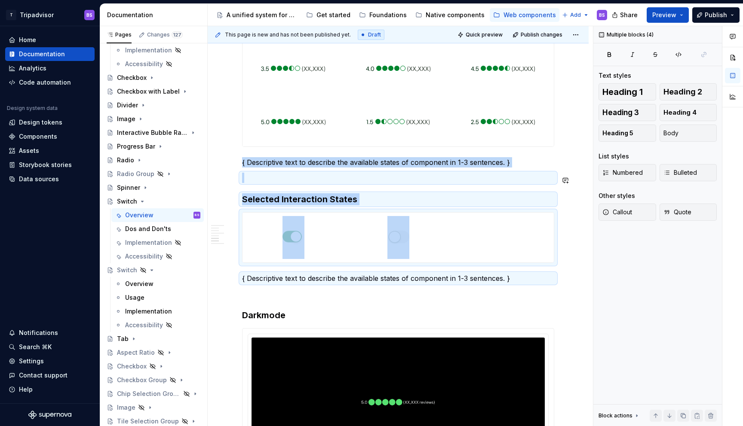
copy div "{ Descriptive text to describe the available states of component in 1-3 sentenc…"
click at [285, 298] on p at bounding box center [398, 294] width 312 height 10
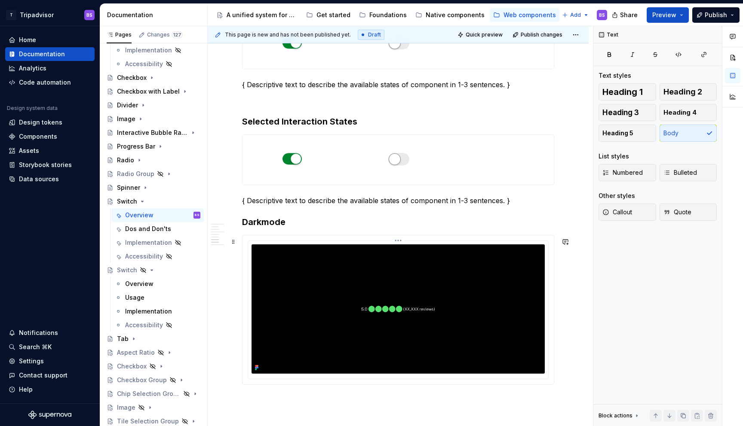
scroll to position [968, 0]
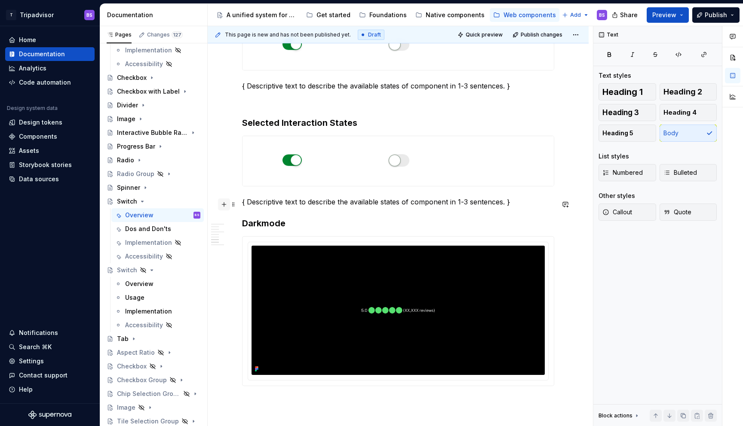
click at [223, 206] on button "button" at bounding box center [224, 205] width 12 height 12
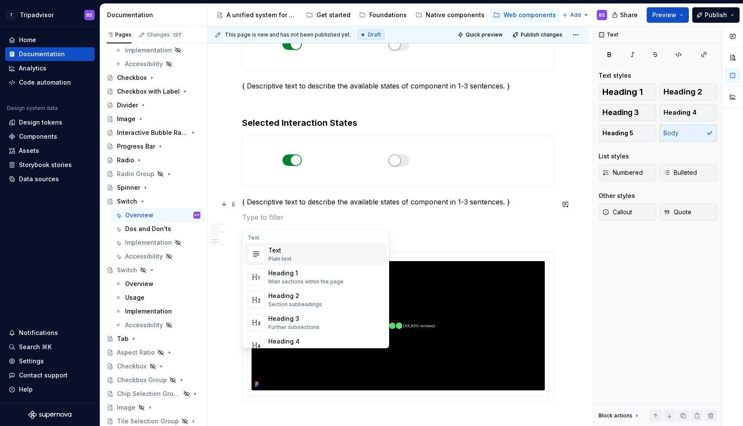
click at [311, 220] on p at bounding box center [398, 217] width 312 height 10
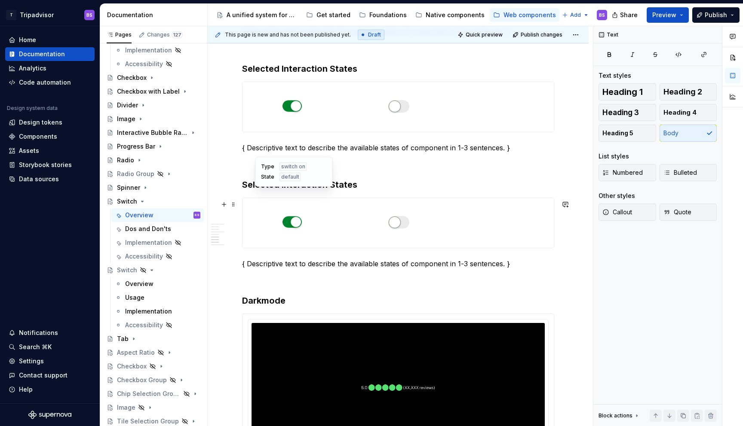
scroll to position [890, 0]
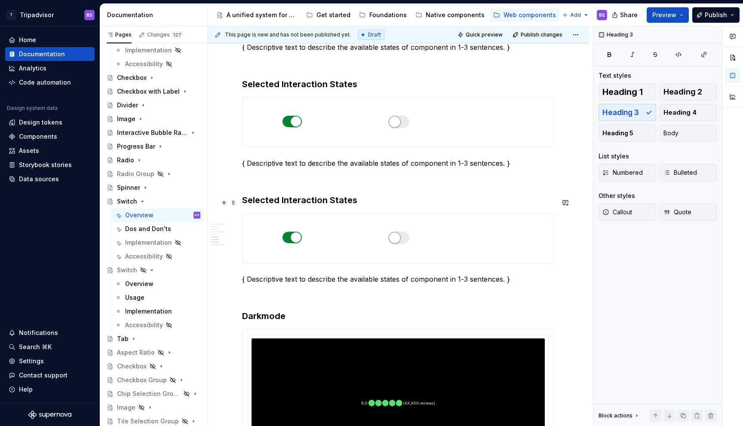
click at [253, 206] on h3 "Selected Interaction States" at bounding box center [398, 200] width 312 height 12
click at [361, 127] on div at bounding box center [397, 123] width 101 height 50
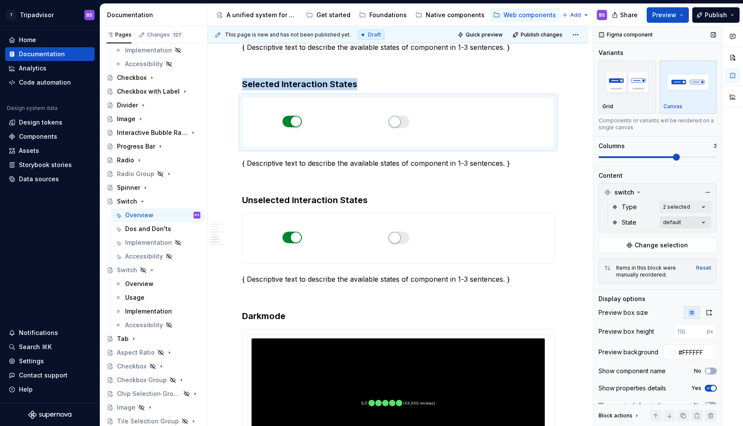
click at [665, 224] on div "Comments Open comments No comments yet Select ‘Comment’ from the block context …" at bounding box center [668, 226] width 150 height 401
click at [604, 264] on icon at bounding box center [604, 264] width 0 height 0
click at [604, 263] on div at bounding box center [603, 263] width 7 height 7
click at [683, 209] on div "Comments Open comments No comments yet Select ‘Comment’ from the block context …" at bounding box center [668, 226] width 150 height 401
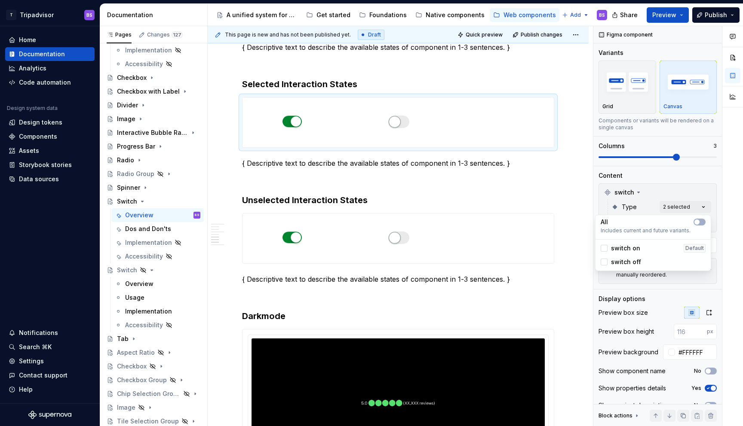
click at [683, 209] on div "Comments Open comments No comments yet Select ‘Comment’ from the block context …" at bounding box center [668, 226] width 150 height 401
click at [679, 225] on div "Comments Open comments No comments yet Select ‘Comment’ from the block context …" at bounding box center [668, 226] width 150 height 401
click at [602, 278] on div at bounding box center [603, 277] width 7 height 7
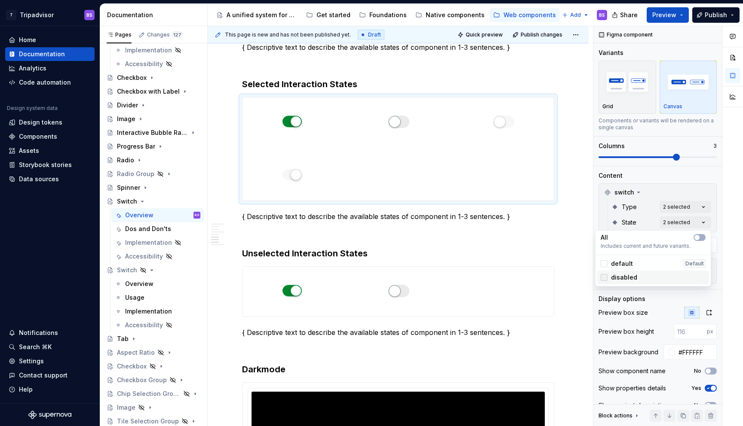
click at [604, 281] on div at bounding box center [603, 277] width 7 height 7
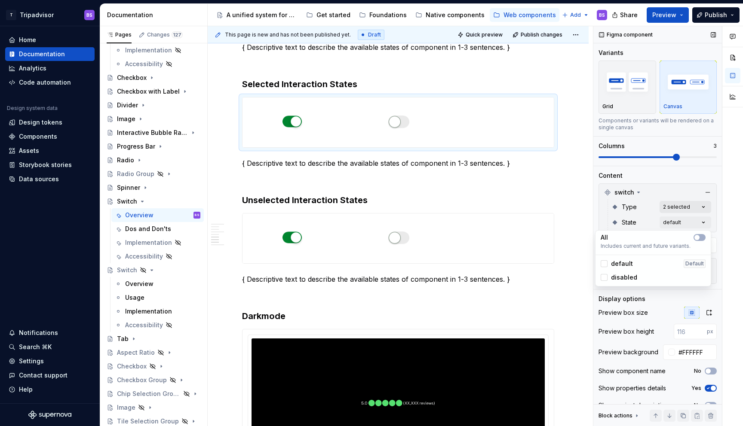
click at [687, 201] on div "Comments Open comments No comments yet Select ‘Comment’ from the block context …" at bounding box center [668, 226] width 150 height 401
click at [686, 209] on div "Comments Open comments No comments yet Select ‘Comment’ from the block context …" at bounding box center [668, 226] width 150 height 401
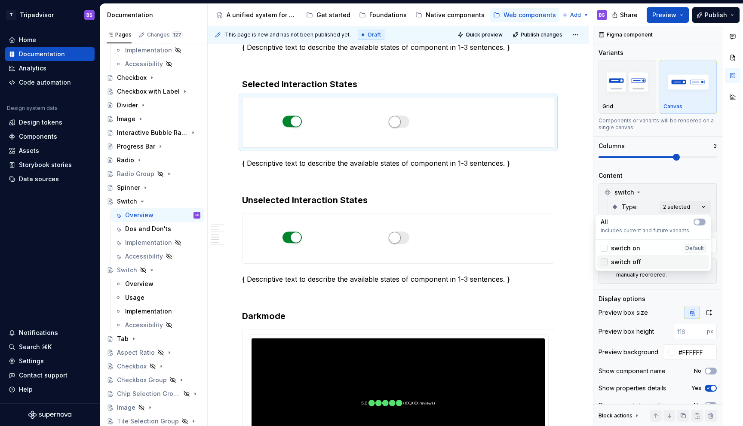
click at [604, 262] on icon at bounding box center [604, 262] width 0 height 0
click at [679, 190] on div "Comments Open comments No comments yet Select ‘Comment’ from the block context …" at bounding box center [668, 226] width 150 height 401
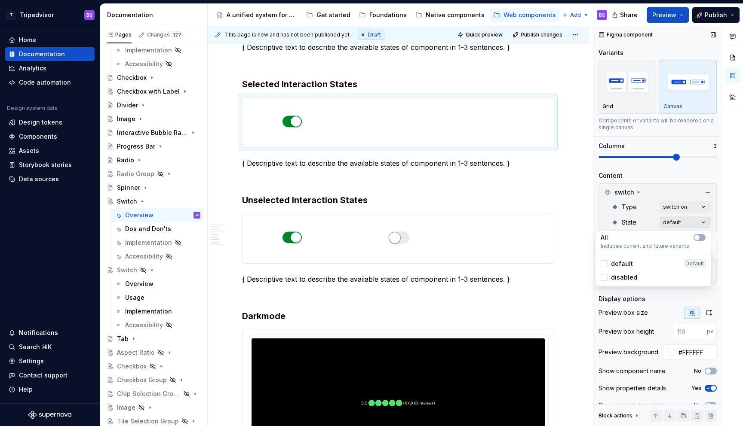
click at [677, 223] on div "Comments Open comments No comments yet Select ‘Comment’ from the block context …" at bounding box center [668, 226] width 150 height 401
click at [605, 277] on div at bounding box center [603, 277] width 7 height 7
click at [337, 230] on html "T Tripadvisor BS Home Documentation Analytics Code automation Design system dat…" at bounding box center [371, 213] width 743 height 426
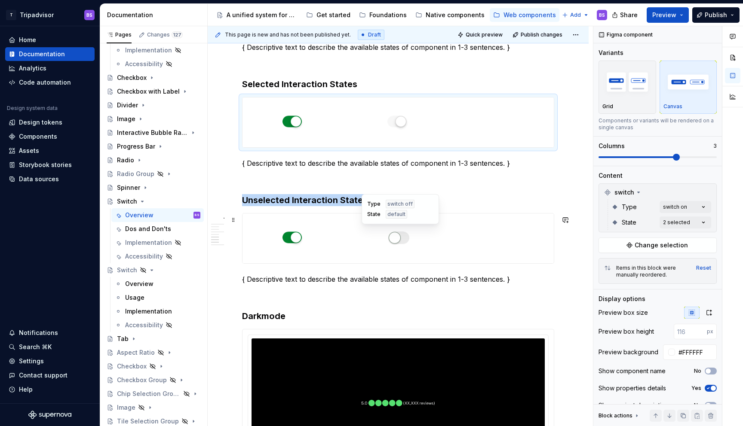
click at [357, 246] on div at bounding box center [397, 239] width 101 height 50
click at [678, 204] on div "Comments Open comments No comments yet Select ‘Comment’ from the block context …" at bounding box center [668, 226] width 150 height 401
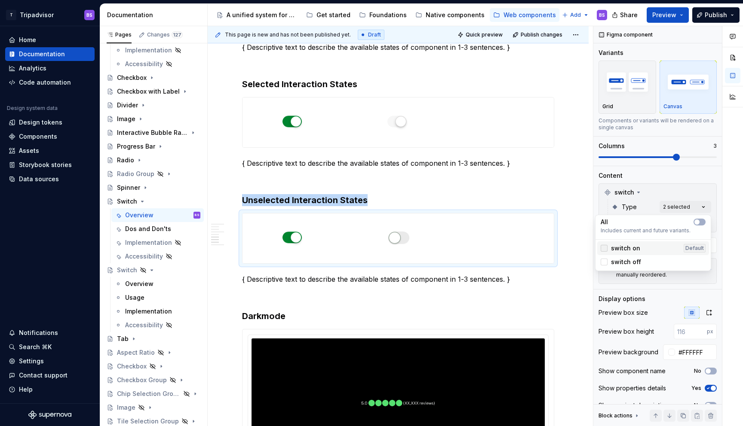
click at [604, 248] on polyline at bounding box center [604, 248] width 0 height 0
click at [649, 196] on div "Comments Open comments No comments yet Select ‘Comment’ from the block context …" at bounding box center [668, 226] width 150 height 401
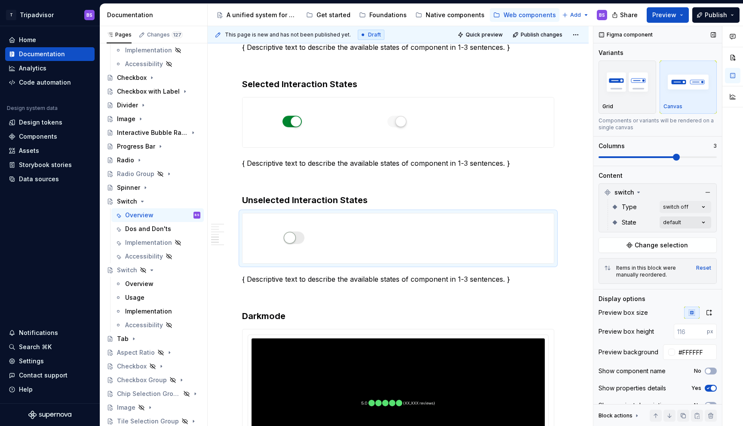
click at [674, 220] on div "Comments Open comments No comments yet Select ‘Comment’ from the block context …" at bounding box center [668, 226] width 150 height 401
click at [602, 278] on div at bounding box center [603, 277] width 7 height 7
click at [580, 182] on html "T Tripadvisor BS Home Documentation Analytics Code automation Design system dat…" at bounding box center [371, 213] width 743 height 426
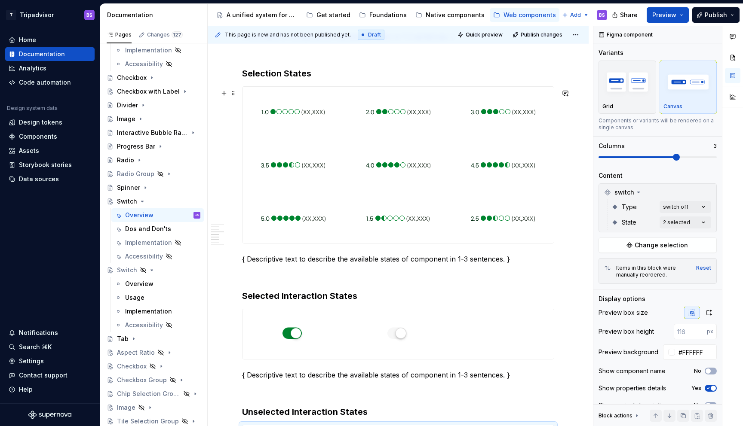
scroll to position [673, 0]
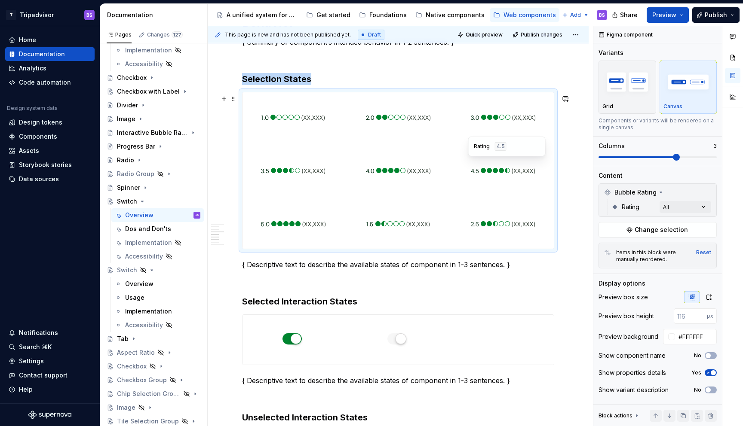
click at [472, 179] on div at bounding box center [502, 171] width 101 height 50
click at [684, 205] on div "Comments Open comments No comments yet Select ‘Comment’ from the block context …" at bounding box center [668, 226] width 150 height 401
click at [679, 202] on div "Comments Open comments No comments yet Select ‘Comment’ from the block context …" at bounding box center [668, 226] width 150 height 401
click at [635, 229] on button "Change selection" at bounding box center [657, 229] width 118 height 15
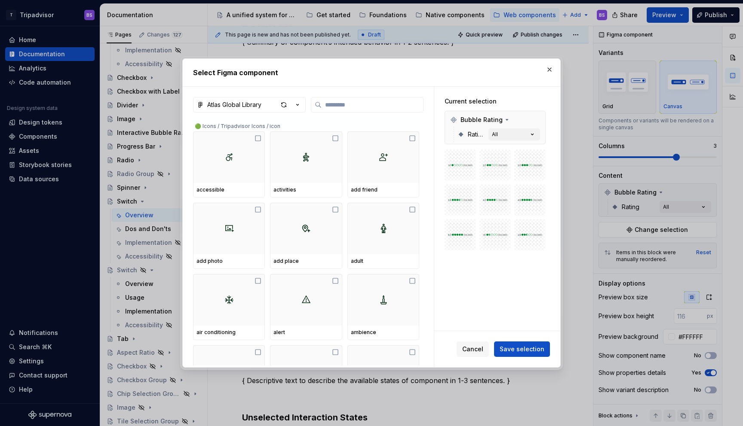
type textarea "*"
click at [297, 106] on icon "button" at bounding box center [297, 105] width 9 height 9
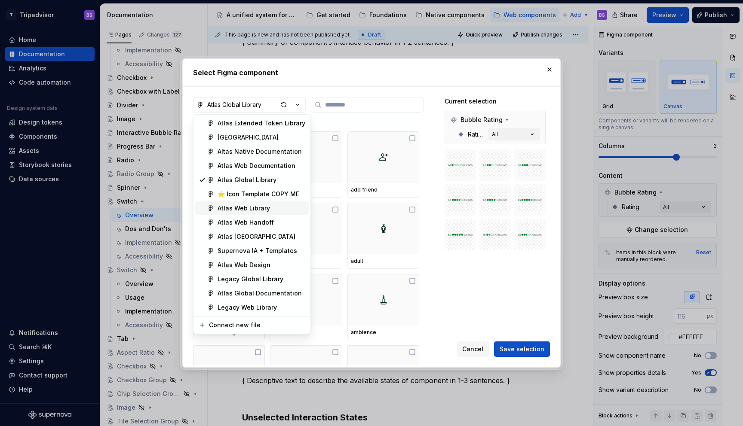
click at [275, 208] on div "Atlas Web Library" at bounding box center [261, 208] width 88 height 9
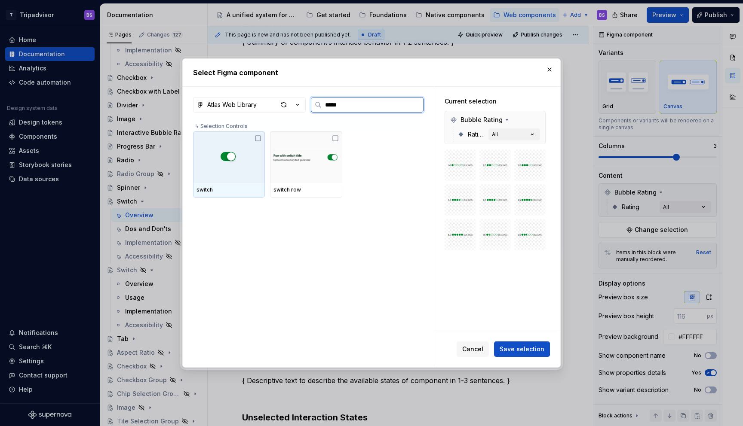
type input "******"
click at [258, 153] on div at bounding box center [229, 158] width 72 height 52
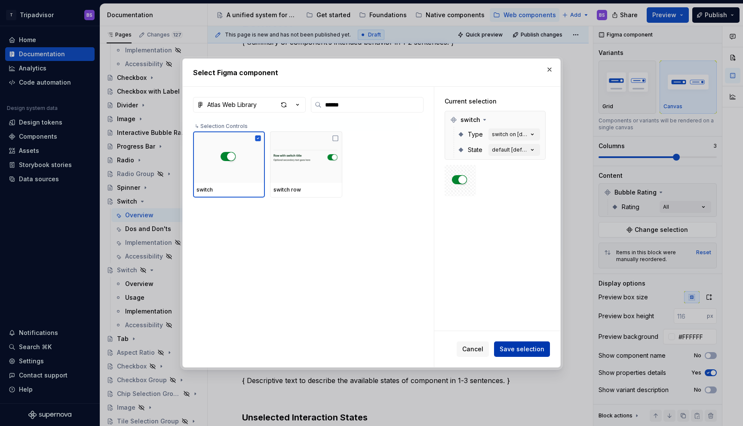
click at [520, 355] on button "Save selection" at bounding box center [522, 349] width 56 height 15
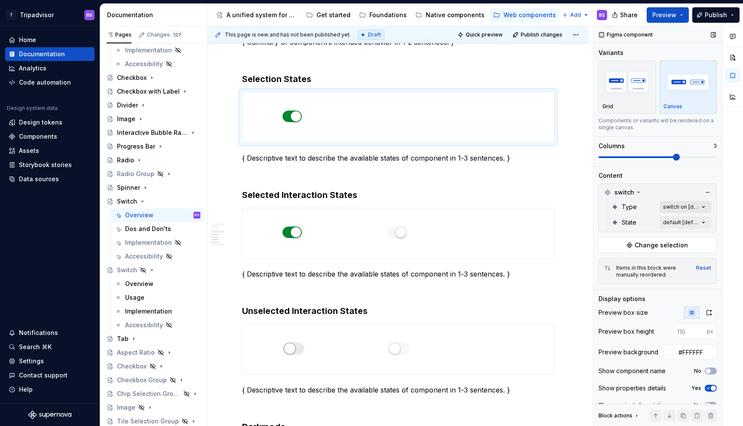
click at [681, 206] on div "Comments Open comments No comments yet Select ‘Comment’ from the block context …" at bounding box center [668, 226] width 150 height 401
click at [630, 245] on span "switch on" at bounding box center [625, 248] width 29 height 9
click at [630, 260] on span "switch off" at bounding box center [626, 262] width 30 height 9
click at [570, 120] on html "T Tripadvisor BS Home Documentation Analytics Code automation Design system dat…" at bounding box center [371, 213] width 743 height 426
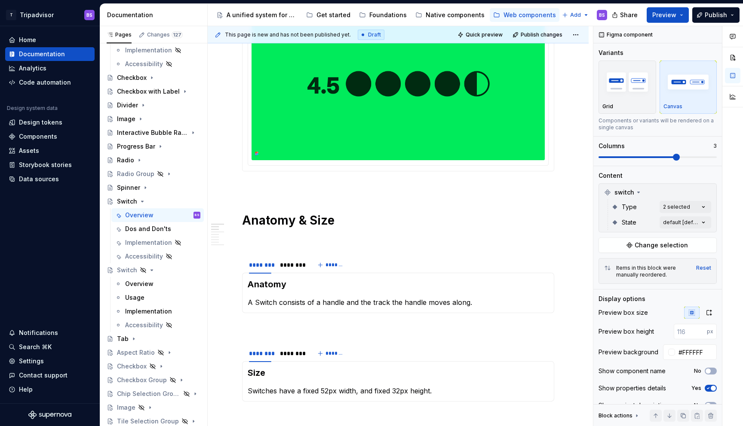
scroll to position [195, 0]
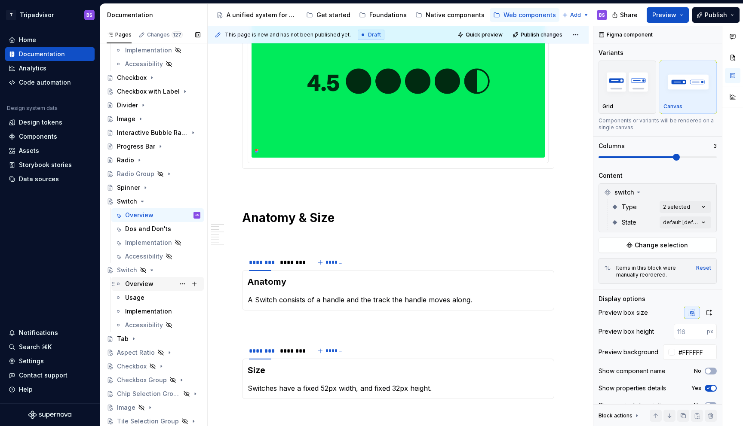
click at [149, 283] on div "Overview" at bounding box center [139, 284] width 28 height 9
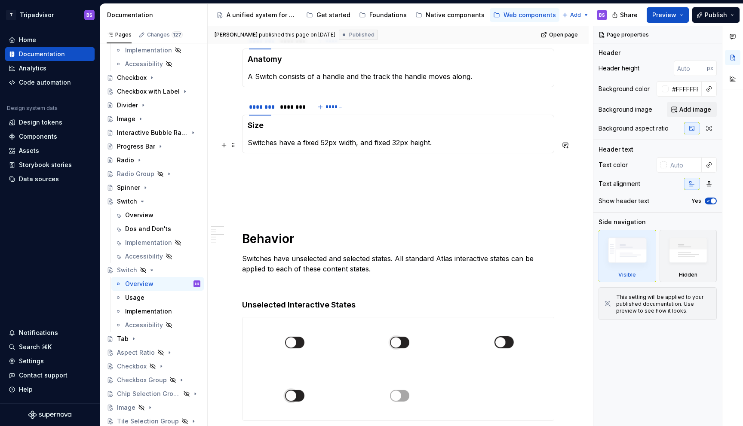
scroll to position [979, 0]
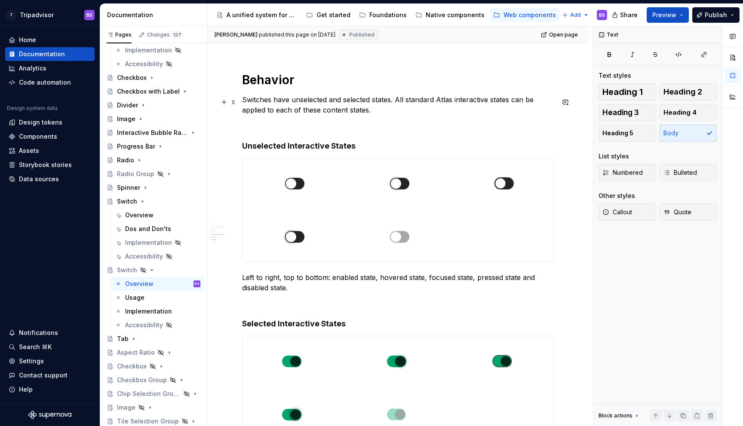
click at [283, 106] on p "Switches have unselected and selected states. All standard Atlas interactive st…" at bounding box center [398, 105] width 312 height 21
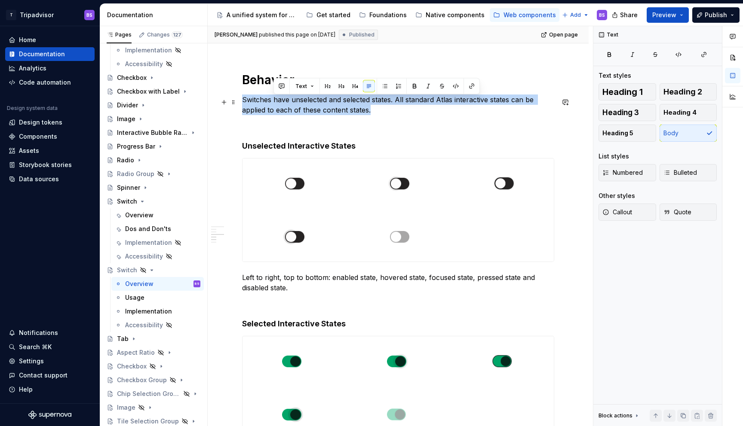
click at [283, 106] on p "Switches have unselected and selected states. All standard Atlas interactive st…" at bounding box center [398, 105] width 312 height 21
copy p "Switches have unselected and selected states. All standard Atlas interactive st…"
click at [139, 212] on div "Overview" at bounding box center [139, 215] width 28 height 9
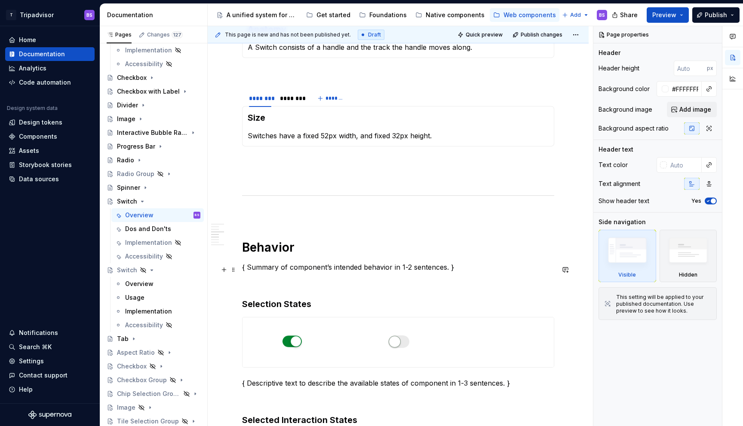
scroll to position [614, 0]
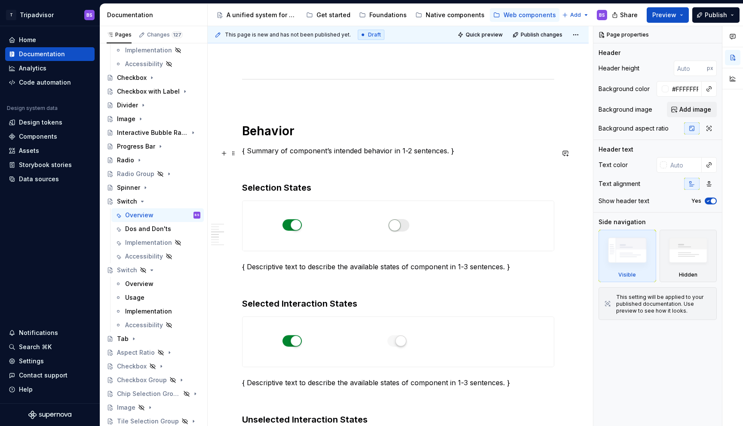
type textarea "*"
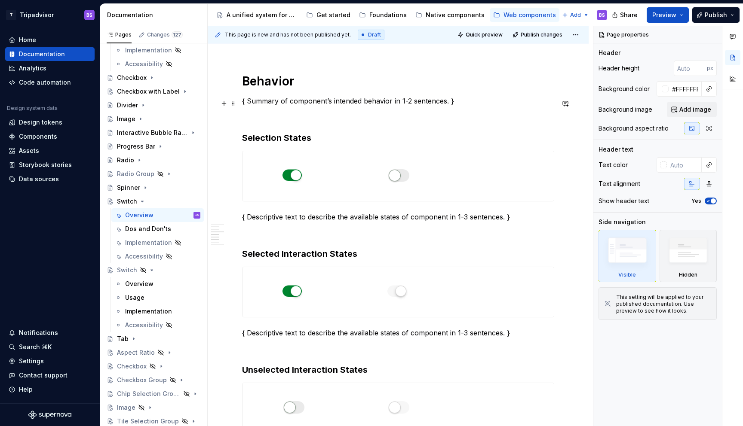
click at [276, 106] on p "{ Summary of component’s intended behavior in 1-2 sentences. }" at bounding box center [398, 101] width 312 height 10
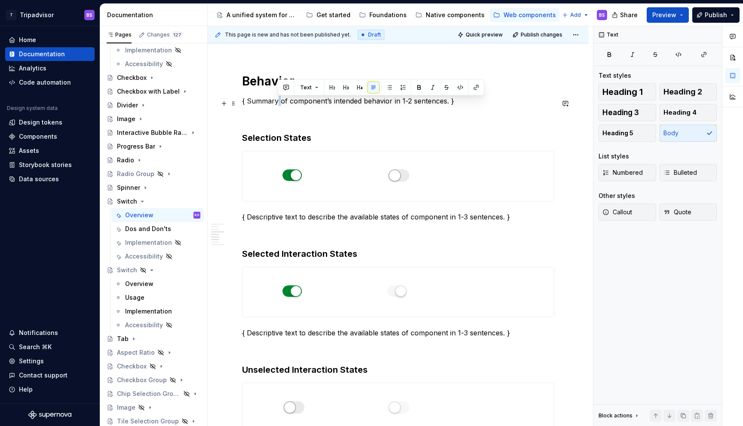
click at [276, 106] on p "{ Summary of component’s intended behavior in 1-2 sentences. }" at bounding box center [398, 101] width 312 height 10
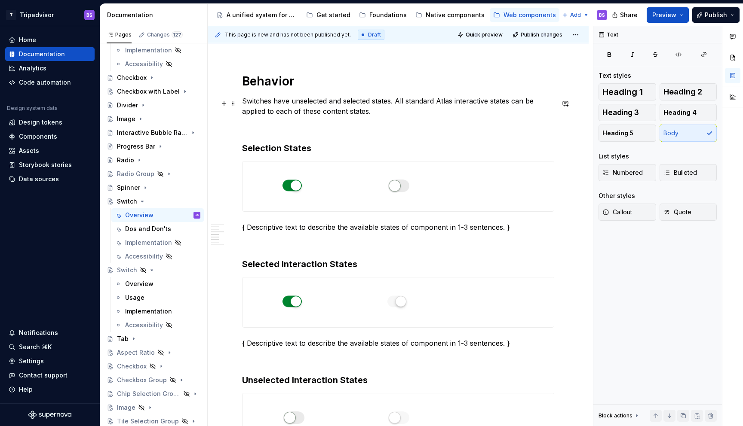
click at [396, 106] on p "Switches have unselected and selected states. All standard Atlas interactive st…" at bounding box center [398, 106] width 312 height 21
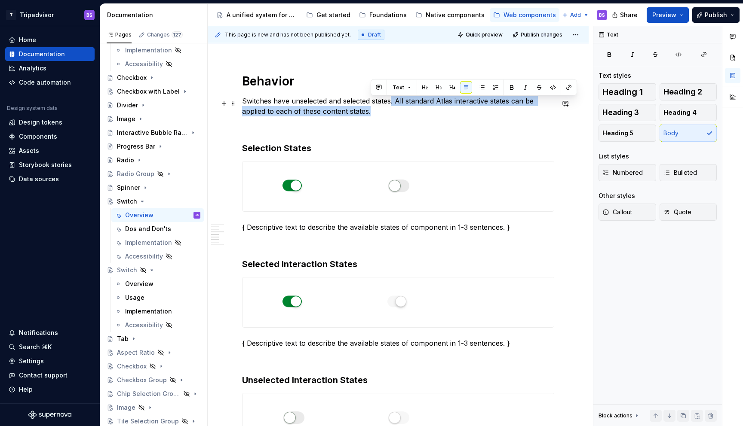
drag, startPoint x: 392, startPoint y: 105, endPoint x: 395, endPoint y: 114, distance: 8.9
click at [395, 114] on p "Switches have unselected and selected states. All standard Atlas interactive st…" at bounding box center [398, 106] width 312 height 21
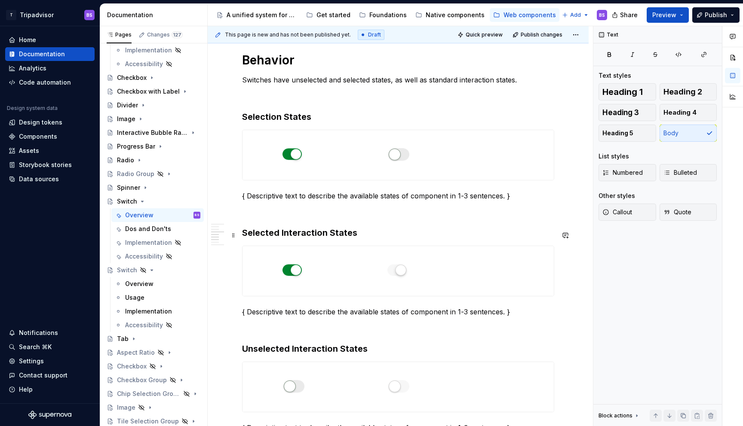
scroll to position [636, 0]
click at [333, 198] on p "{ Descriptive text to describe the available states of component in 1-3 sentenc…" at bounding box center [398, 195] width 312 height 10
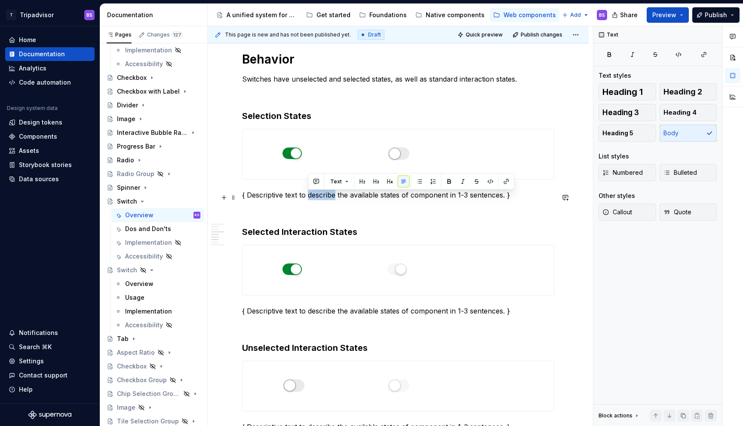
click at [333, 198] on p "{ Descriptive text to describe the available states of component in 1-3 sentenc…" at bounding box center [398, 195] width 312 height 10
click at [290, 315] on p "{ Descriptive text to describe the available states of component in 1-3 sentenc…" at bounding box center [398, 311] width 312 height 10
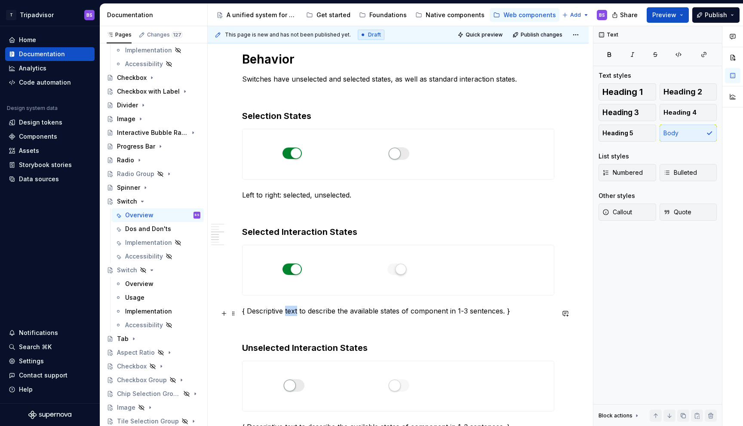
click at [290, 315] on p "{ Descriptive text to describe the available states of component in 1-3 sentenc…" at bounding box center [398, 311] width 312 height 10
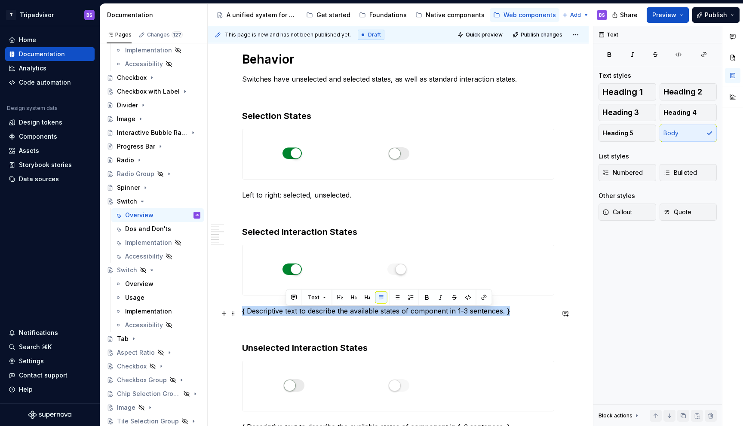
click at [290, 315] on p "{ Descriptive text to describe the available states of component in 1-3 sentenc…" at bounding box center [398, 311] width 312 height 10
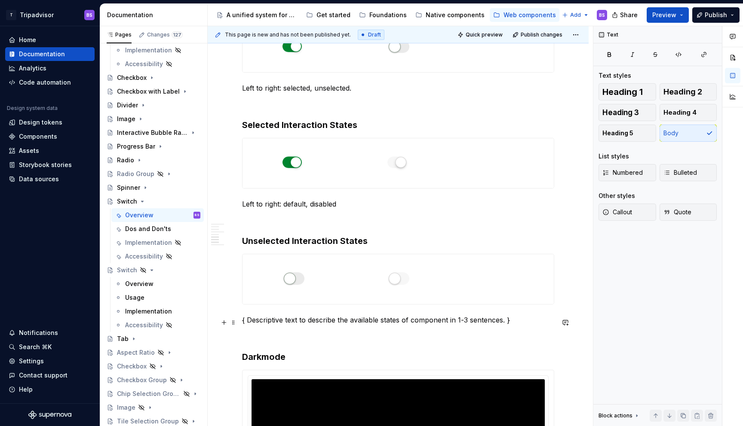
scroll to position [752, 0]
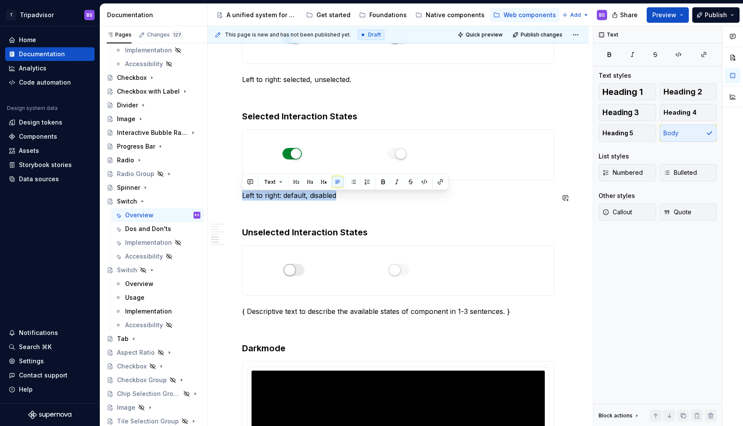
copy p "Left to right: default, disabled"
click at [310, 312] on p "{ Descriptive text to describe the available states of component in 1-3 sentenc…" at bounding box center [398, 311] width 312 height 10
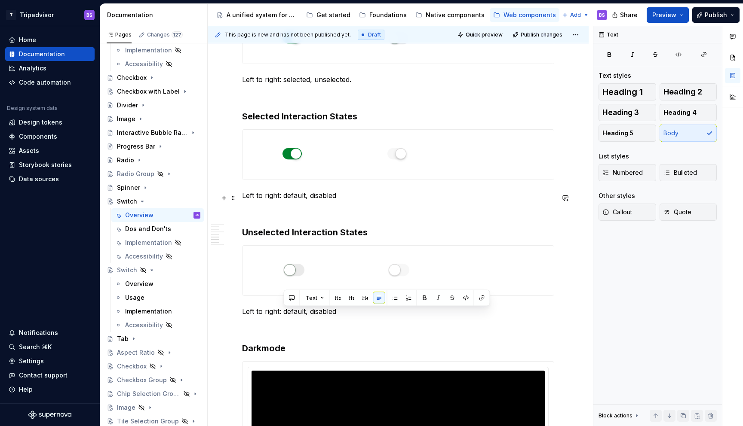
click at [283, 199] on p "Left to right: default, disabled" at bounding box center [398, 195] width 312 height 10
click at [339, 198] on p "Left to right: selected default, disabled" at bounding box center [398, 195] width 312 height 10
click at [284, 314] on p "Left to right: default, disabled" at bounding box center [398, 311] width 312 height 10
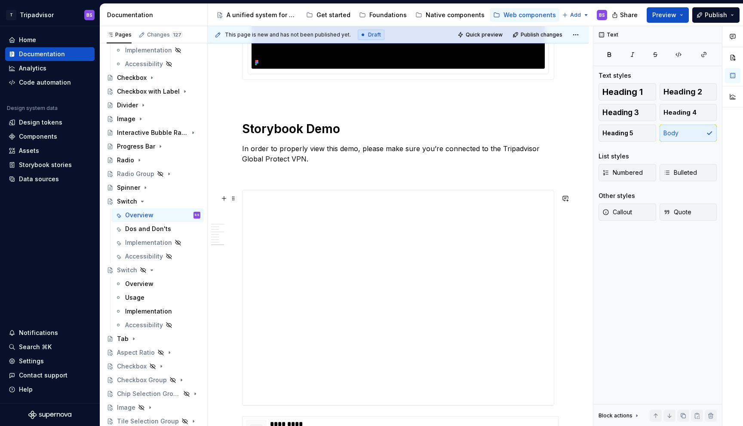
scroll to position [1190, 0]
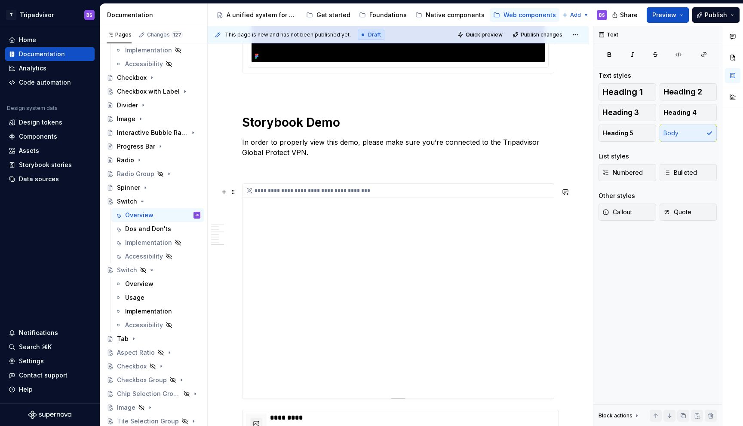
click at [424, 275] on div "**********" at bounding box center [397, 291] width 311 height 215
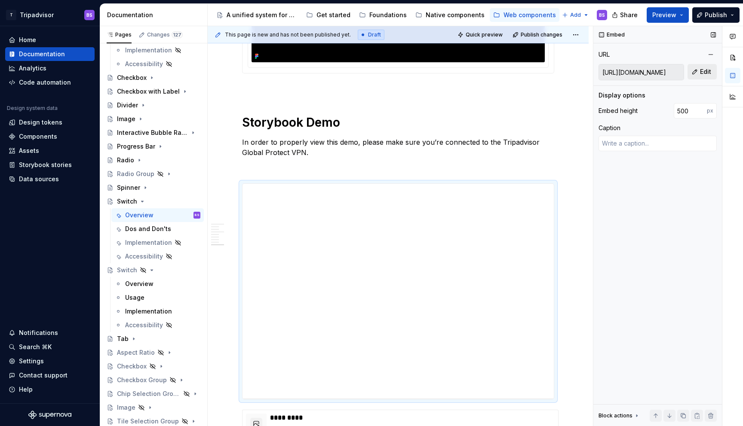
click at [693, 73] on button "Edit" at bounding box center [701, 71] width 29 height 15
type textarea "*"
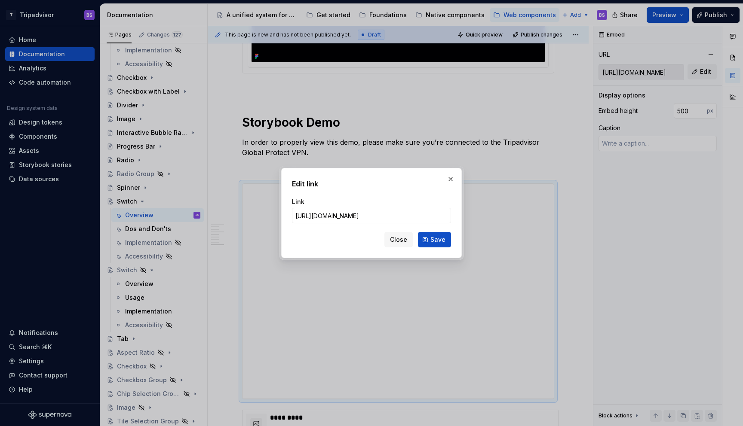
type input "https://webml.dev.tripadvisor.com/Story#@ta-design-system.switch_packages_desig…"
click button "Save" at bounding box center [434, 239] width 33 height 15
type textarea "*"
type input "https://webml.dev.tripadvisor.com/Story#@ta-design-system.switch_packages_desig…"
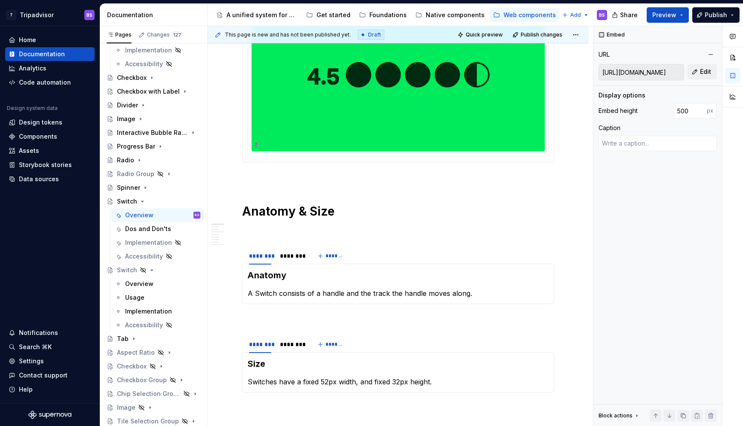
scroll to position [250, 0]
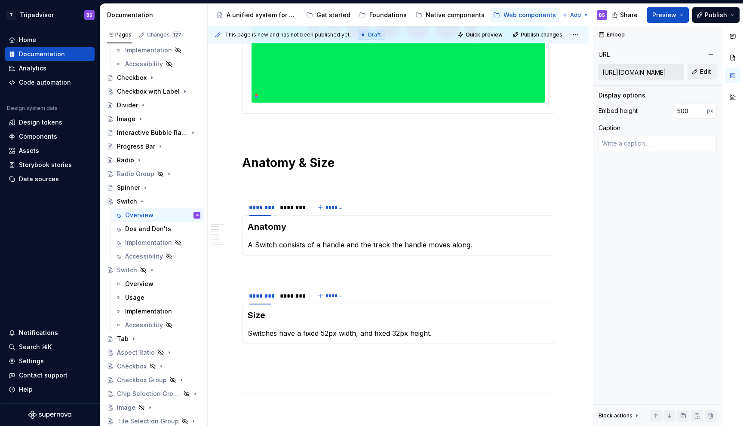
type textarea "*"
